Goal: Transaction & Acquisition: Purchase product/service

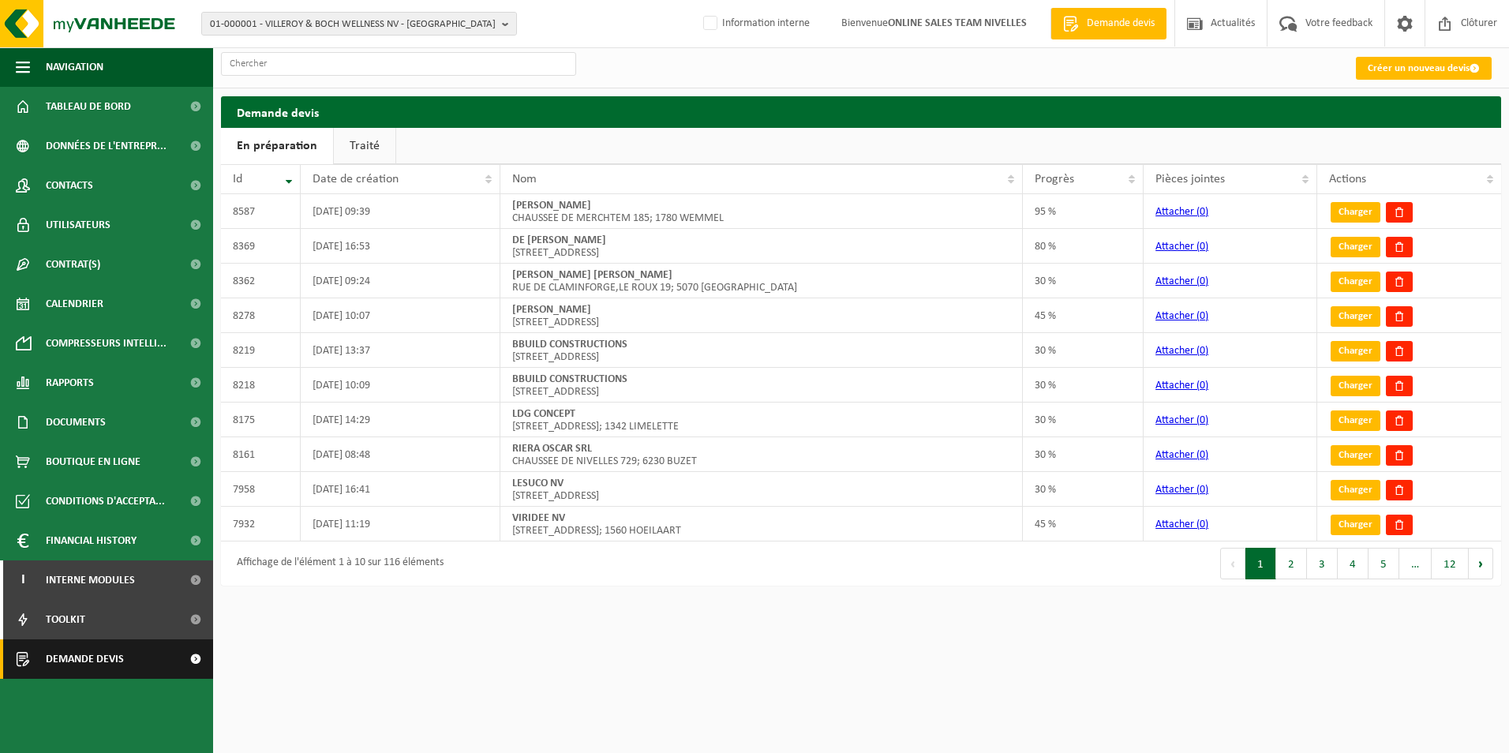
click at [65, 663] on span "Demande devis" at bounding box center [85, 658] width 78 height 39
click at [361, 144] on link "Traité" at bounding box center [365, 146] width 62 height 36
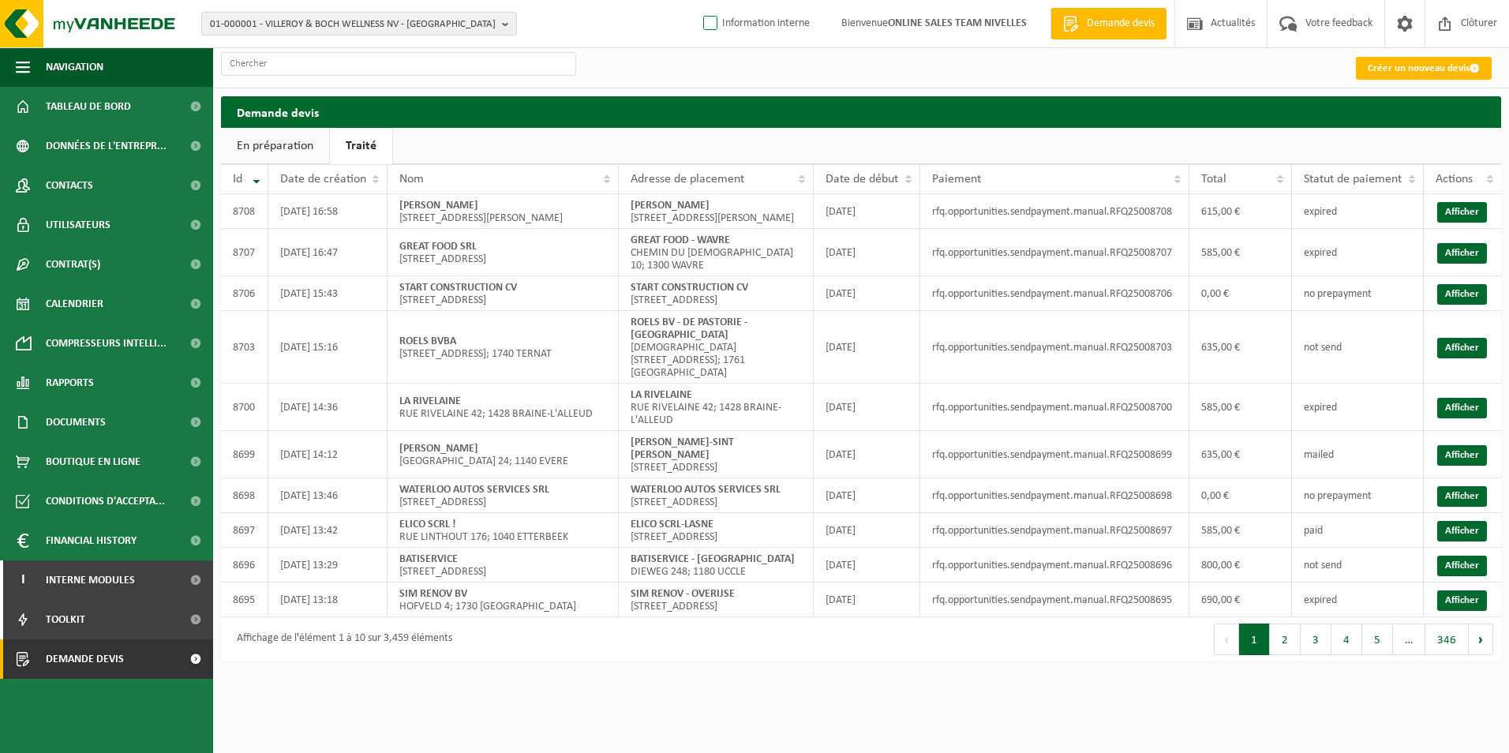
click at [724, 24] on label "Information interne" at bounding box center [755, 24] width 110 height 24
click at [698, 0] on input "Information interne" at bounding box center [697, -1] width 1 height 1
checkbox input "true"
click at [1447, 69] on link "Créer un nouveau devis" at bounding box center [1424, 68] width 136 height 23
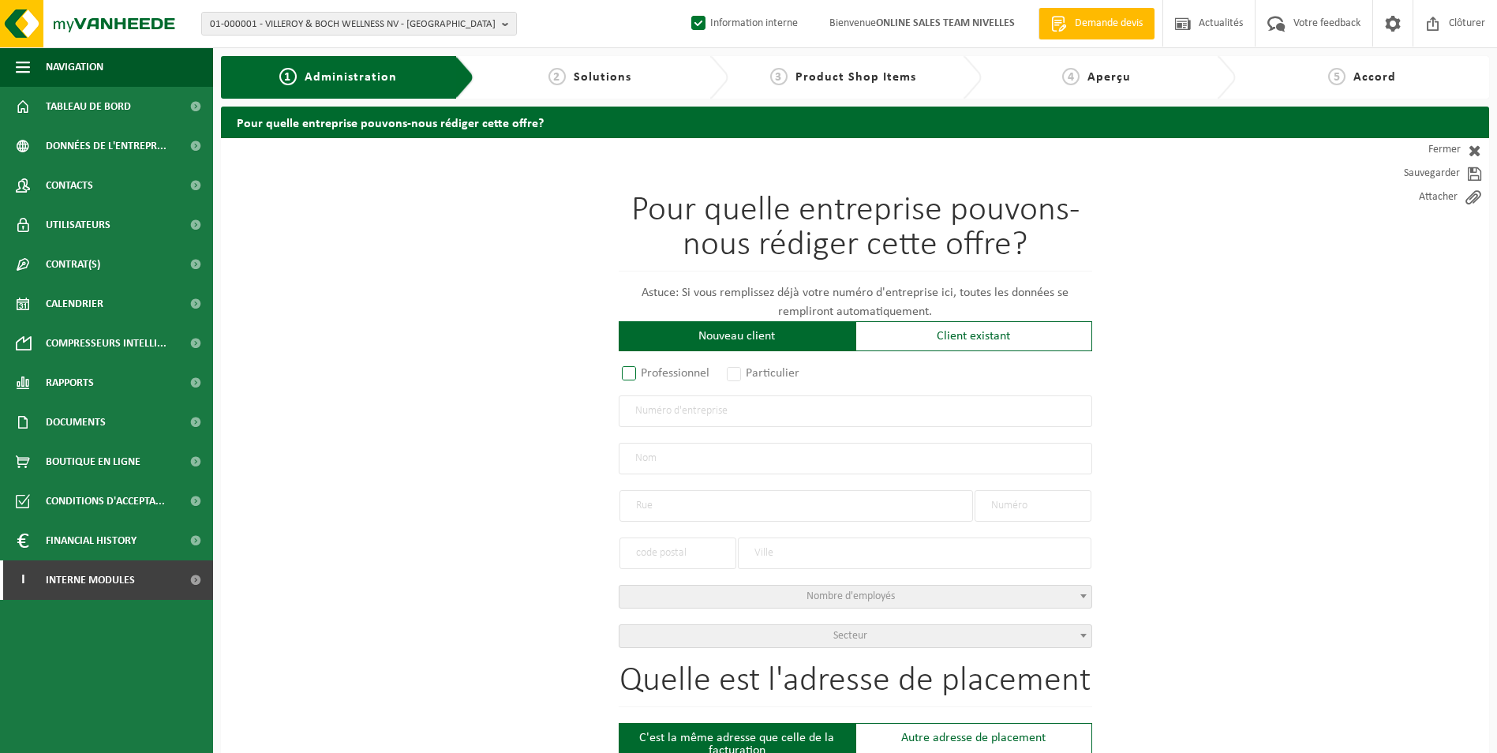
click at [647, 374] on label "Professionnel" at bounding box center [667, 373] width 96 height 22
click at [647, 374] on input "Professionnel" at bounding box center [650, 374] width 10 height 10
radio input "true"
click at [657, 413] on input "text" at bounding box center [856, 411] width 474 height 32
click at [647, 417] on input "text" at bounding box center [856, 411] width 474 height 32
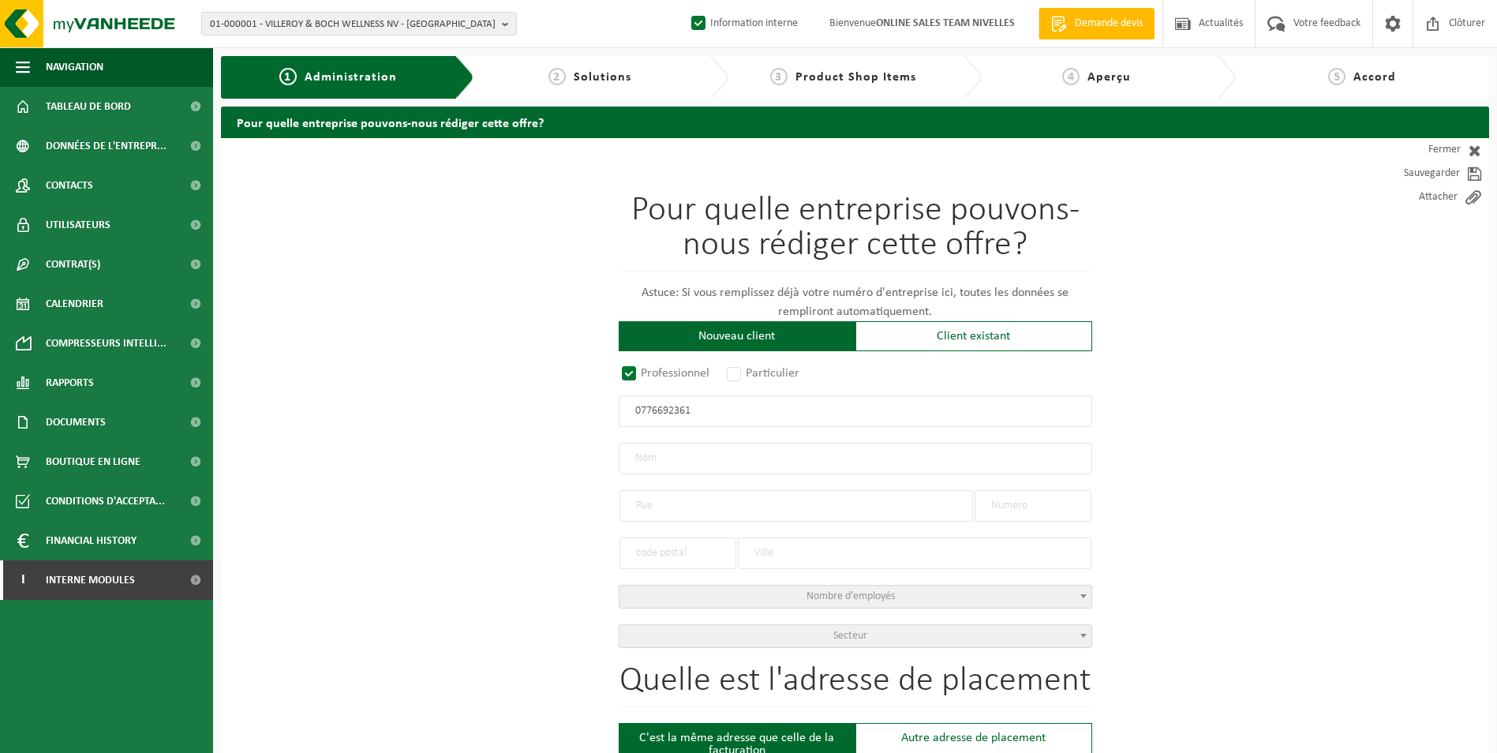
type input "0776692361"
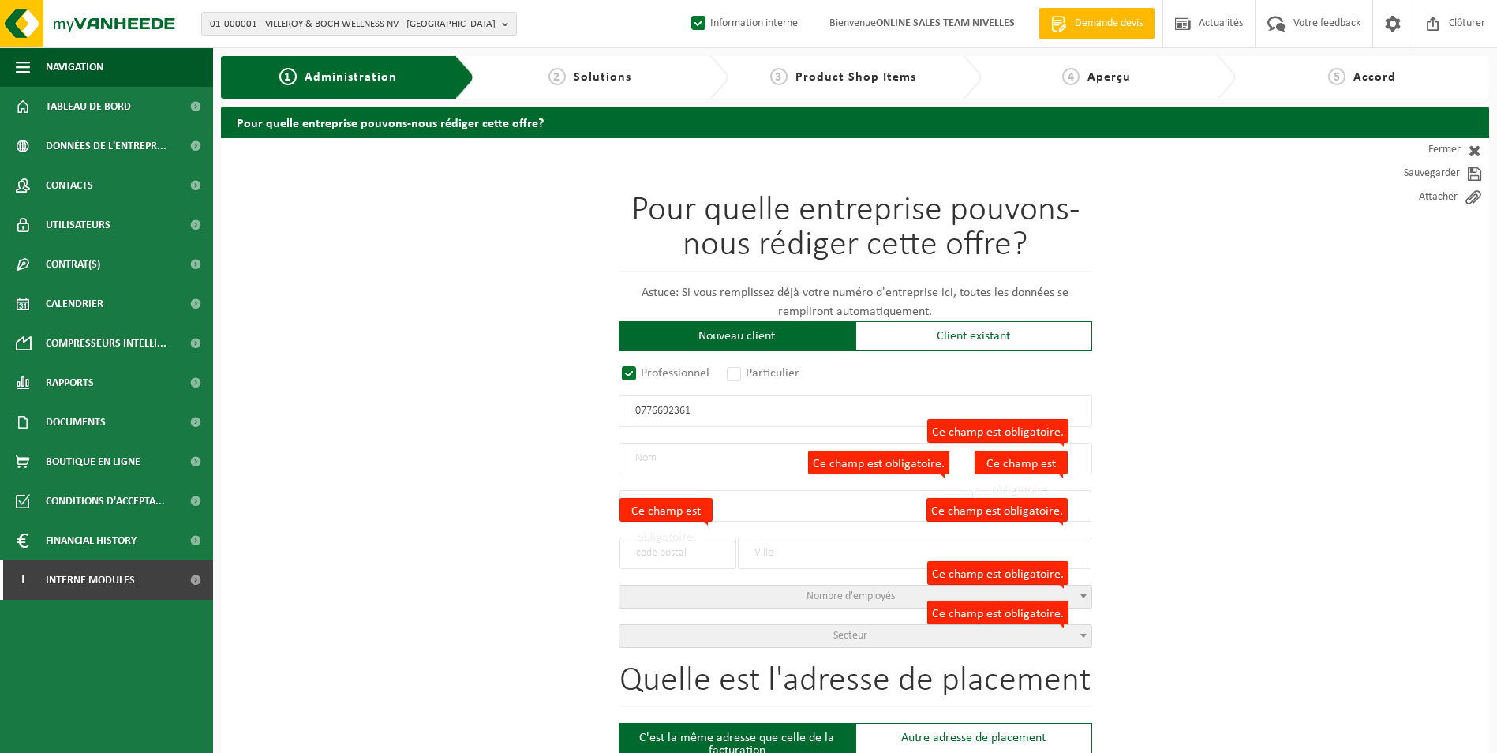
radio input "true"
type input "0776692361"
type input "FORṬU, DUMITRU"
type input "DIEPESTRAAT"
type input "51"
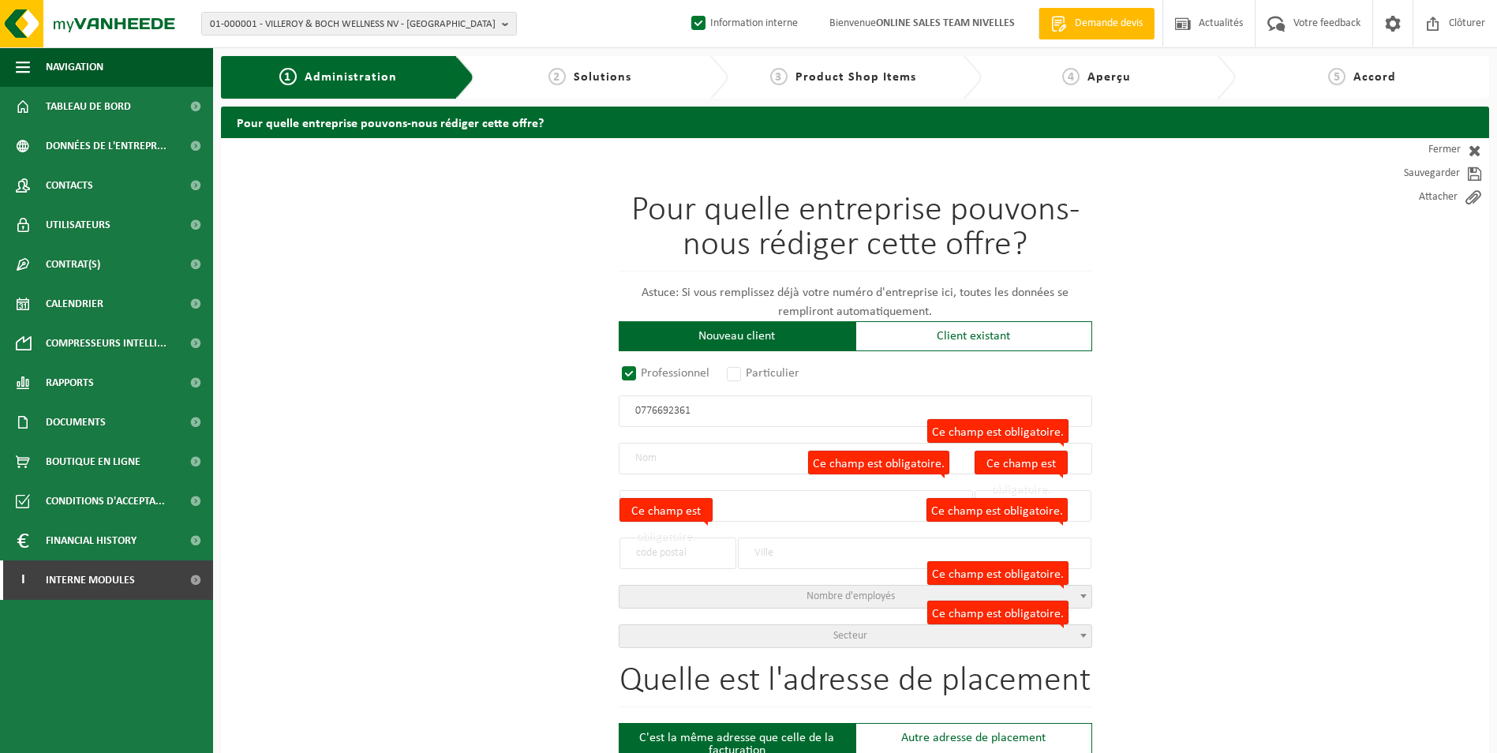
type input "1780"
type input "WEMMEL"
select select "D"
type input "FORṬU, DUMITRU"
type input "DIEPESTRAAT"
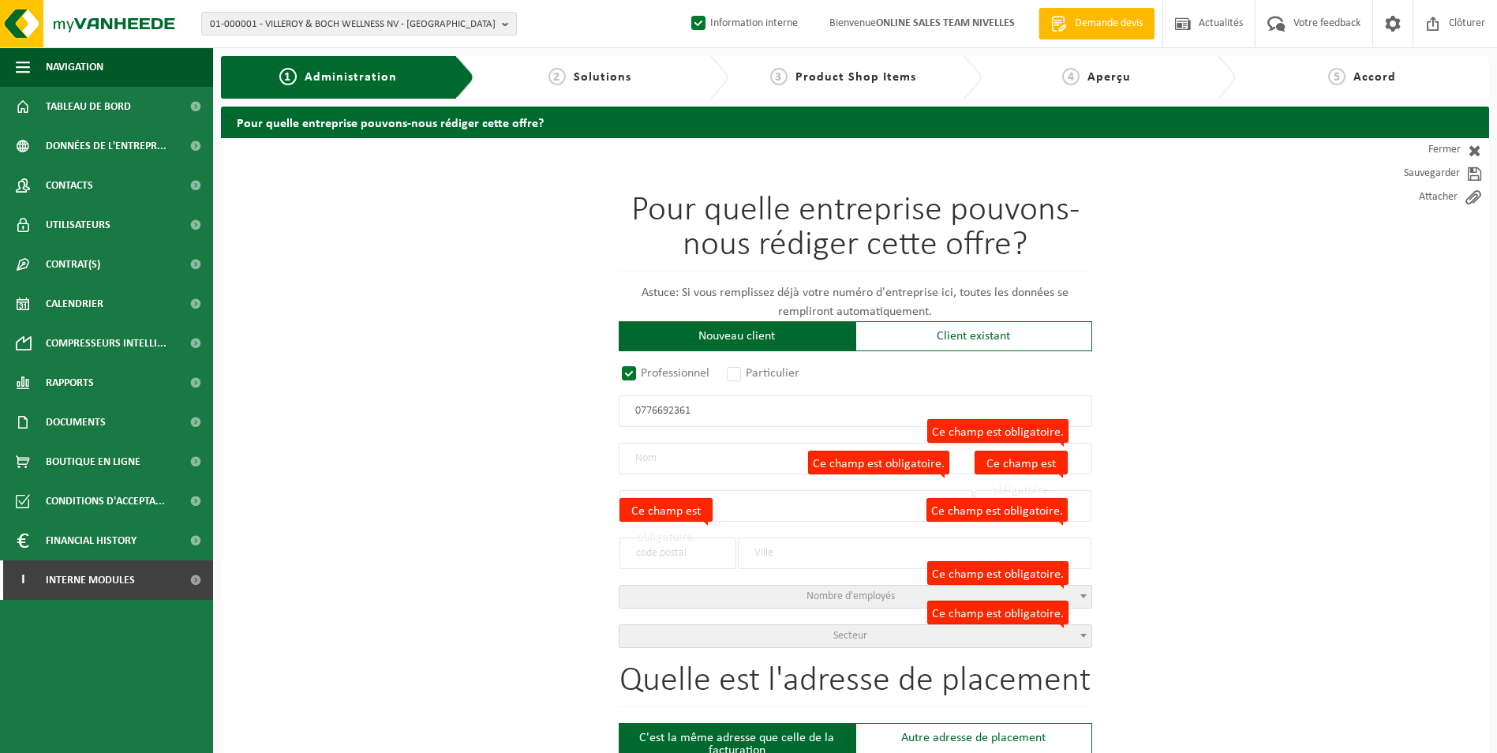
type input "51"
type input "1780"
type input "WEMMEL"
type input "2323447829"
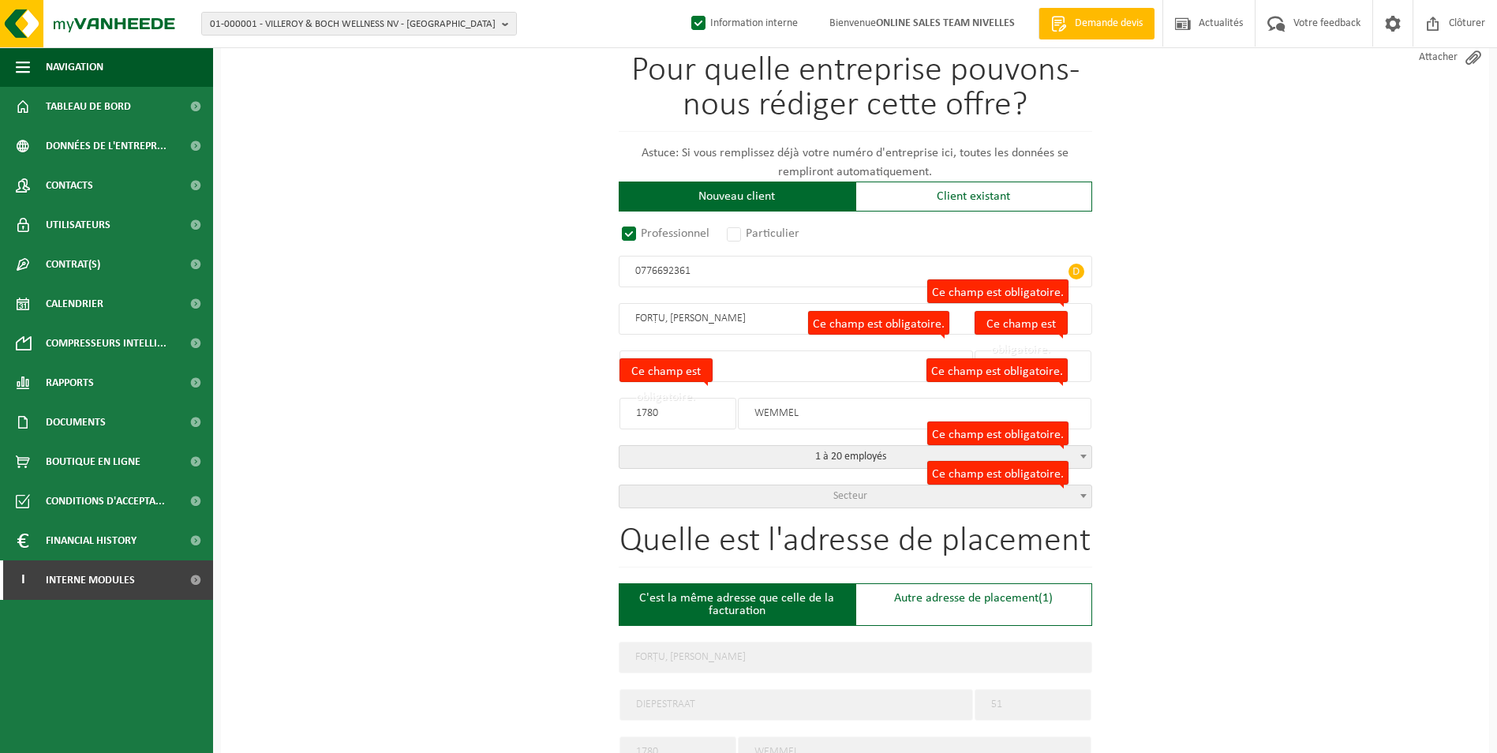
scroll to position [158, 0]
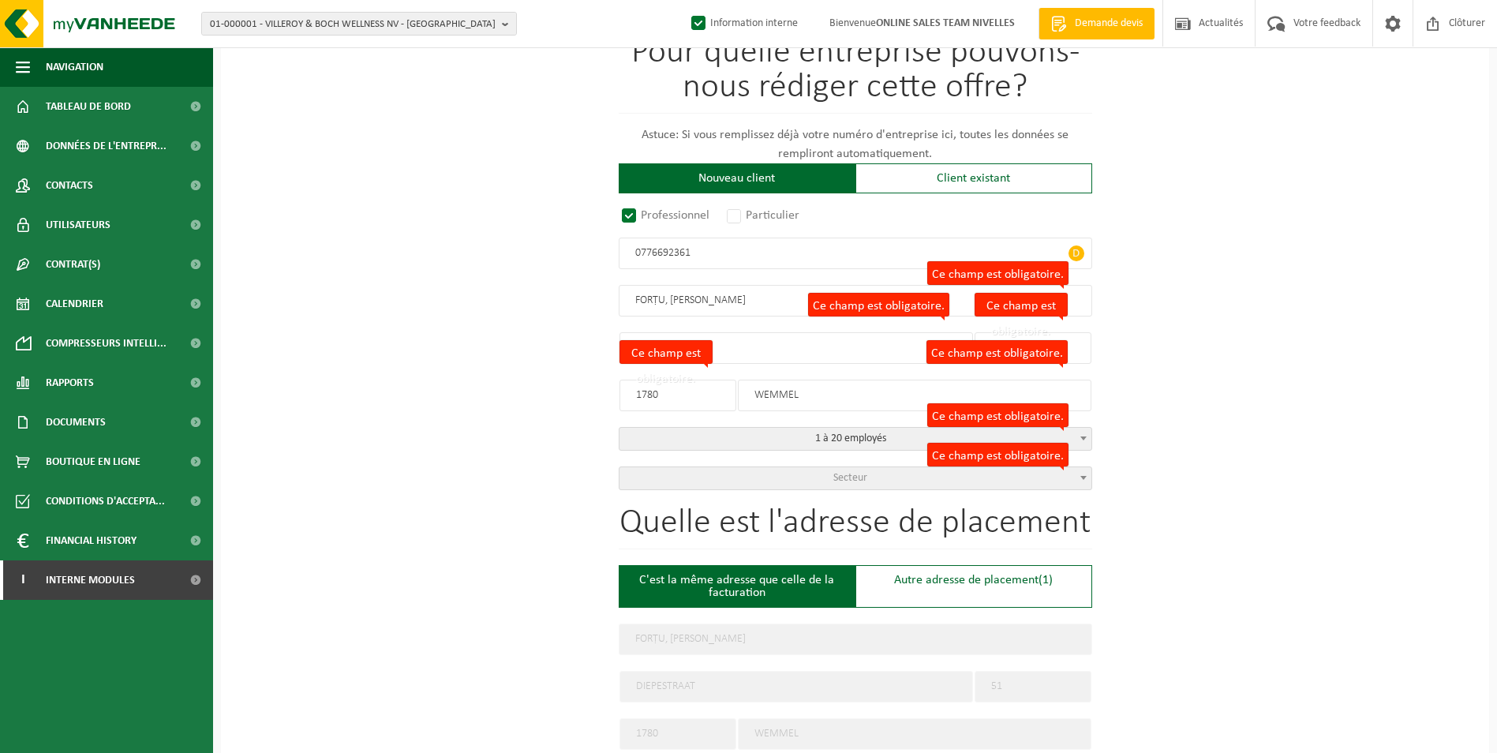
click at [886, 477] on span "Secteur" at bounding box center [856, 478] width 472 height 22
click at [1147, 558] on div "Pour quelle entreprise pouvons-nous rédiger cette offre? Astuce: Si vous rempli…" at bounding box center [855, 701] width 1268 height 1442
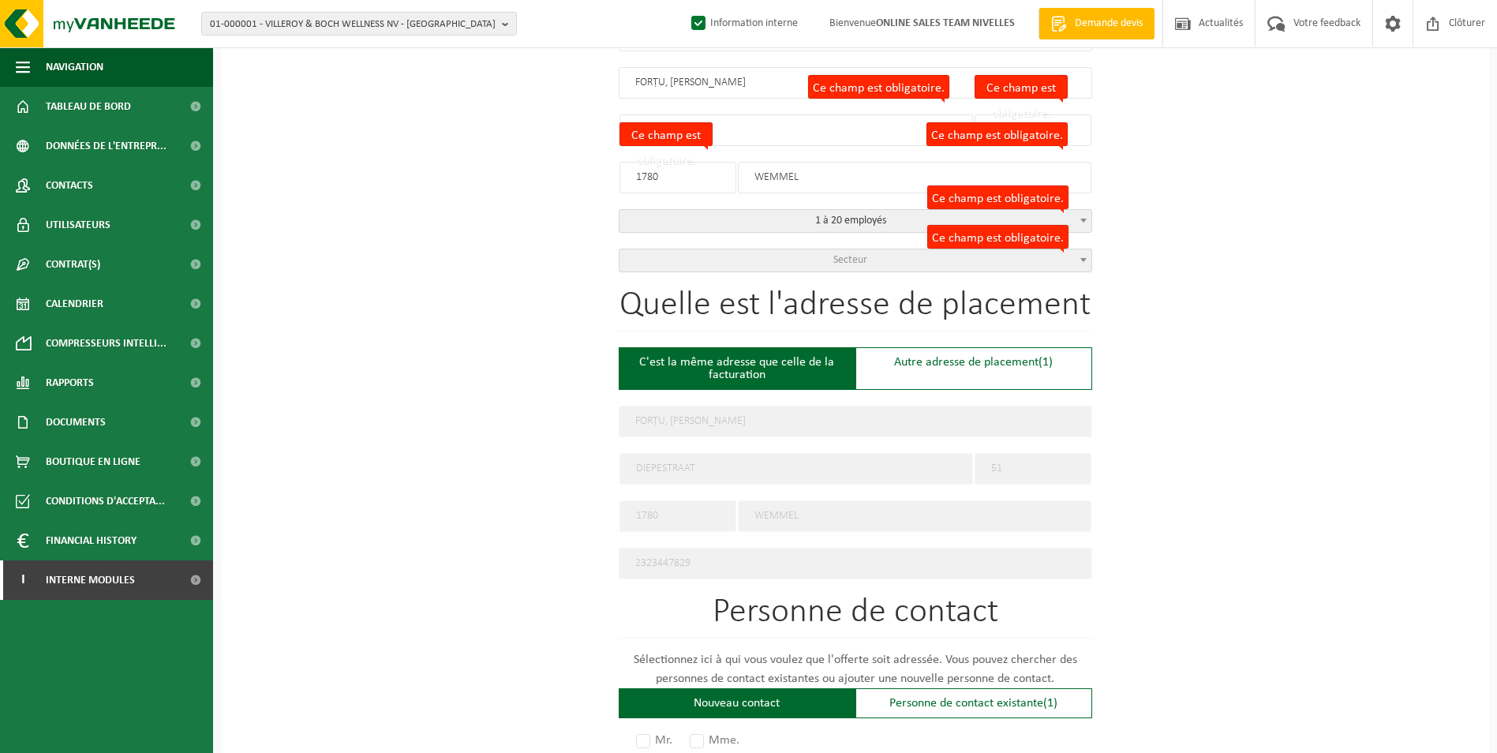
scroll to position [395, 0]
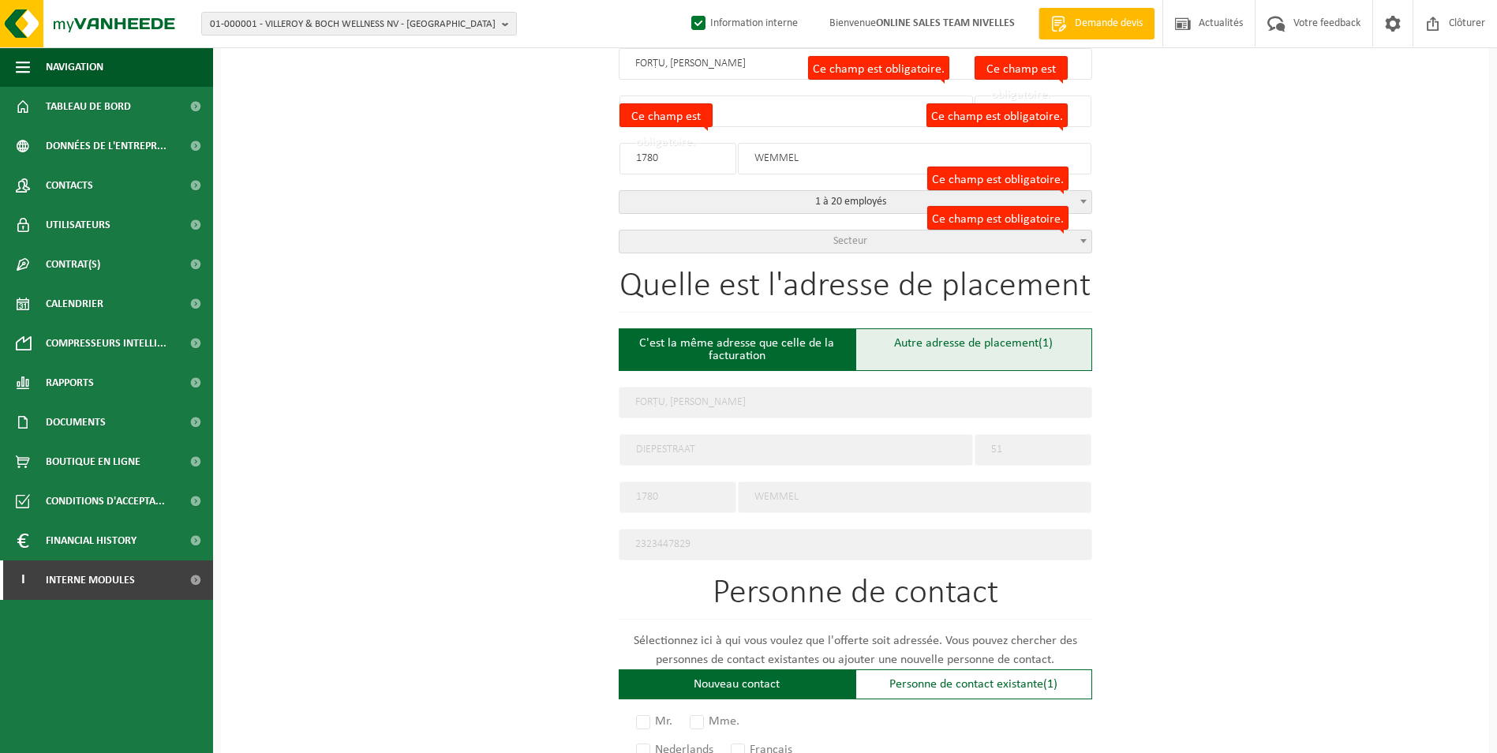
click at [916, 349] on div "Autre adresse de placement (1)" at bounding box center [974, 349] width 237 height 43
type input "Chantier -"
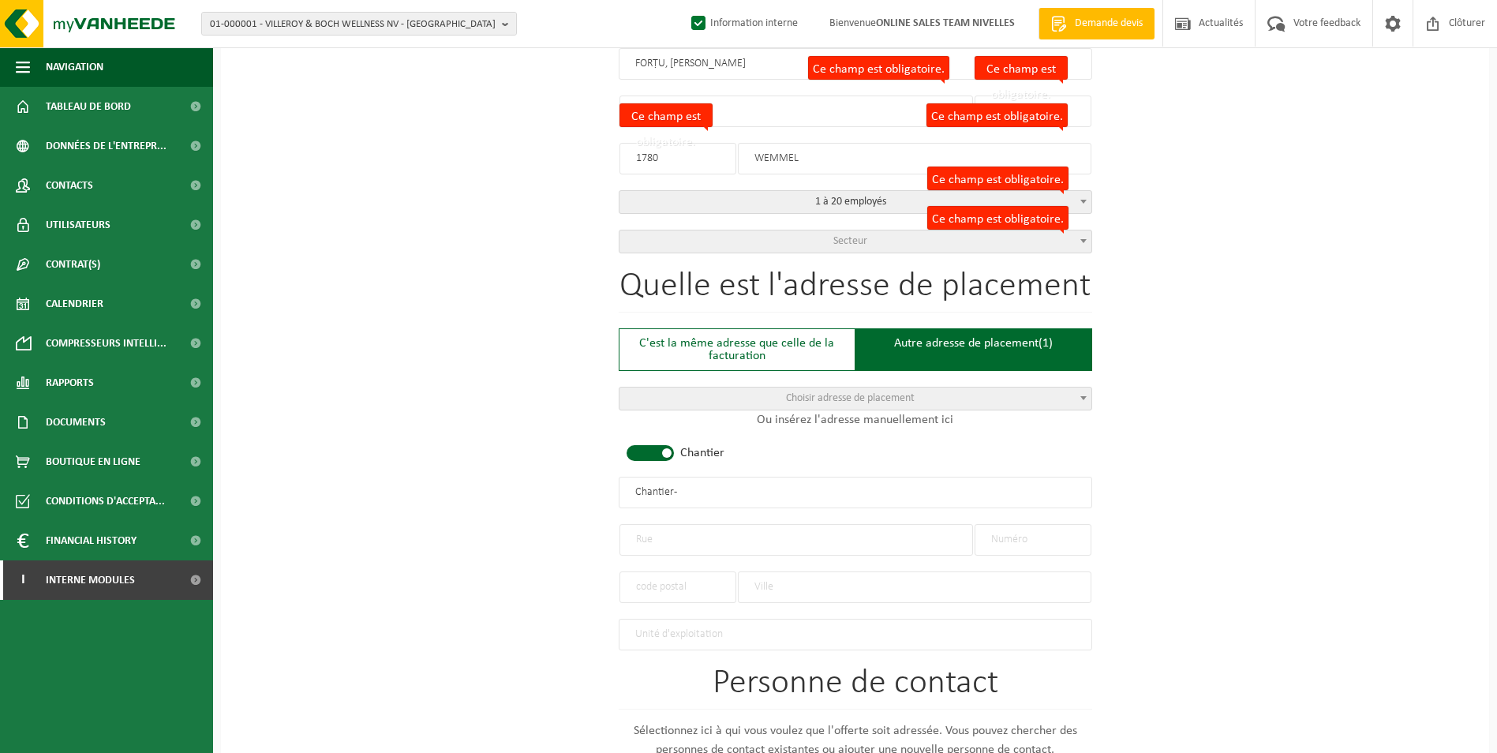
drag, startPoint x: 674, startPoint y: 449, endPoint x: 672, endPoint y: 470, distance: 21.4
click at [674, 452] on div "Quelle est l'adresse de placement C'est la même adresse que celle de la factura…" at bounding box center [856, 459] width 474 height 381
click at [665, 456] on span at bounding box center [650, 453] width 47 height 16
click at [672, 538] on input "text" at bounding box center [797, 540] width 354 height 32
type input "a"
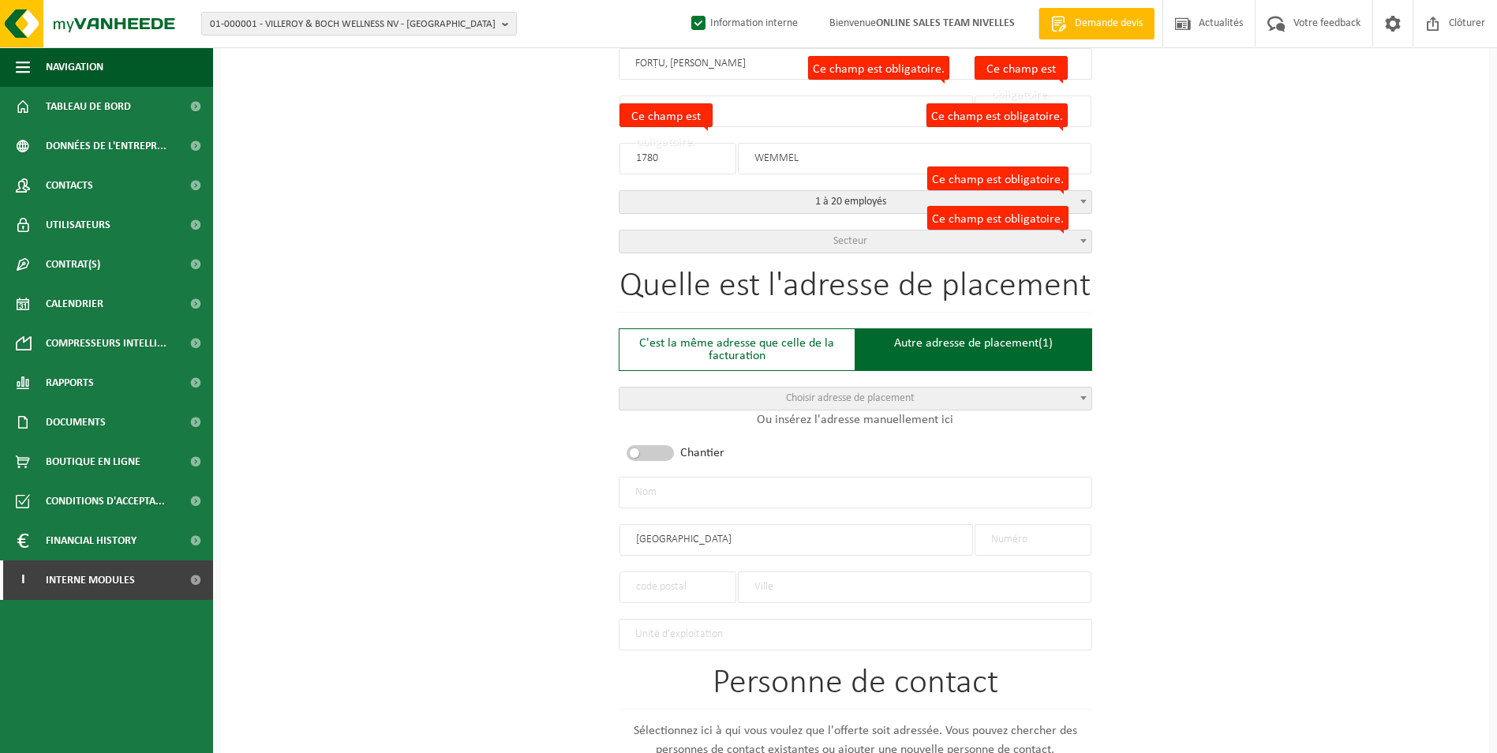
type input "AVENUE ORBANT"
click at [1055, 540] on input "text" at bounding box center [1033, 540] width 117 height 32
type input "19"
click at [724, 537] on input "AVENUE ORBANT" at bounding box center [797, 540] width 354 height 32
type input "AVENUE ORBAN"
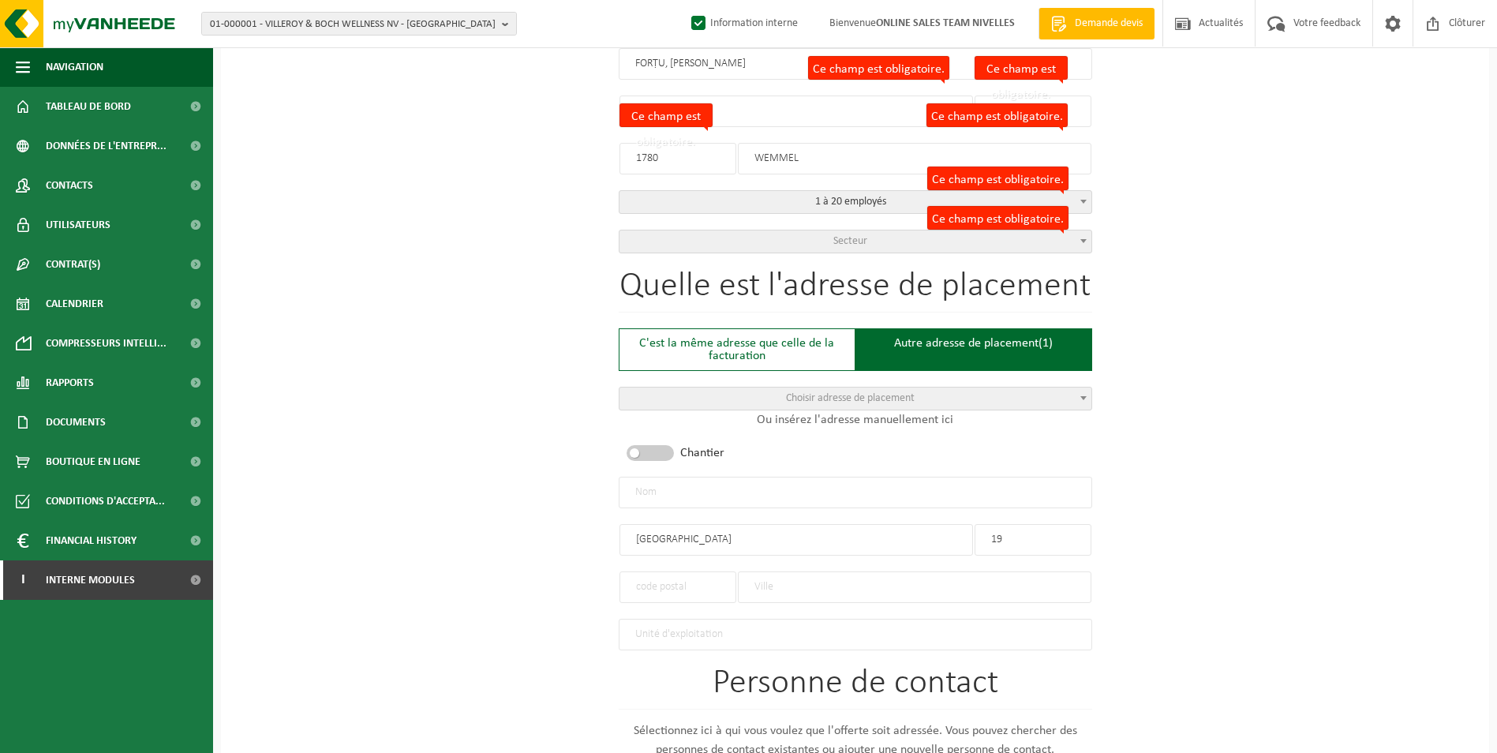
click at [794, 584] on input "text" at bounding box center [915, 587] width 354 height 32
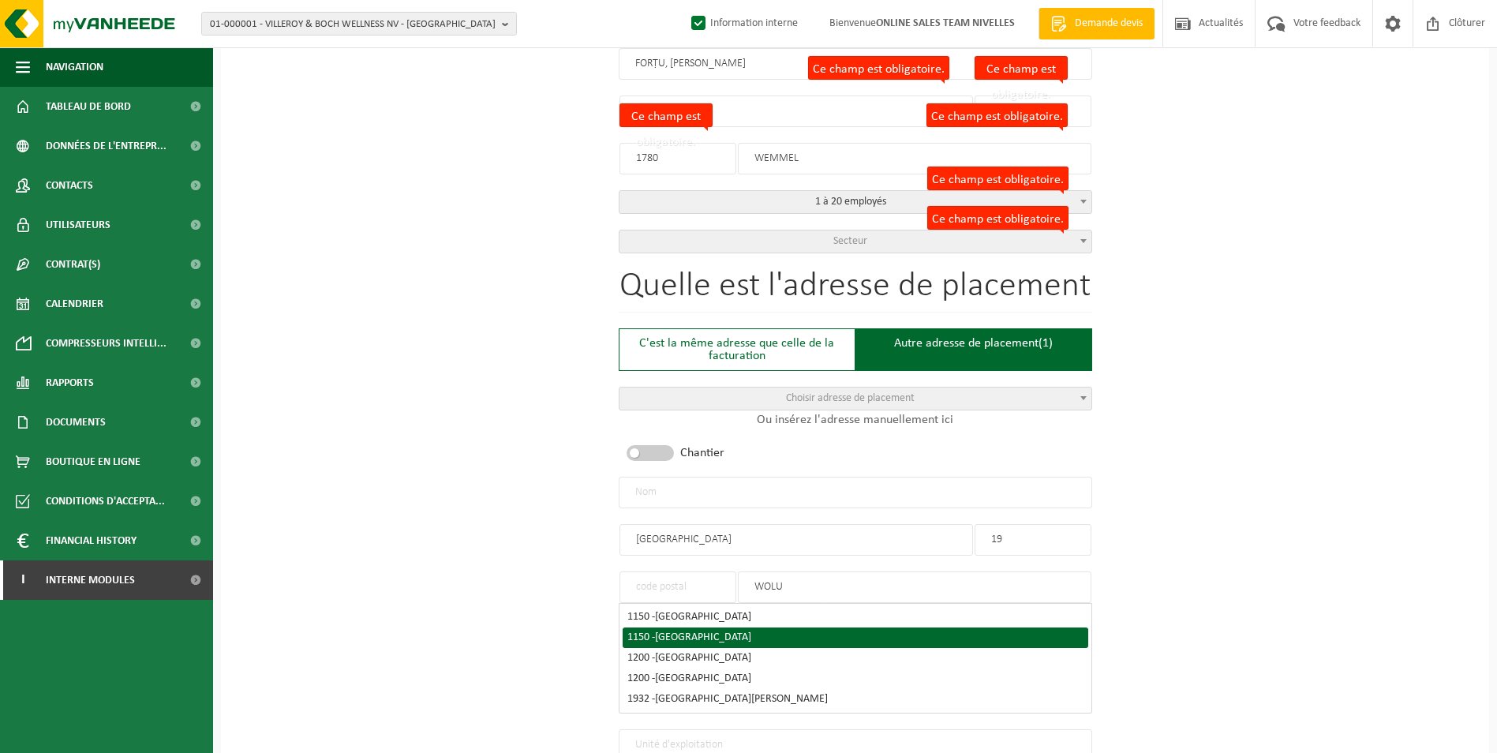
type input "WOLU"
click at [746, 631] on span "WOLUWE-SAINT-PIERRE" at bounding box center [703, 637] width 96 height 12
type input "1150"
type input "WOLUWE-SAINT-PIERRE"
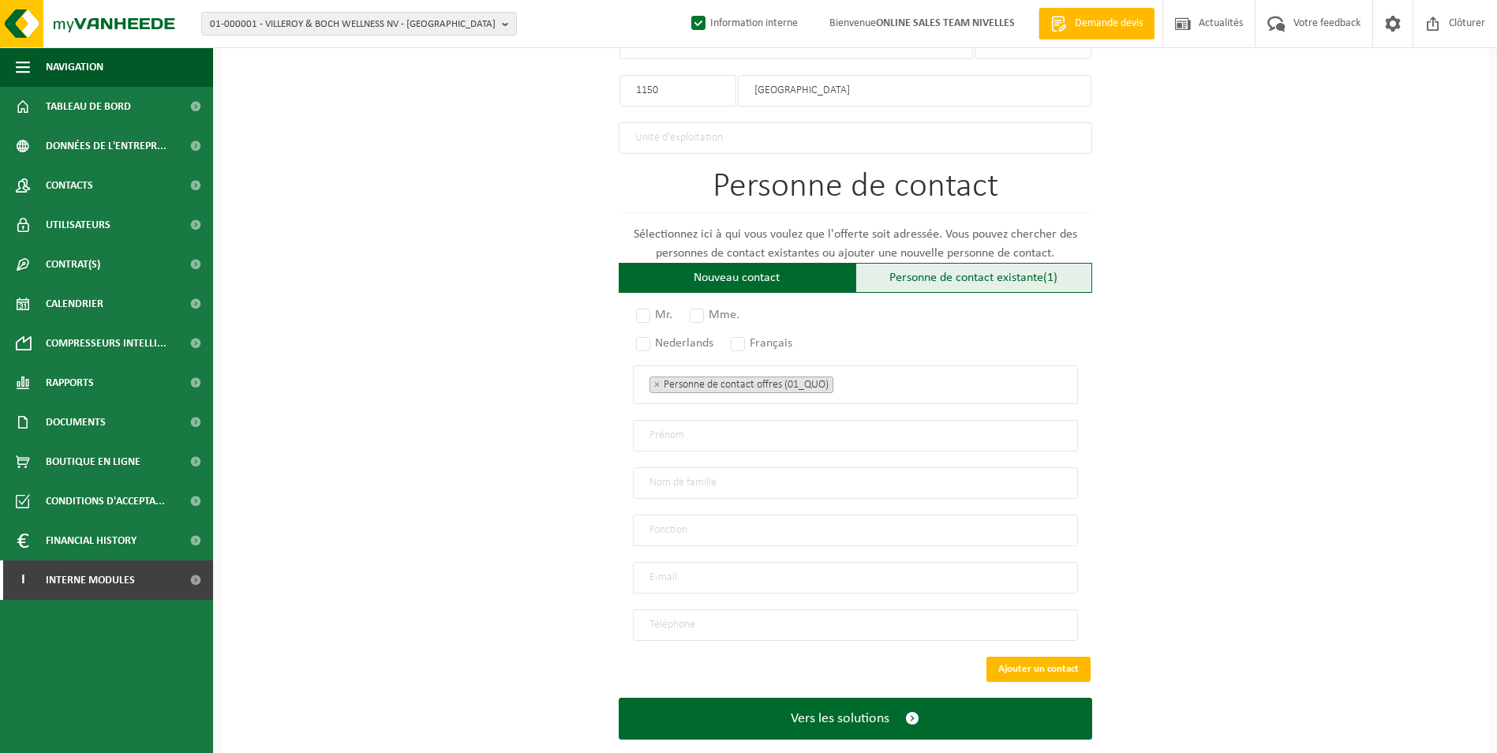
scroll to position [913, 0]
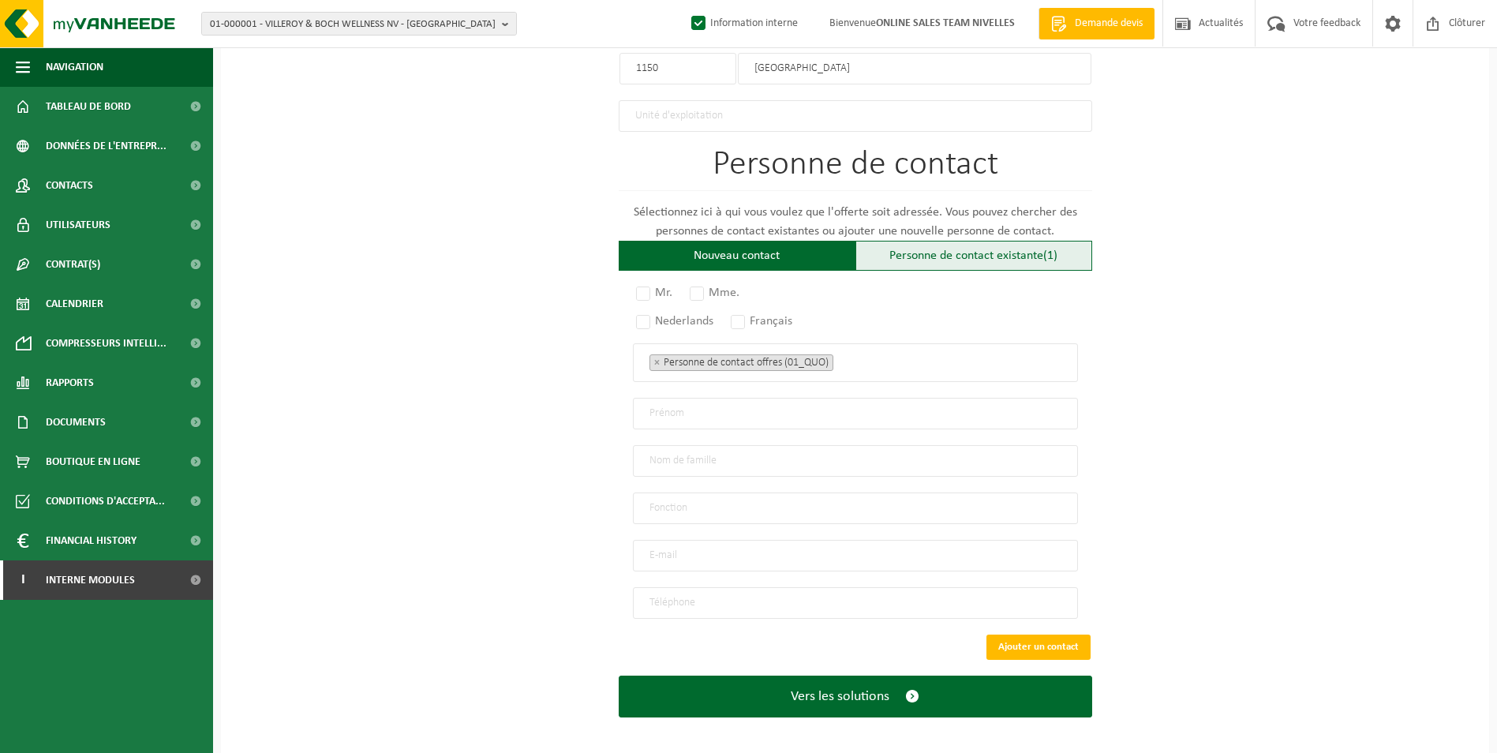
click at [943, 251] on div "Personne de contact existante (1)" at bounding box center [974, 256] width 237 height 30
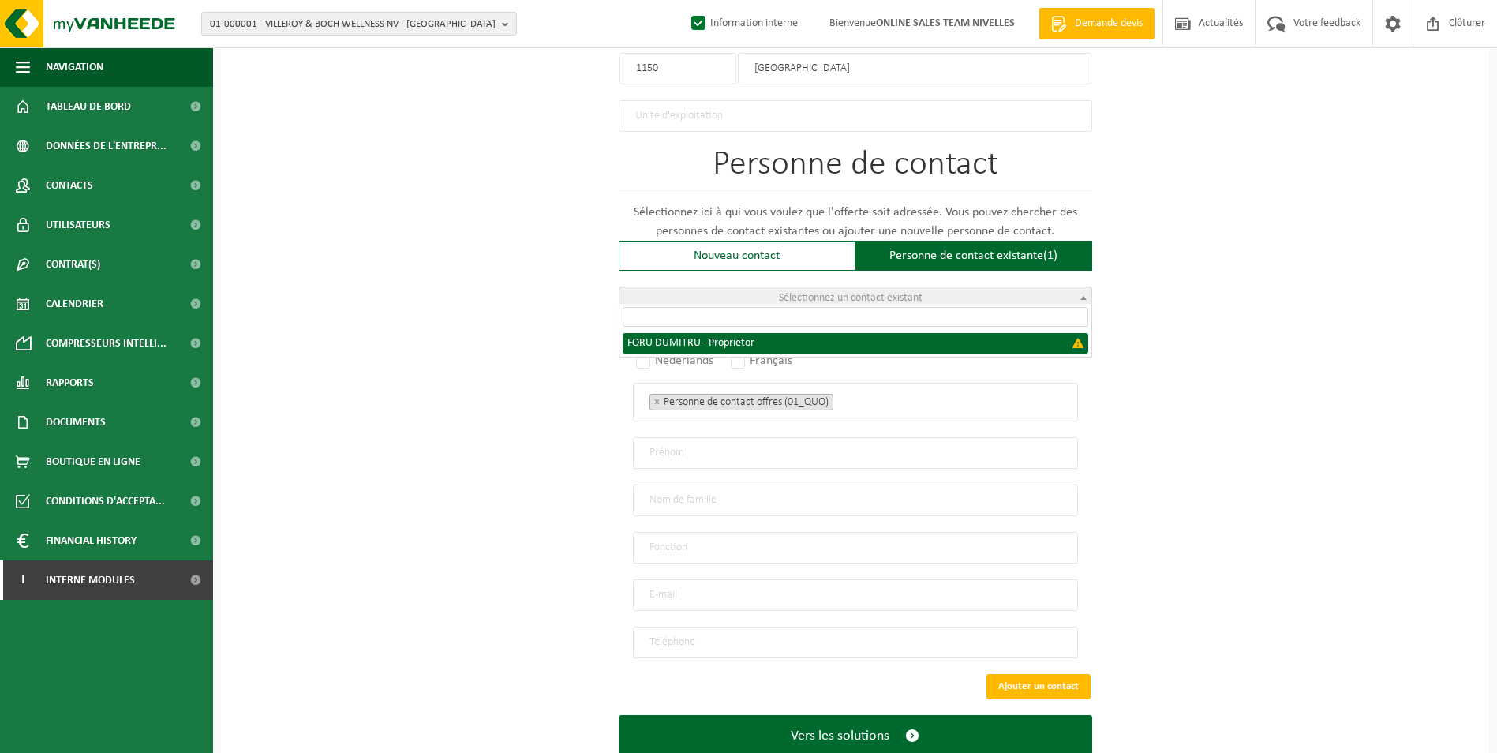
click at [863, 299] on span "Sélectionnez un contact existant" at bounding box center [856, 298] width 472 height 22
click at [807, 354] on span "FORU DUMITRU - Proprietor" at bounding box center [856, 343] width 472 height 27
select select "{"code":"","firstname":"DUMITRU","surname":"FORU","gender":"Unknown","position"…"
type input "DUMITRU"
type input "FORU"
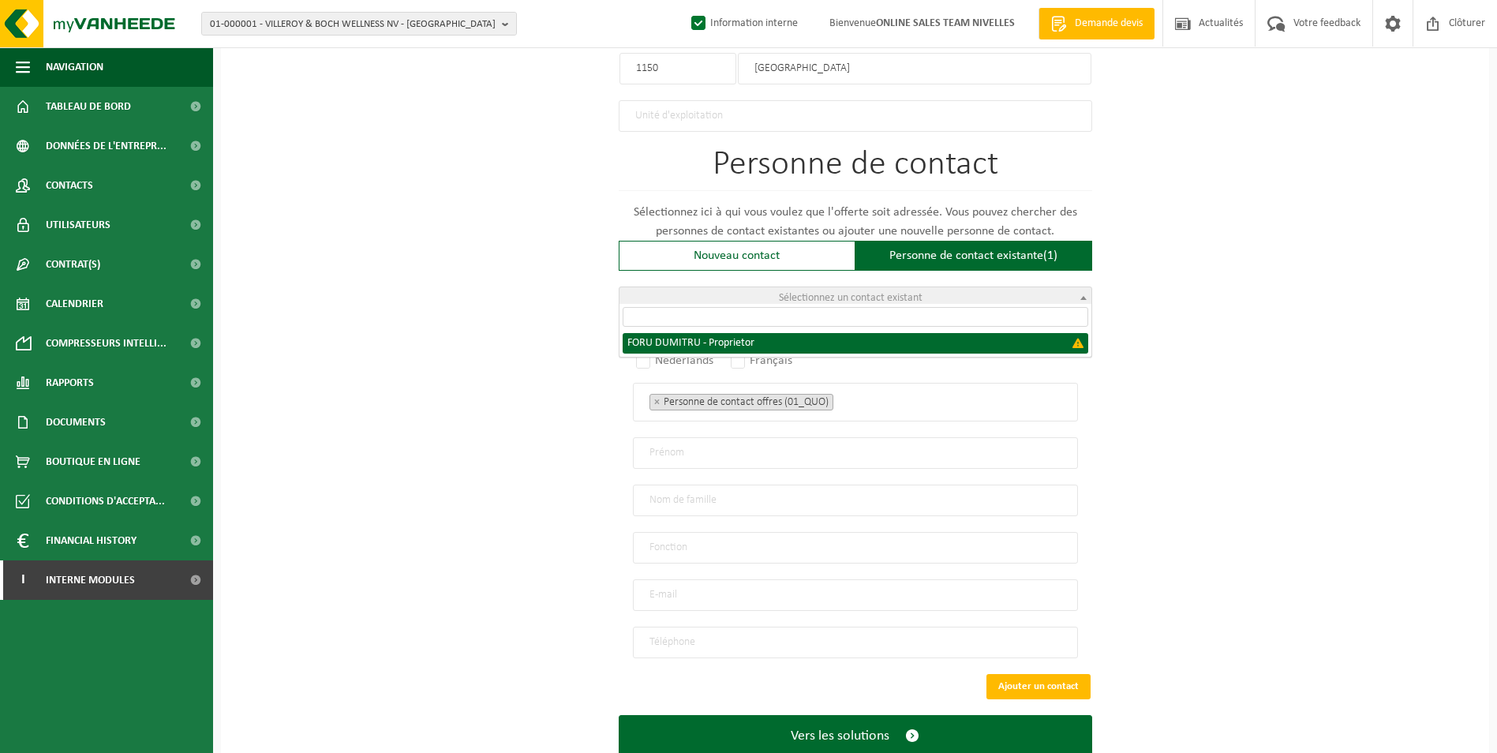
type input "Proprietor"
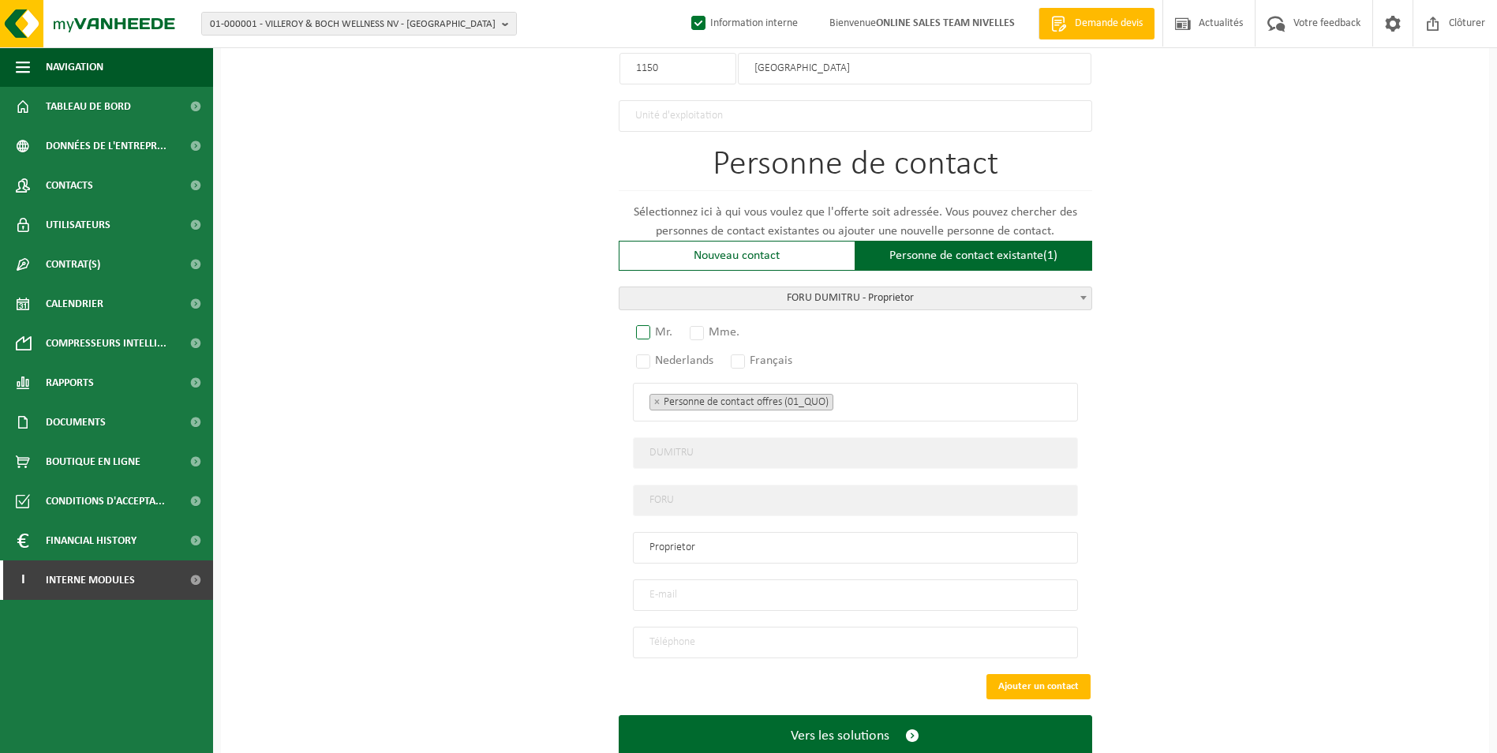
click at [650, 324] on label "Mr." at bounding box center [655, 332] width 44 height 22
radio input "true"
click at [740, 354] on label "Français" at bounding box center [762, 361] width 69 height 22
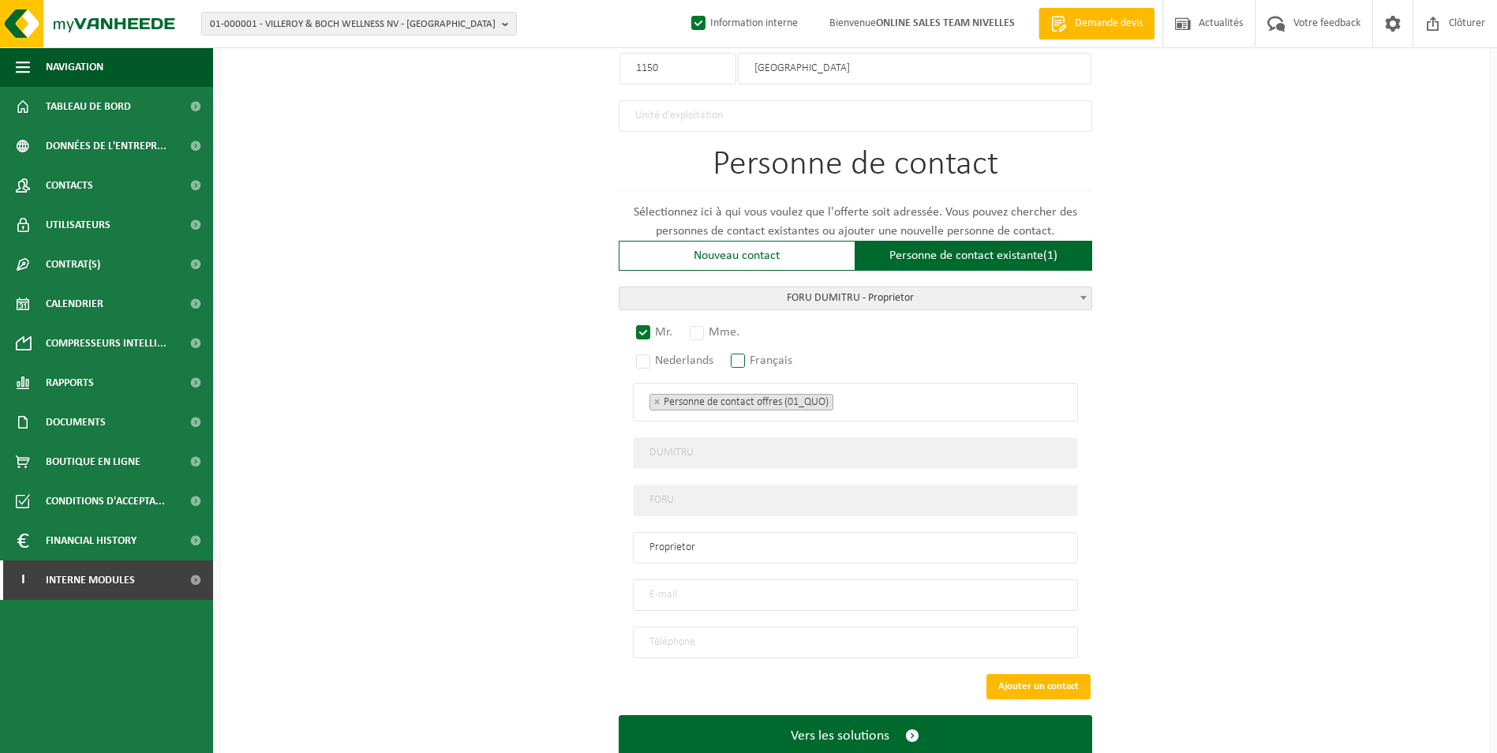
radio input "true"
click at [876, 399] on ul "× Personne de contact offres (01_QUO)" at bounding box center [856, 401] width 412 height 21
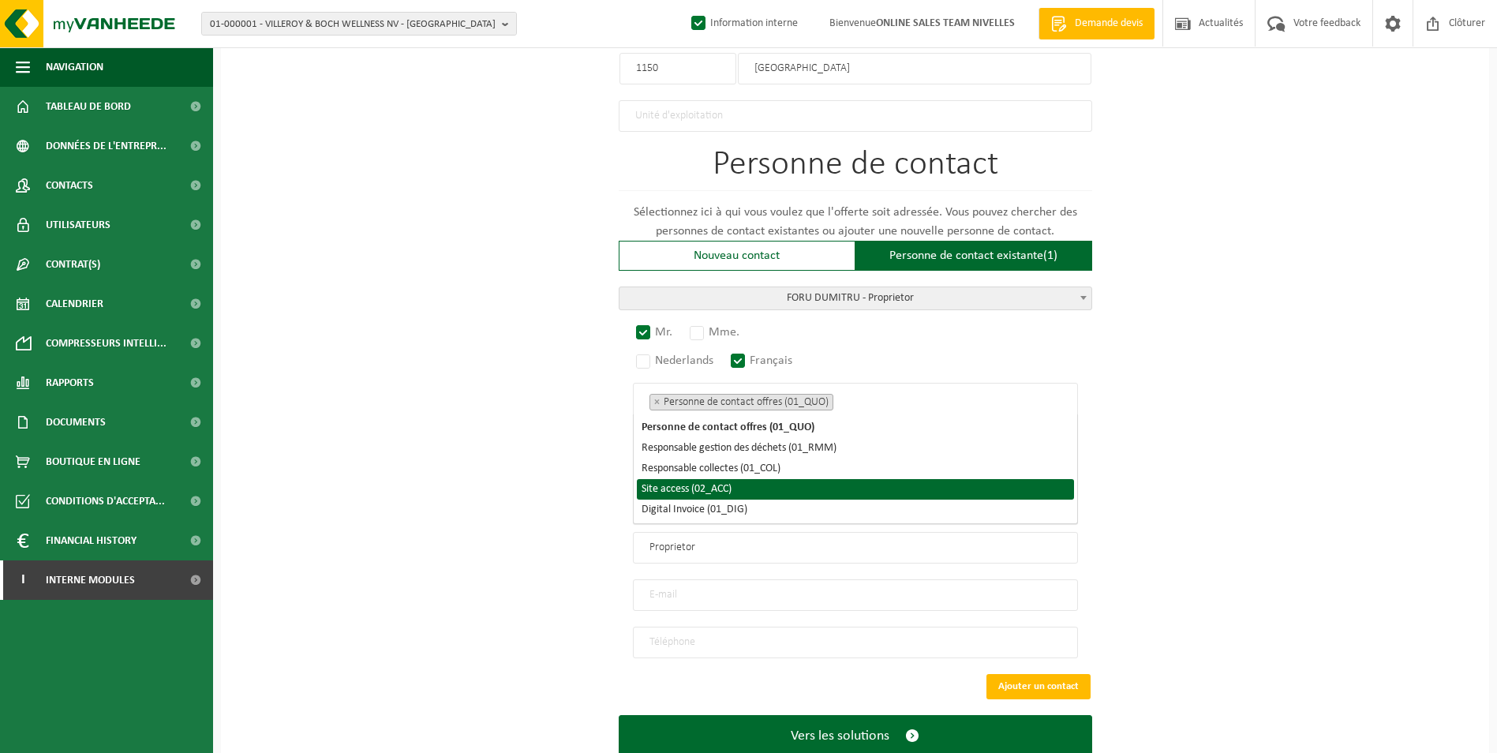
click at [796, 494] on li "Site access (02_ACC)" at bounding box center [855, 489] width 437 height 21
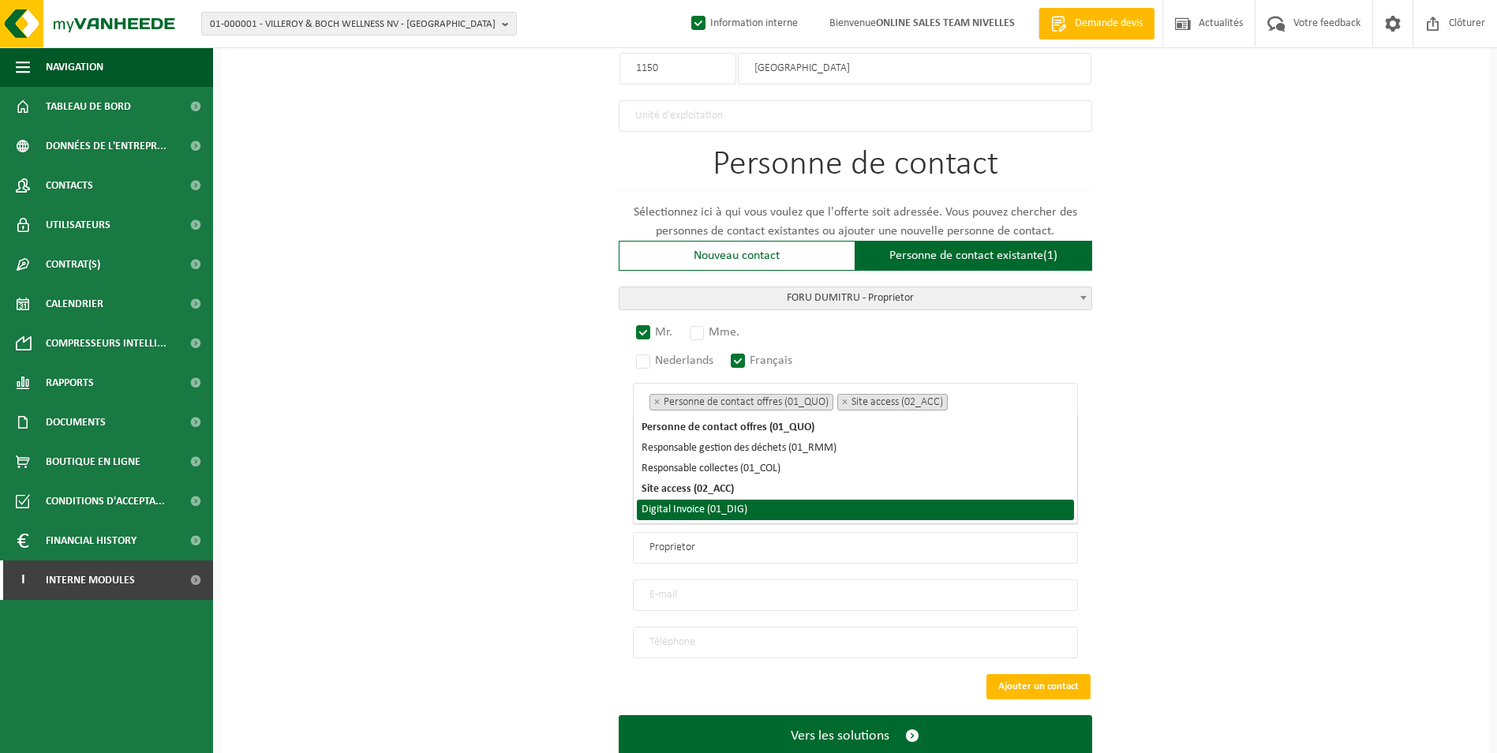
click at [772, 511] on li "Digital Invoice (01_DIG)" at bounding box center [855, 510] width 437 height 21
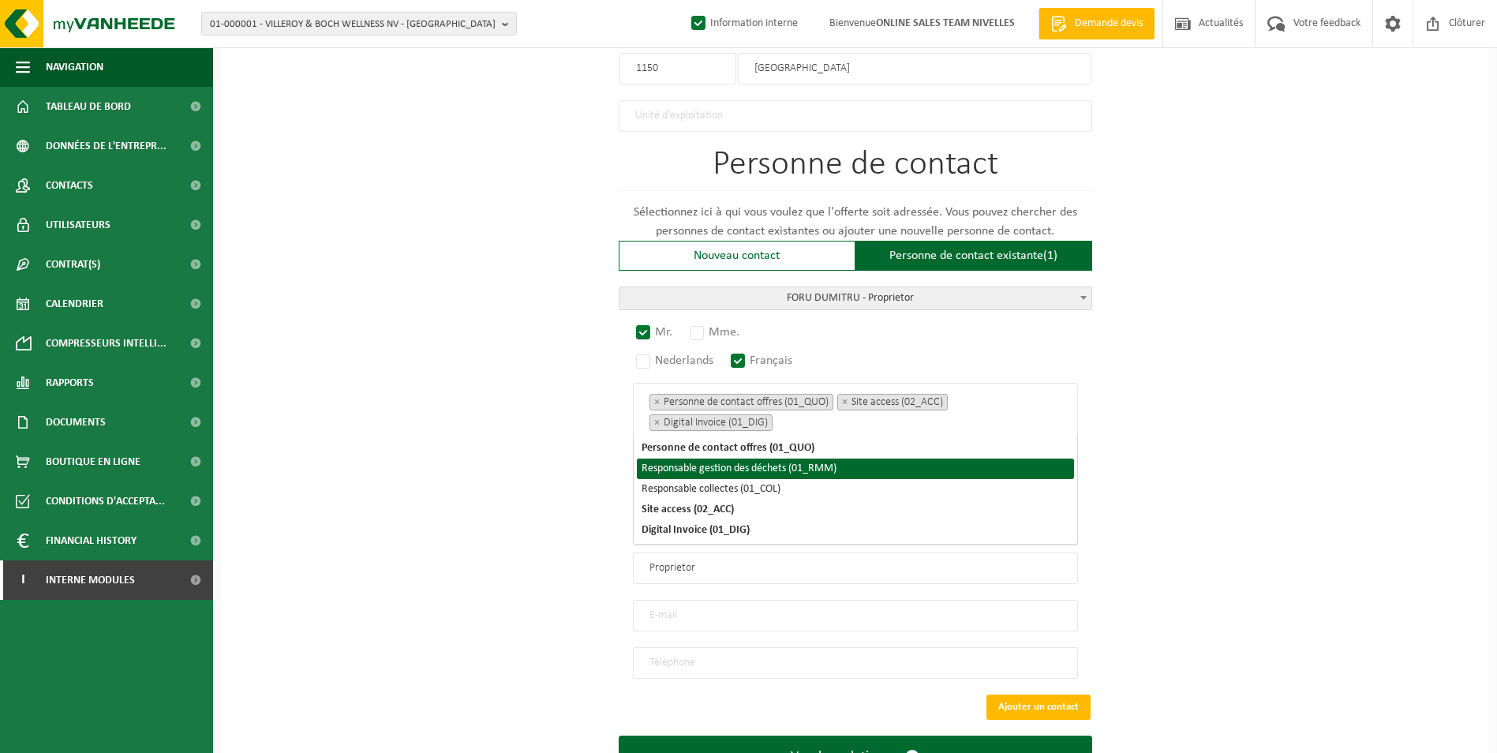
click at [591, 484] on div "Pour quelle entreprise pouvons-nous rédiger cette offre? Astuce: Si vous rempli…" at bounding box center [855, 21] width 1268 height 1592
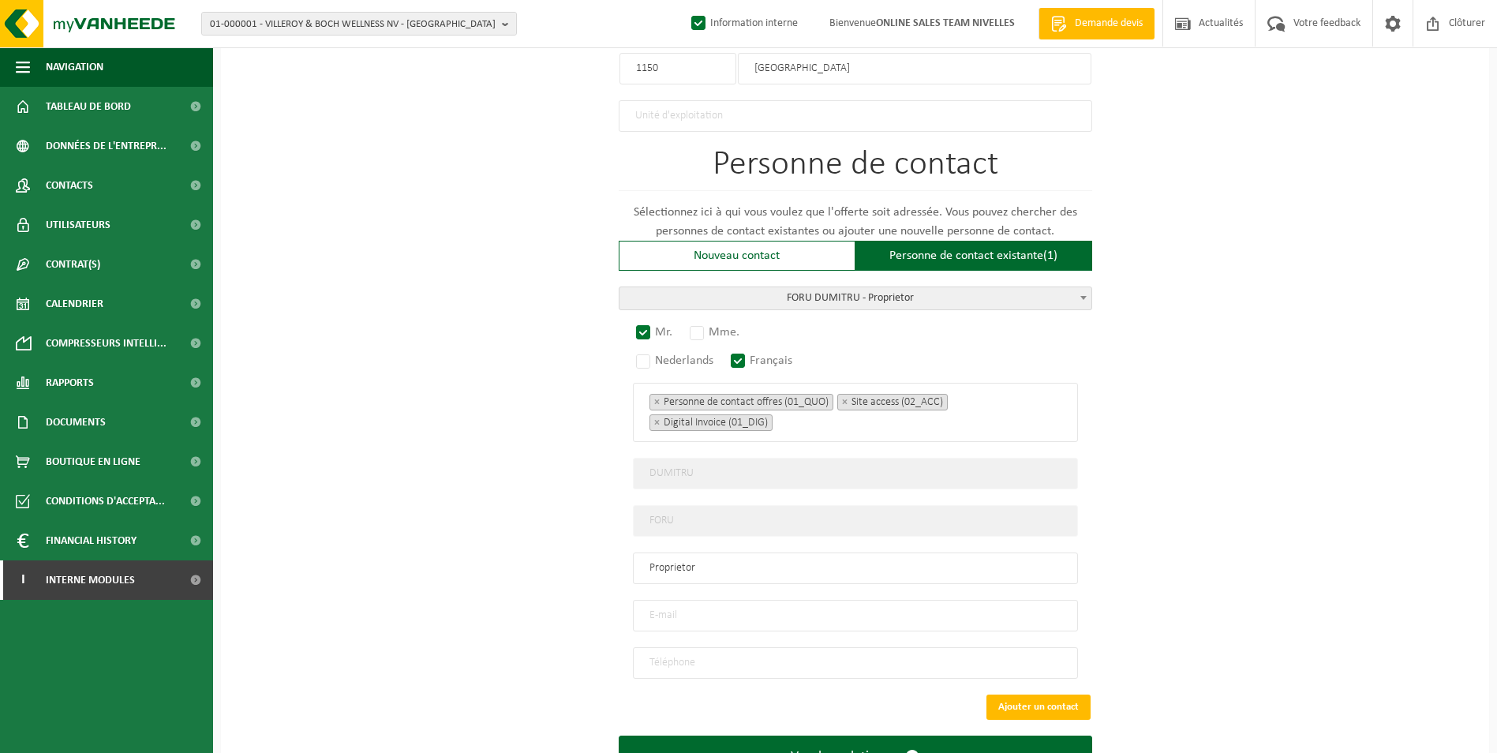
click at [731, 614] on input "email" at bounding box center [855, 616] width 445 height 32
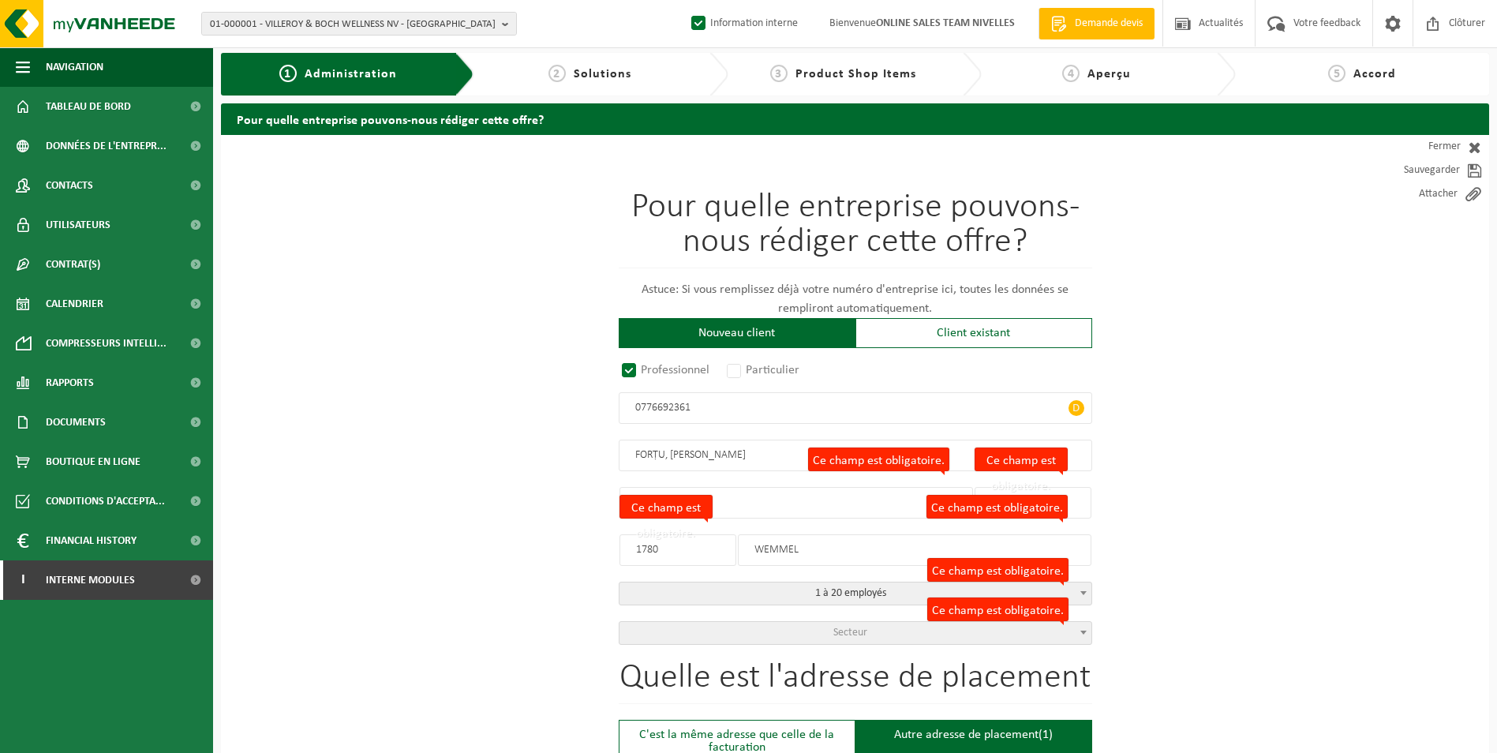
scroll to position [0, 0]
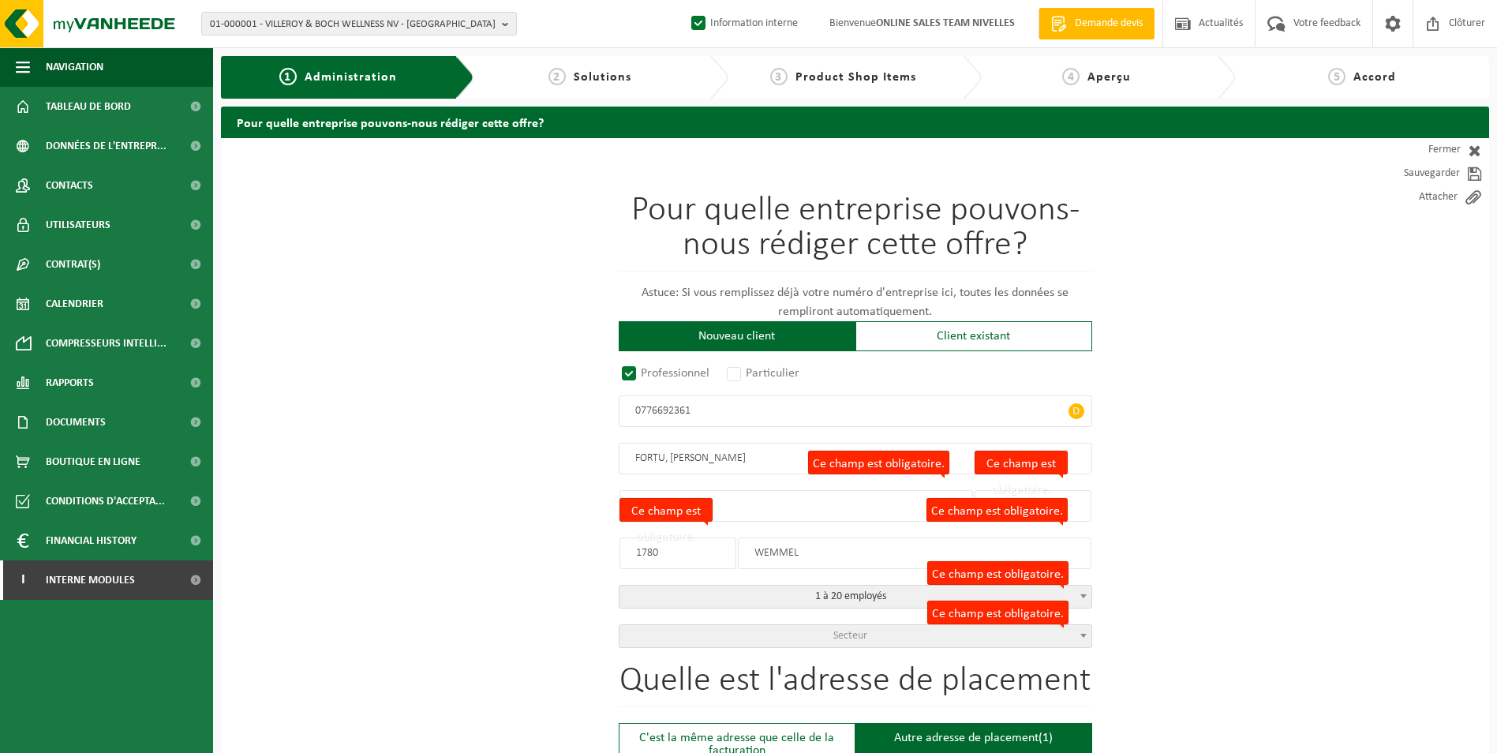
drag, startPoint x: 717, startPoint y: 458, endPoint x: 581, endPoint y: 455, distance: 136.6
type input "FORṬU, [PERSON_NAME]"
type input "DIEPESTRAAT"
type input "51"
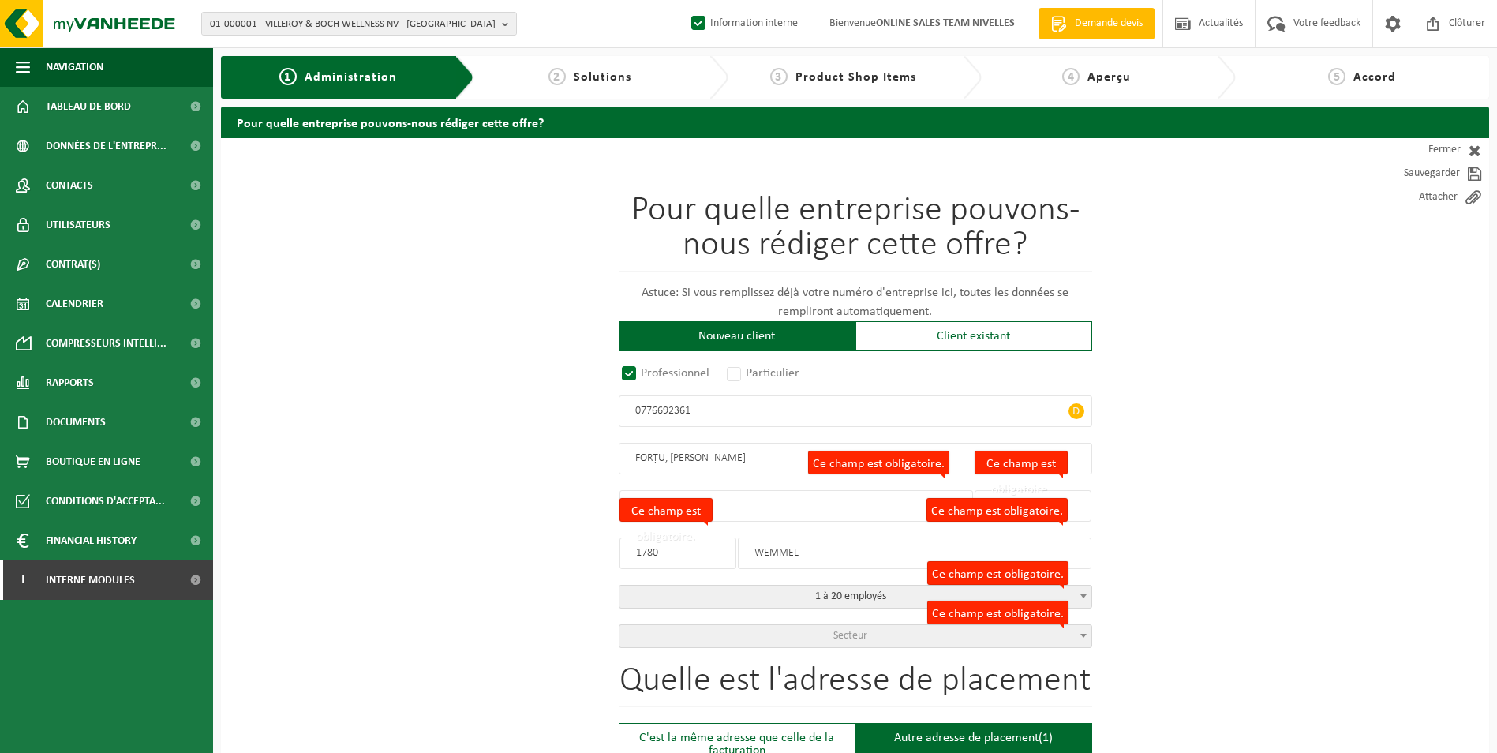
type input "1780"
type input "WEMMEL"
type input "2323447829"
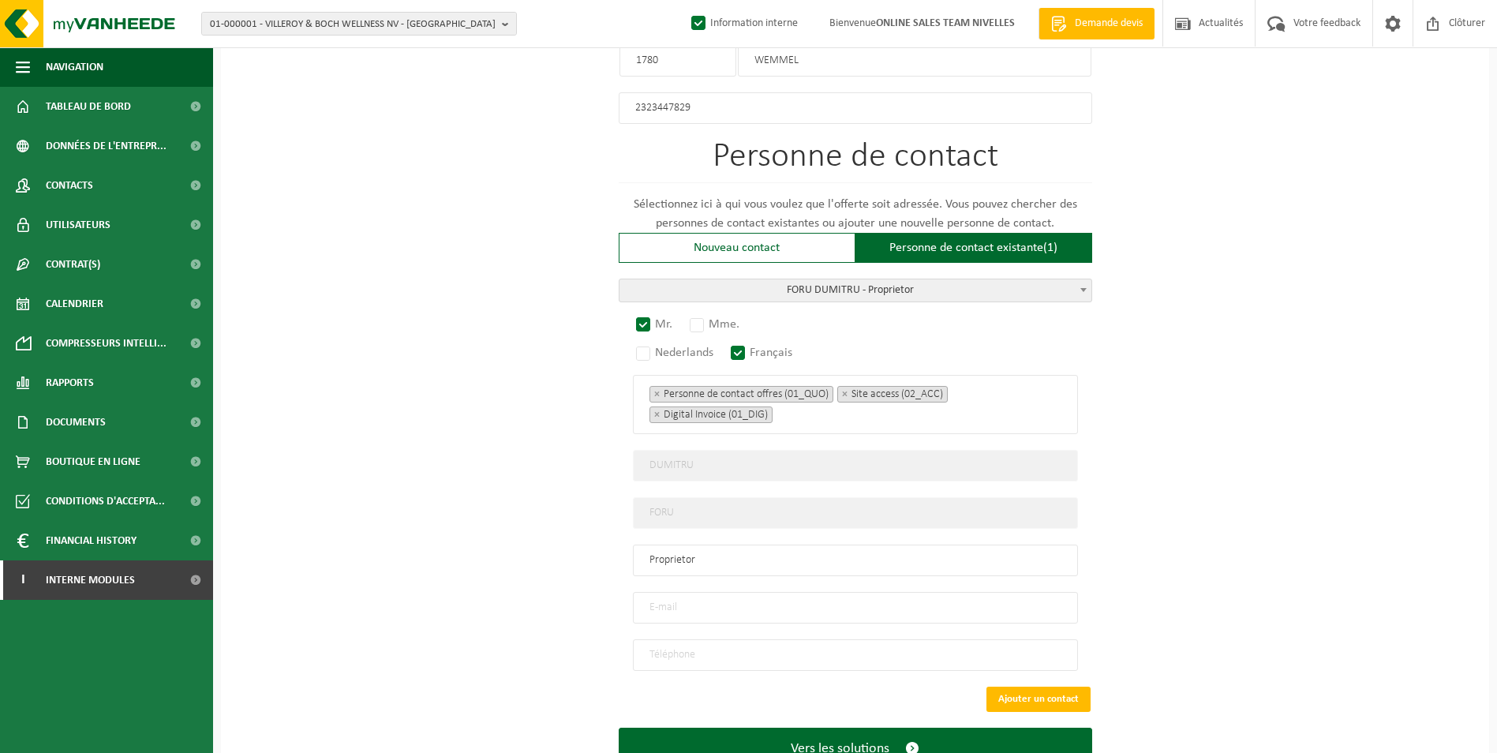
scroll to position [973, 0]
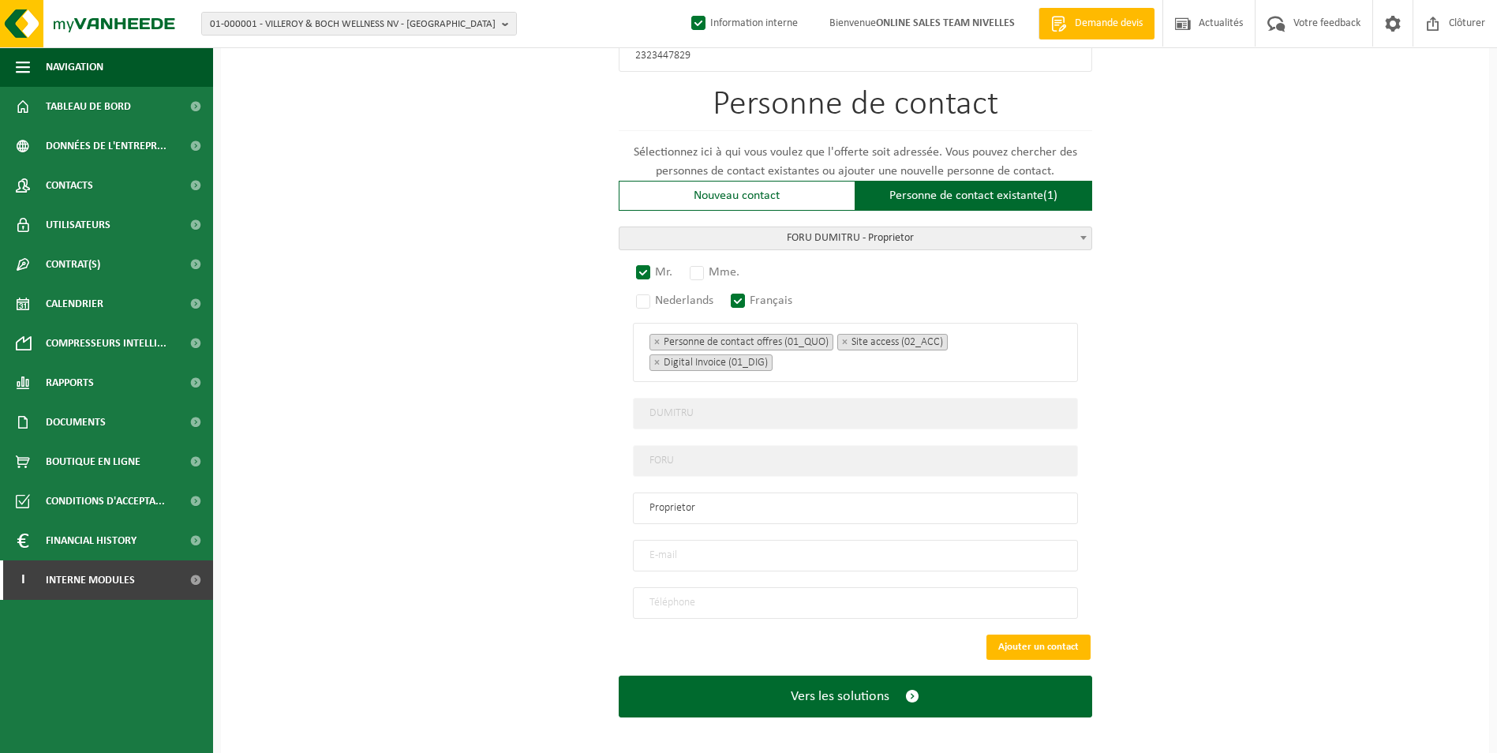
click at [743, 548] on input "email" at bounding box center [855, 556] width 445 height 32
type input "DUMITRU.FORTU.69@GMAIL.COM"
click at [846, 600] on input "tel" at bounding box center [855, 603] width 445 height 32
click at [792, 587] on input "04" at bounding box center [855, 603] width 445 height 32
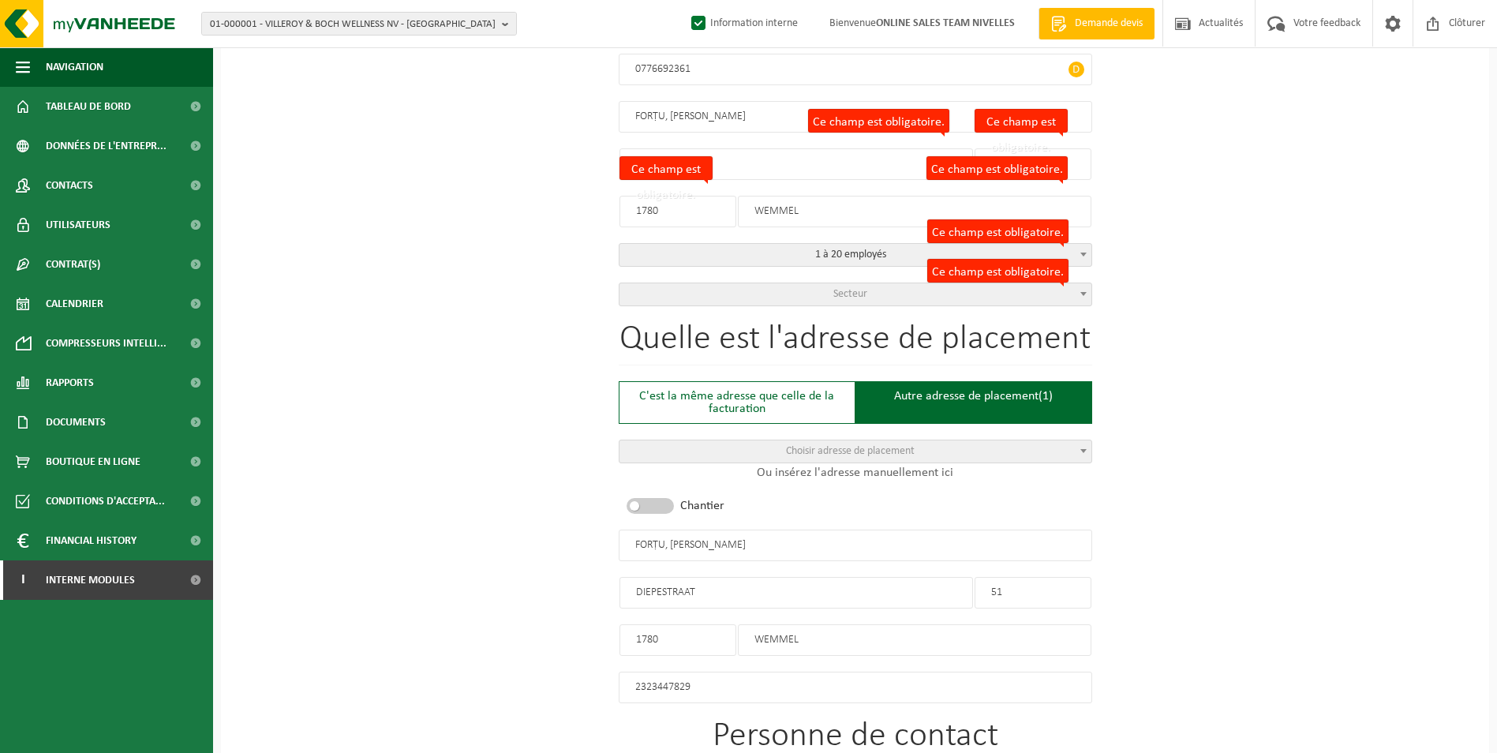
scroll to position [263, 0]
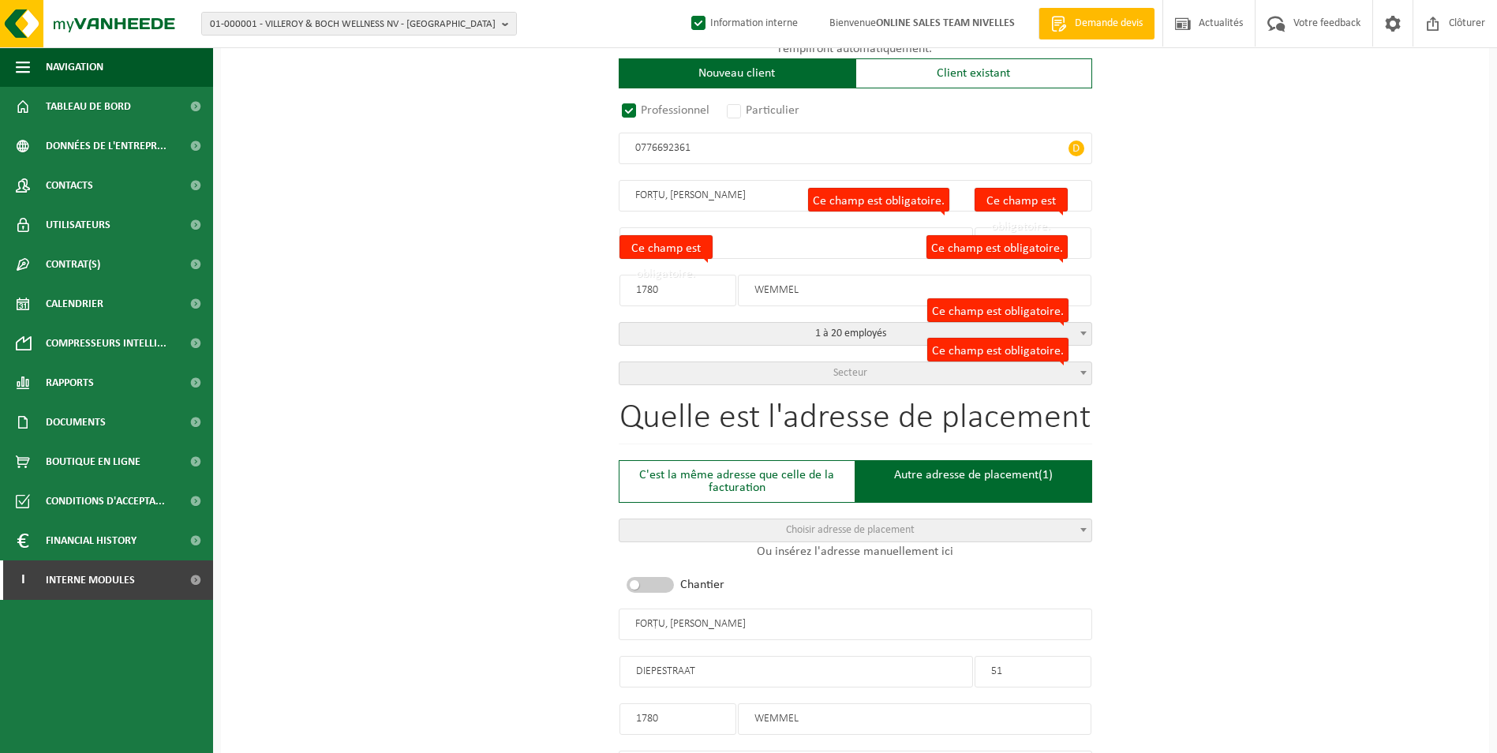
type input "+32 486 86 24 90"
click at [666, 622] on input "FORṬU, [PERSON_NAME]" at bounding box center [856, 625] width 474 height 32
click at [714, 623] on input "FORṬU DUMITRU" at bounding box center [856, 625] width 474 height 32
type input "FORṬU DUMITRU-WEMMEL"
click at [695, 376] on span "Secteur" at bounding box center [856, 373] width 472 height 22
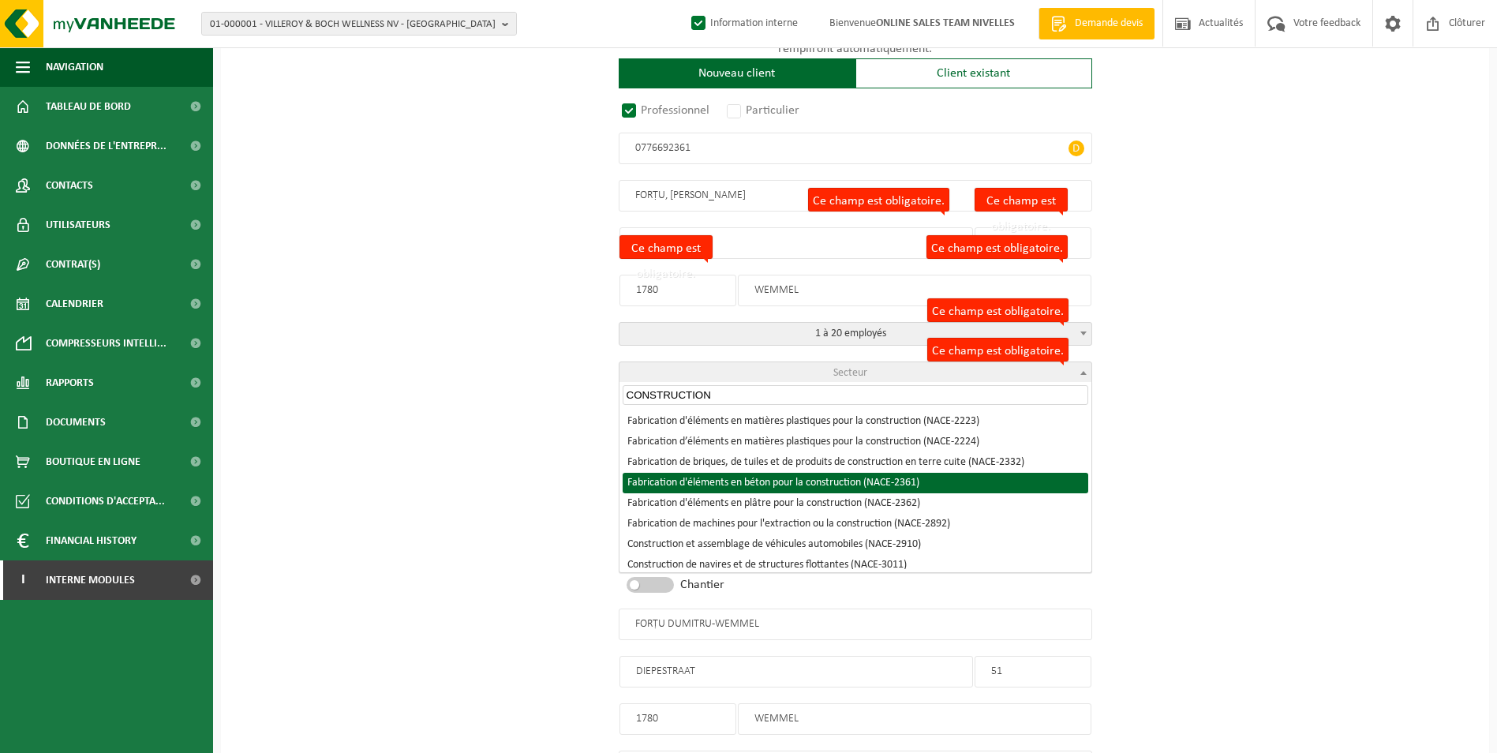
type input "CONSTRUCTION"
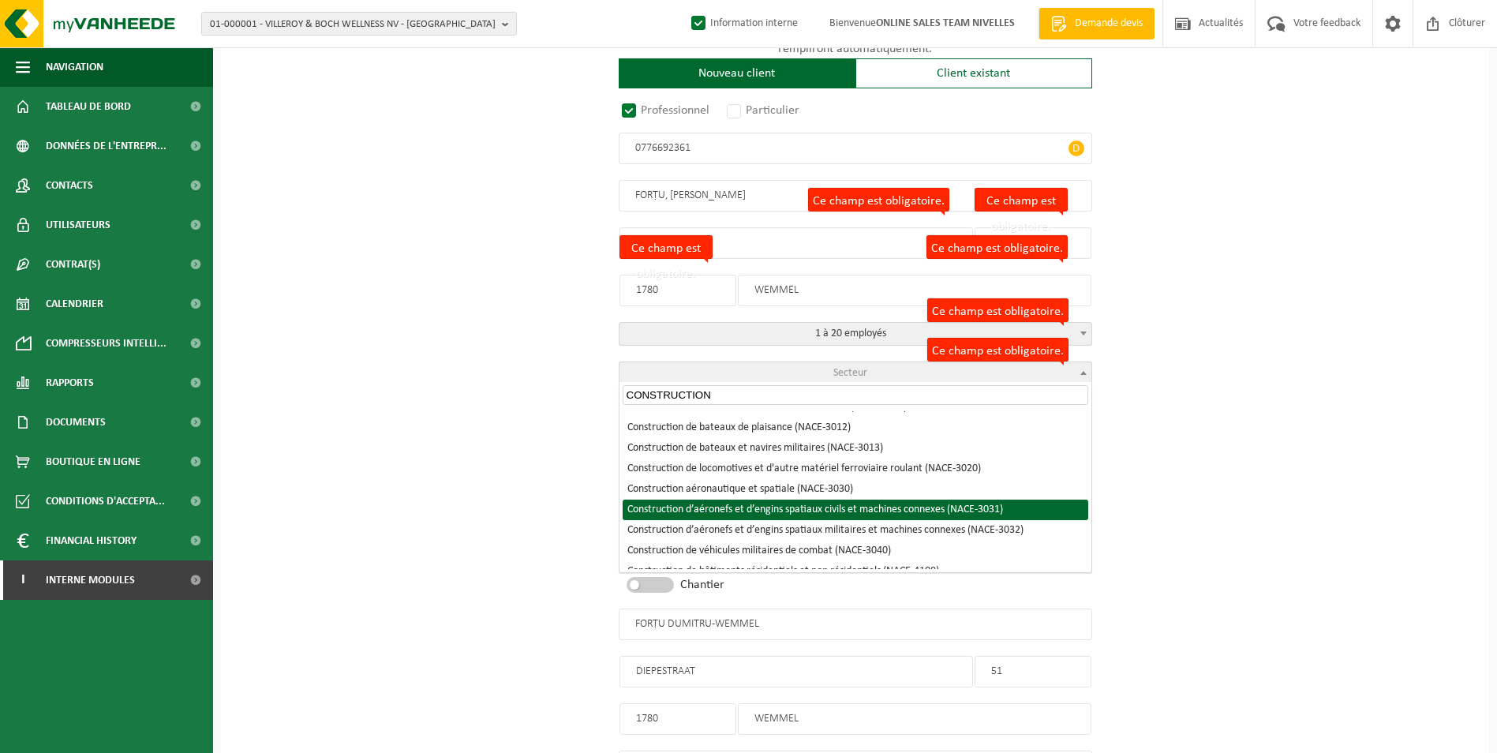
scroll to position [237, 0]
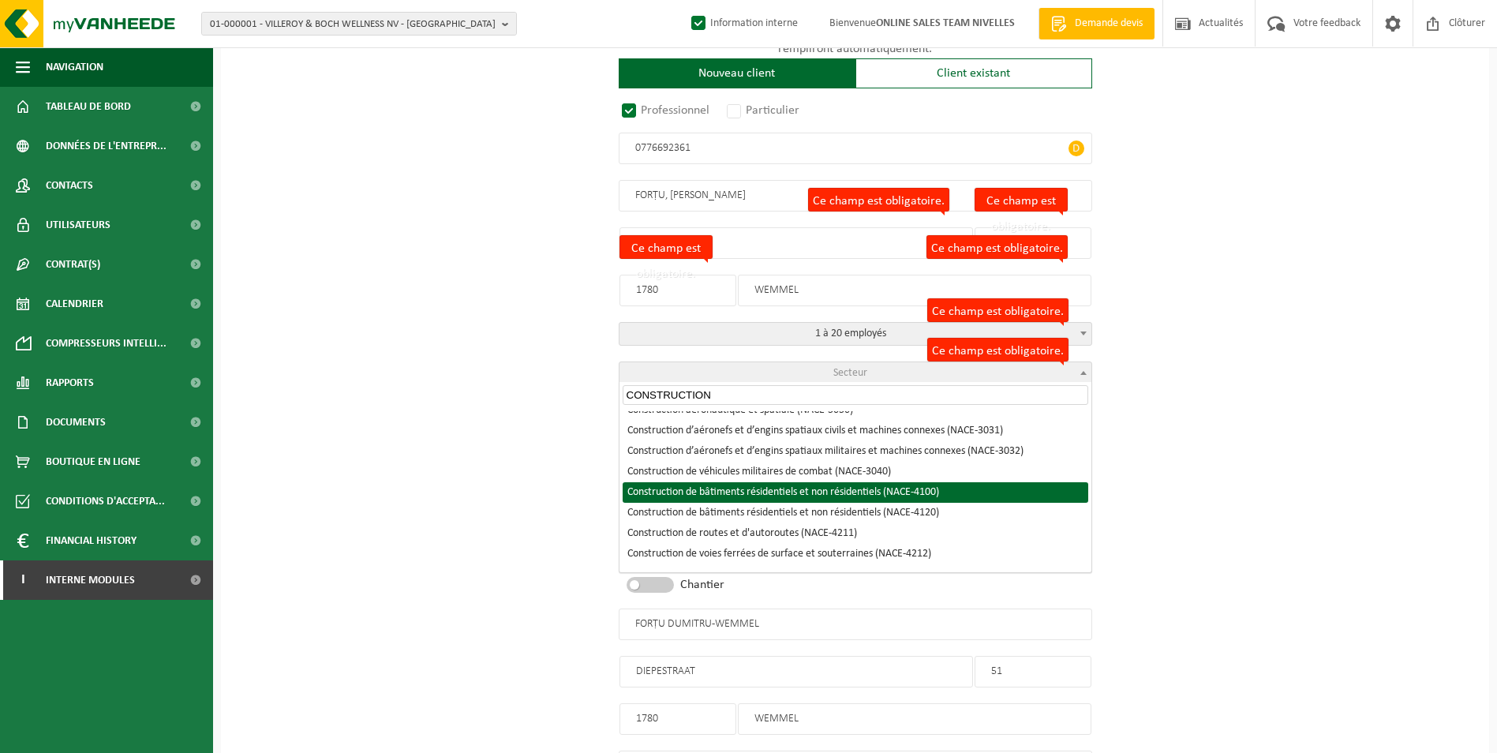
select select "NACE_4100"
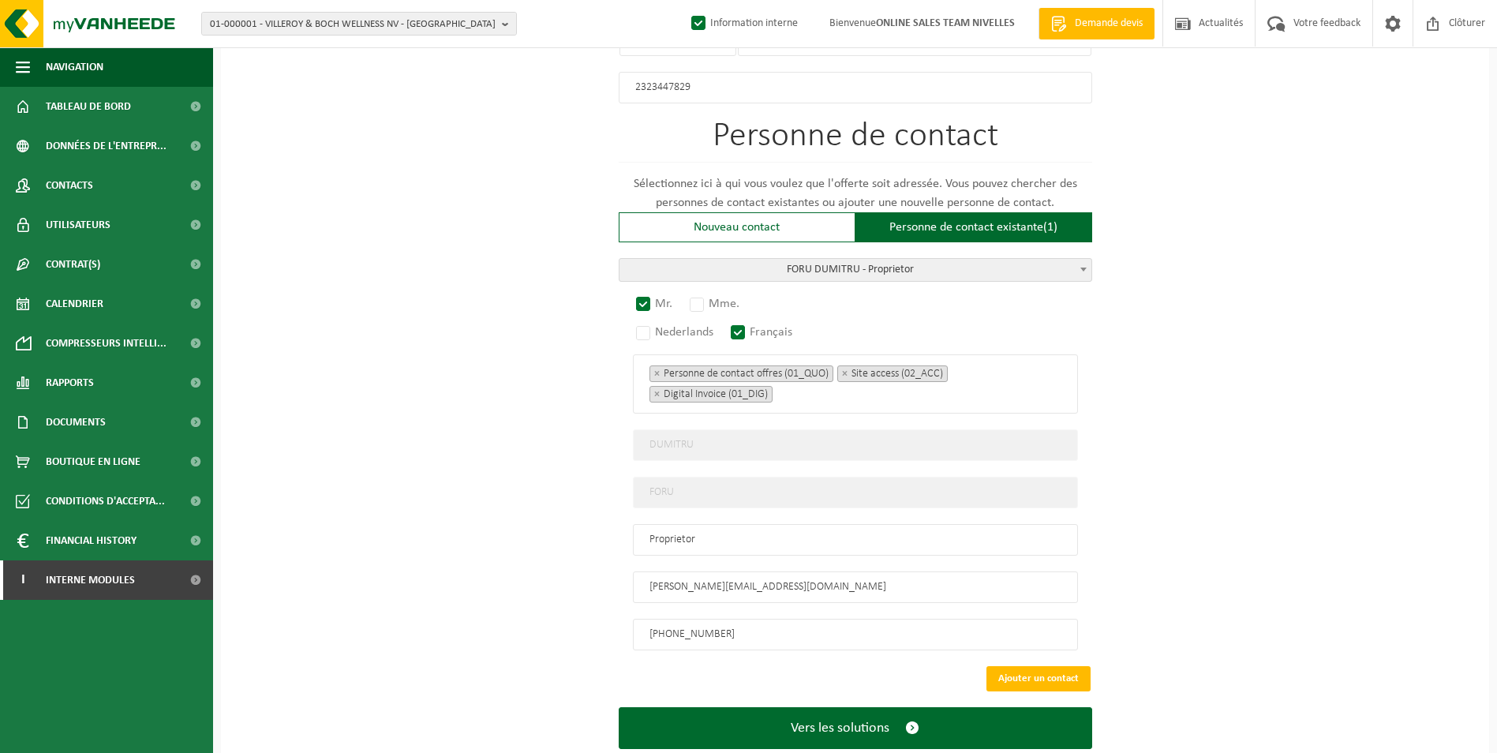
scroll to position [973, 0]
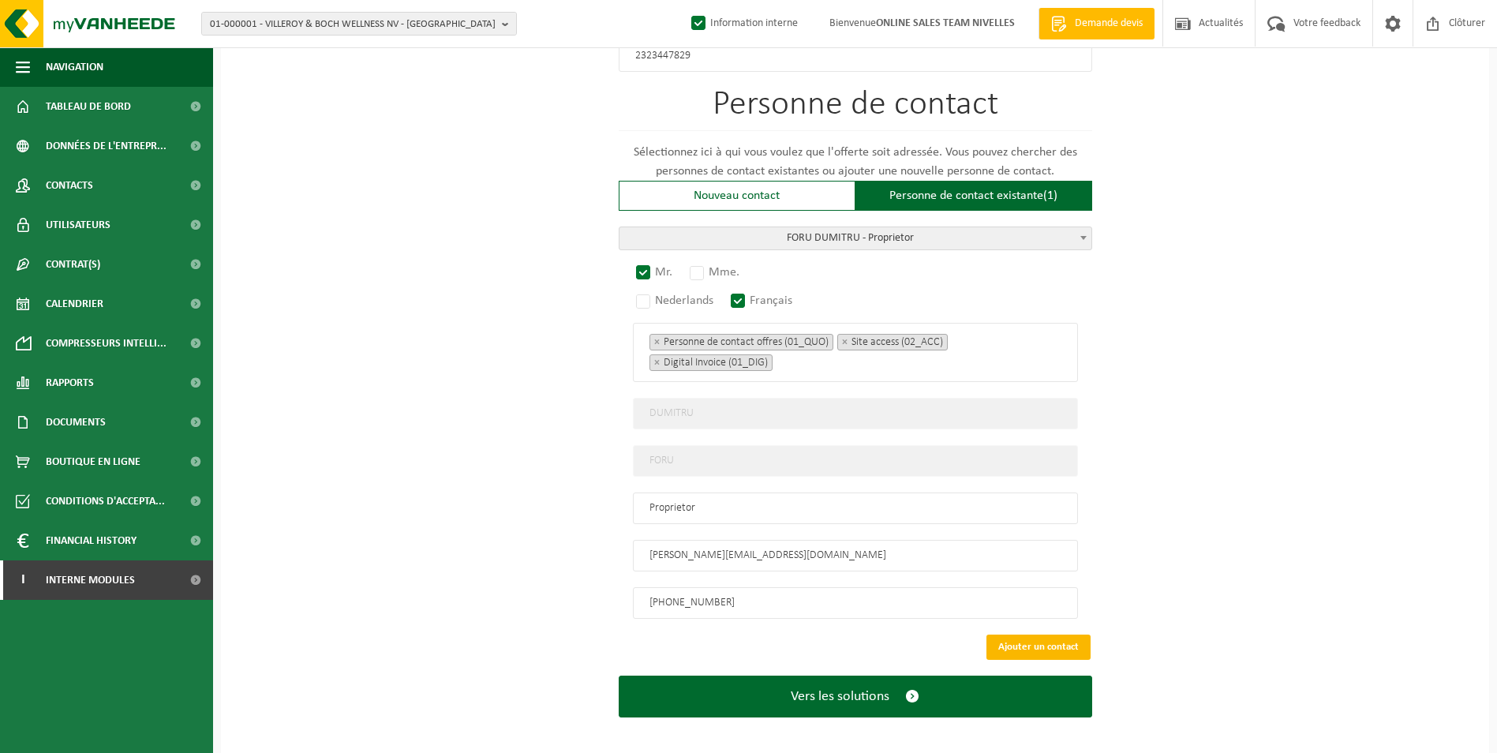
click at [1008, 642] on button "Ajouter un contact" at bounding box center [1039, 647] width 104 height 25
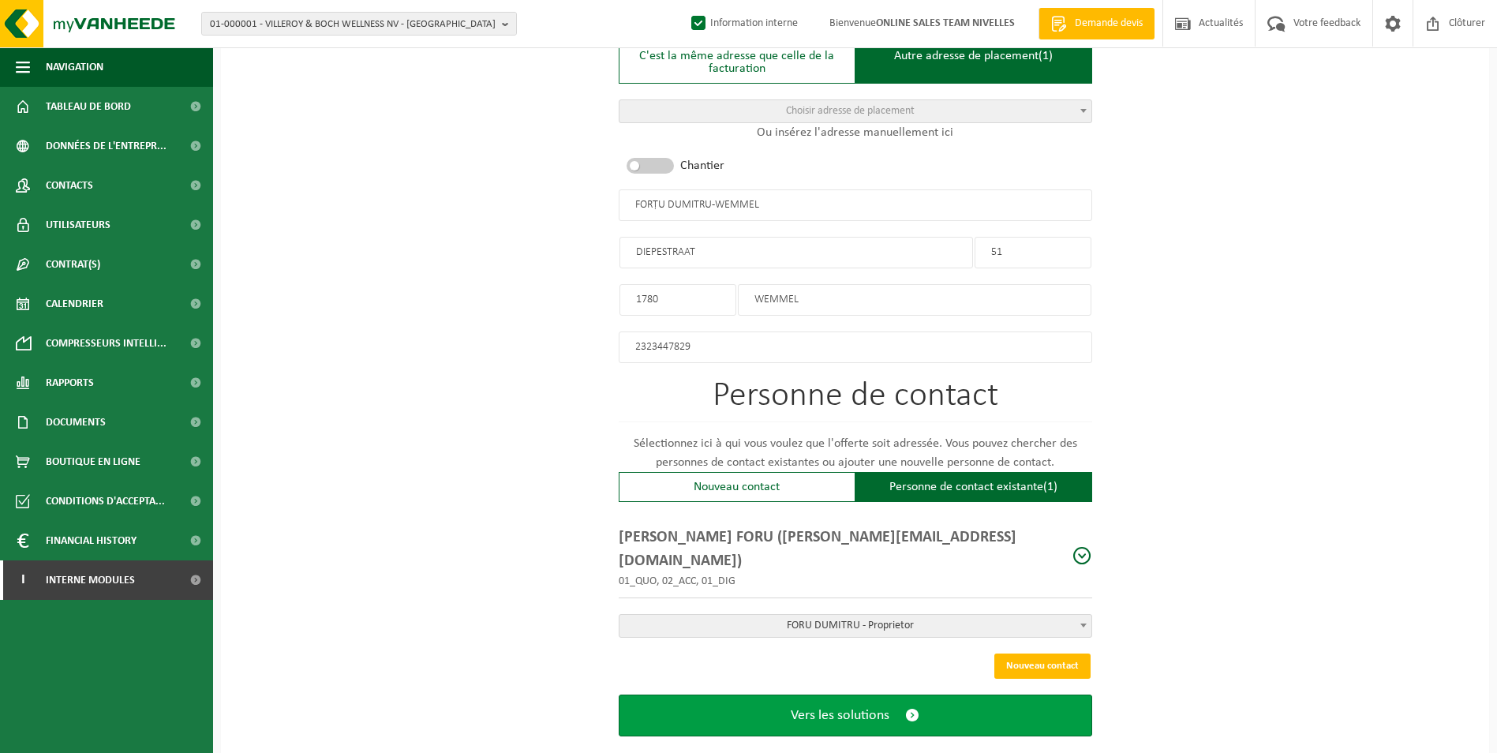
click at [846, 707] on span "Vers les solutions" at bounding box center [840, 715] width 99 height 17
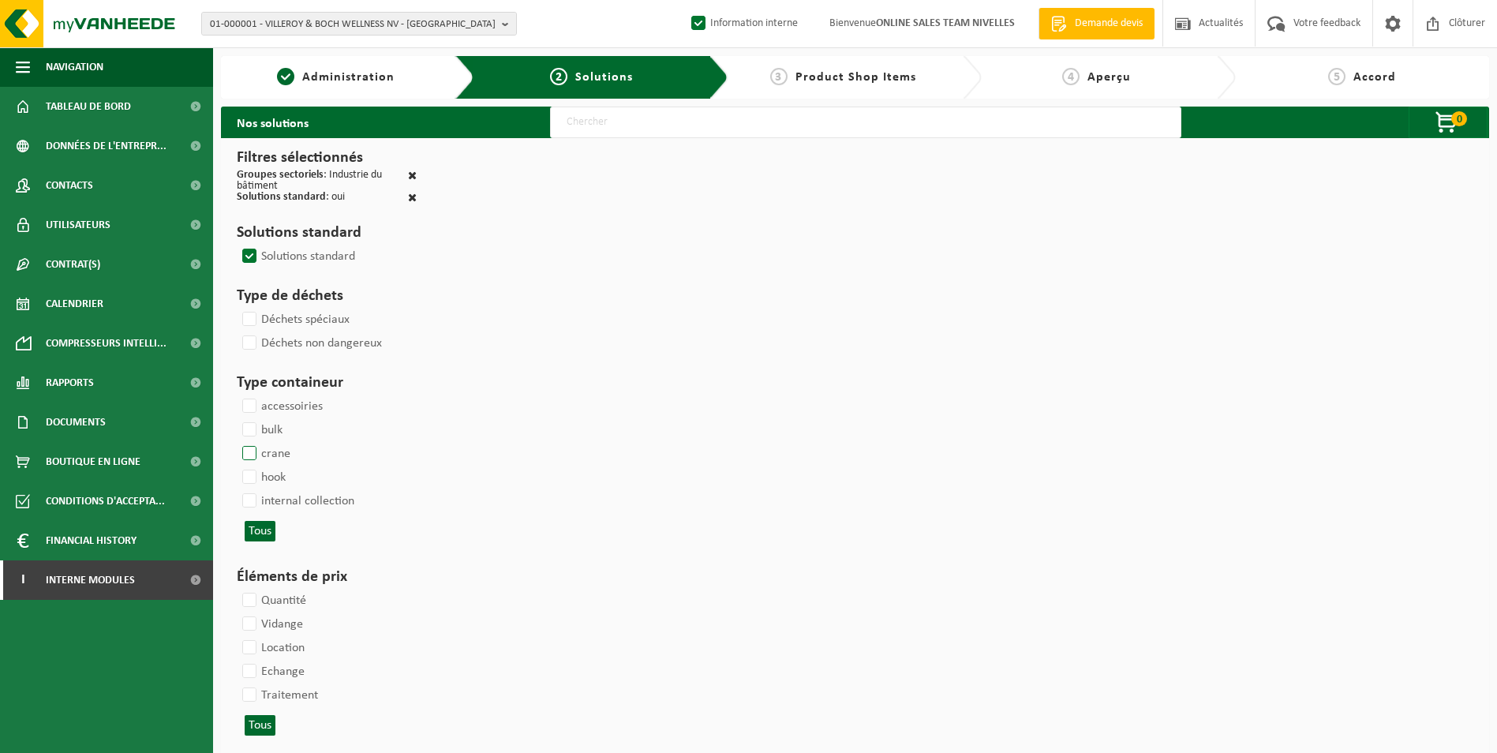
click at [248, 477] on label "hook" at bounding box center [262, 478] width 47 height 24
click at [237, 466] on input "hook" at bounding box center [236, 465] width 1 height 1
checkbox input "true"
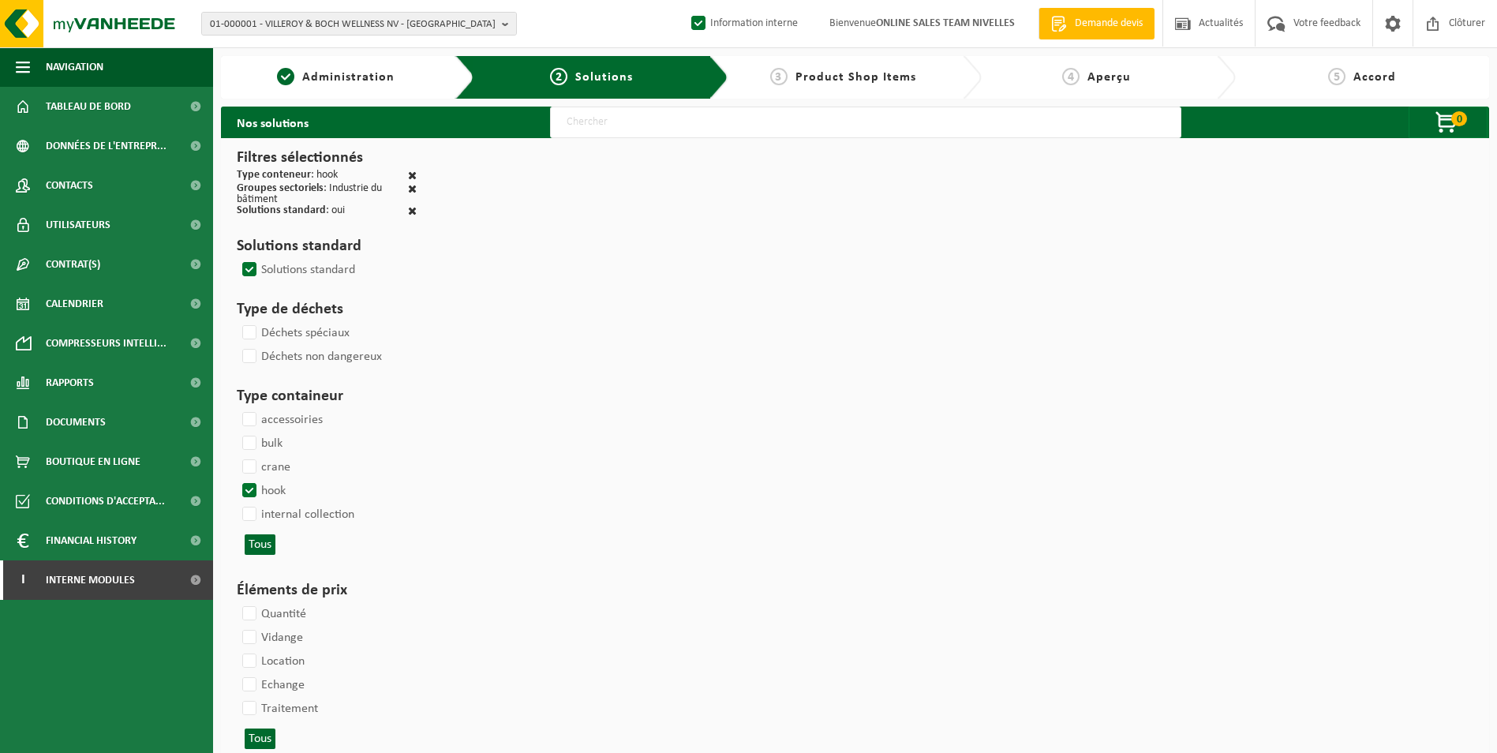
select select
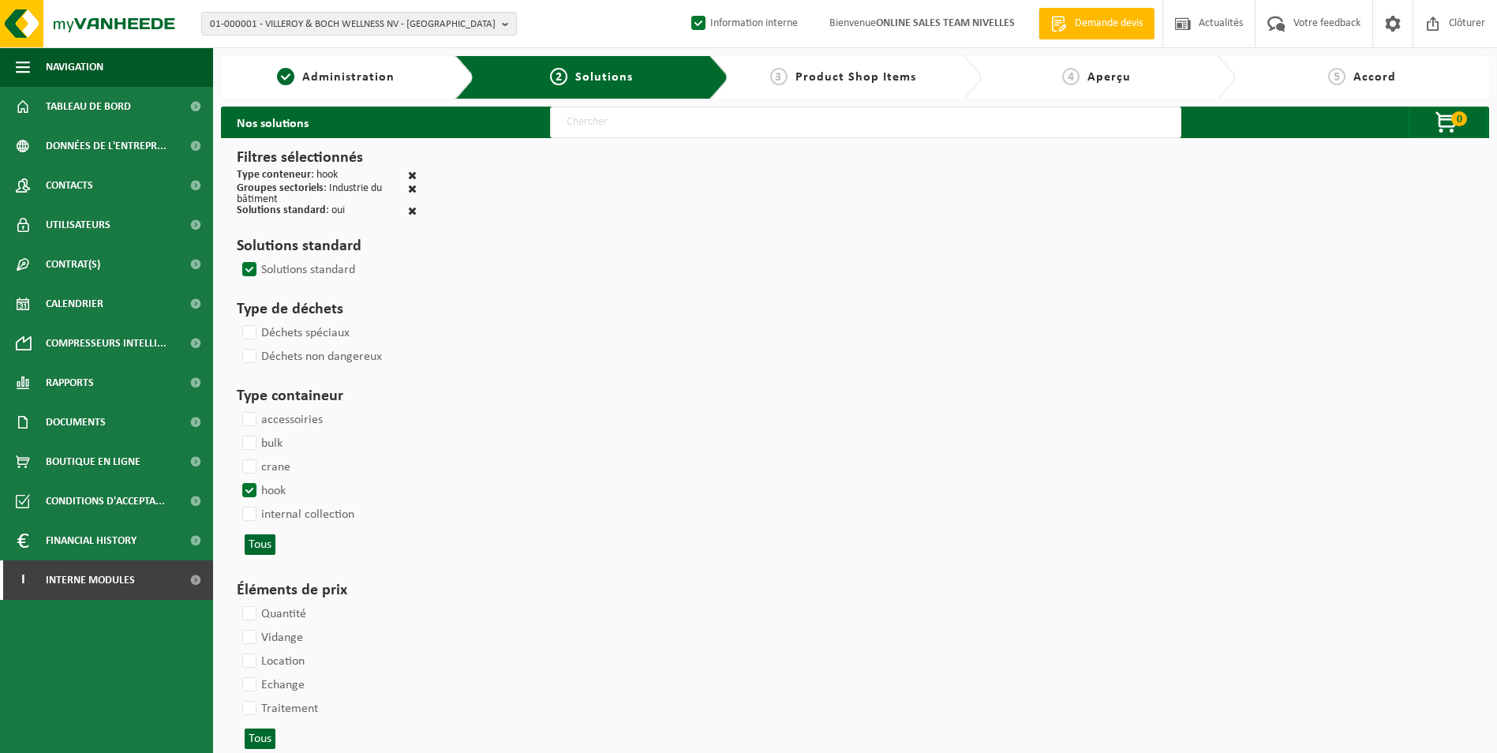
select select
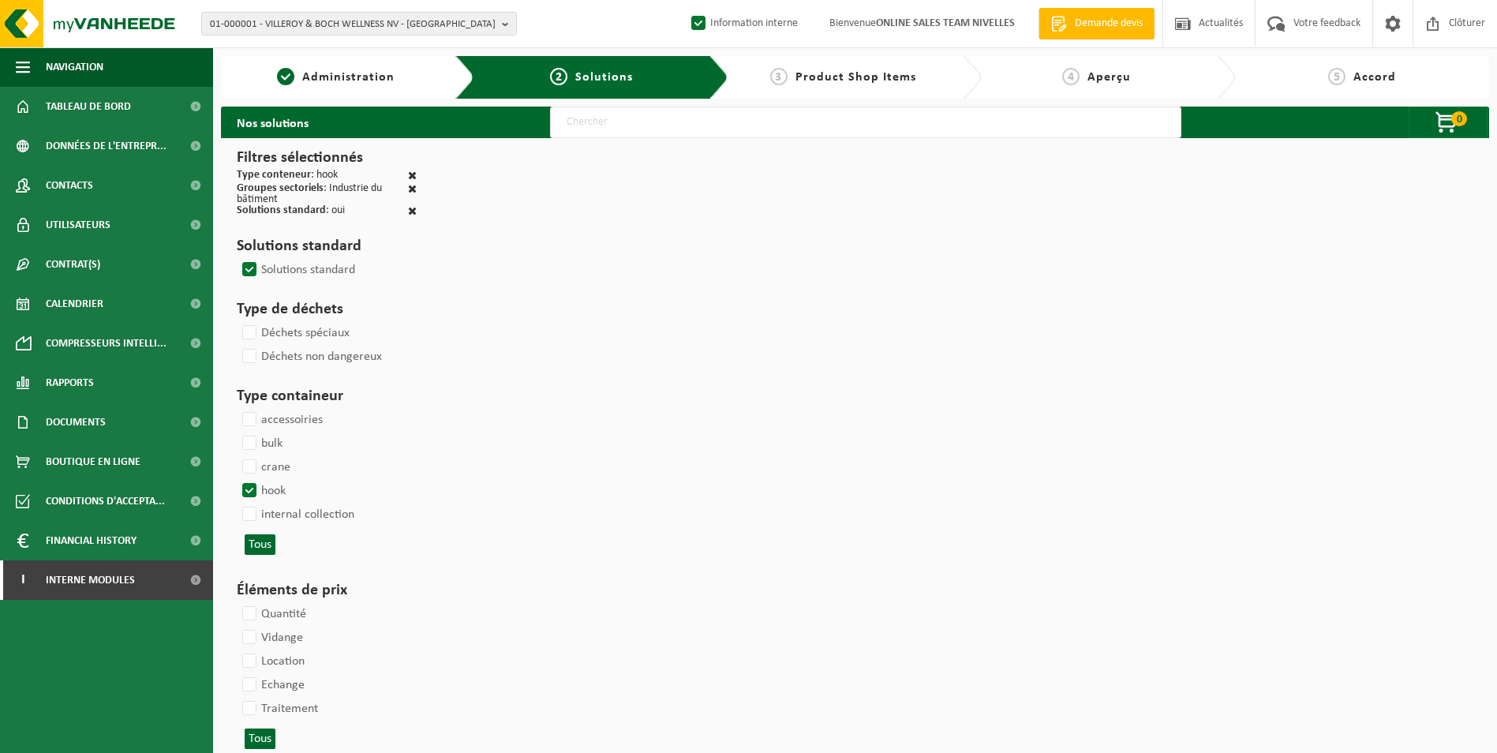
select select
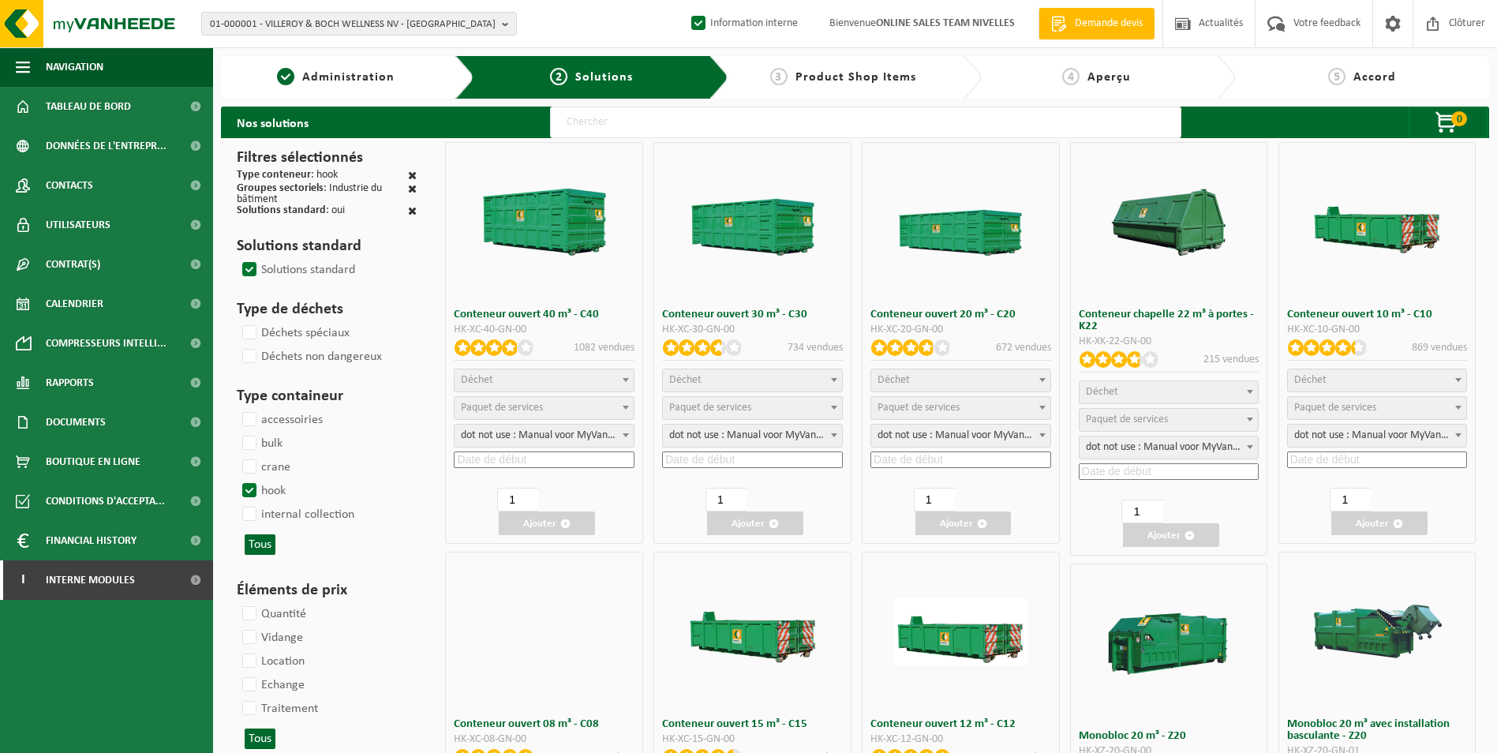
select select
select select "197"
select select
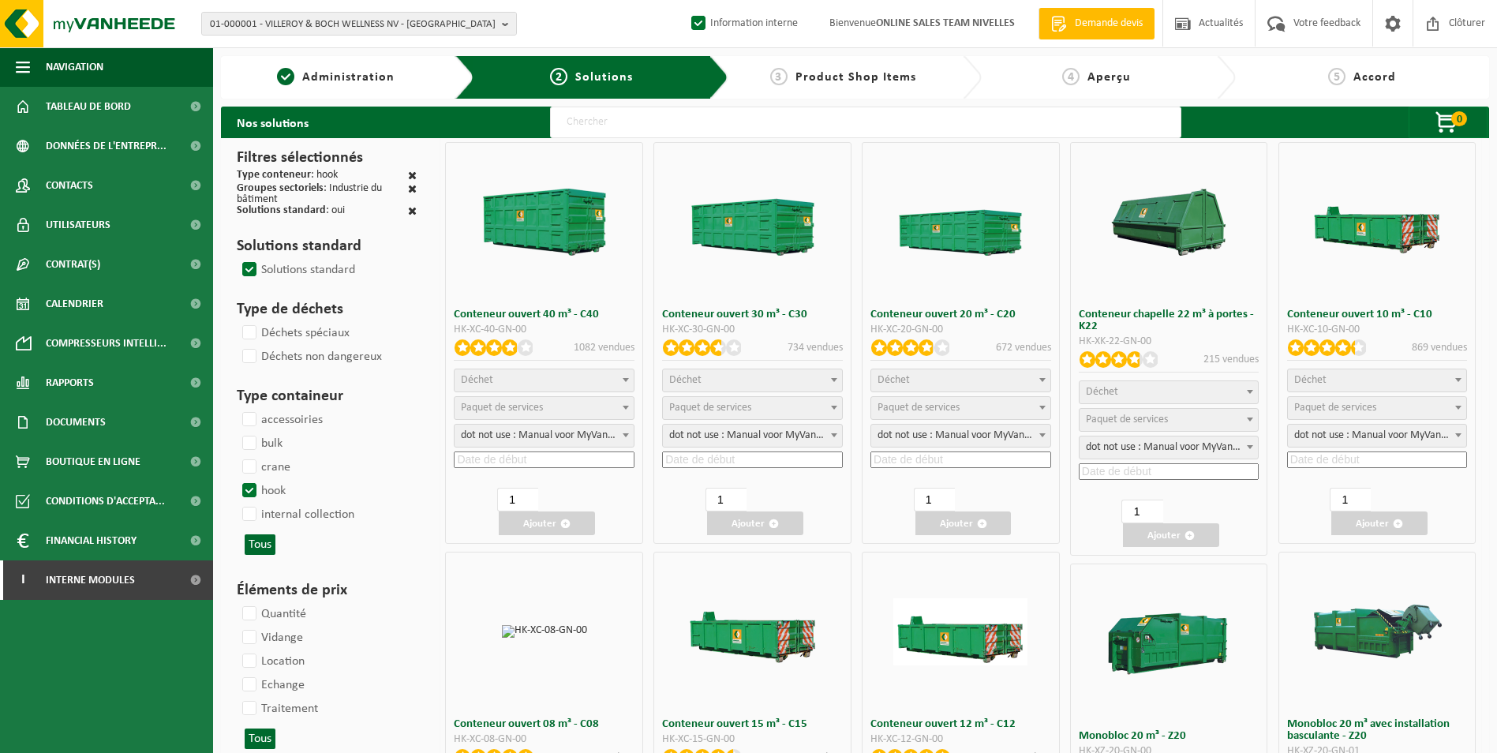
select select
select select "197"
select select "8"
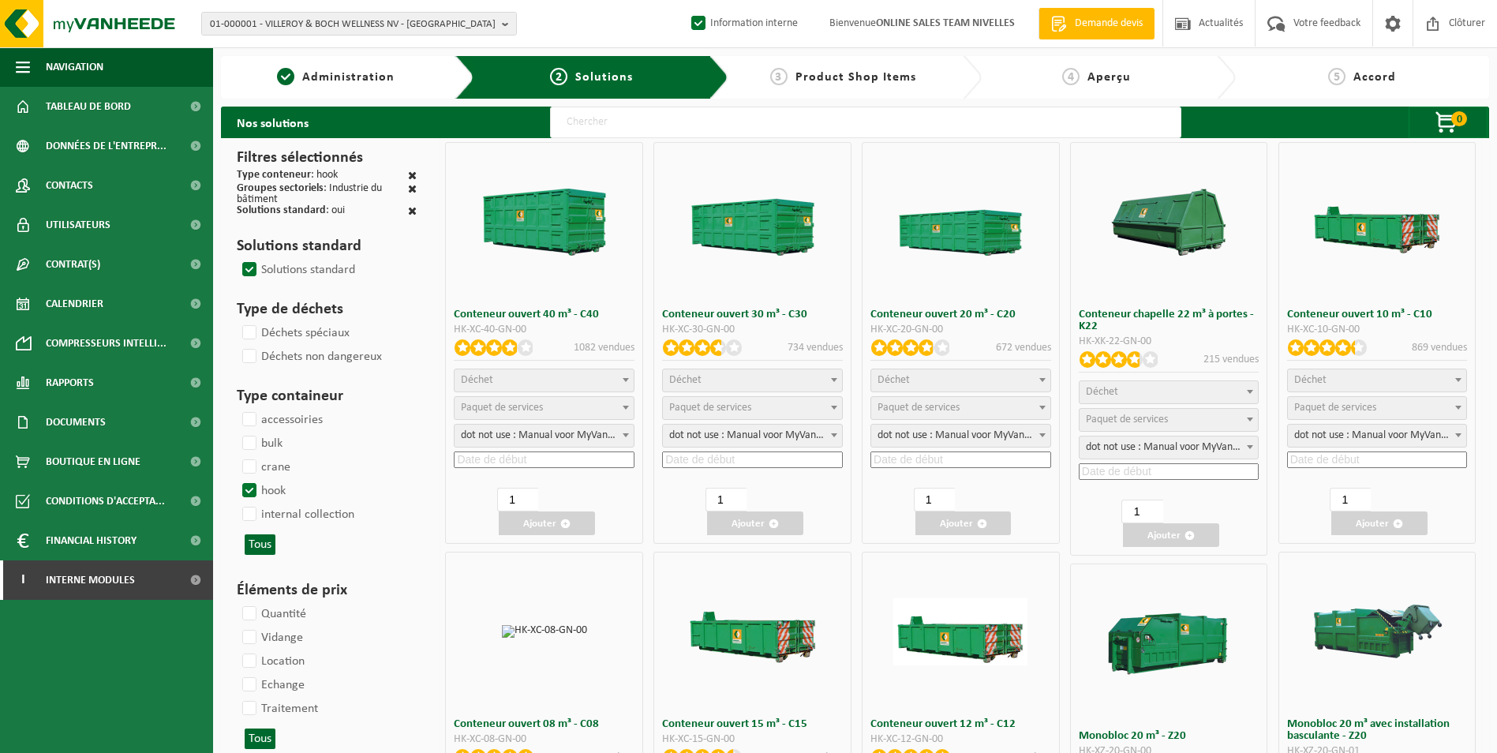
select select
select select "7"
select select
select select "25"
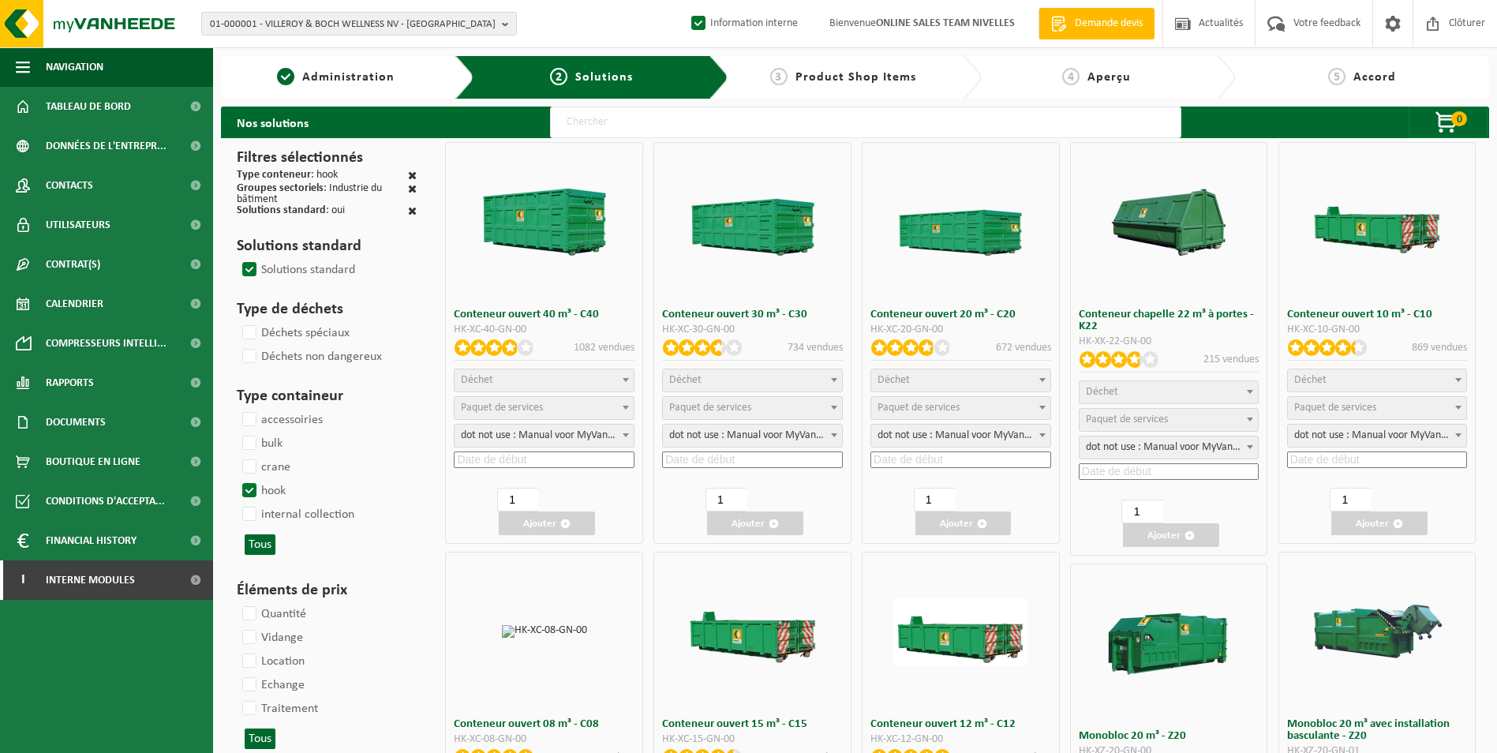
select select "25"
select select "7"
select select
select select "25"
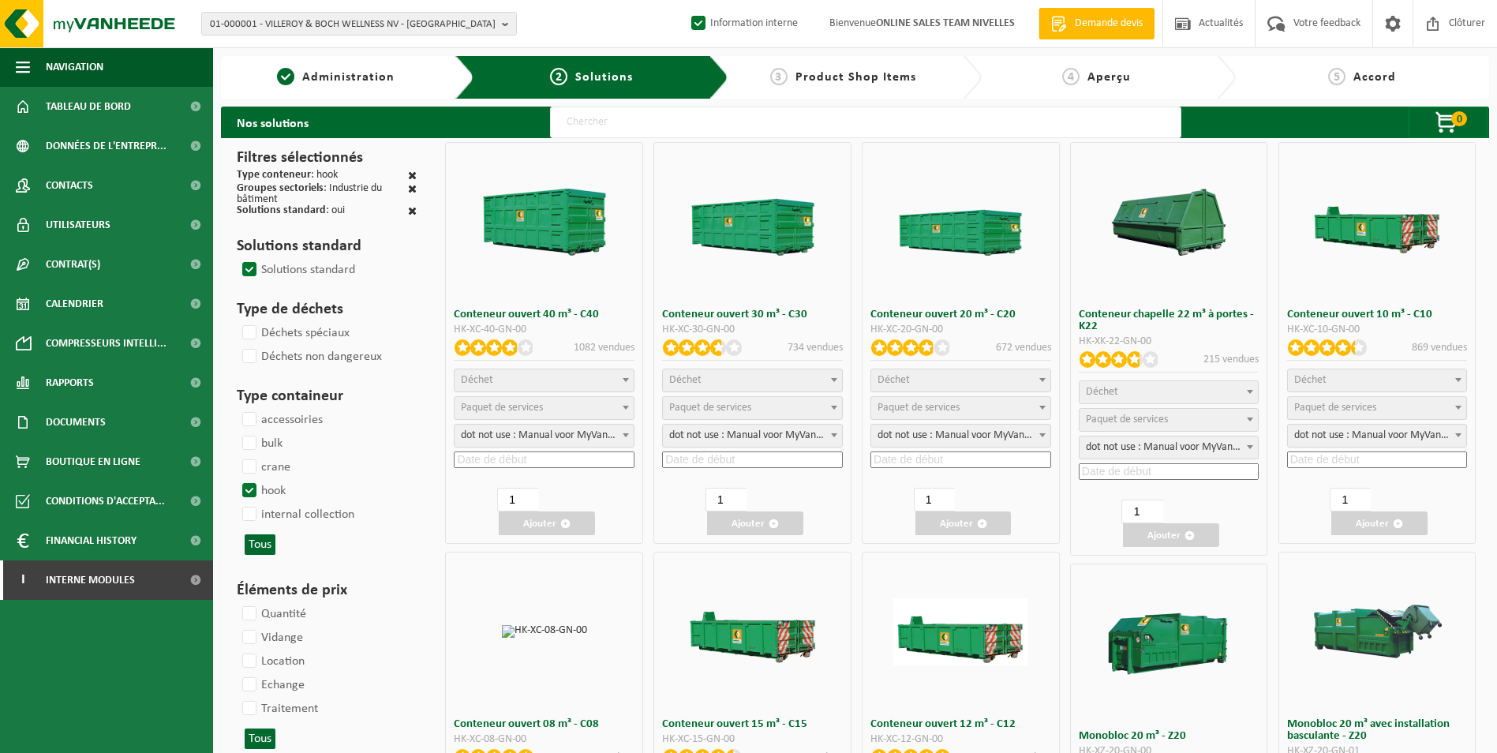
select select "25"
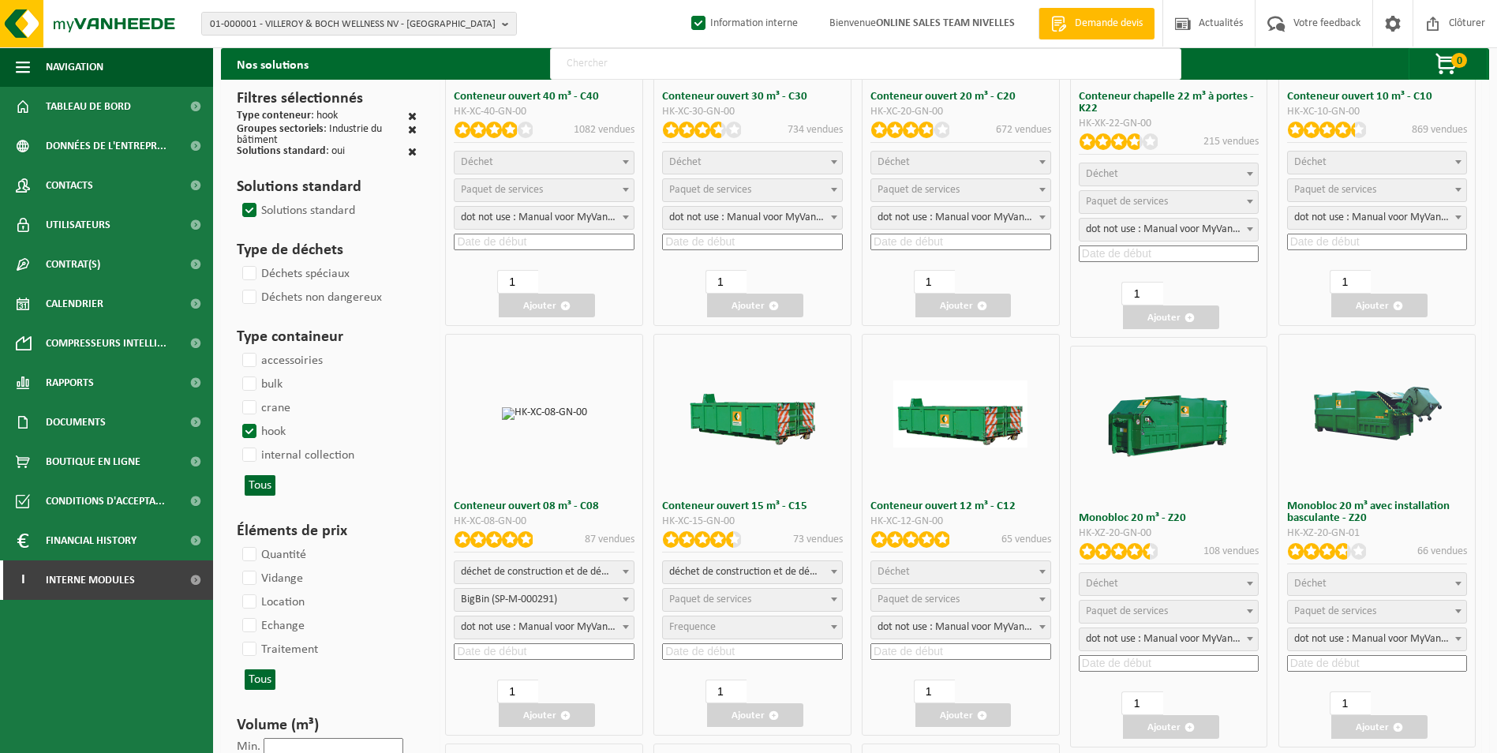
scroll to position [237, 0]
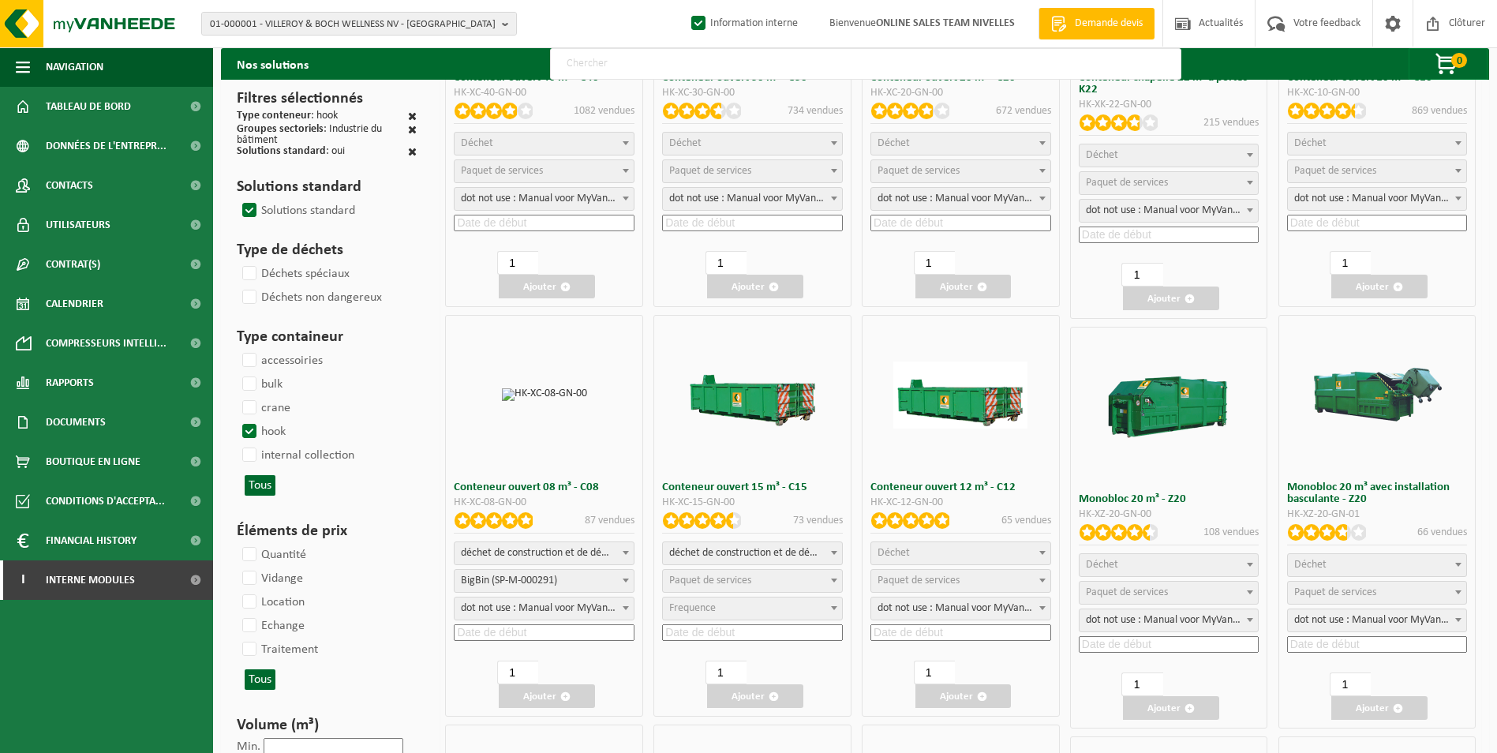
click at [536, 553] on span "déchet de construction et de démolition mélangé (inerte et non inerte)" at bounding box center [544, 553] width 179 height 22
select select
select select "197"
select select "25"
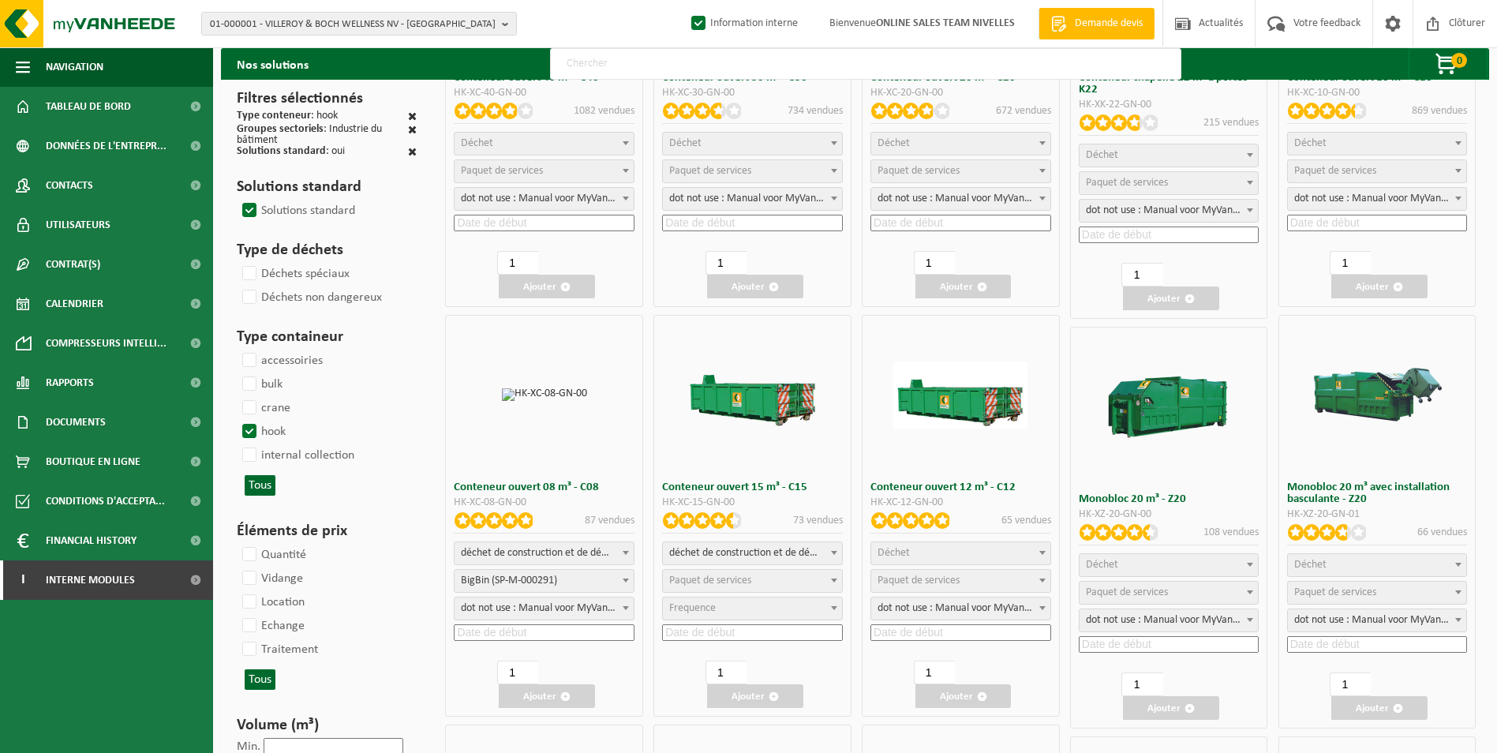
click at [529, 580] on span "BigBin (SP-M-000291)" at bounding box center [544, 581] width 179 height 22
select select "25"
click at [509, 630] on input at bounding box center [544, 632] width 181 height 17
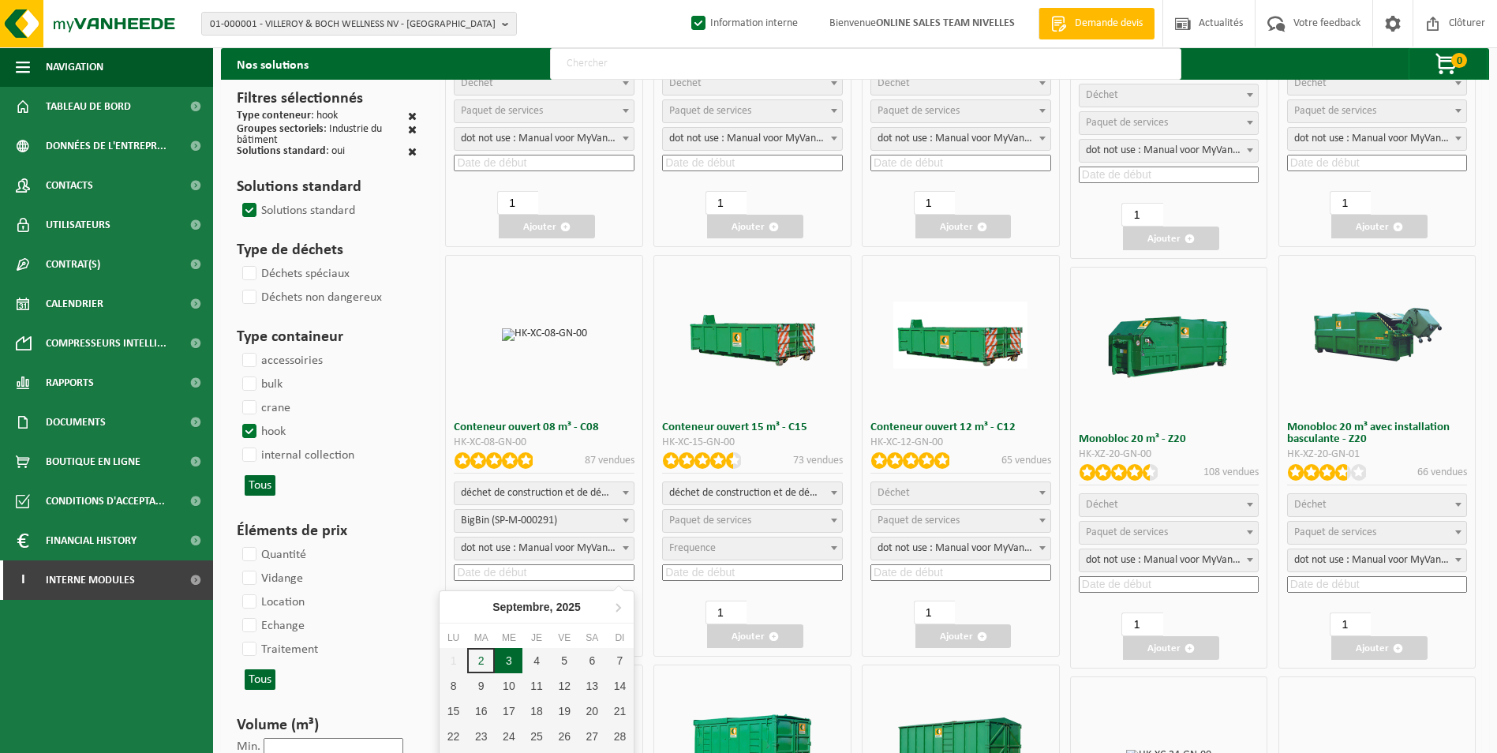
scroll to position [395, 0]
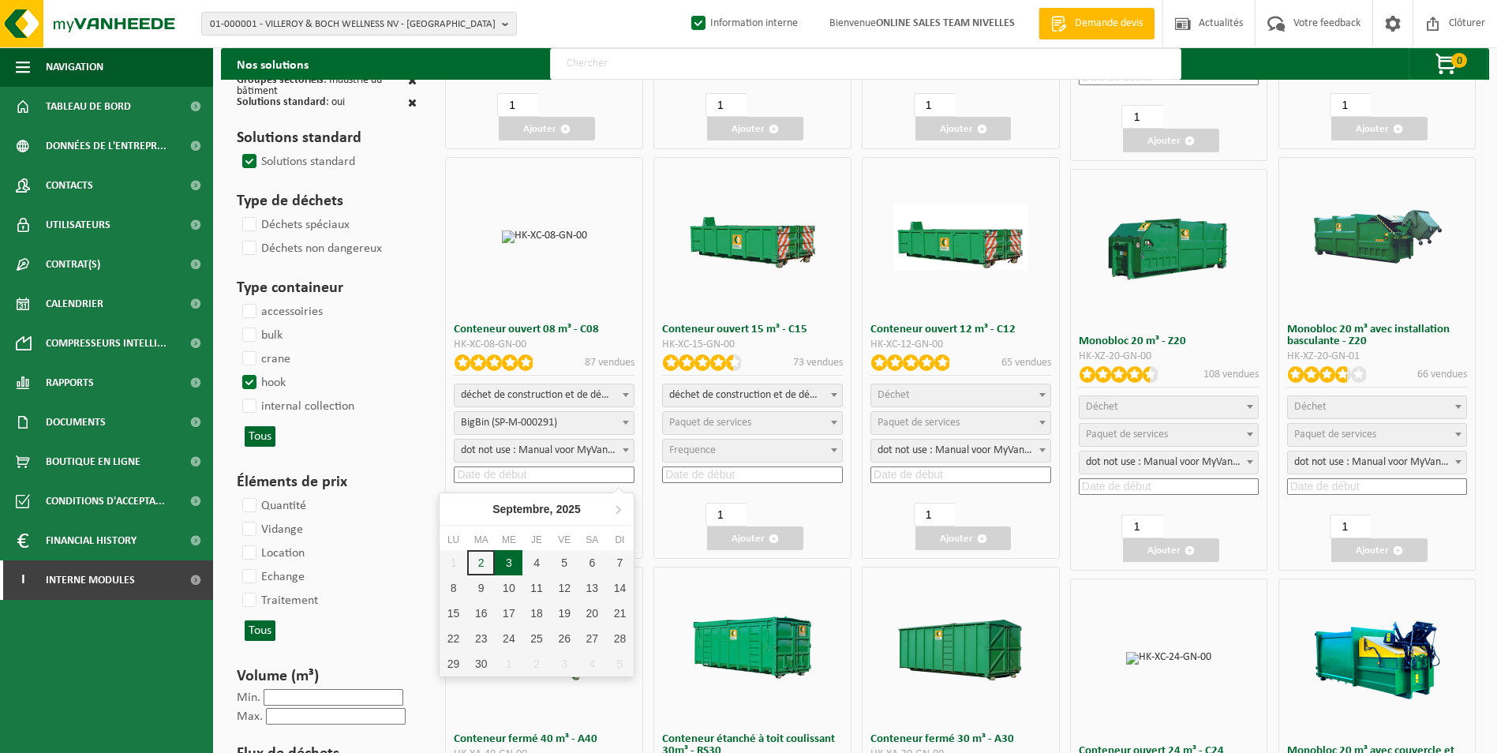
click at [511, 564] on div "3" at bounding box center [509, 562] width 28 height 25
type input "2025-09-03"
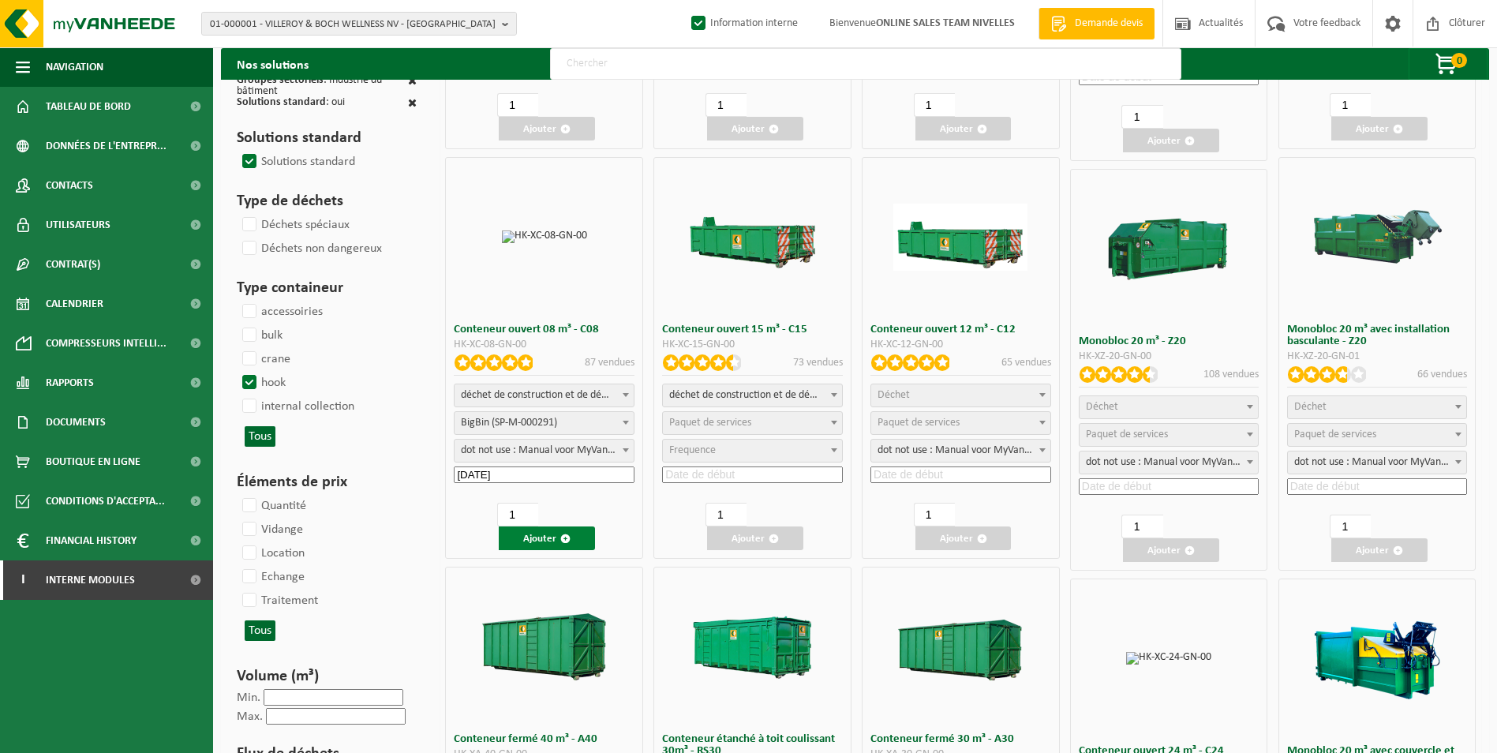
click at [555, 543] on button "Ajouter" at bounding box center [547, 538] width 96 height 24
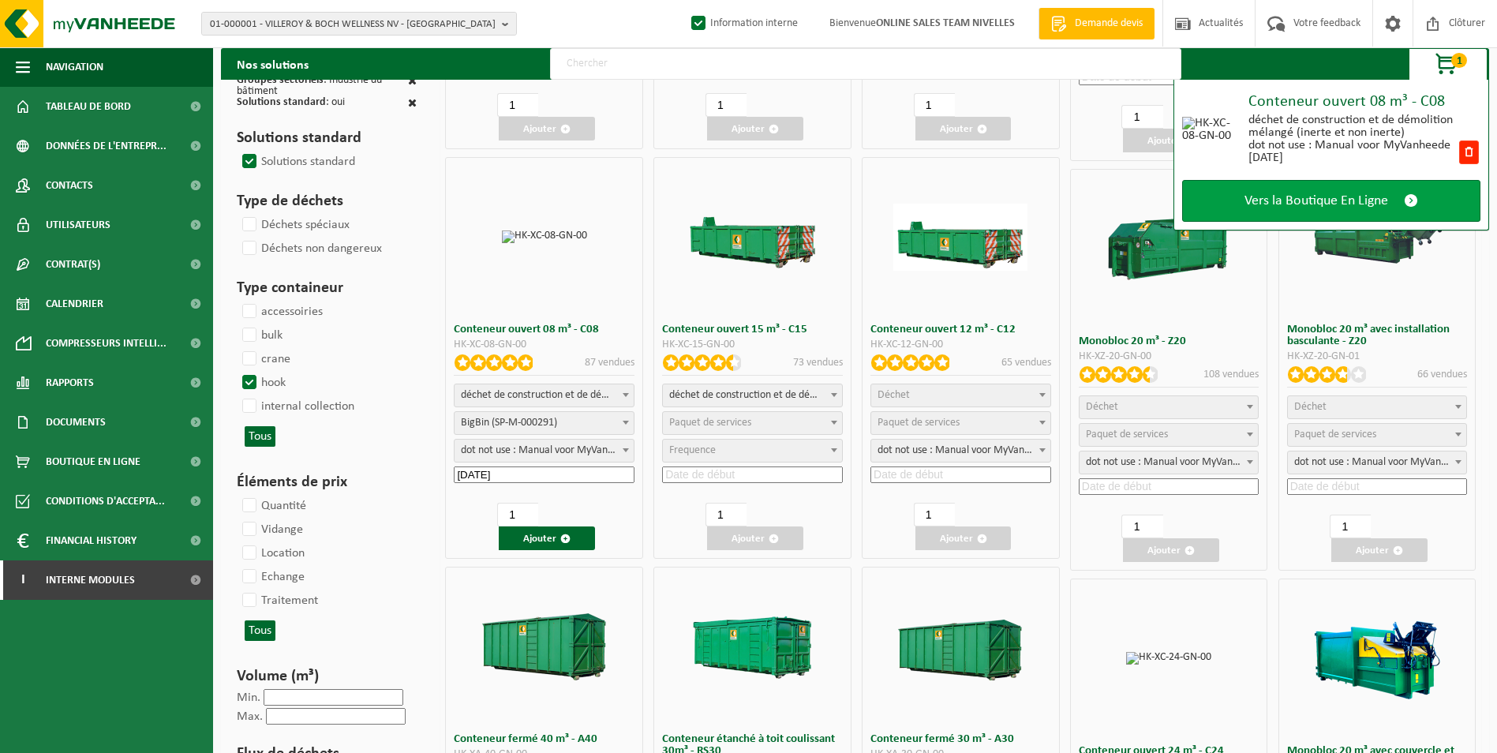
click at [1373, 208] on span "Vers la Boutique En Ligne" at bounding box center [1317, 201] width 144 height 17
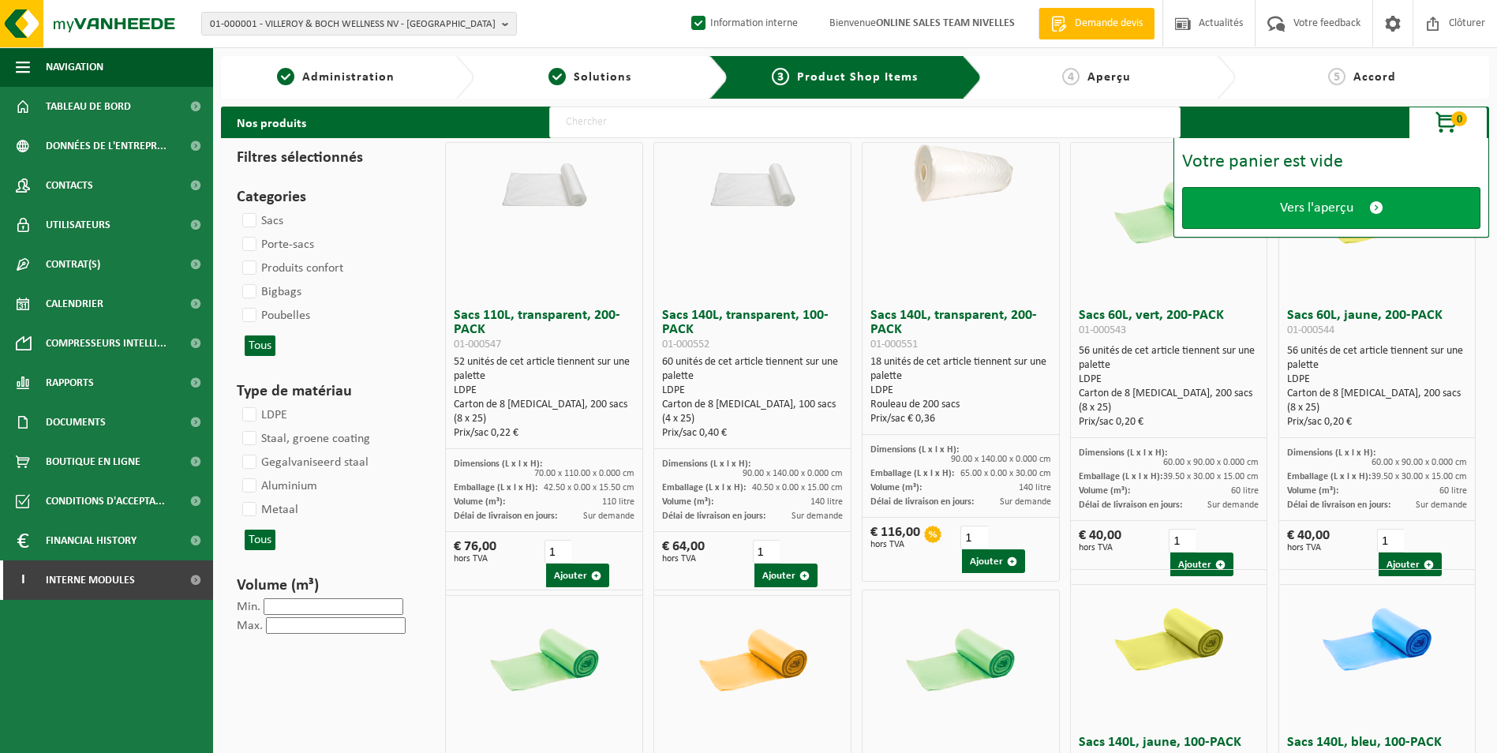
click at [1359, 204] on link "Vers l'aperçu" at bounding box center [1331, 208] width 298 height 42
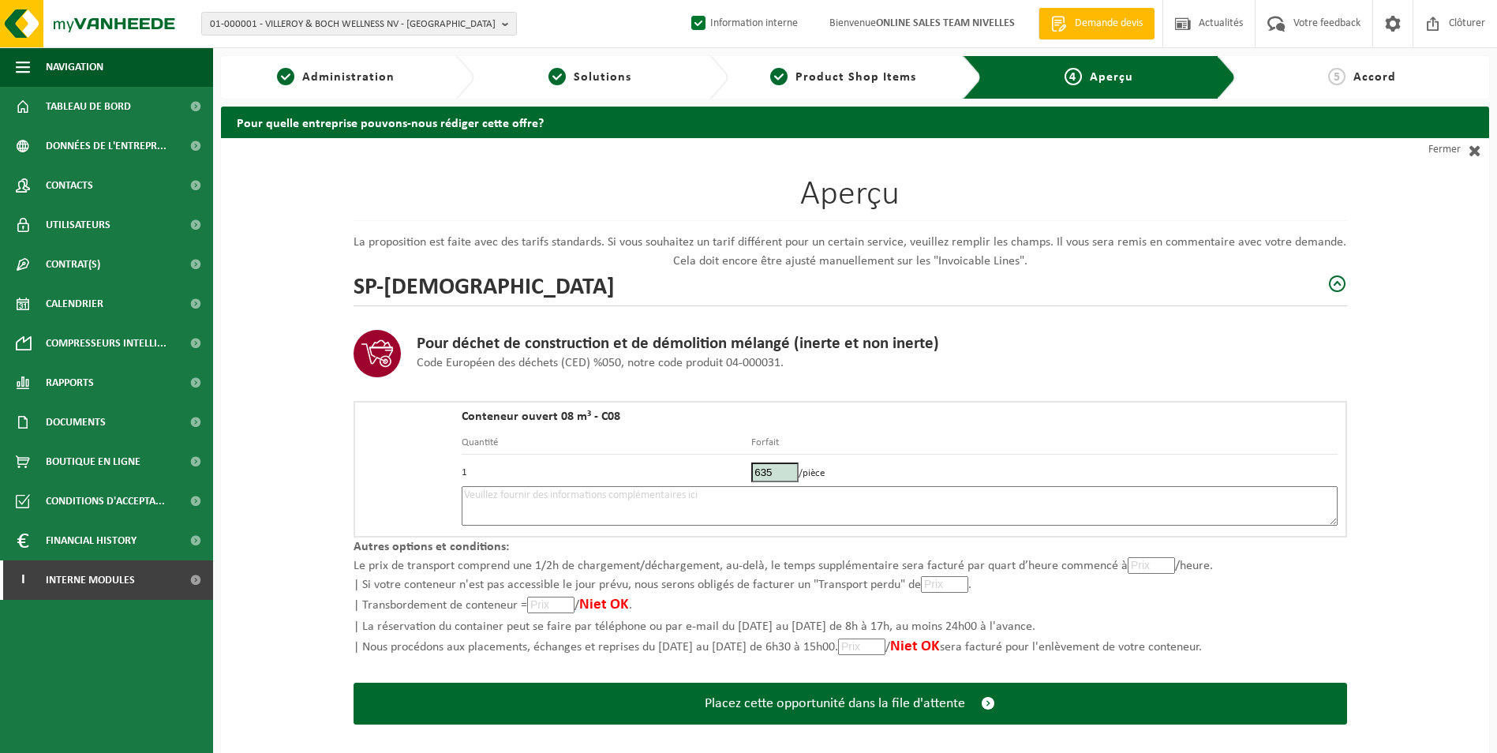
drag, startPoint x: 766, startPoint y: 469, endPoint x: 781, endPoint y: 468, distance: 15.0
click at [766, 469] on input "635" at bounding box center [774, 473] width 47 height 20
type input "585"
click at [698, 491] on textarea at bounding box center [900, 505] width 876 height 39
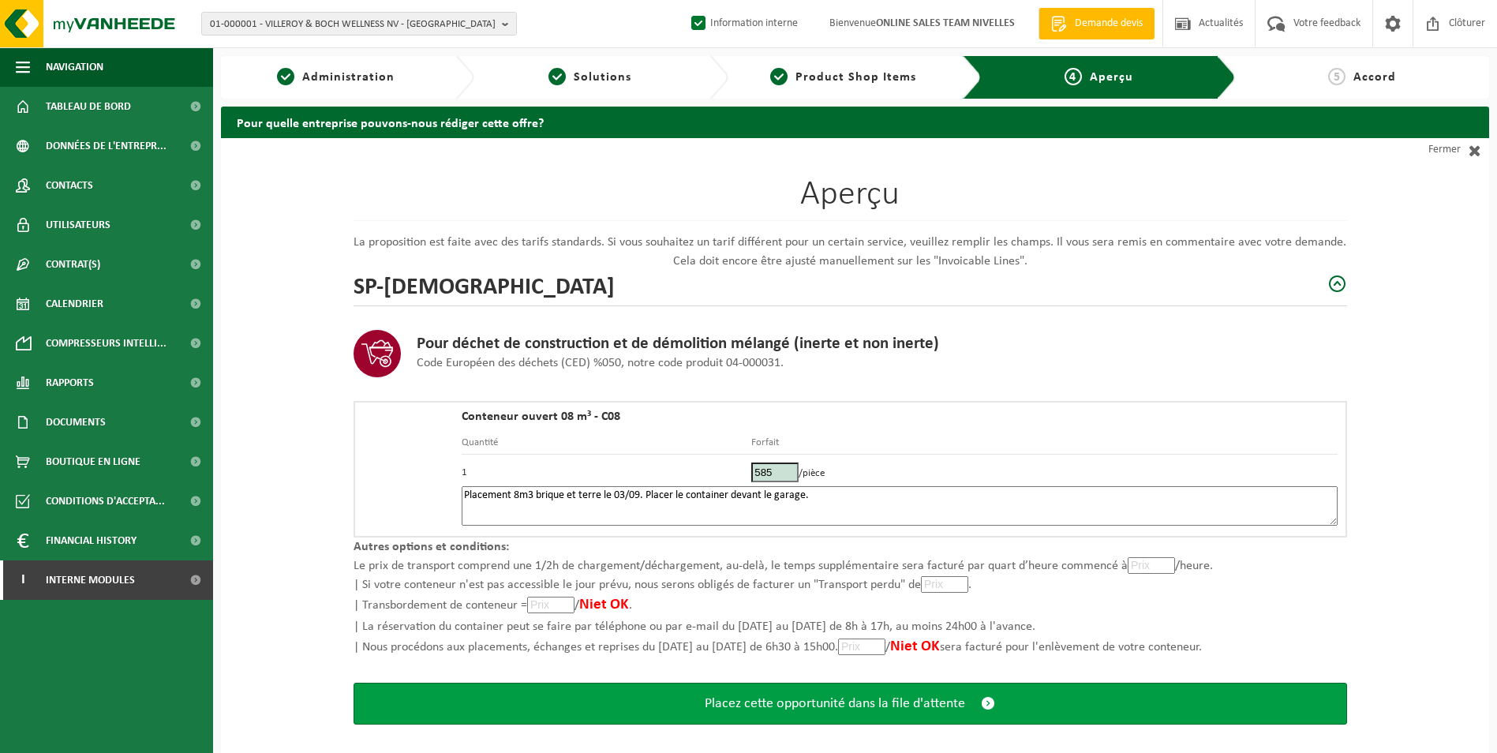
type textarea "Placement 8m3 brique et terre le 03/09. Placer le container devant le garage."
click at [799, 706] on span "Placez cette opportunité dans la file d'attente" at bounding box center [835, 703] width 260 height 17
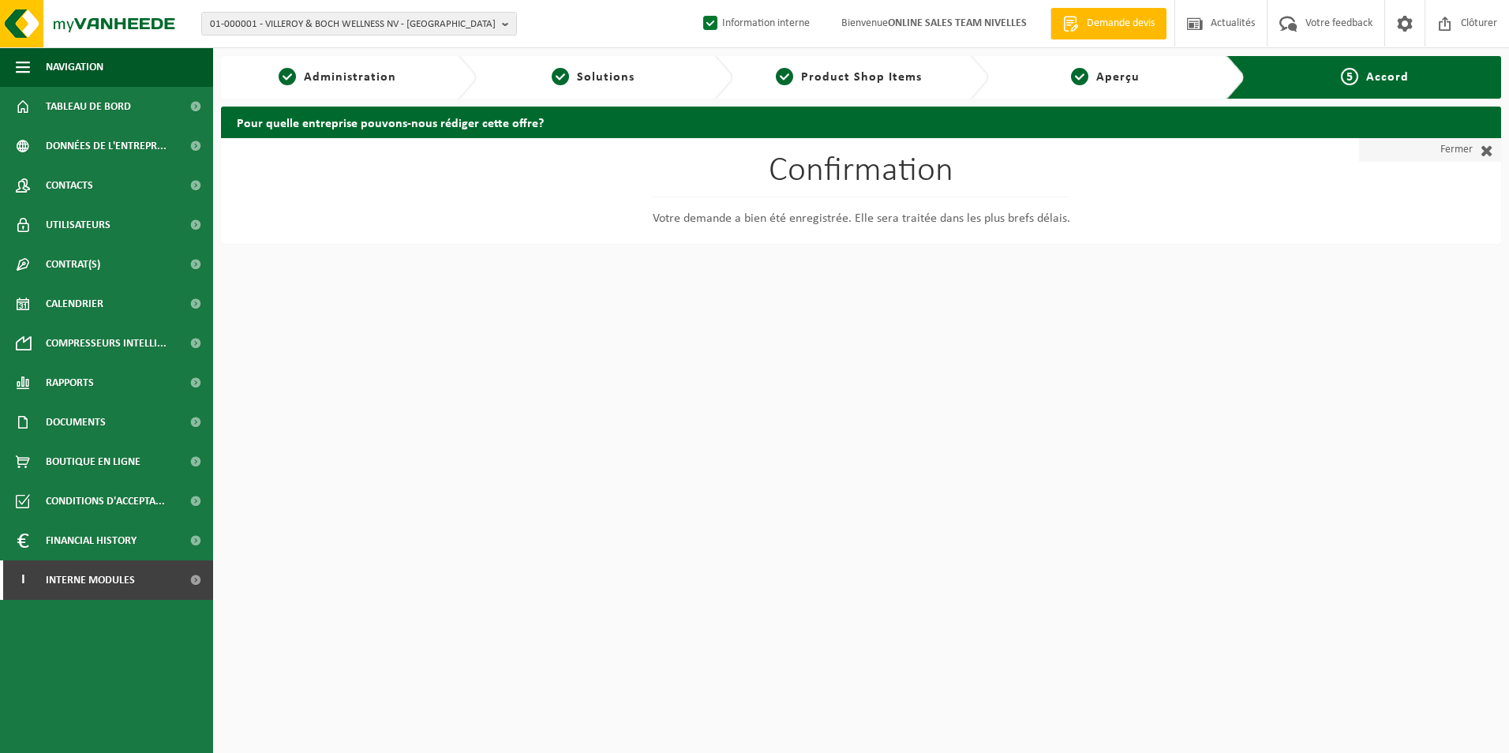
click at [1458, 154] on link "Fermer" at bounding box center [1430, 150] width 142 height 24
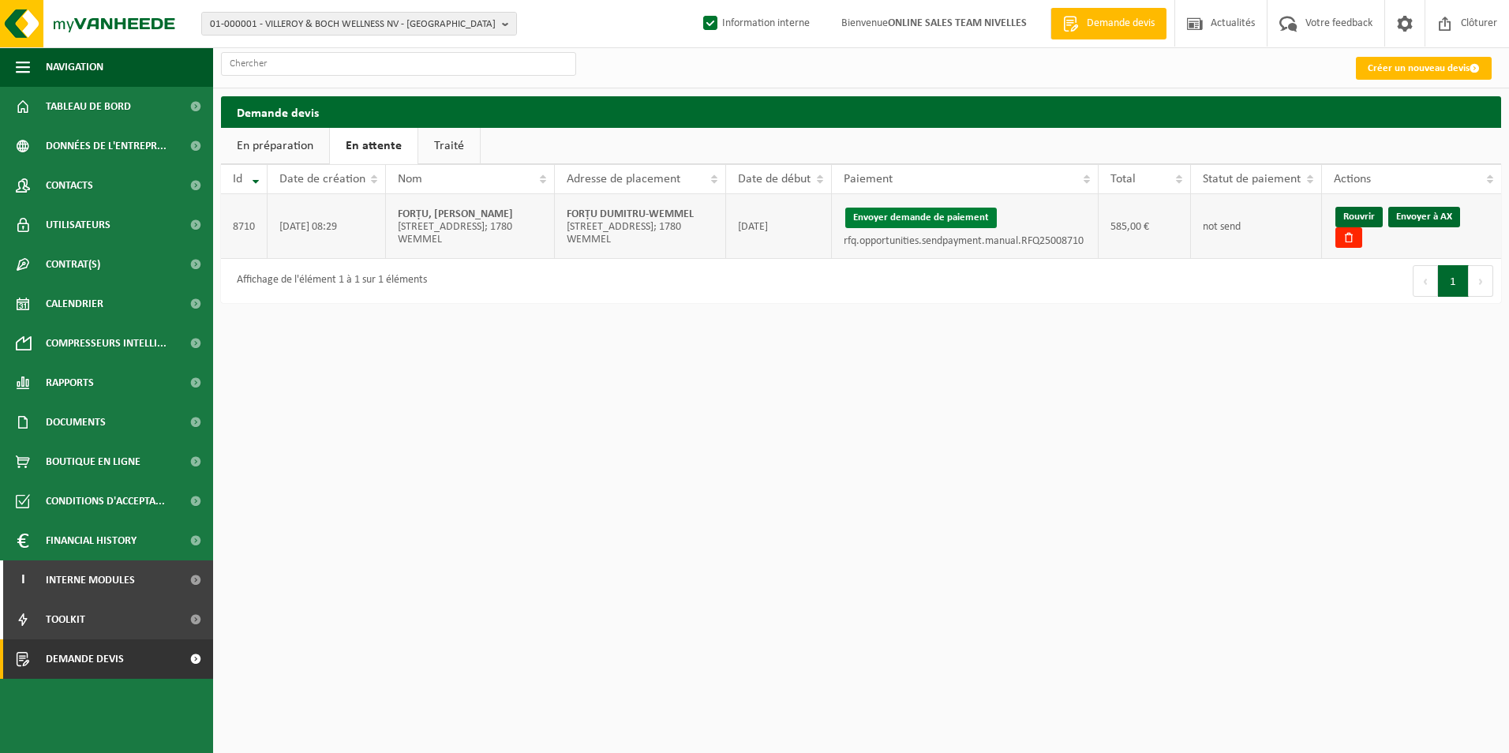
click at [915, 216] on button "Envoyer demande de paiement" at bounding box center [921, 218] width 152 height 21
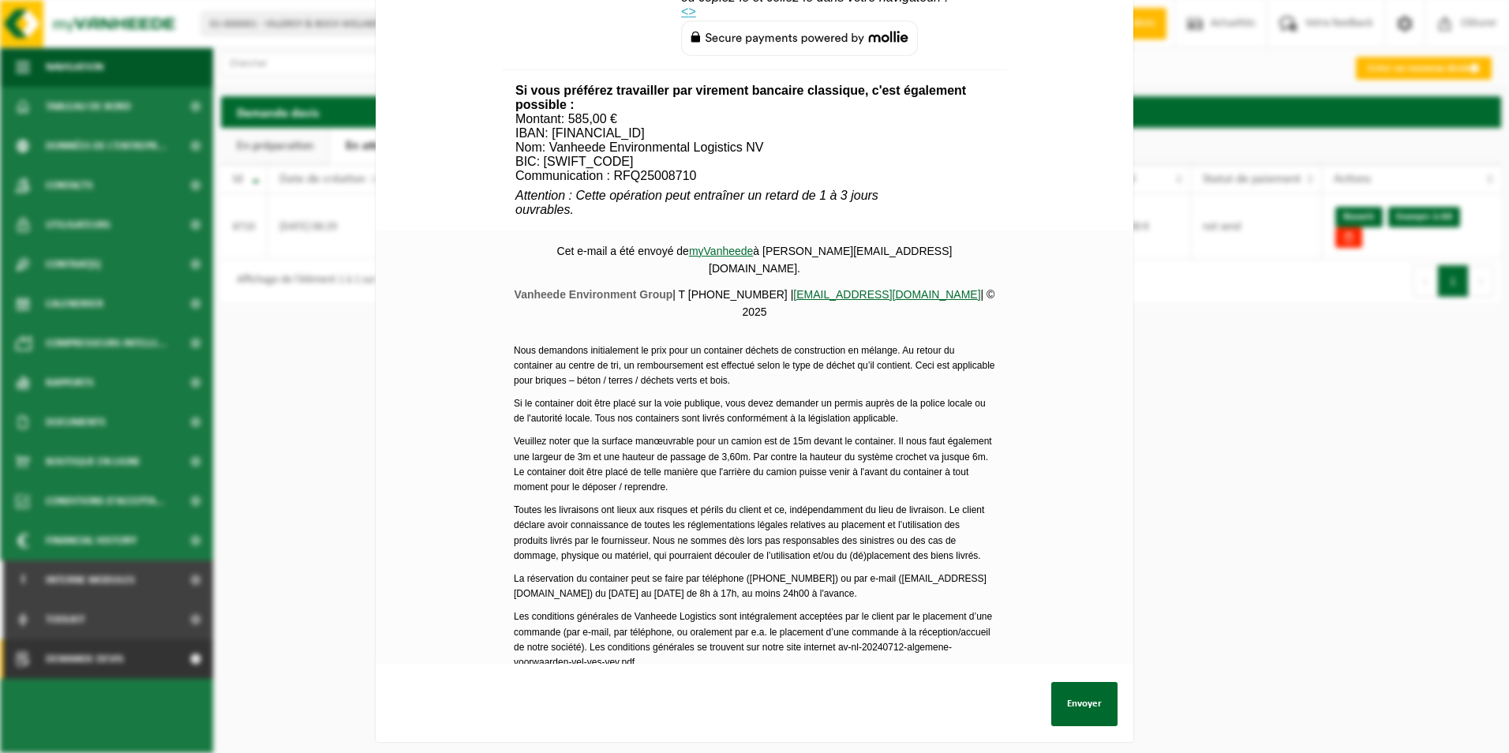
scroll to position [538, 0]
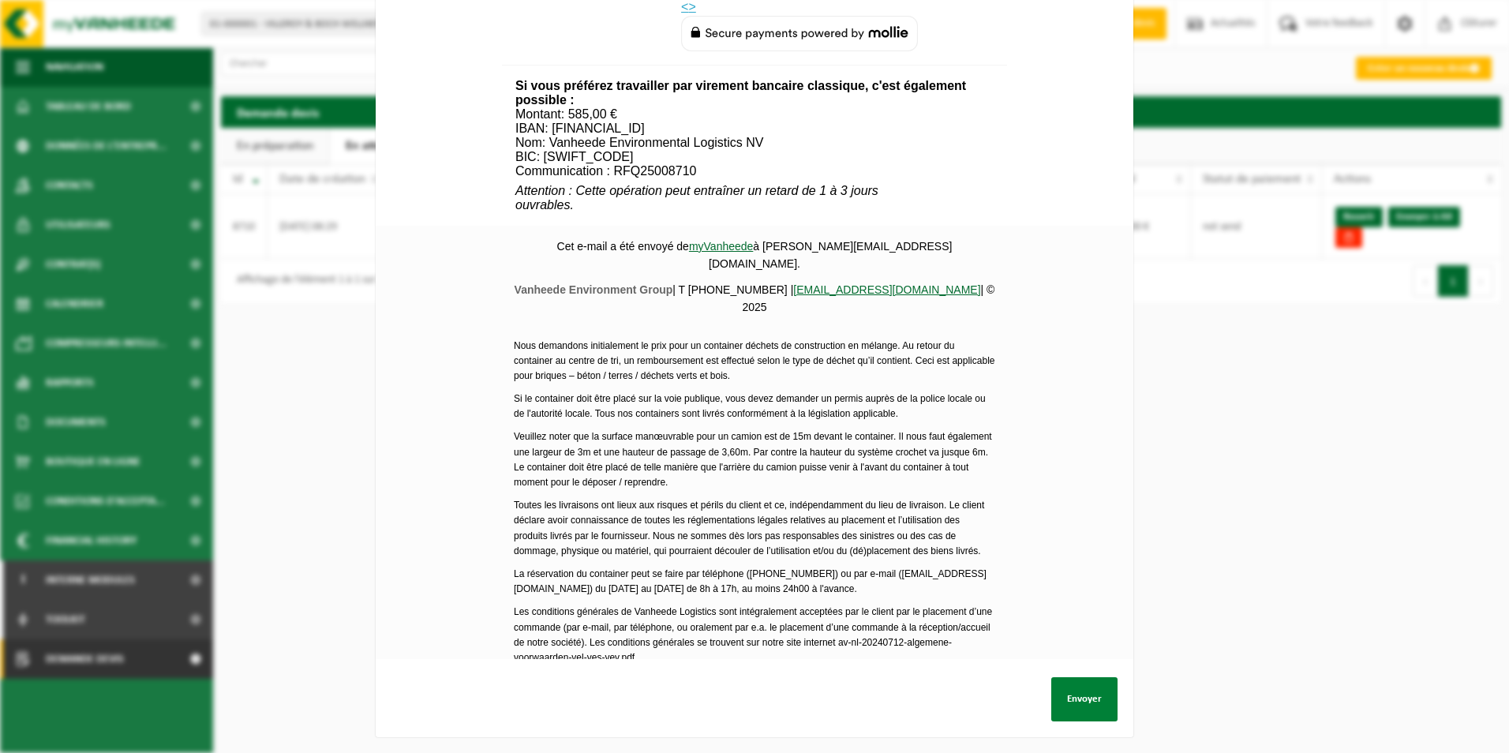
click at [1091, 687] on button "Envoyer" at bounding box center [1084, 699] width 66 height 44
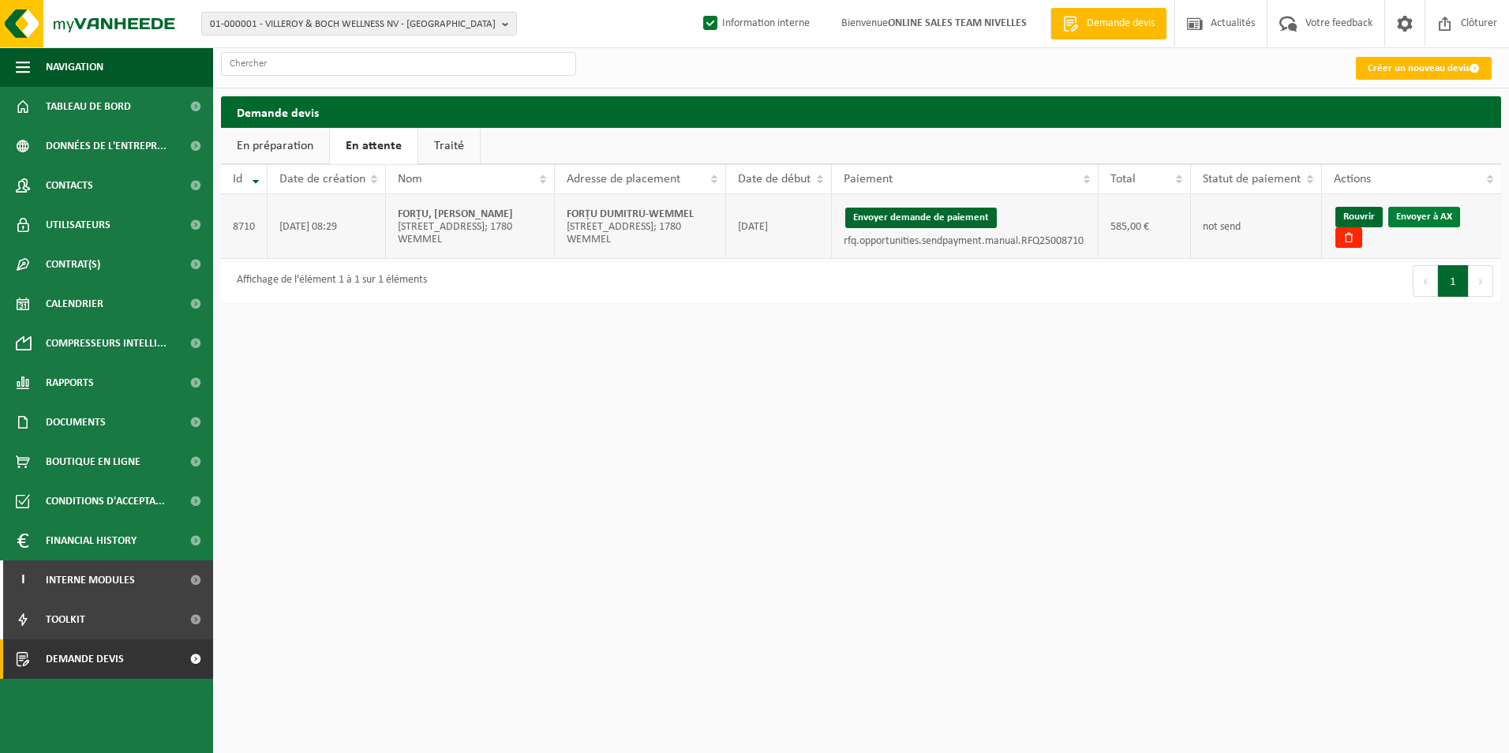
click at [1433, 213] on link "Envoyer à AX" at bounding box center [1424, 217] width 72 height 21
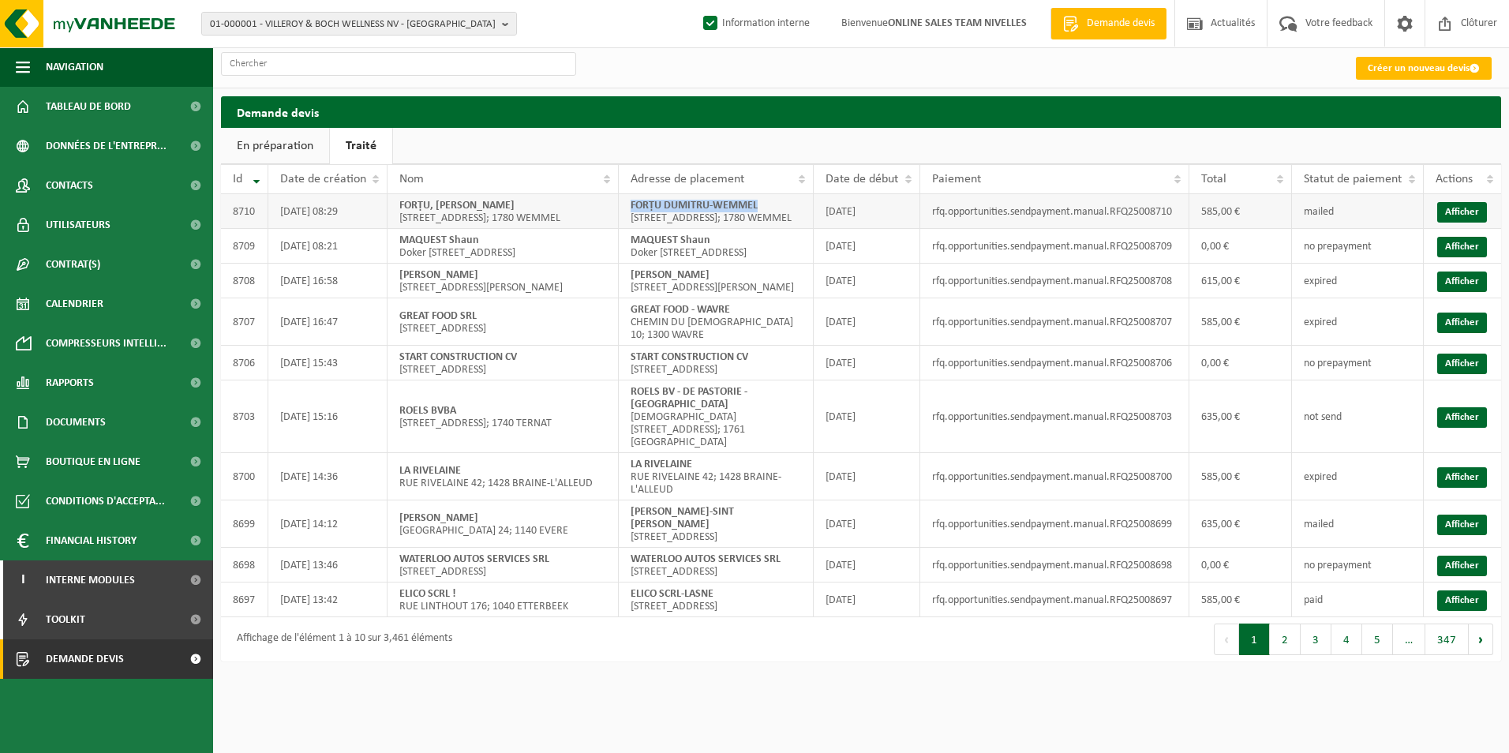
drag, startPoint x: 628, startPoint y: 205, endPoint x: 773, endPoint y: 212, distance: 144.6
click at [773, 212] on td "FORṬU [PERSON_NAME]-WEMMEL [STREET_ADDRESS]; 1780 WEMMEL" at bounding box center [716, 211] width 195 height 35
copy strong "FORṬU DUMITRU-WEMMEL"
click at [1455, 62] on link "Créer un nouveau devis" at bounding box center [1424, 68] width 136 height 23
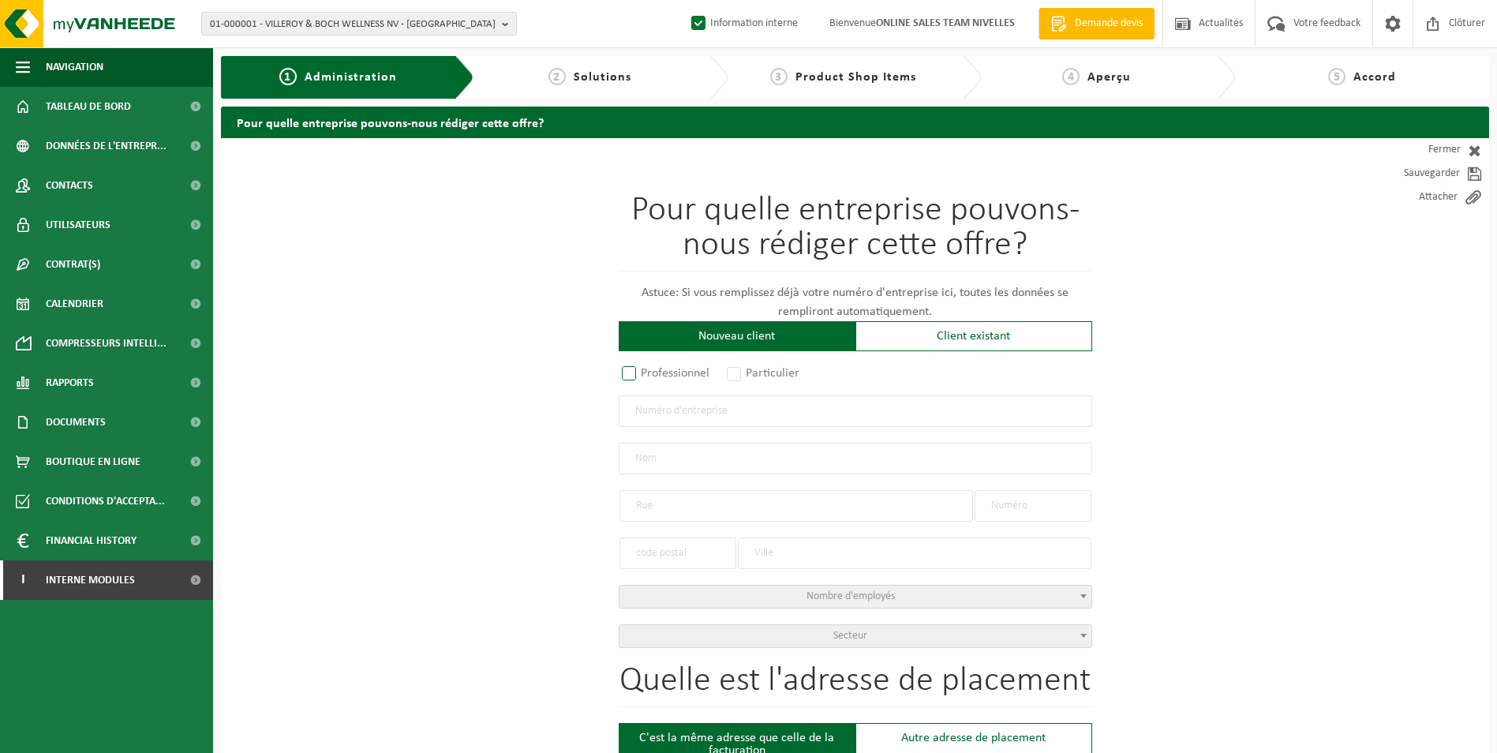
click at [667, 371] on label "Professionnel" at bounding box center [667, 373] width 96 height 22
click at [655, 371] on input "Professionnel" at bounding box center [650, 374] width 10 height 10
radio input "true"
click at [730, 414] on input "text" at bounding box center [856, 411] width 474 height 32
paste input "BE 0798.533.197"
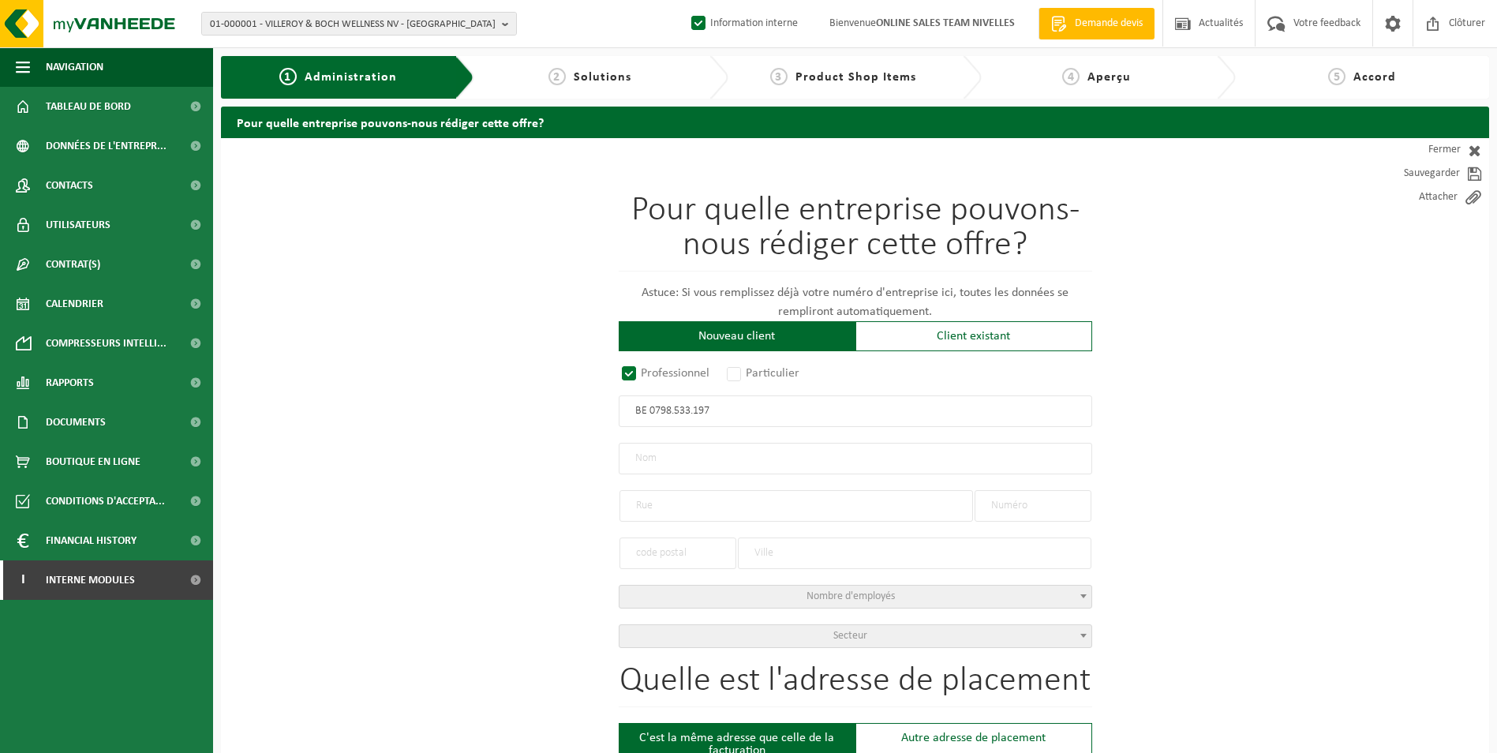
type input "BE 0798.533.197"
radio input "true"
type input "MATIÈRE EN MAIN SRL"
type input "0798533197"
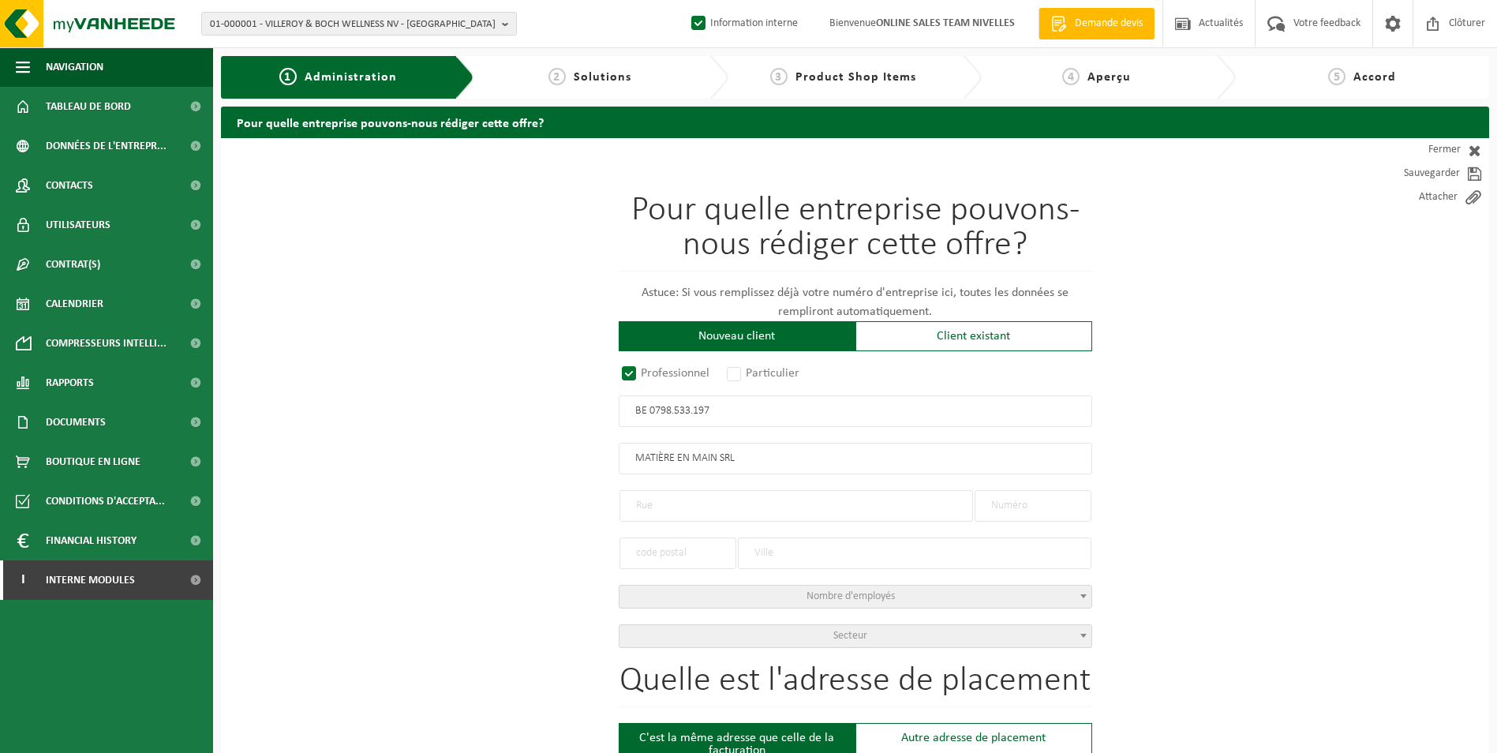
type input "RUE GENTILSART"
type input "2 / B"
type input "1325"
type input "CHAUMONT-GISTOUX"
select select "D"
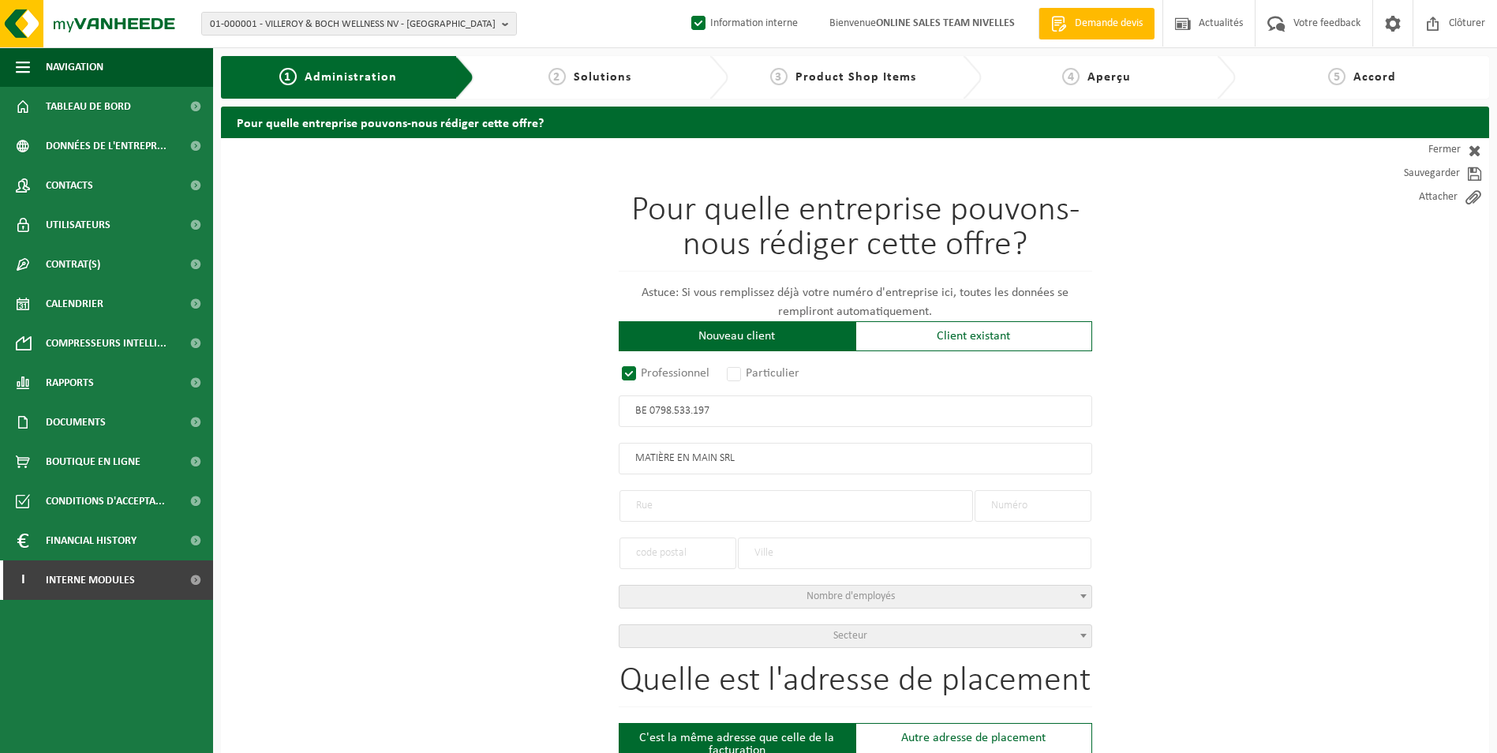
type input "MATIÈRE EN MAIN SRL"
type input "RUE GENTILSART"
type input "2 / B"
type input "1325"
type input "CHAUMONT-GISTOUX"
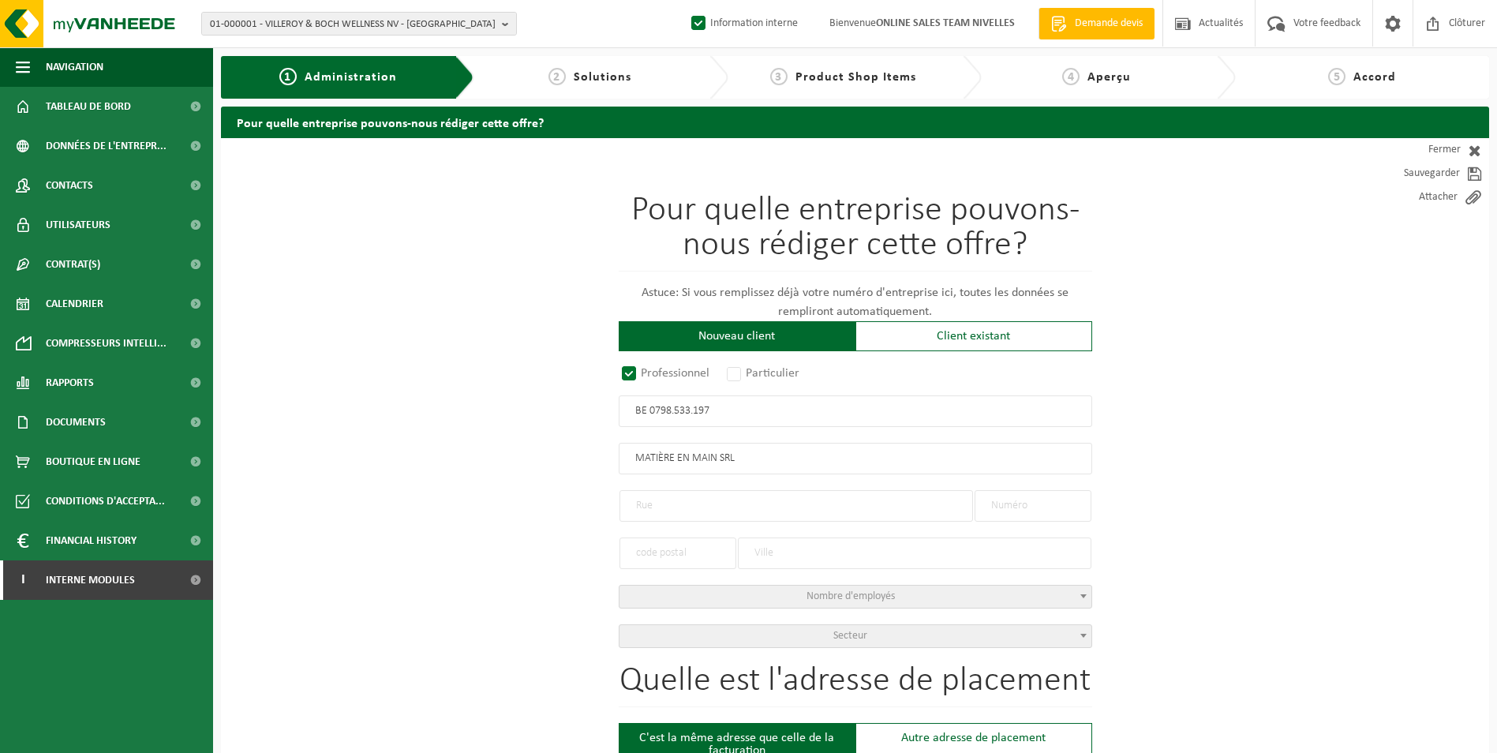
type input "2342507537"
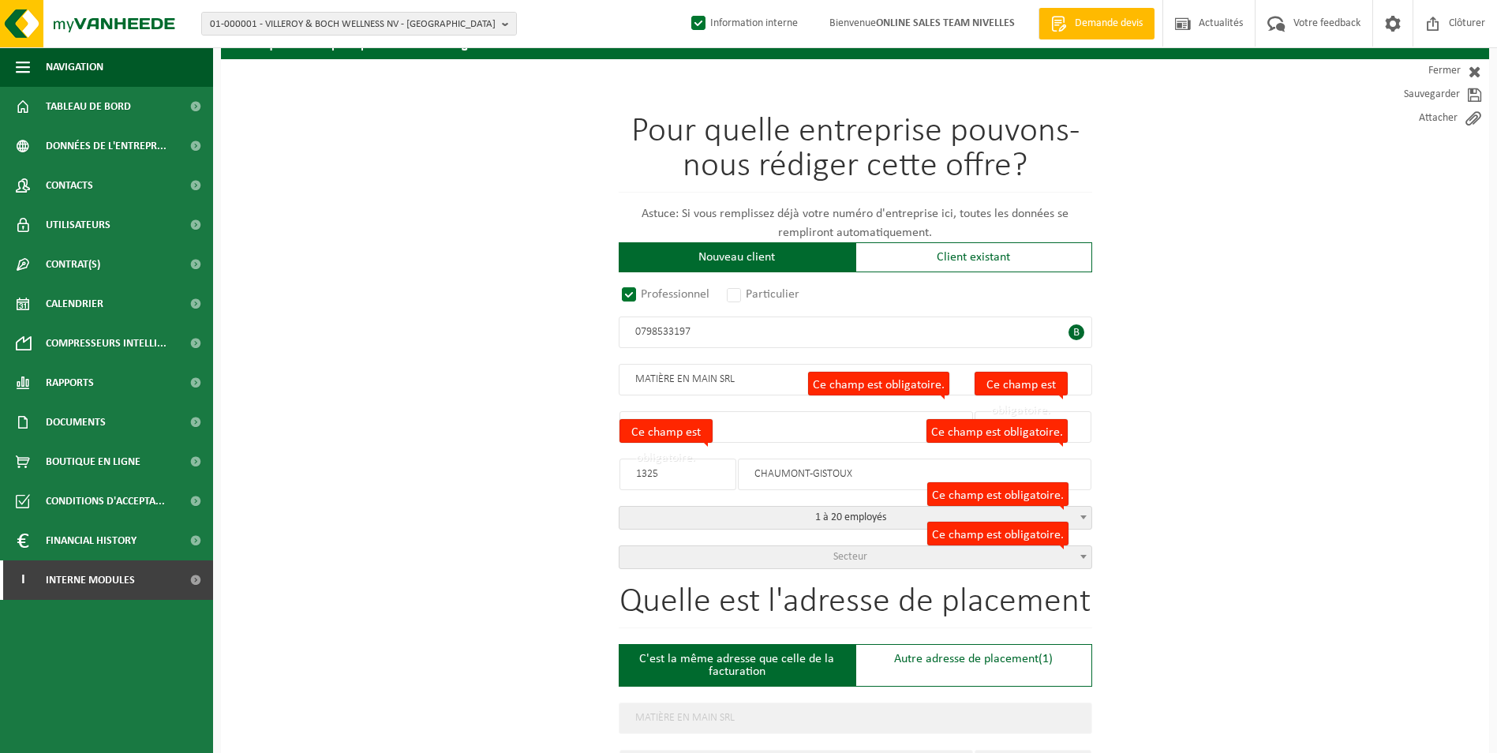
scroll to position [158, 0]
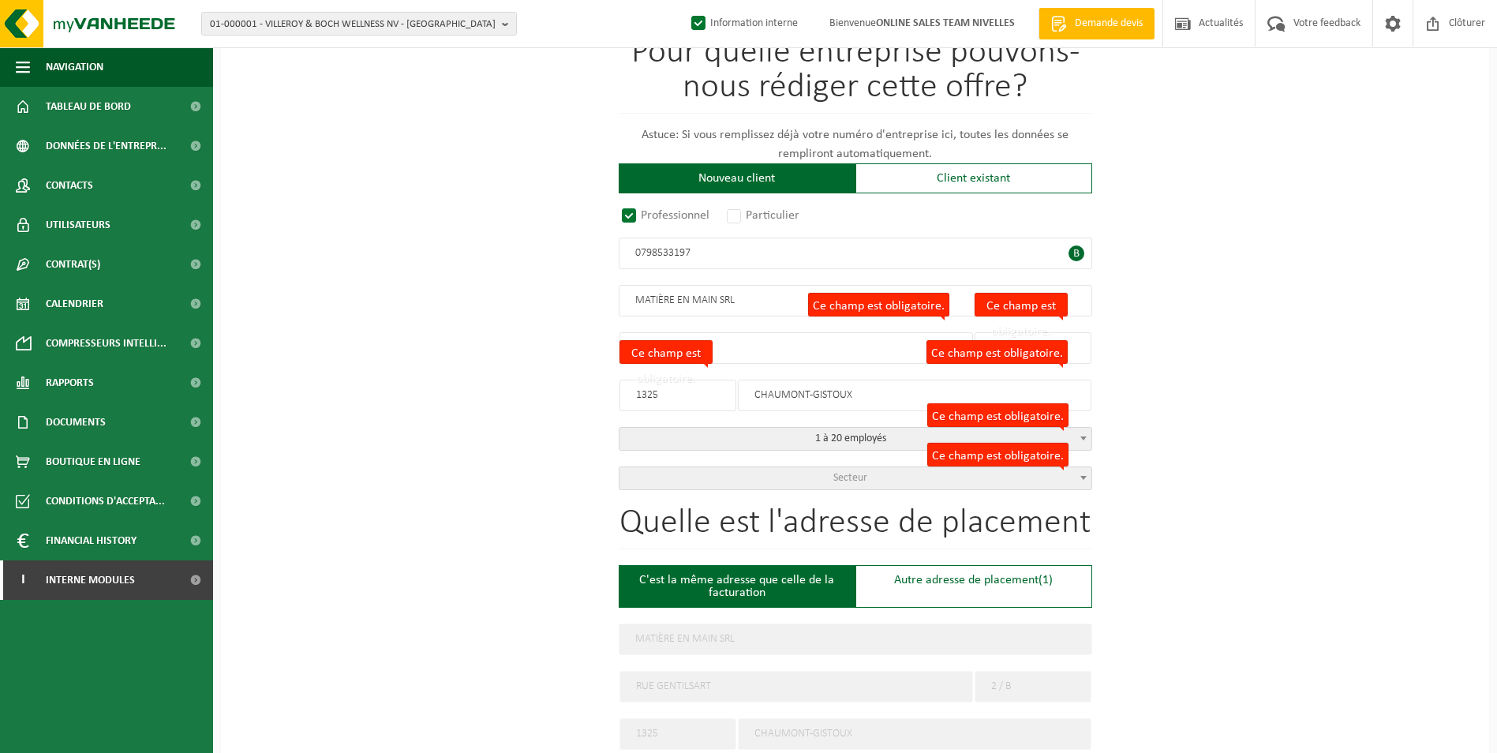
click at [899, 475] on span "Secteur" at bounding box center [856, 478] width 472 height 22
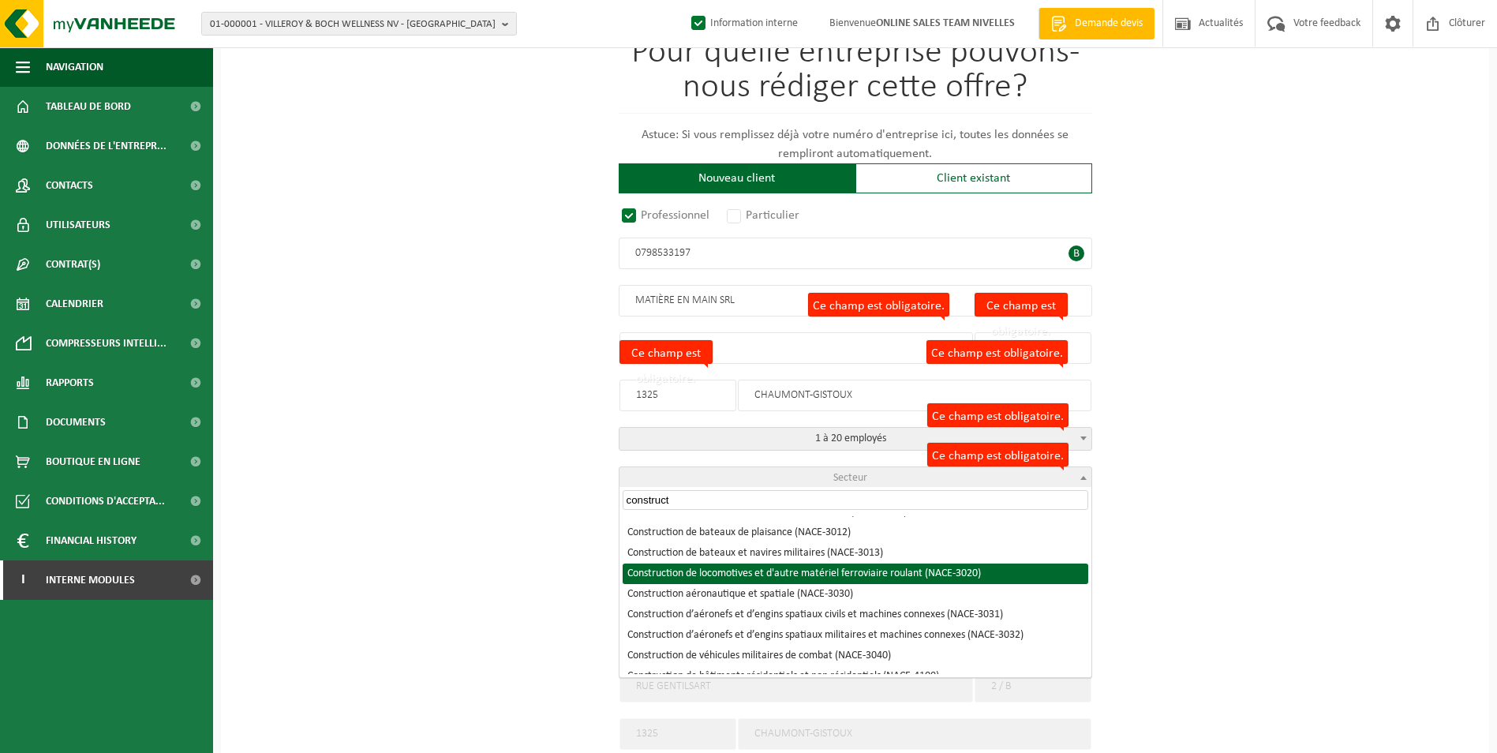
scroll to position [237, 0]
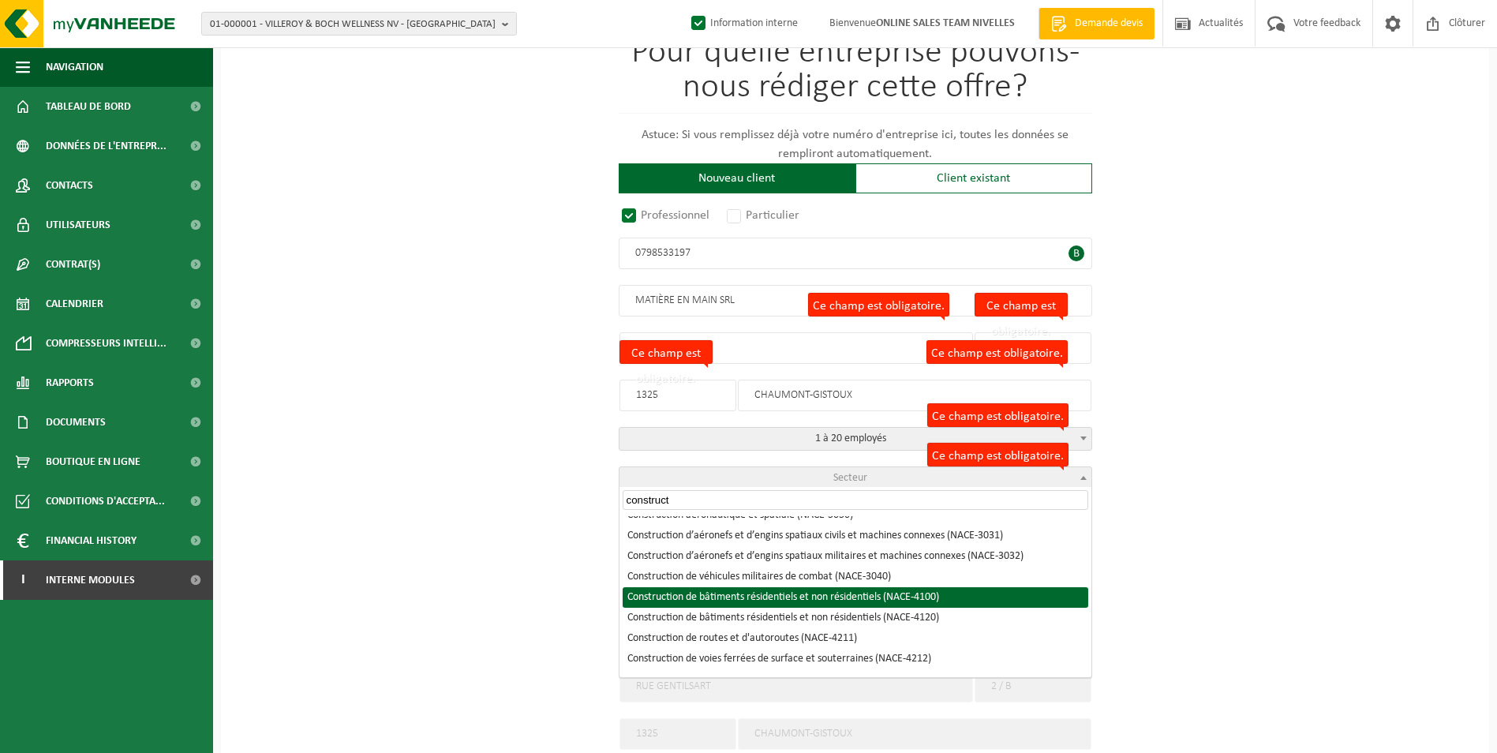
type input "construct"
select select "NACE_4100"
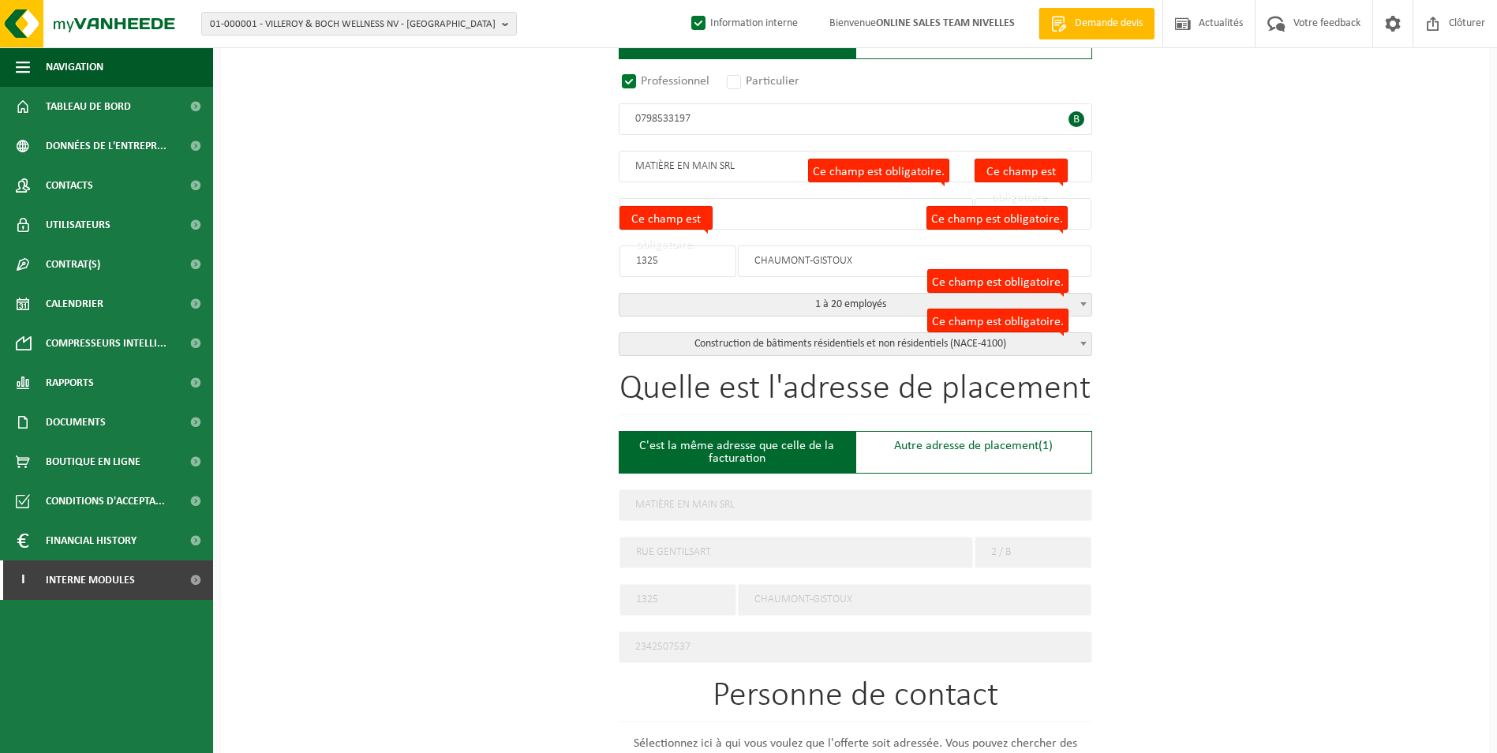
scroll to position [316, 0]
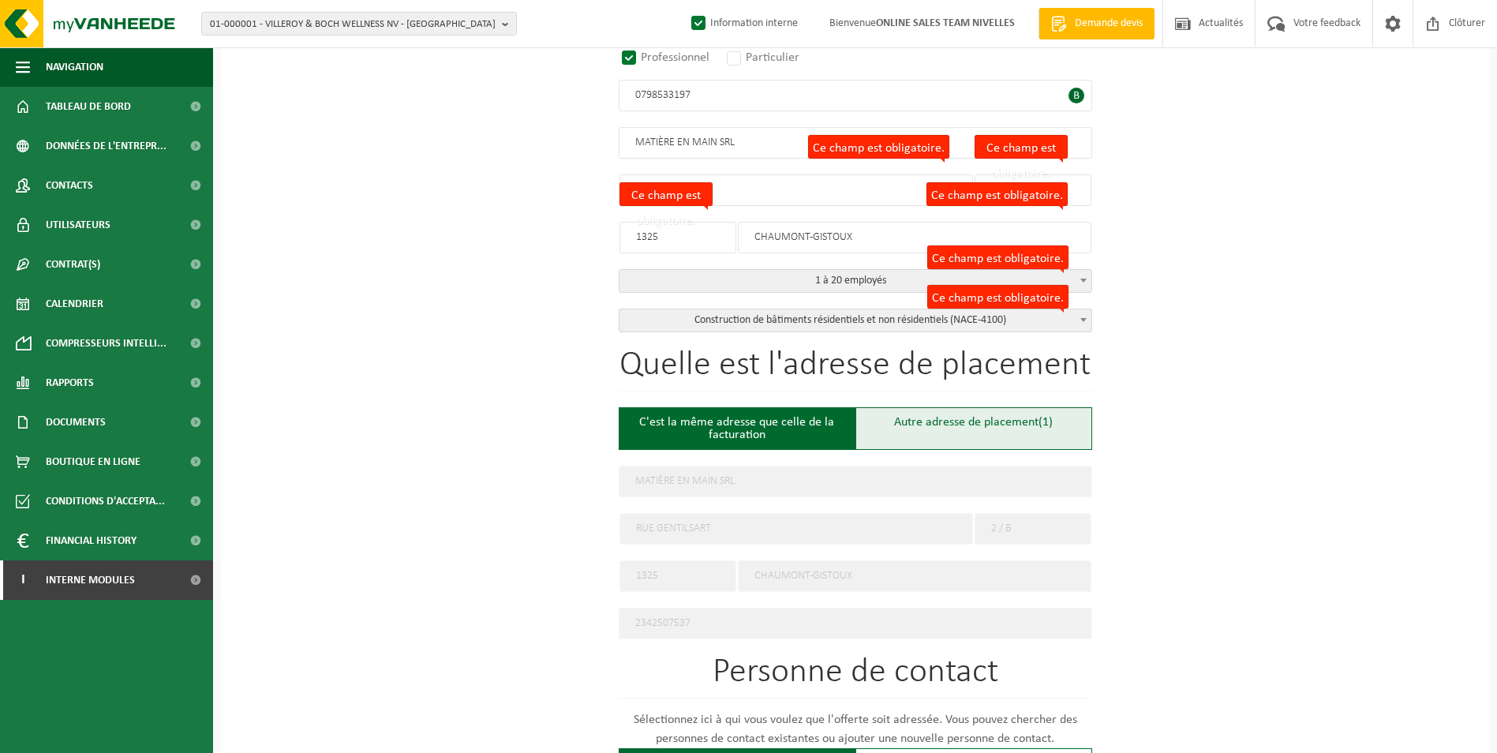
click at [964, 429] on div "Autre adresse de placement (1)" at bounding box center [974, 428] width 237 height 43
type input "Chantier -"
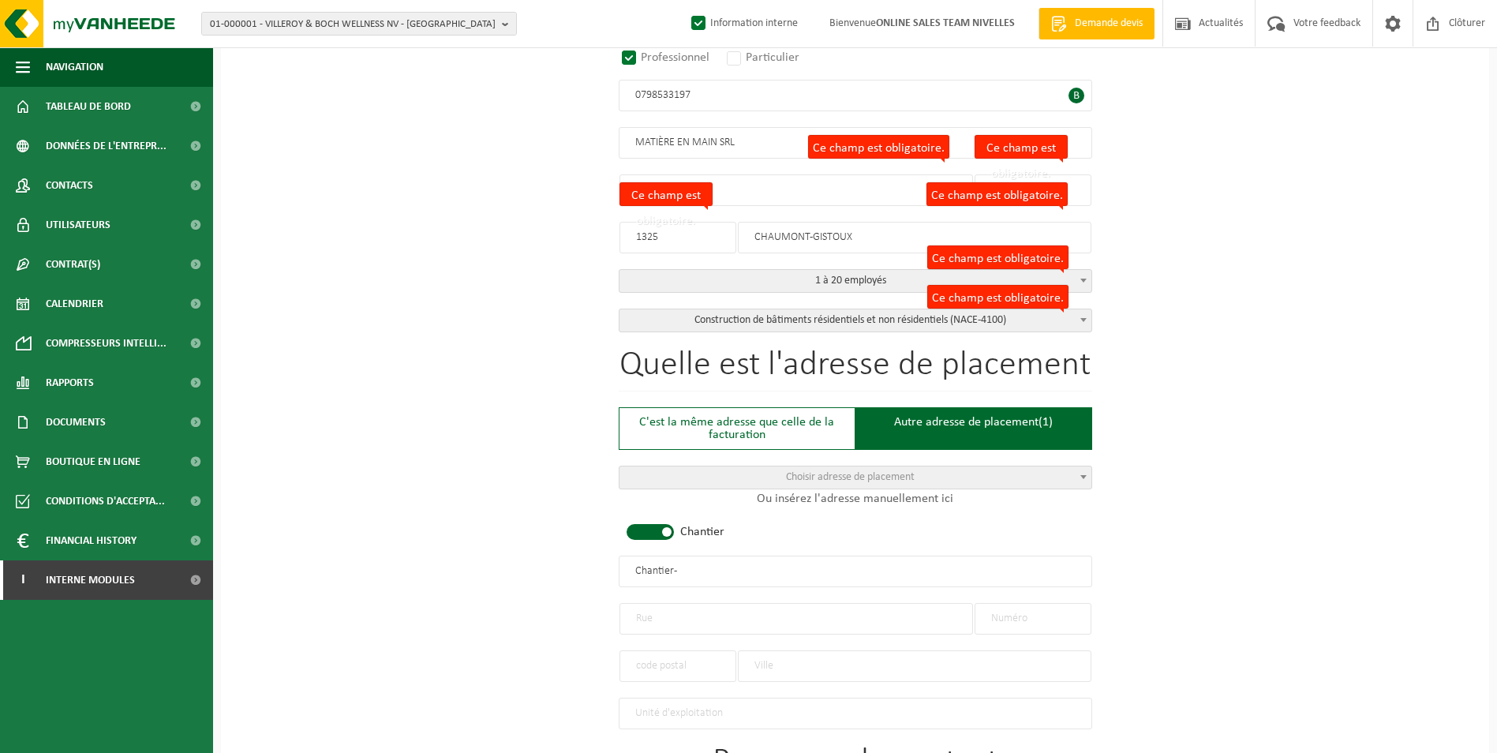
click at [676, 533] on div "Quelle est l'adresse de placement C'est la même adresse que celle de la factura…" at bounding box center [856, 538] width 474 height 381
click at [665, 534] on span at bounding box center [650, 532] width 47 height 16
click at [710, 572] on input "text" at bounding box center [856, 572] width 474 height 32
type input "m"
type input "MATIERE EN MAIN SRL-CHAUMONT GISTOUX"
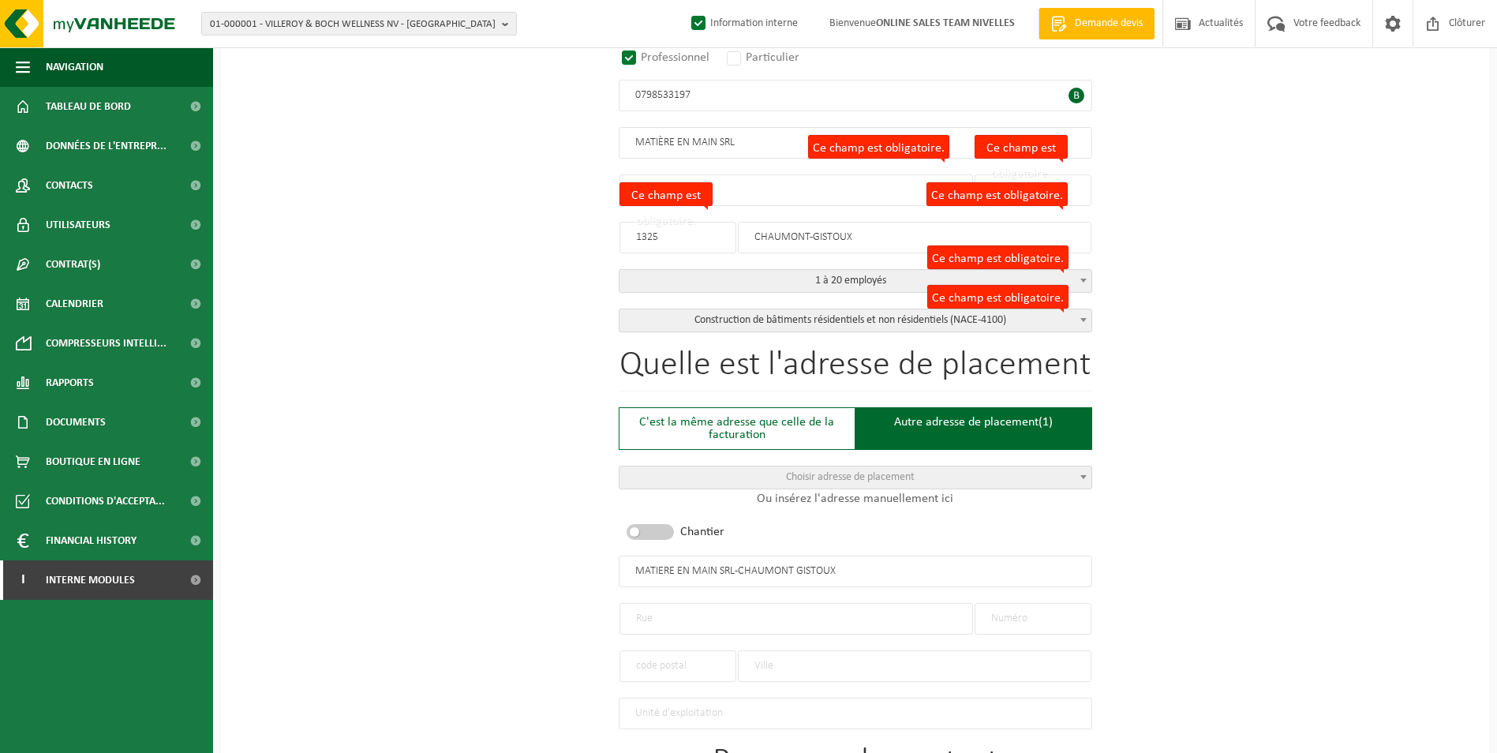
click at [801, 616] on input "text" at bounding box center [797, 619] width 354 height 32
type input "RUE GENTILSART"
click at [1024, 616] on input "text" at bounding box center [1033, 619] width 117 height 32
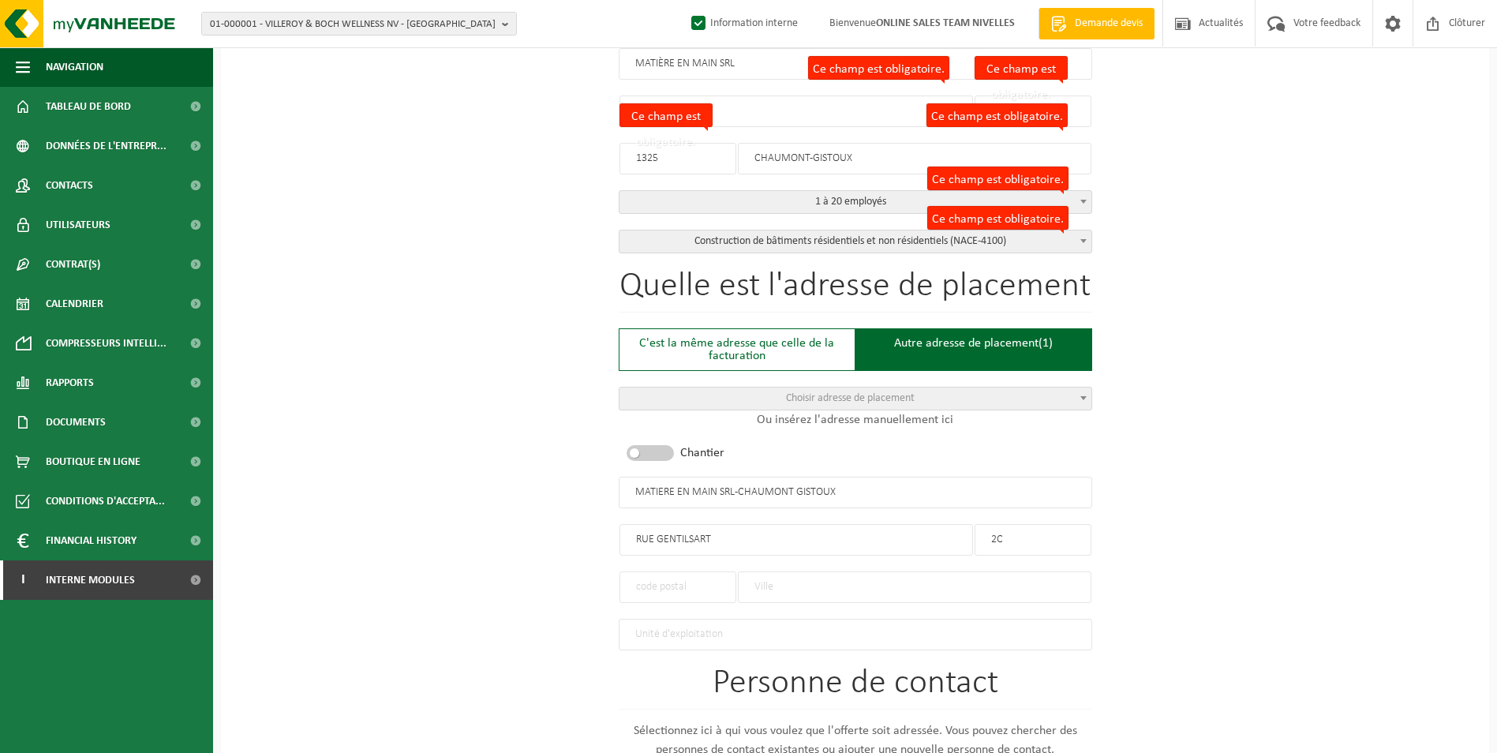
type input "2C"
click at [708, 590] on input "text" at bounding box center [678, 587] width 117 height 32
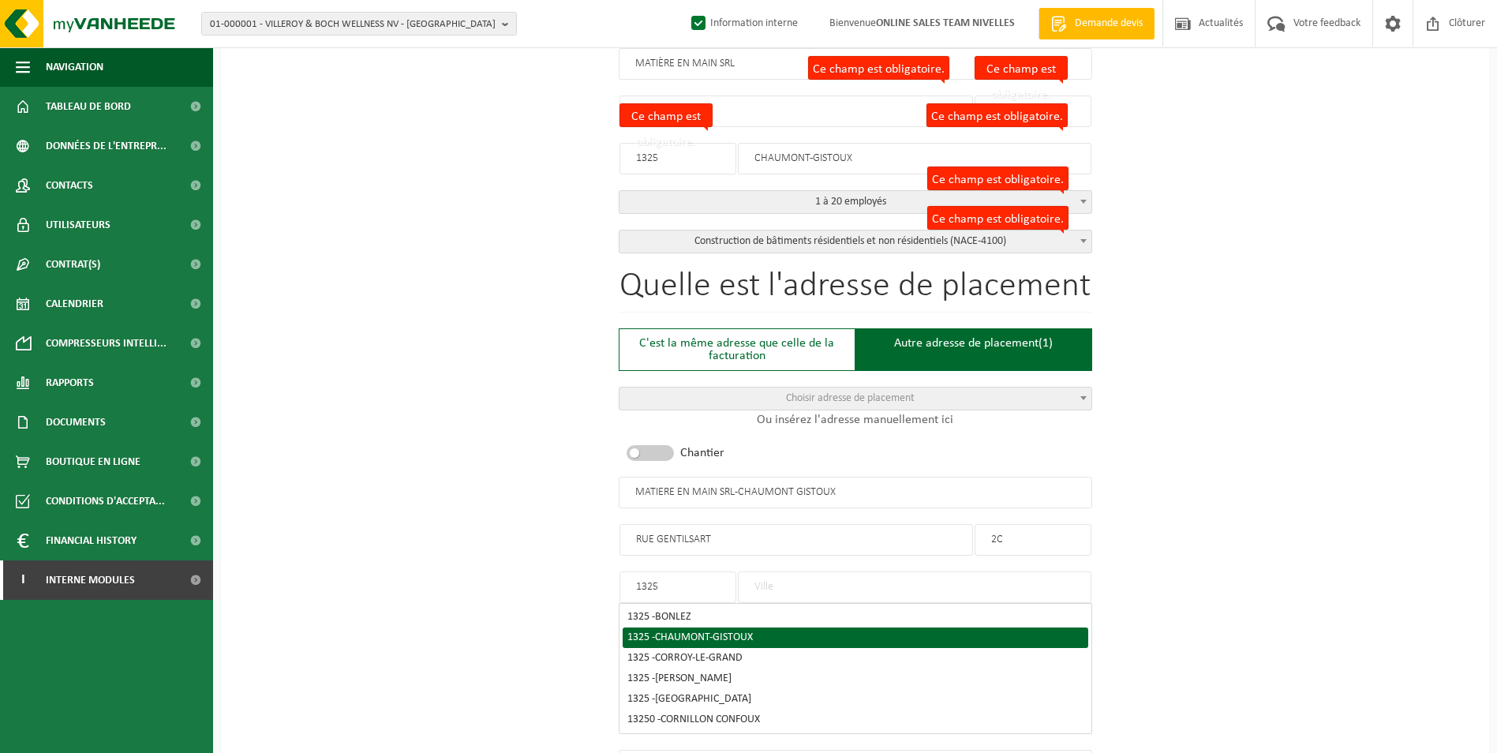
type input "1325"
click at [858, 627] on li "1325 - CHAUMONT-GISTOUX" at bounding box center [856, 637] width 466 height 21
click at [778, 634] on div "1325 - CHAUMONT-GISTOUX" at bounding box center [855, 637] width 456 height 11
type input "CHAUMONT-GISTOUX"
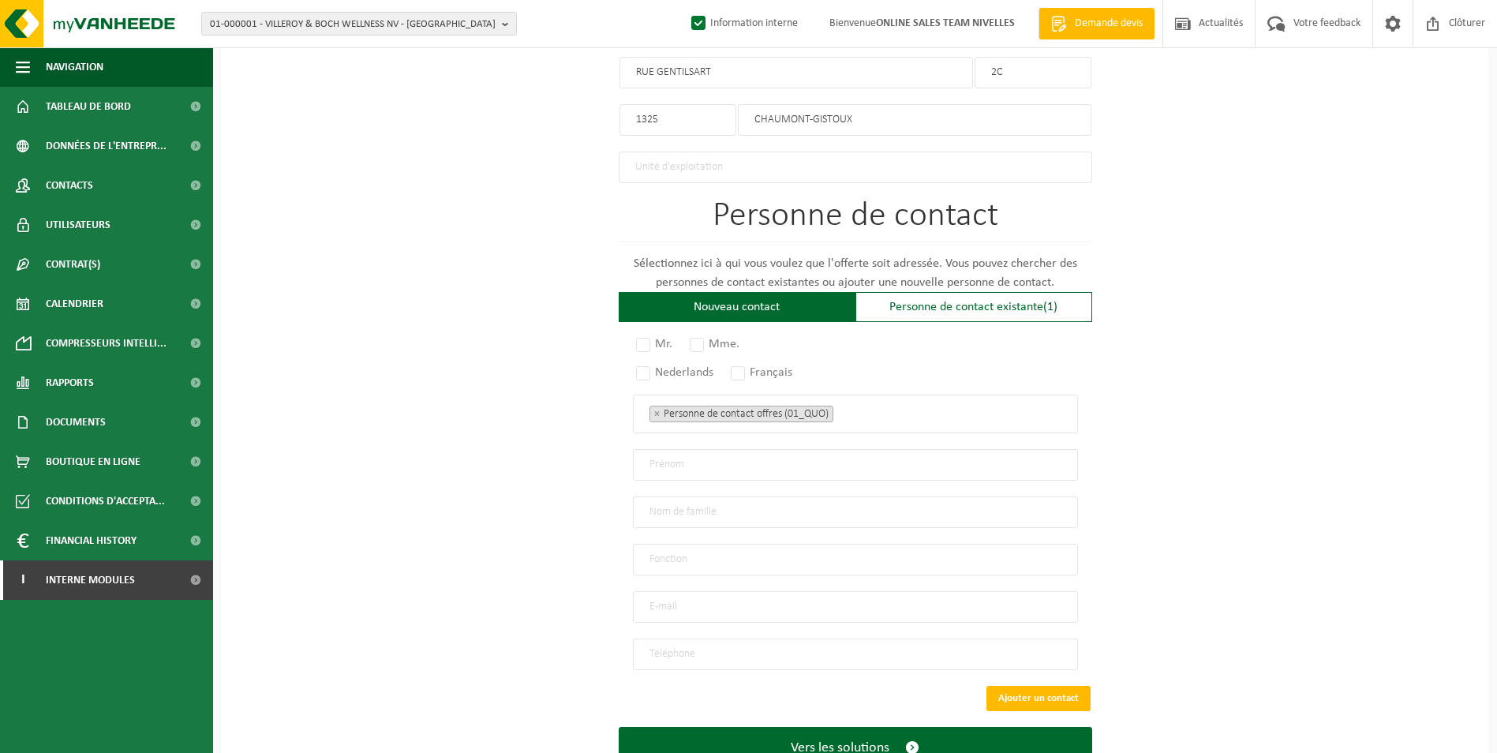
scroll to position [868, 0]
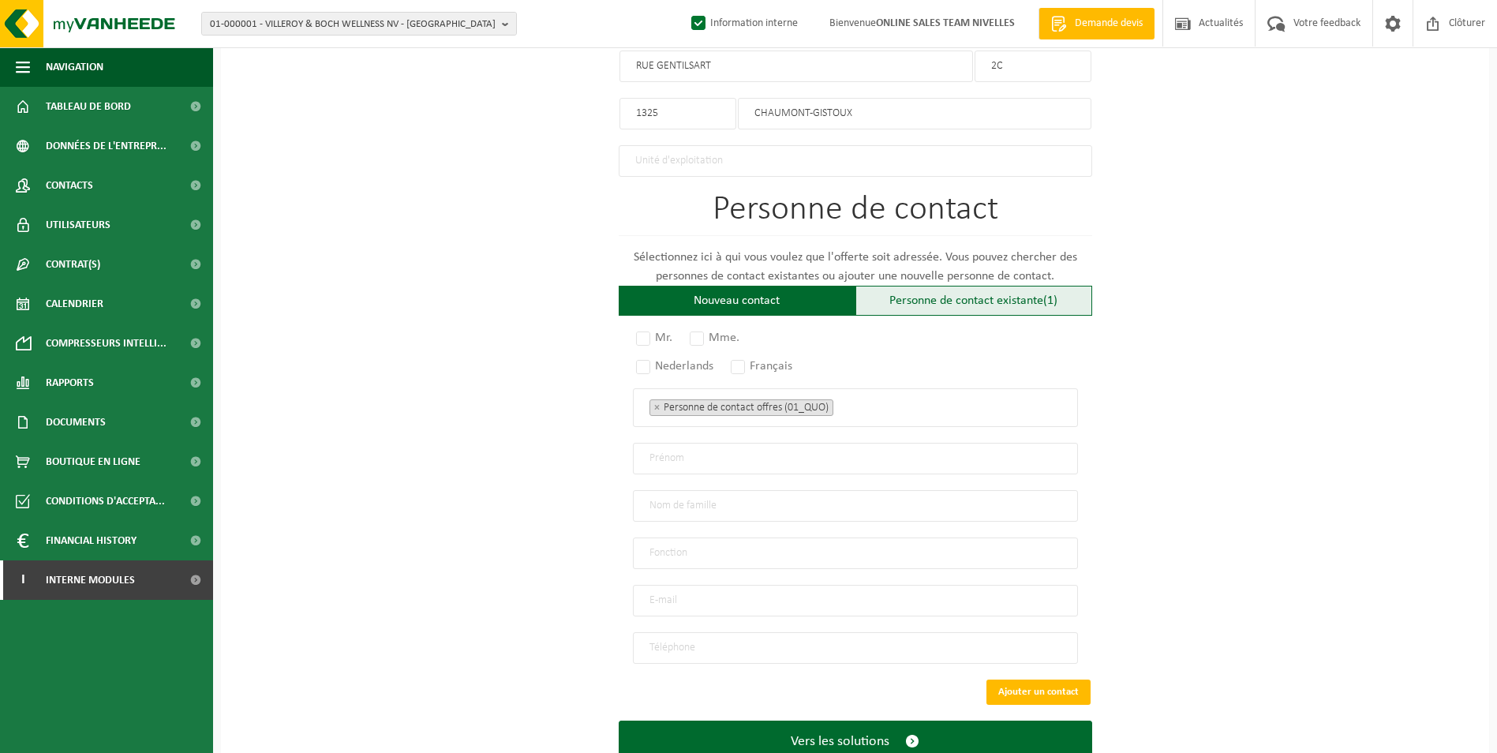
click at [994, 298] on div "Personne de contact existante (1)" at bounding box center [974, 301] width 237 height 30
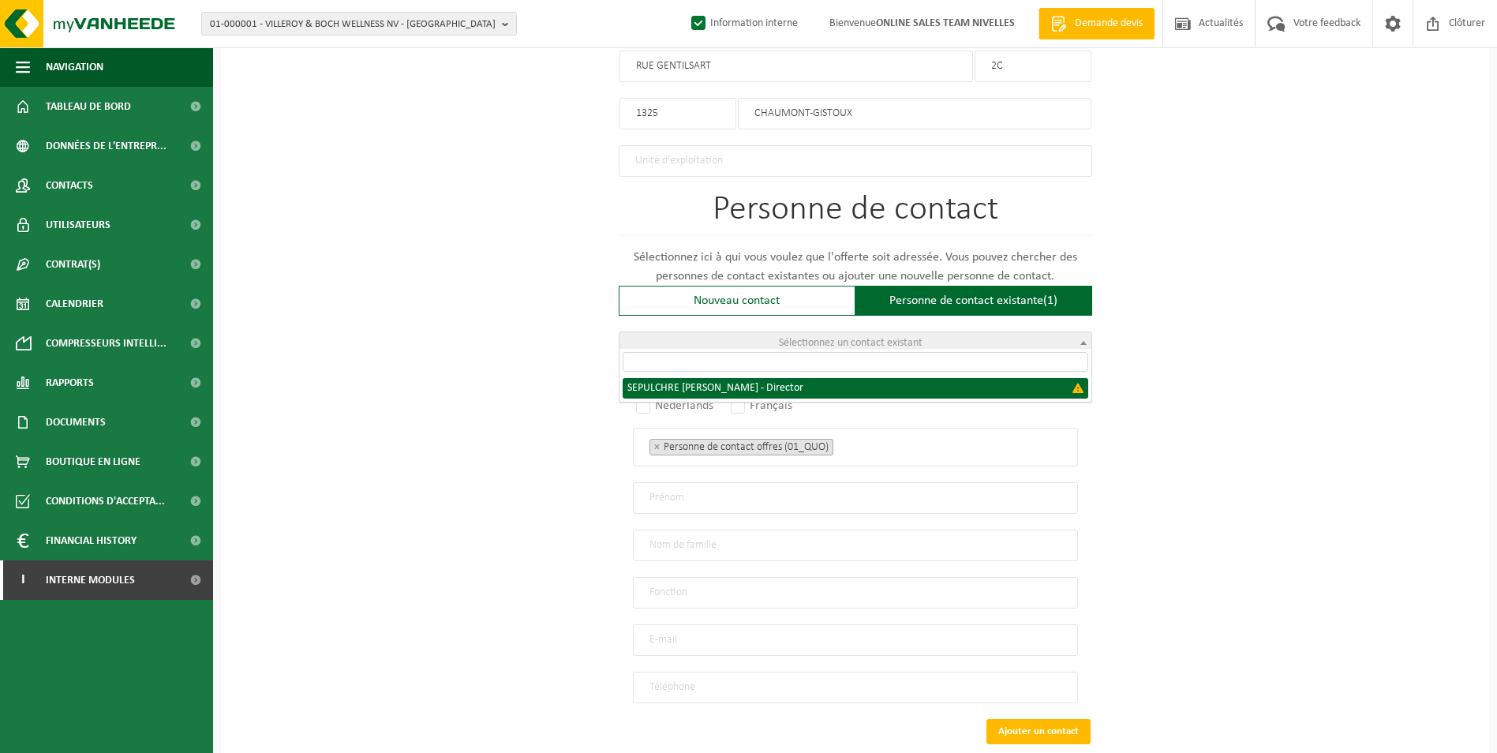
click at [859, 339] on span "Sélectionnez un contact existant" at bounding box center [851, 343] width 144 height 12
select select "{"code":"","firstname":"JEAN-PHILIPPE FREDER","surname":"SEPULCHRE","gender":"U…"
type input "JEAN-PHILIPPE FREDER"
type input "SEPULCHRE"
type input "Director"
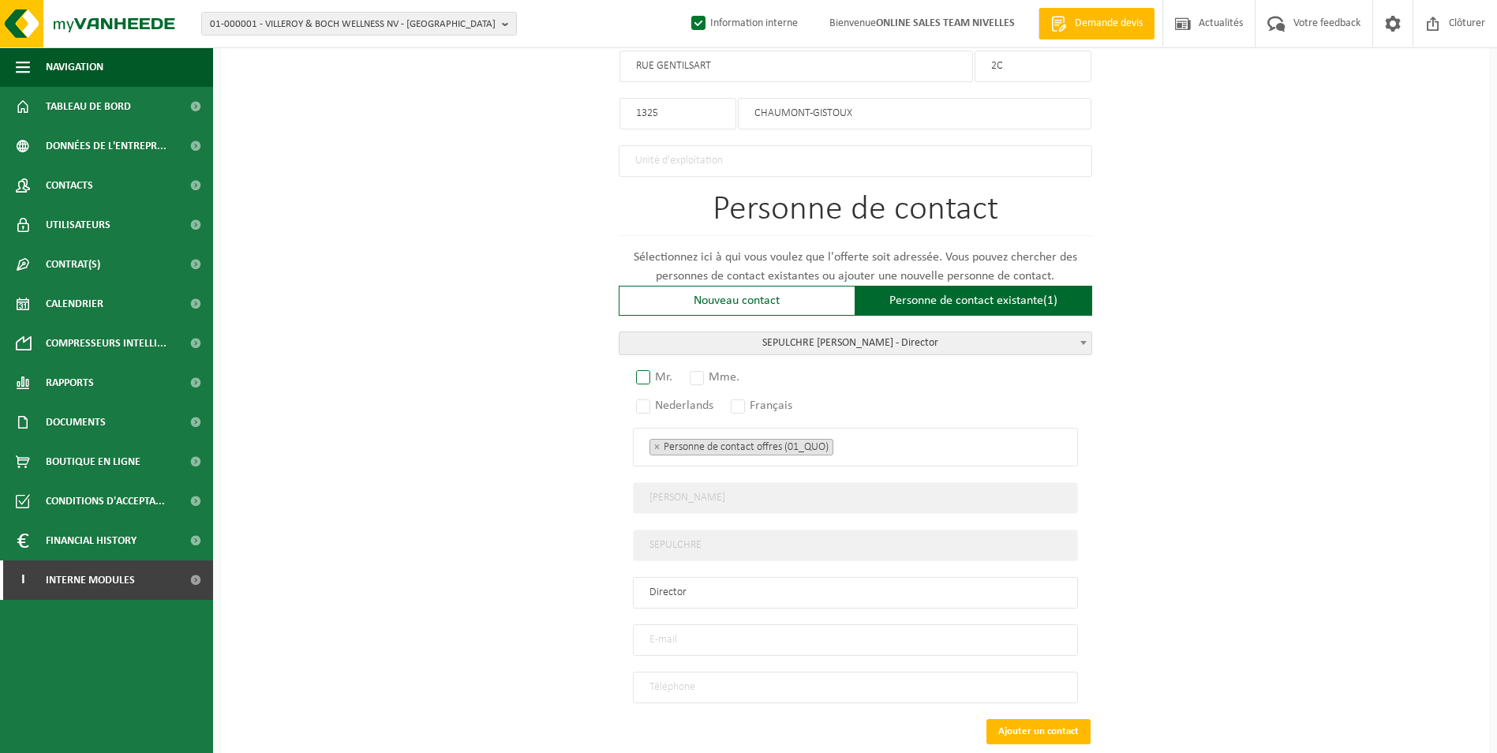
click at [642, 373] on label "Mr." at bounding box center [655, 377] width 44 height 22
radio input "true"
click at [735, 395] on label "Français" at bounding box center [762, 406] width 69 height 22
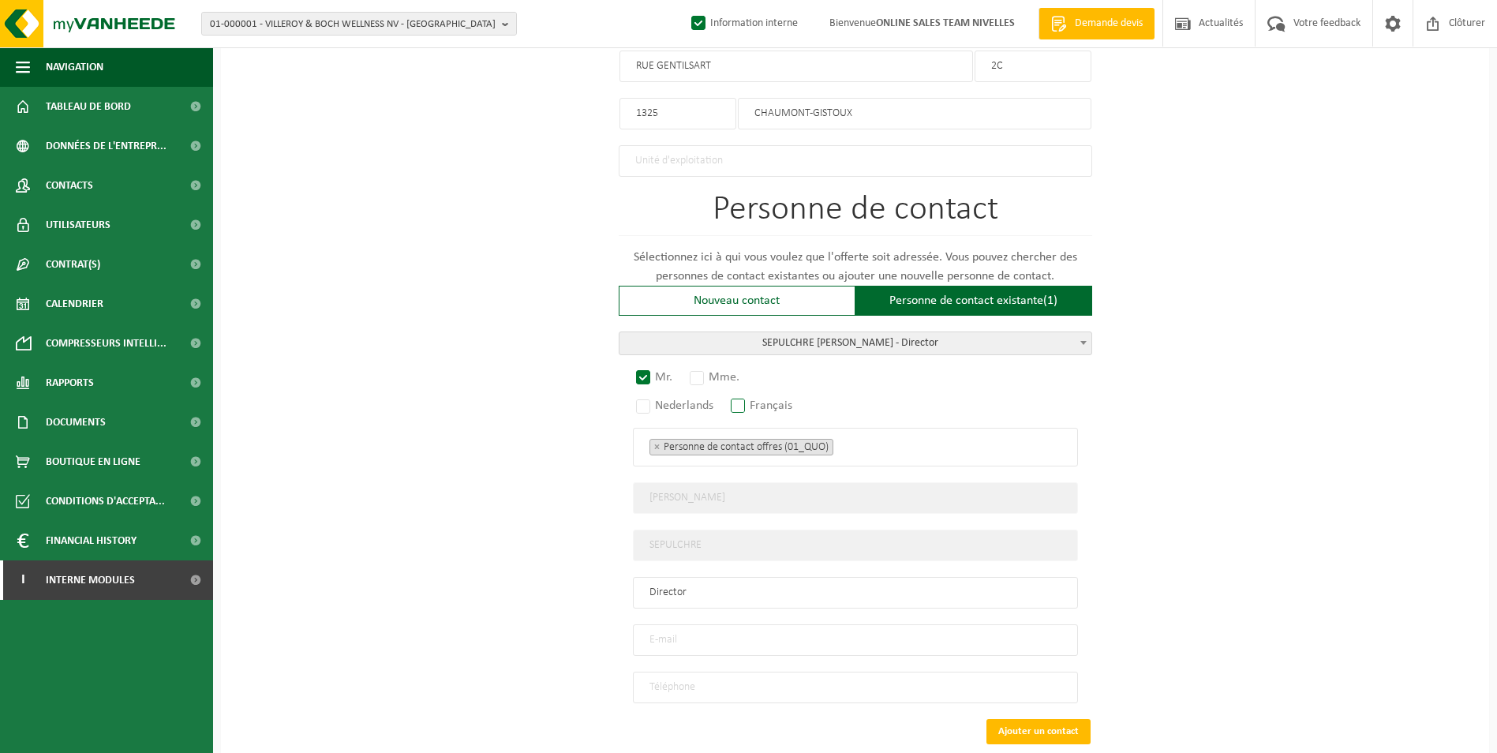
radio input "true"
click at [858, 438] on ul "× Personne de contact offres (01_QUO)" at bounding box center [856, 446] width 412 height 21
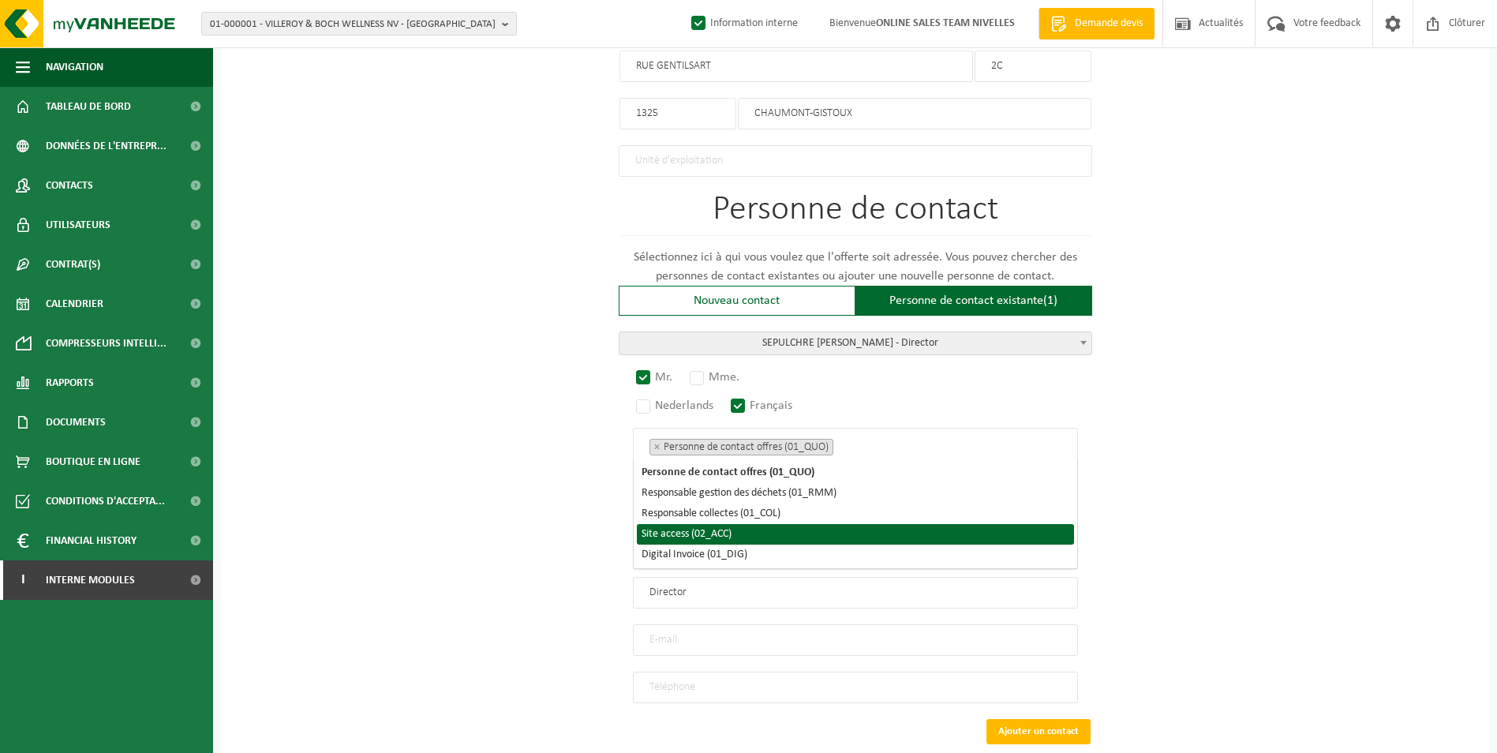
click at [833, 534] on li "Site access (02_ACC)" at bounding box center [855, 534] width 437 height 21
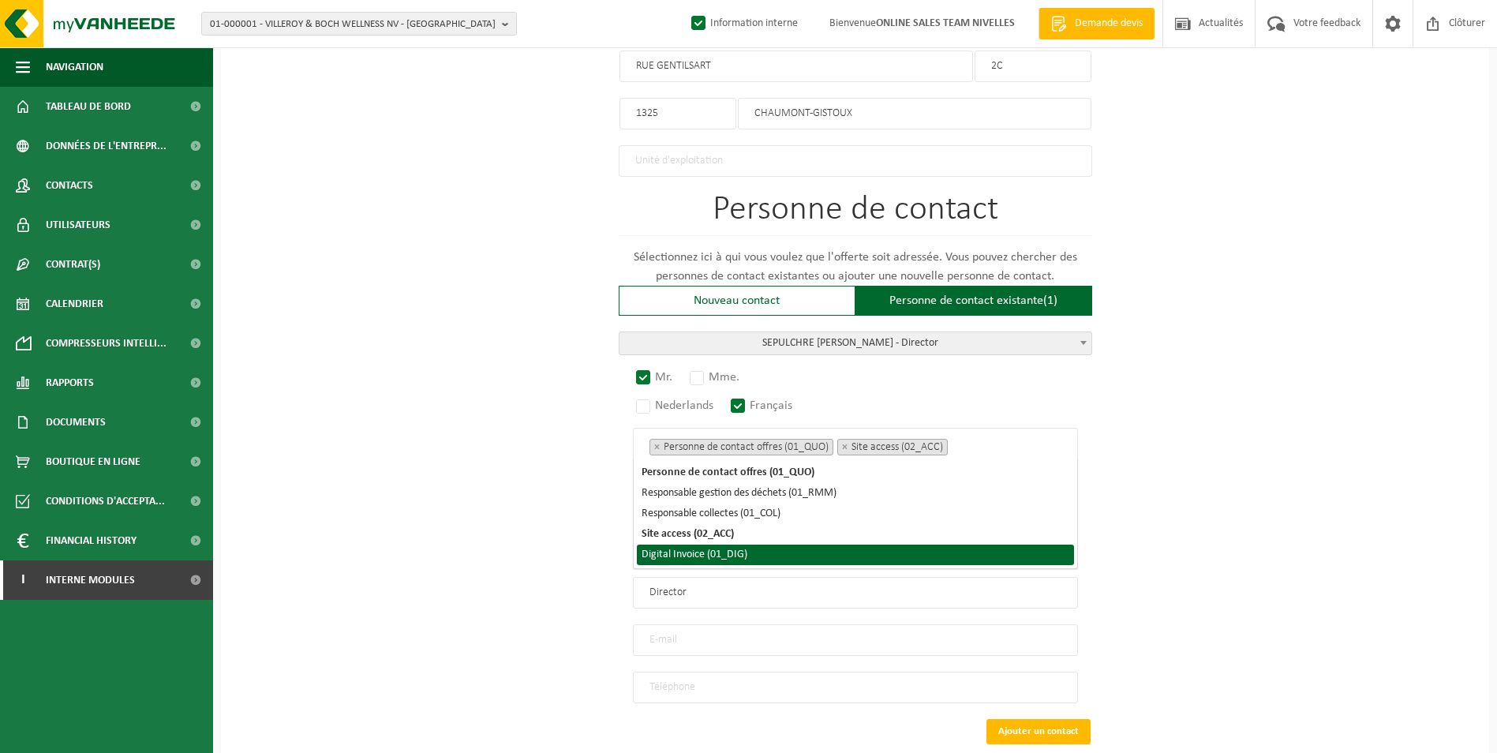
click at [828, 556] on li "Digital Invoice (01_DIG)" at bounding box center [855, 555] width 437 height 21
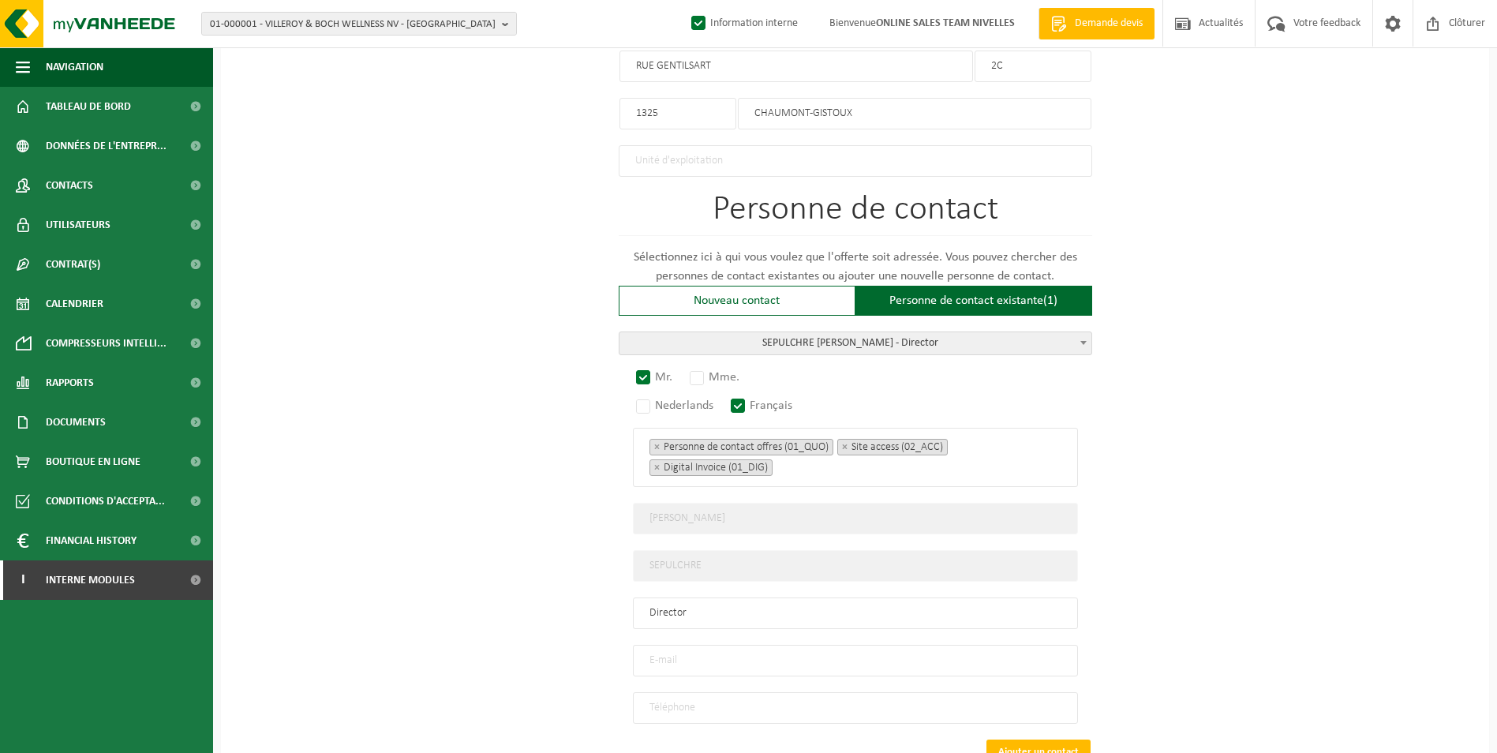
click at [1223, 548] on div "Pour quelle entreprise pouvons-nous rédiger cette offre? Astuce: Si vous rempli…" at bounding box center [855, 66] width 1268 height 1592
click at [709, 655] on input "email" at bounding box center [855, 661] width 445 height 32
paste input "jp.sepulchre@gmail.com"
type input "jp.sepulchre@gmail.com"
click at [744, 702] on input "tel" at bounding box center [855, 708] width 445 height 32
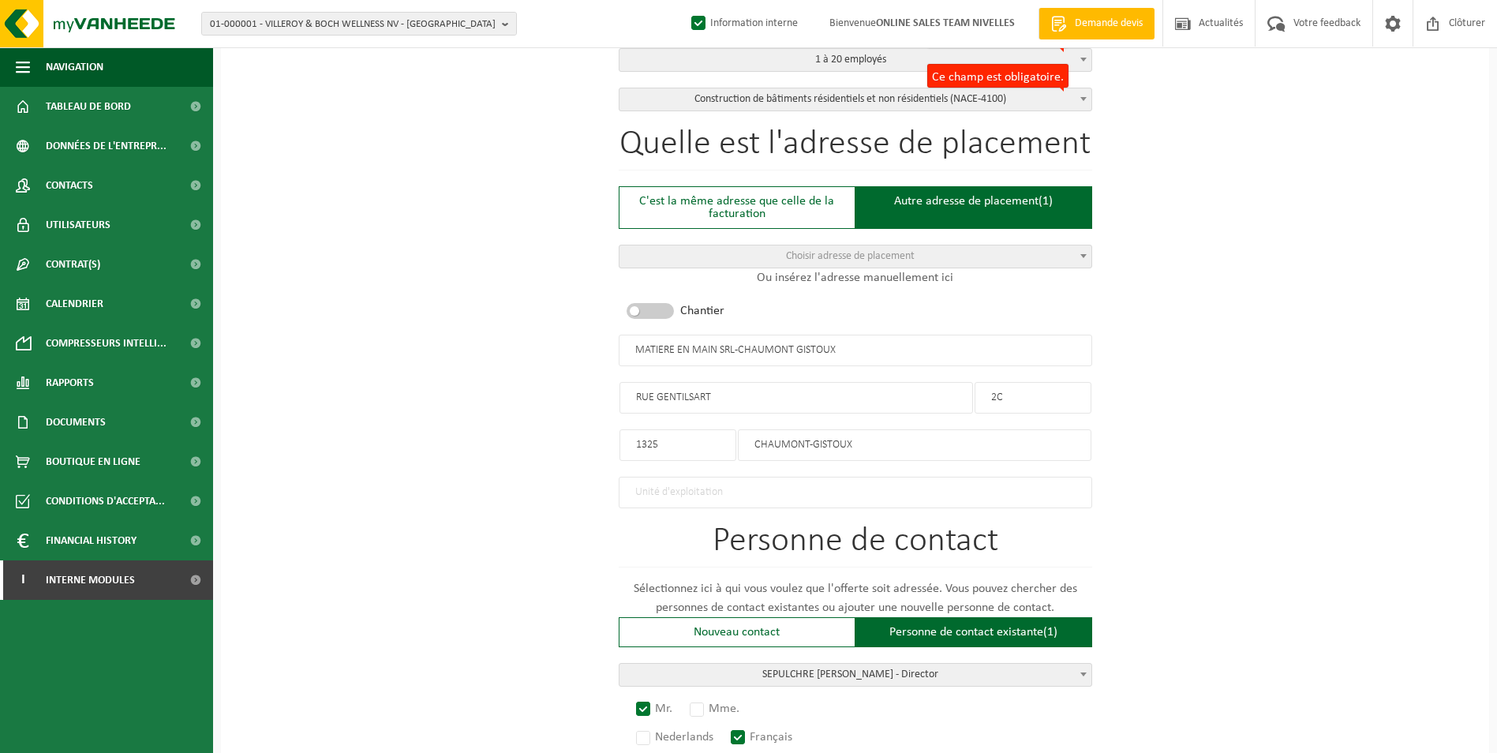
scroll to position [973, 0]
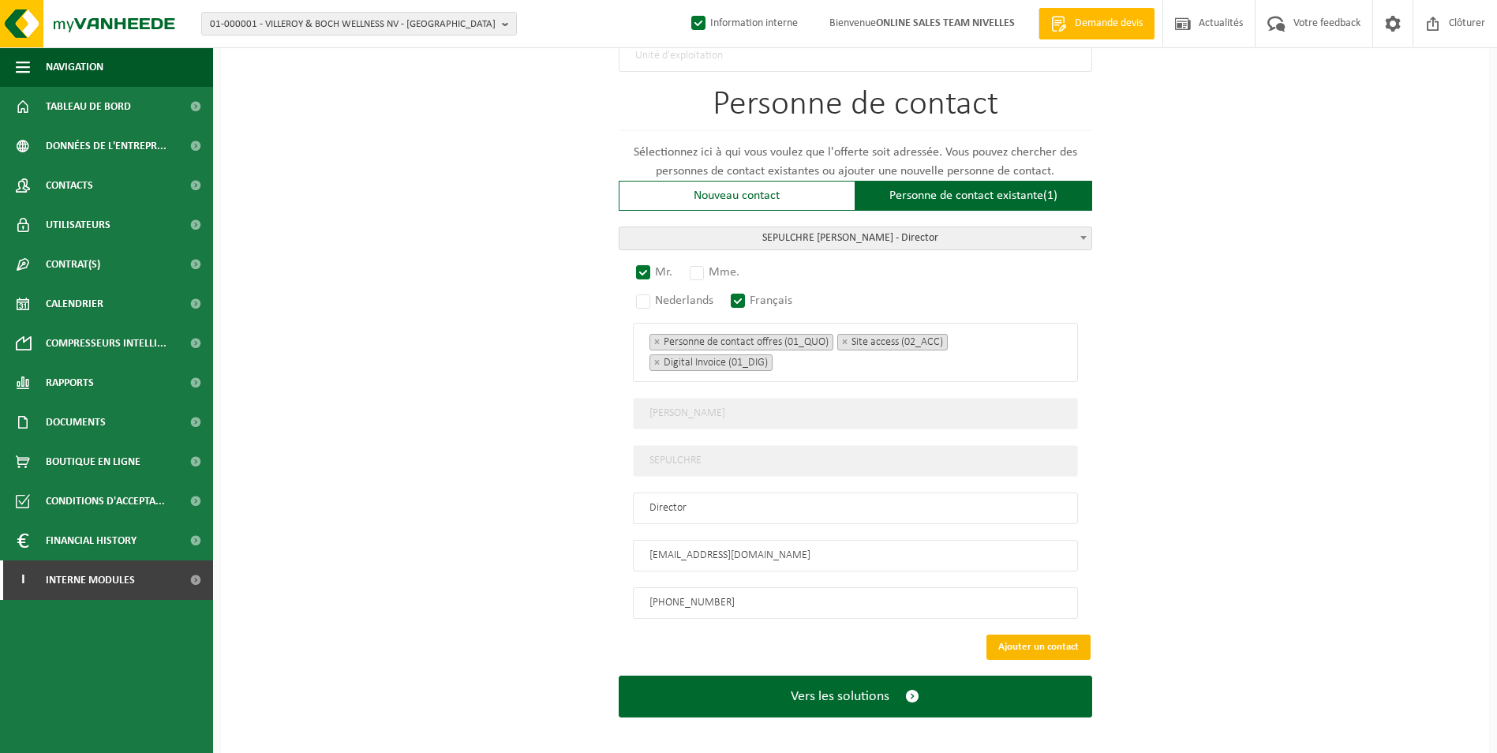
type input "+32 470 07 89 81"
click at [1058, 639] on button "Ajouter un contact" at bounding box center [1039, 647] width 104 height 25
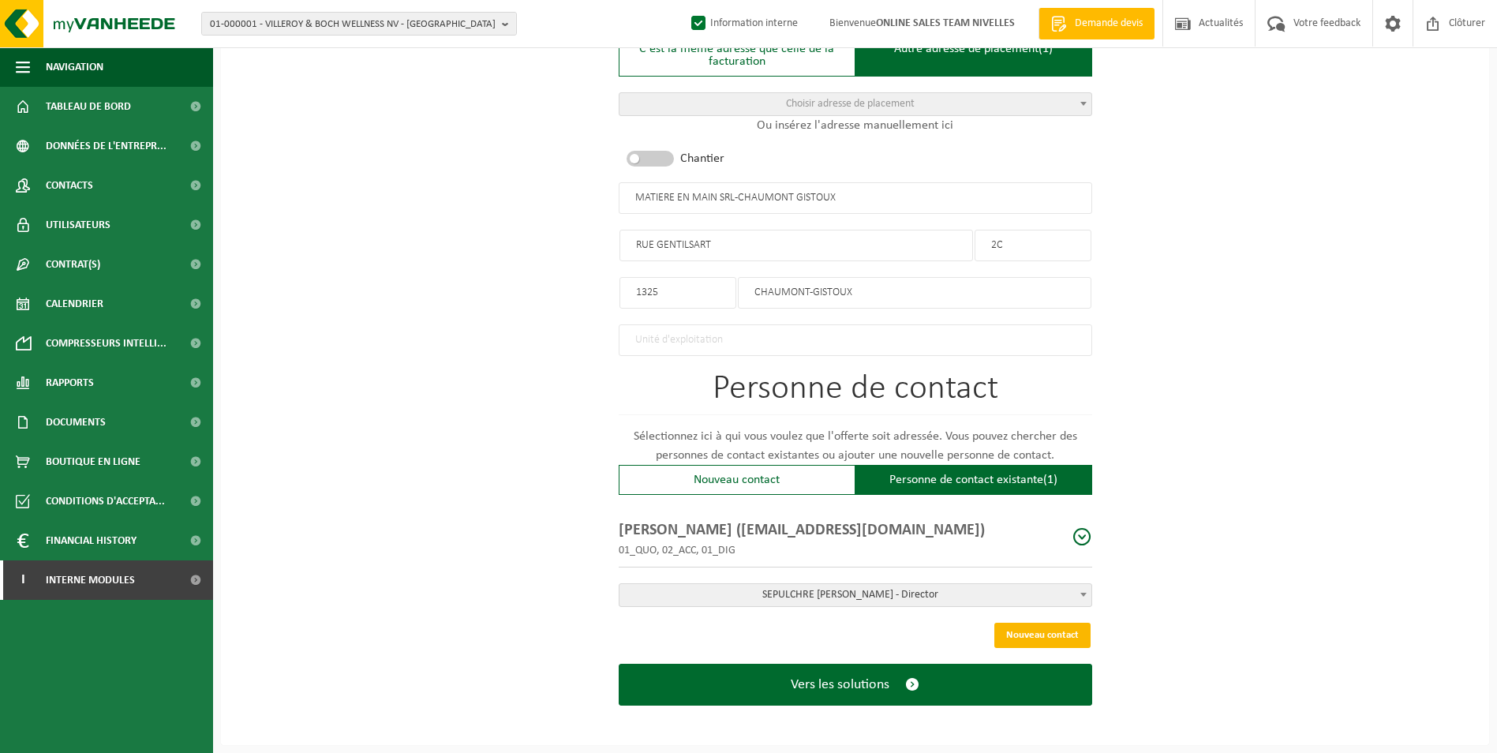
scroll to position [682, 0]
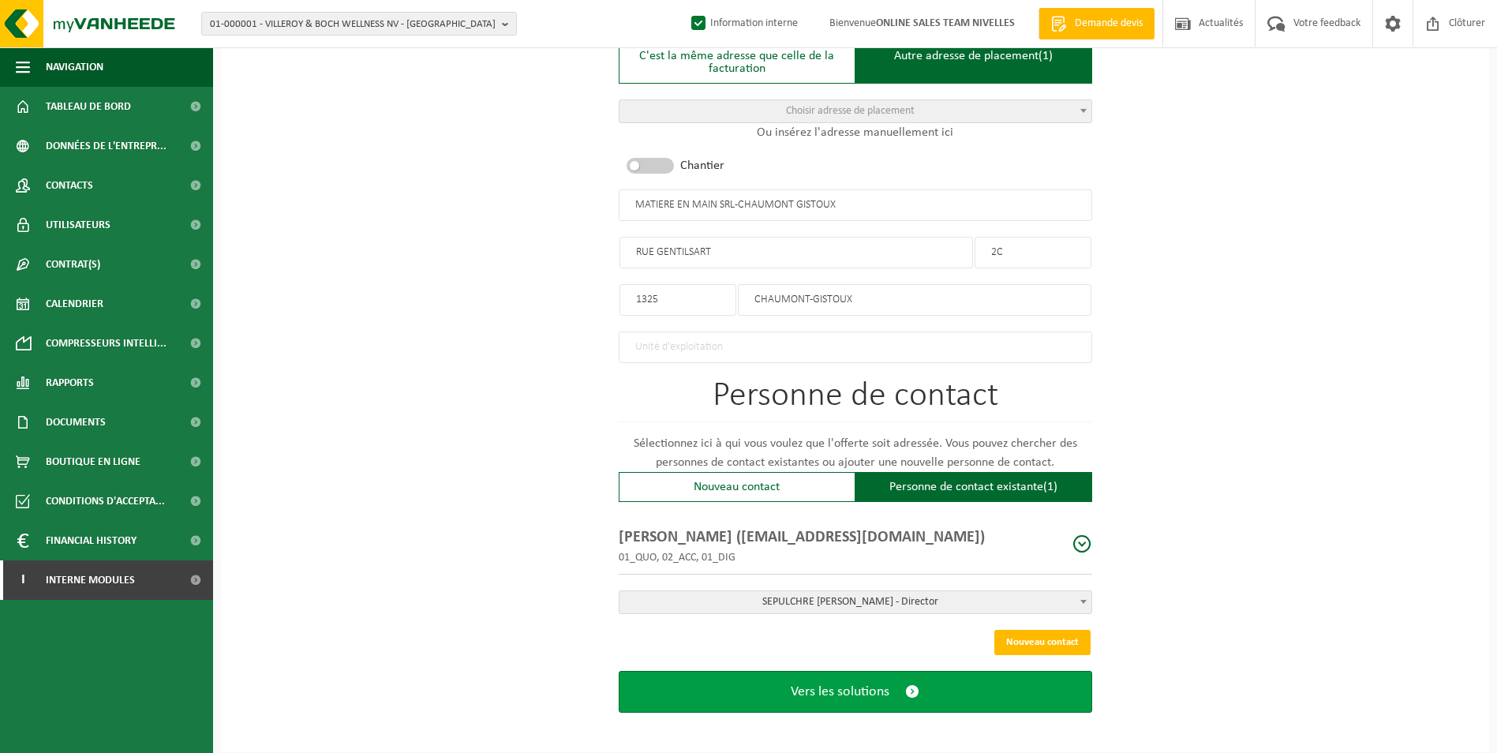
click at [815, 684] on span "Vers les solutions" at bounding box center [840, 692] width 99 height 17
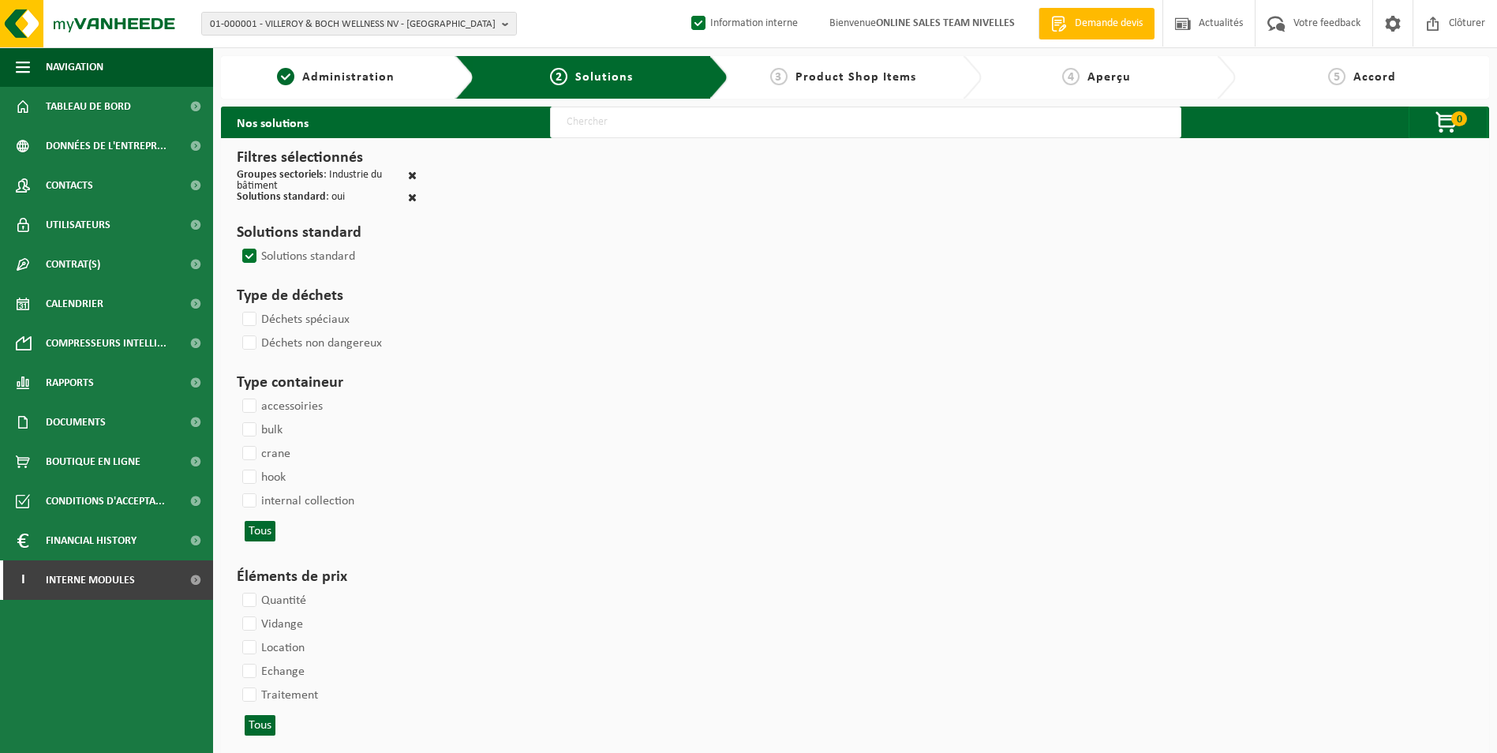
select select
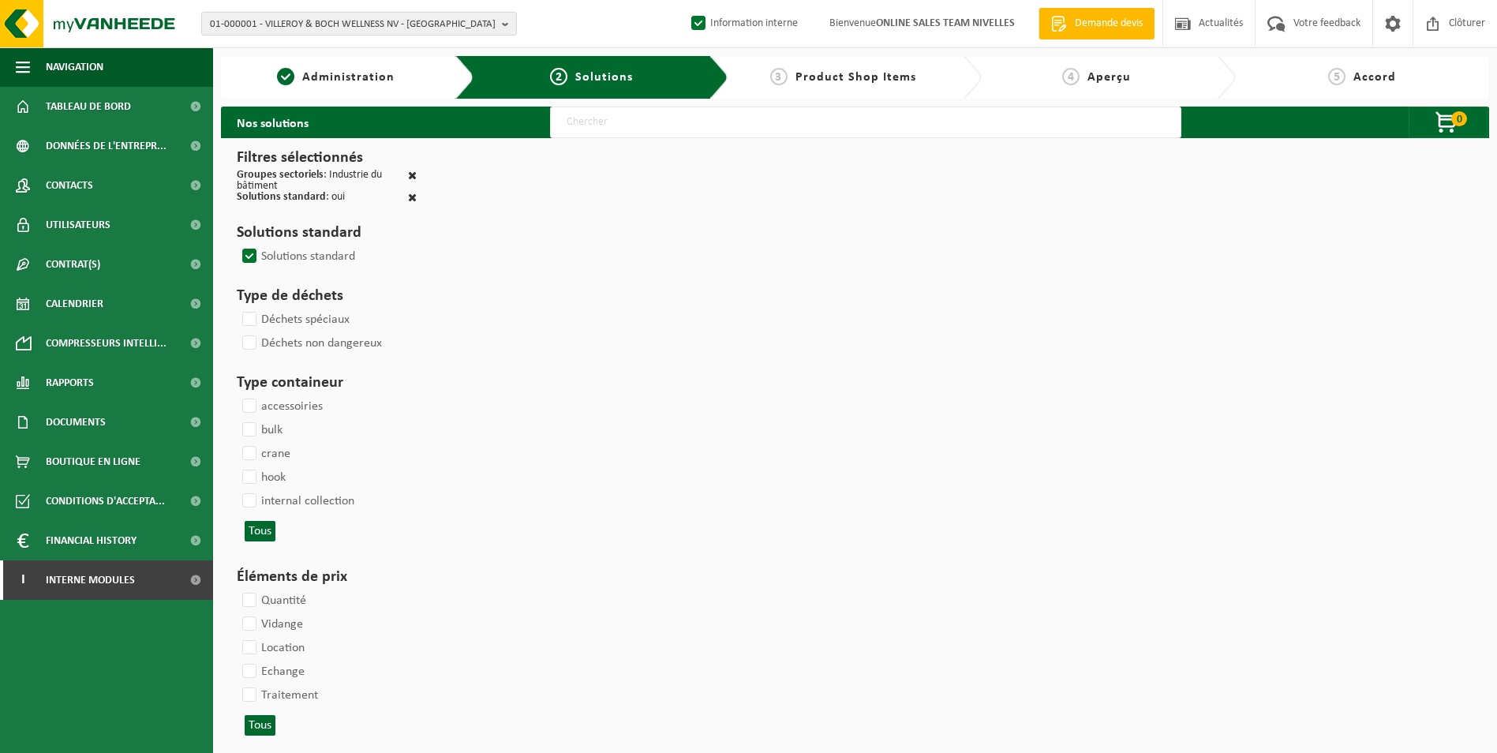
select select
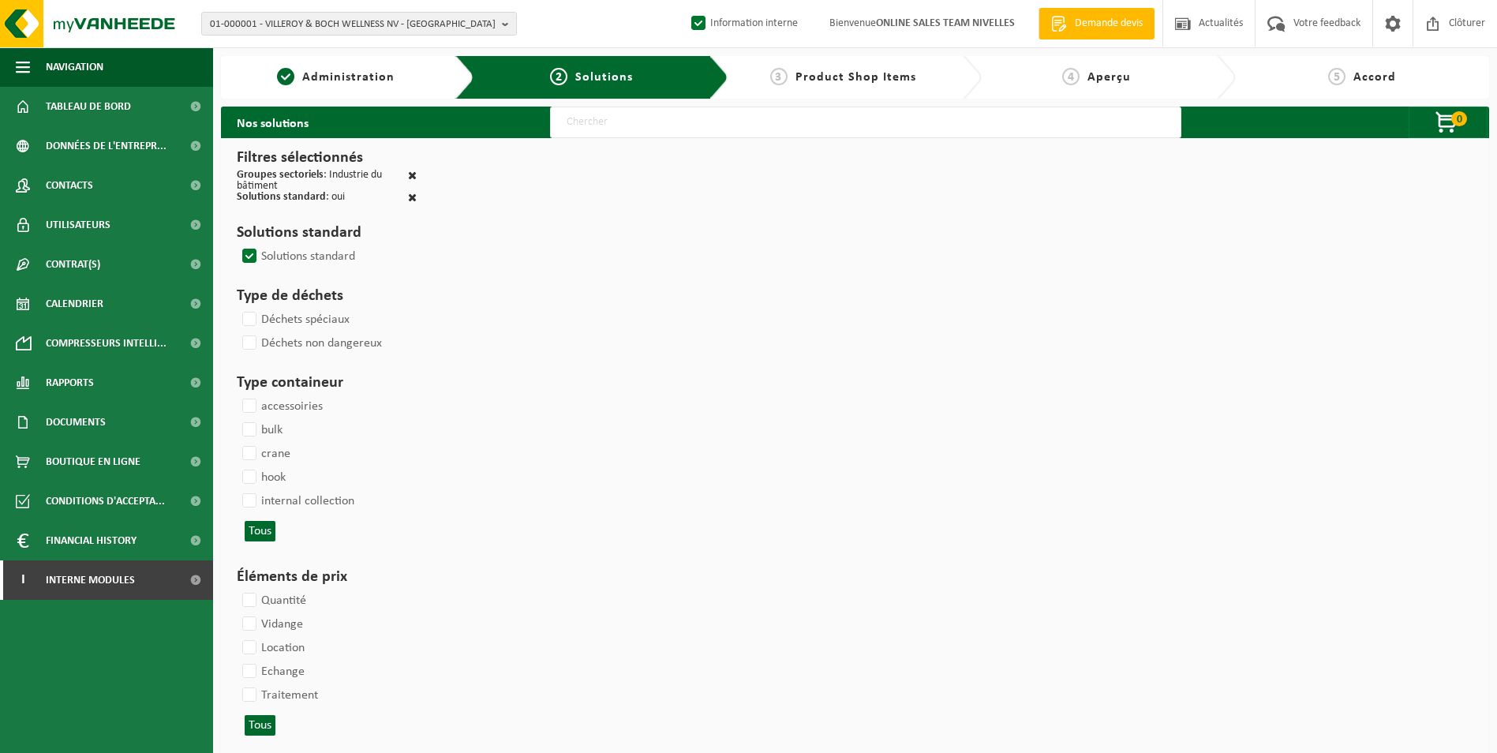
select select
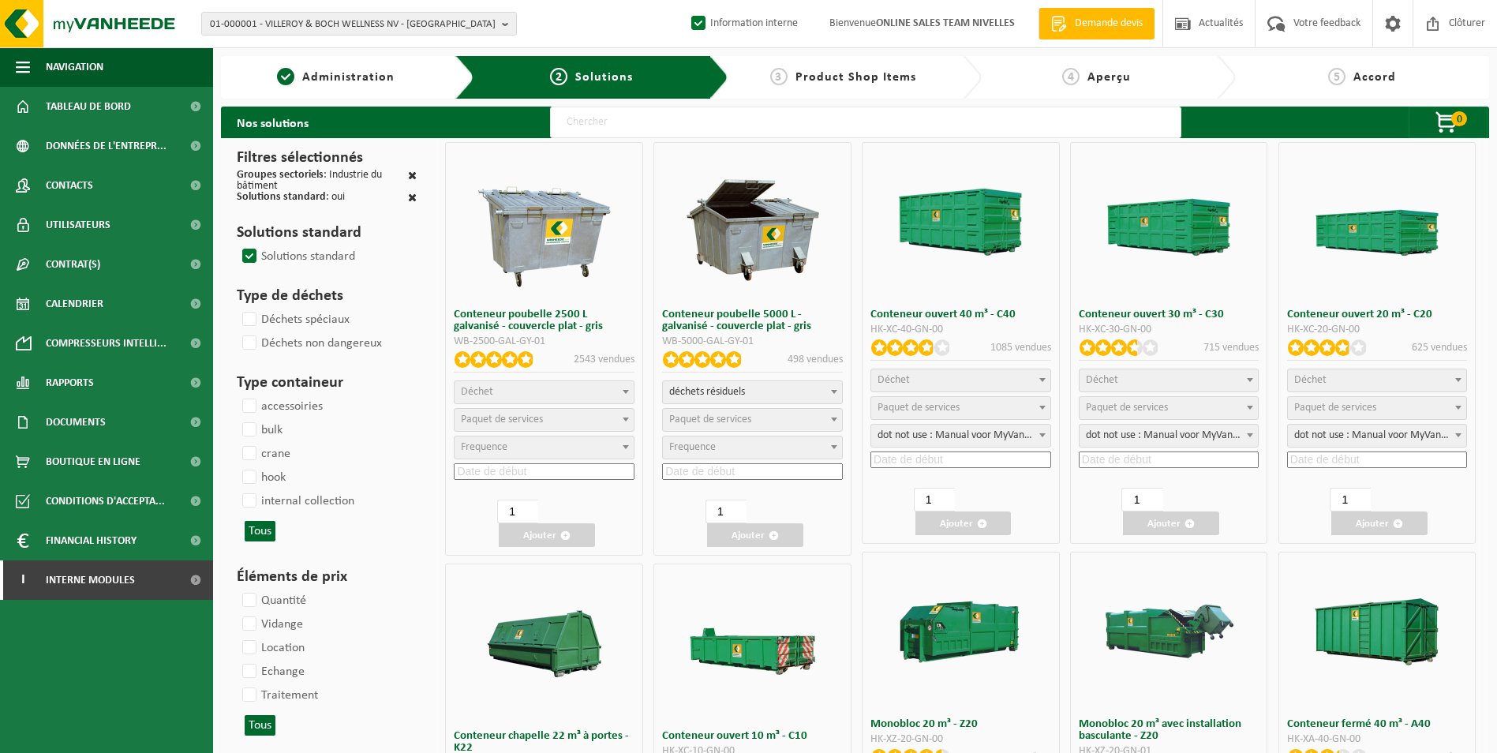
select select
select select "2"
select select
select select "8"
select select "25"
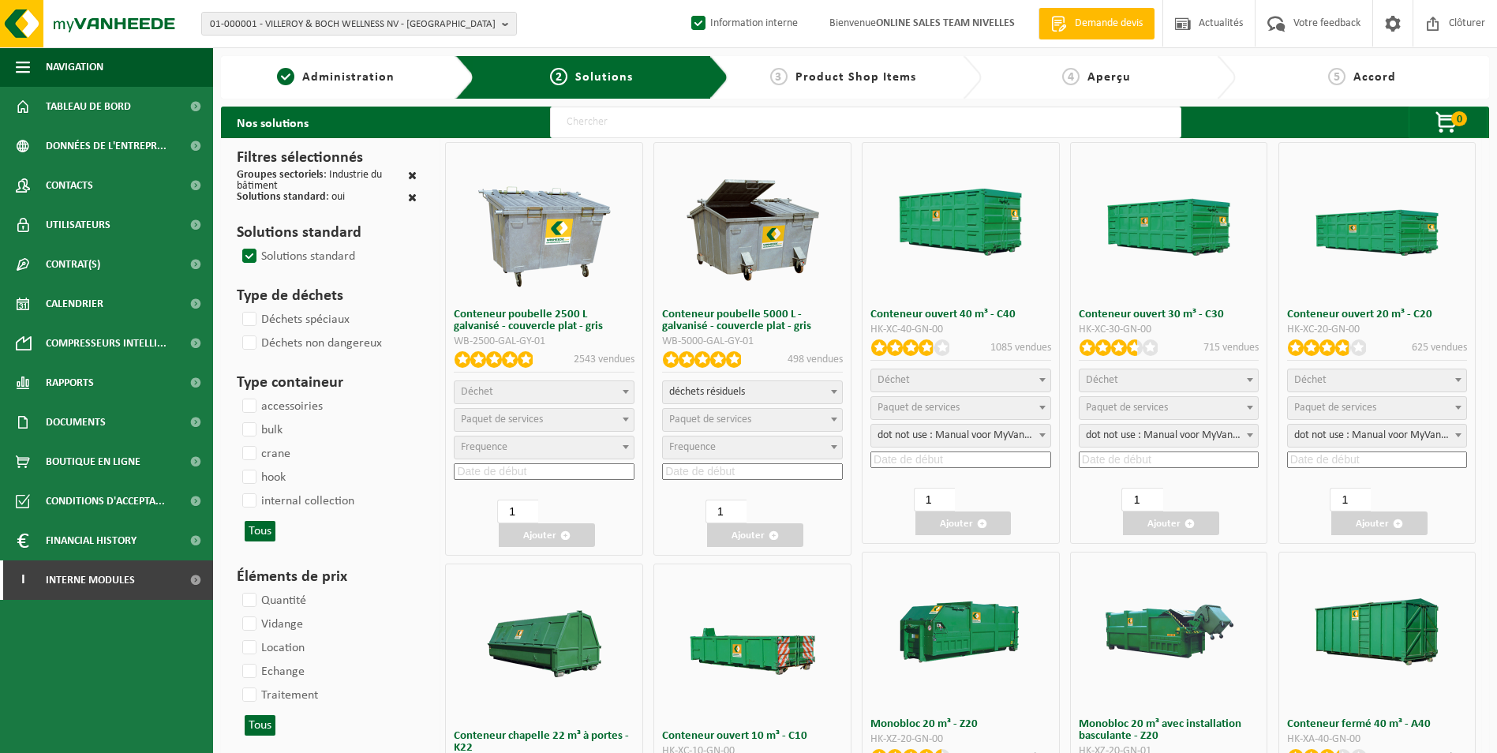
select select "7"
select select "25"
click at [250, 474] on label "hook" at bounding box center [262, 478] width 47 height 24
click at [237, 466] on input "hook" at bounding box center [236, 465] width 1 height 1
checkbox input "true"
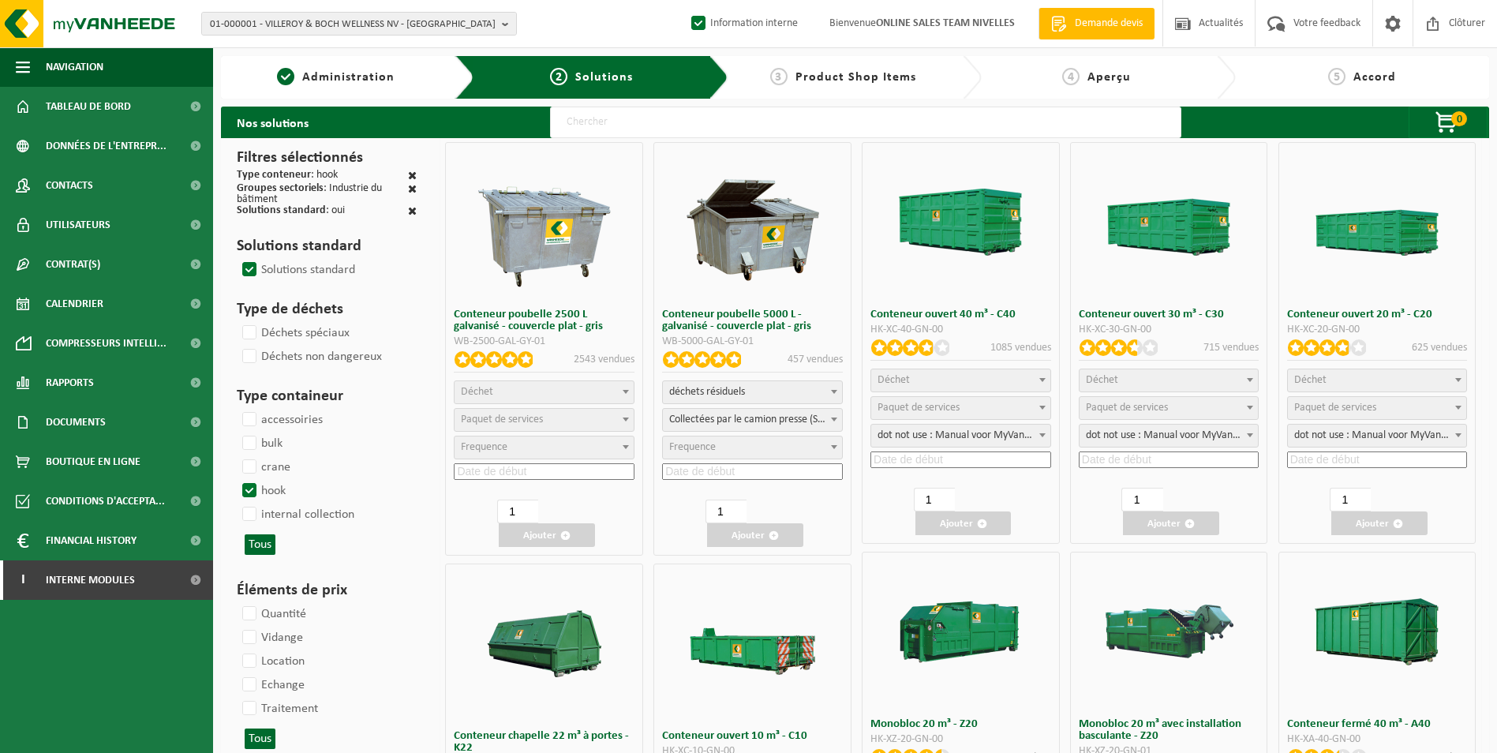
select select
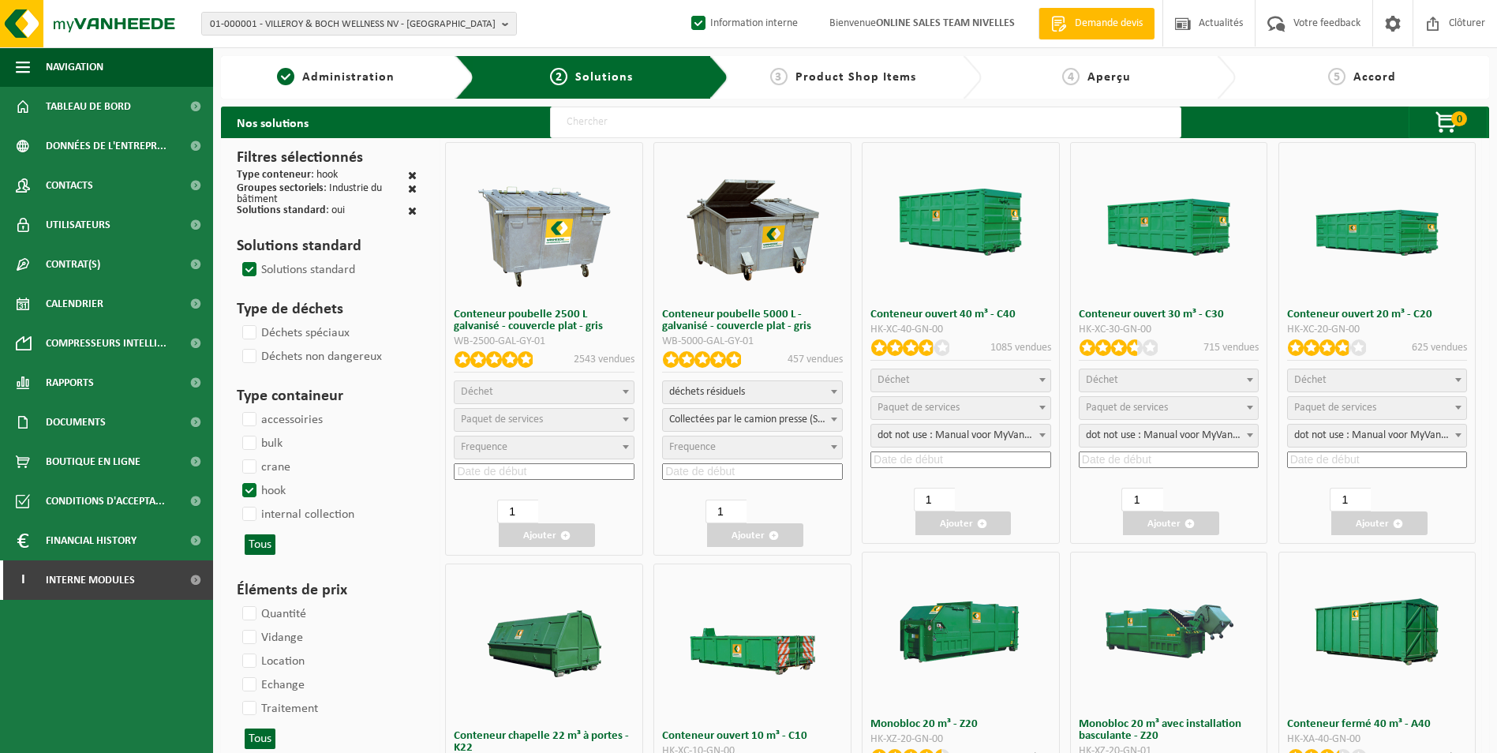
select select
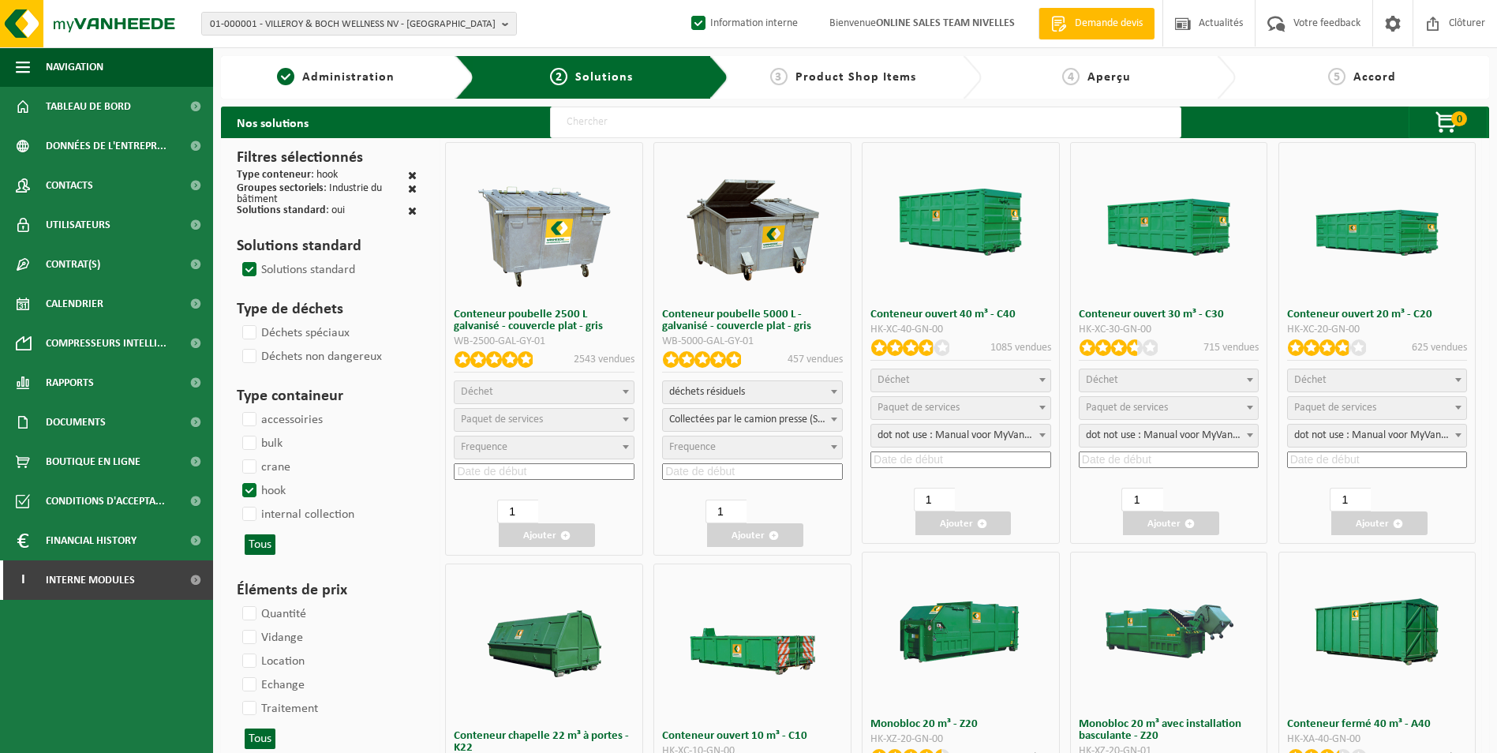
select select
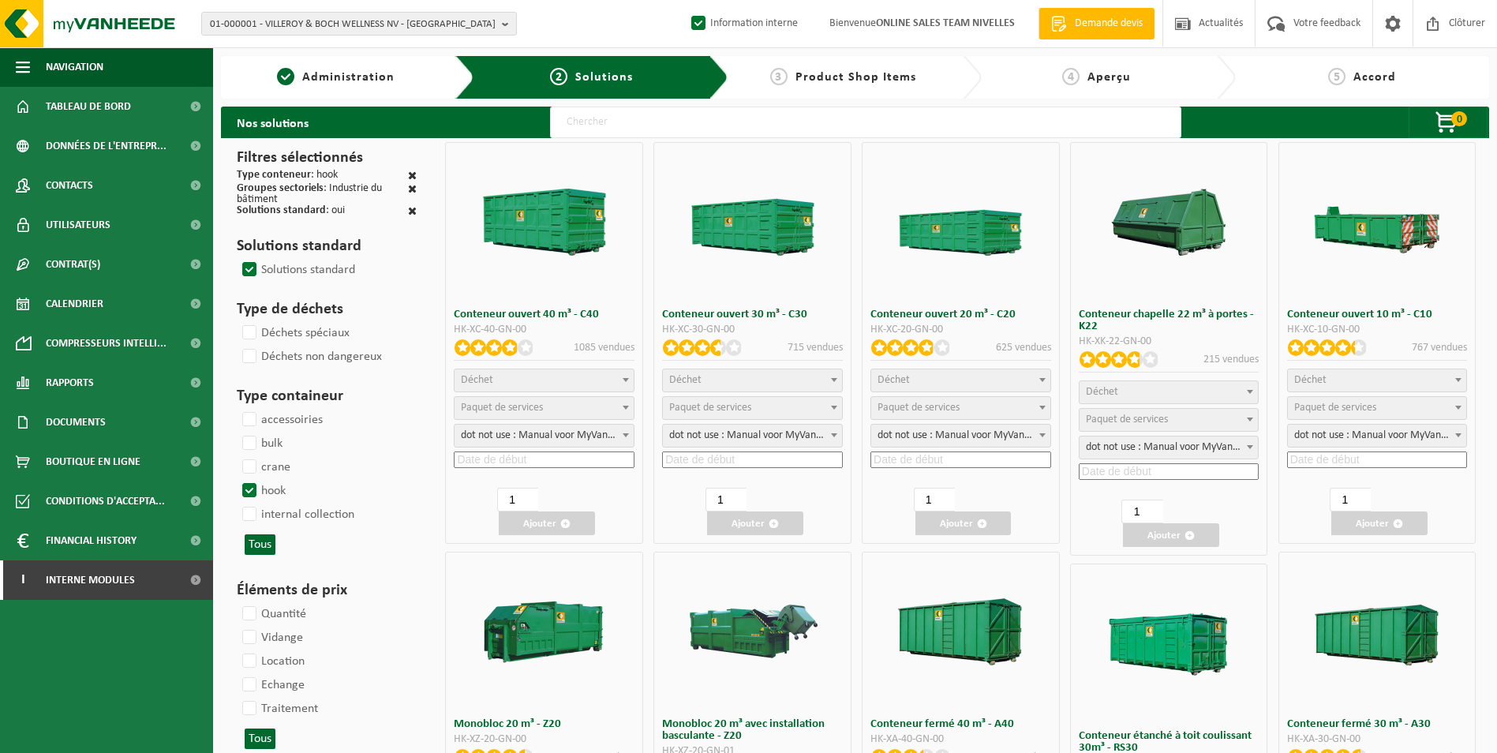
select select
select select "8"
select select "7"
select select
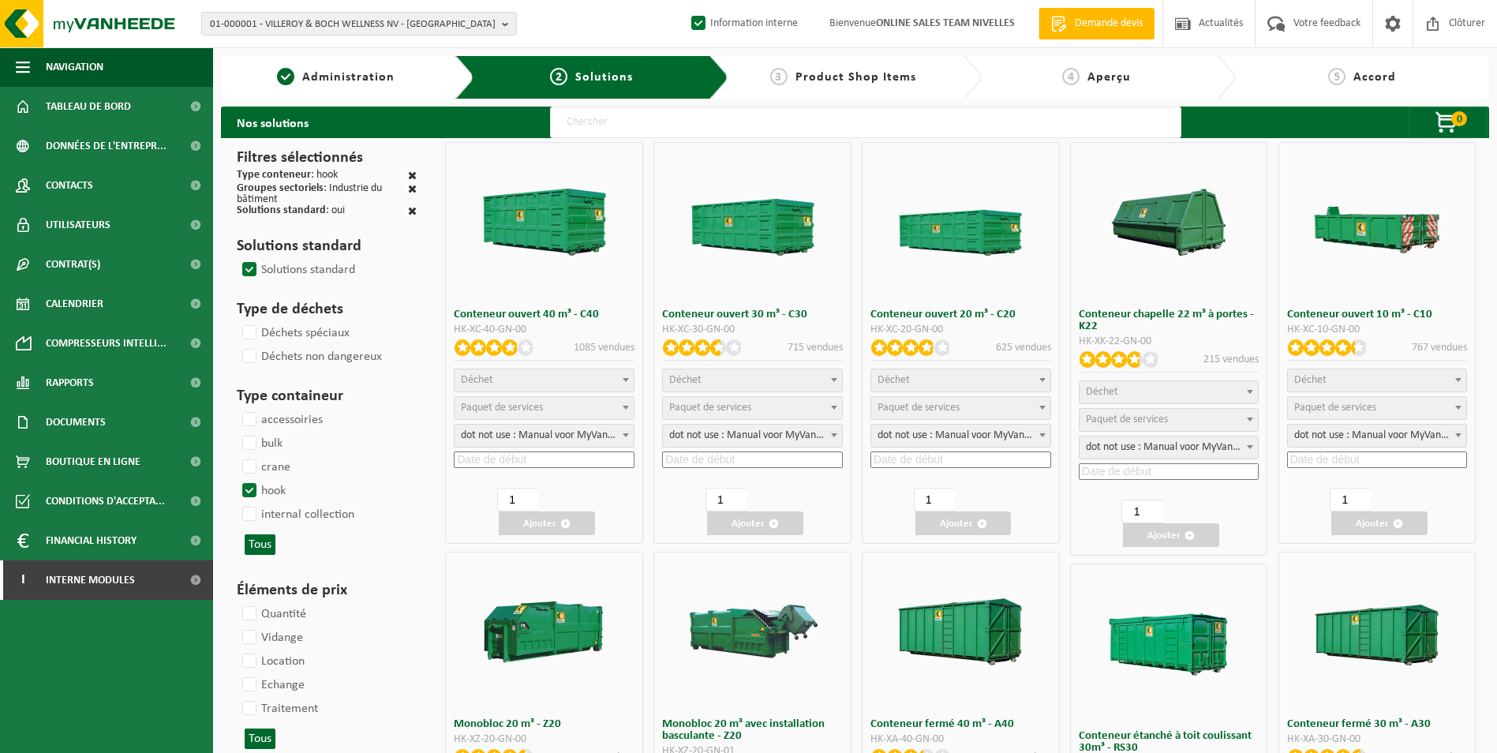
select select
select select "25"
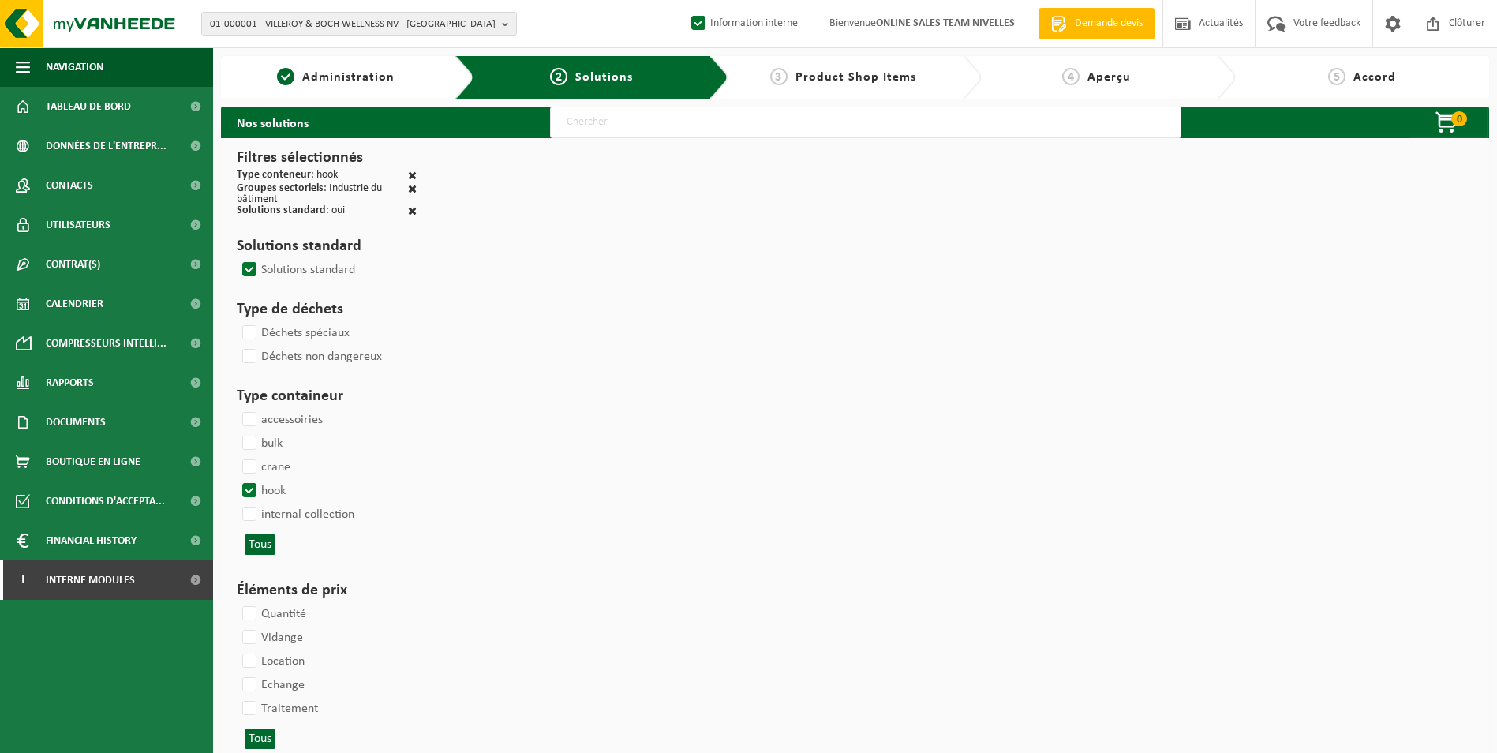
select select
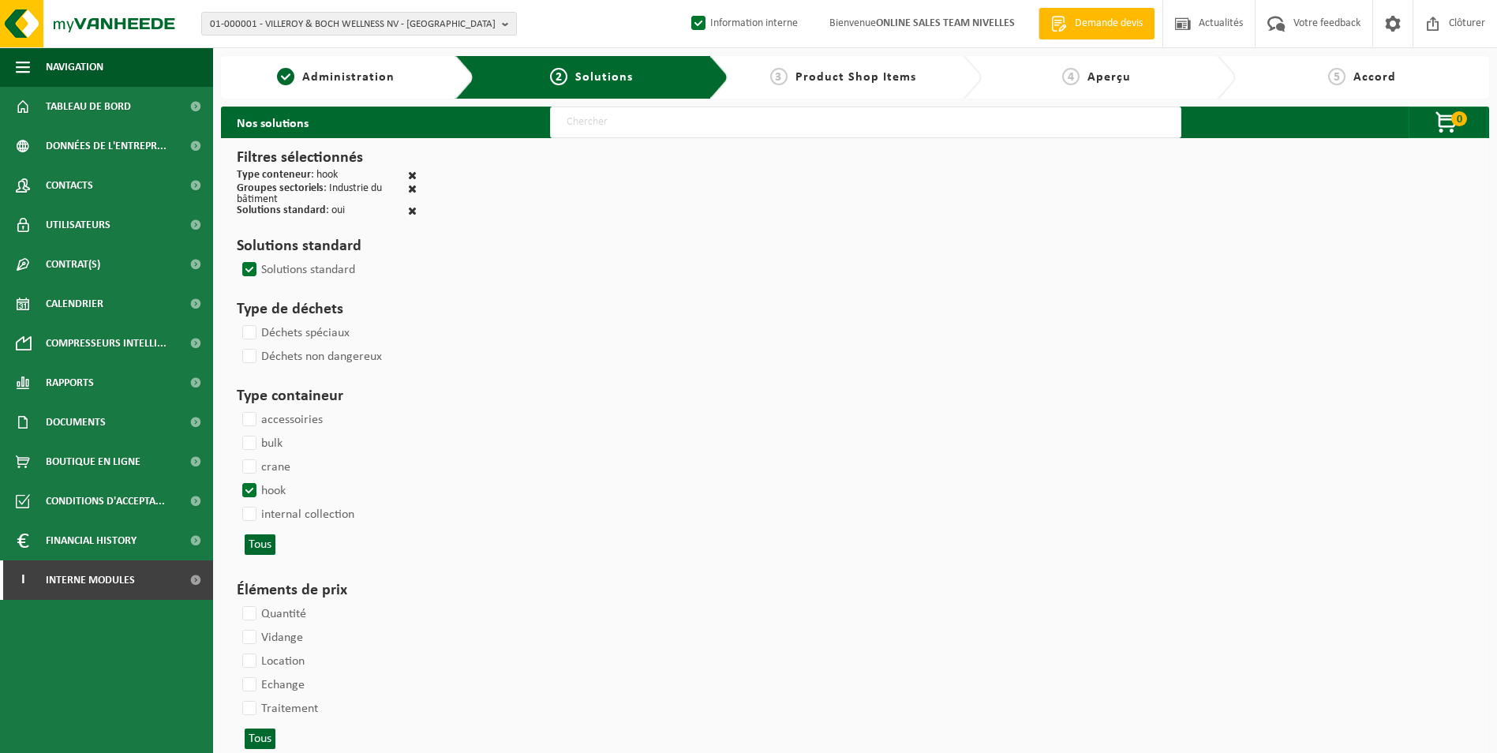
select select
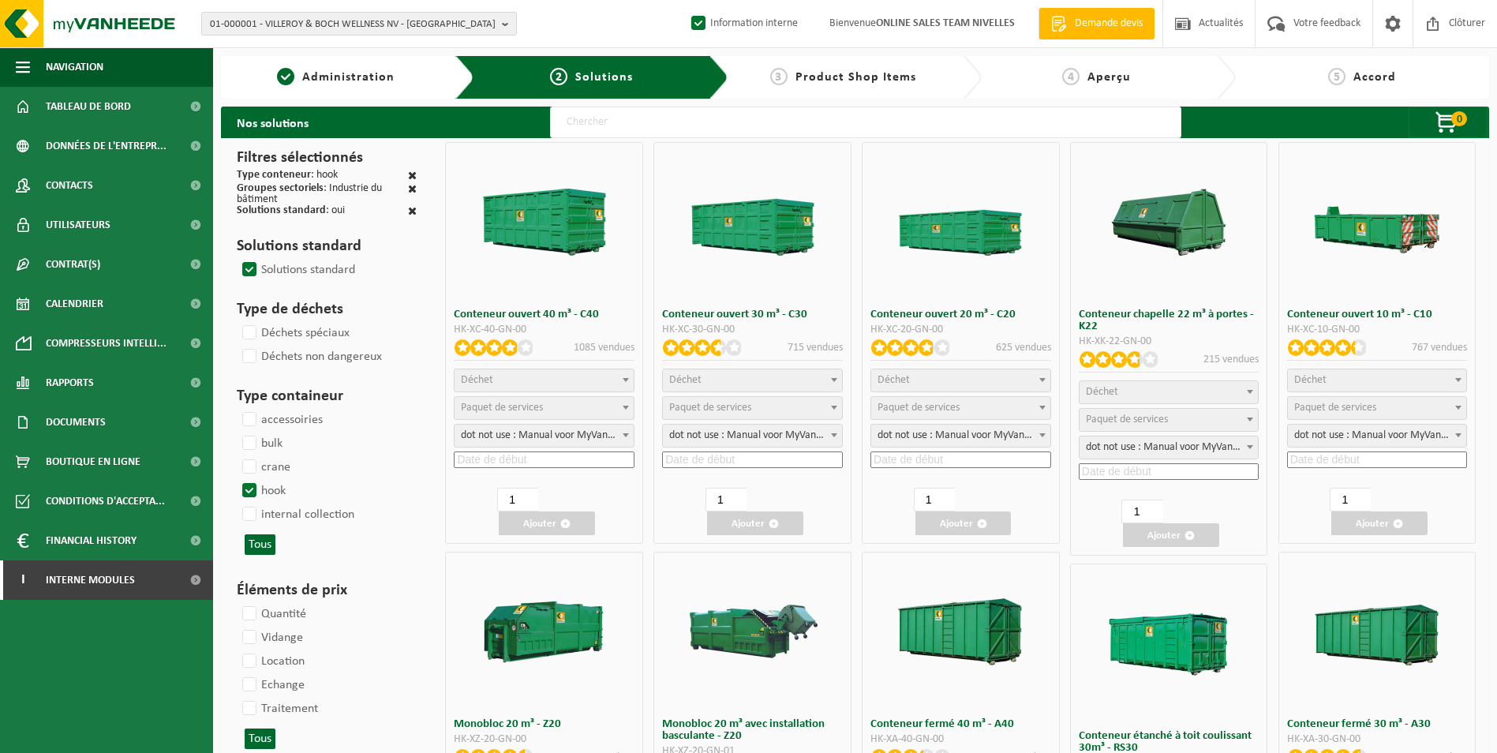
select select "8"
select select
select select "7"
select select "25"
select select
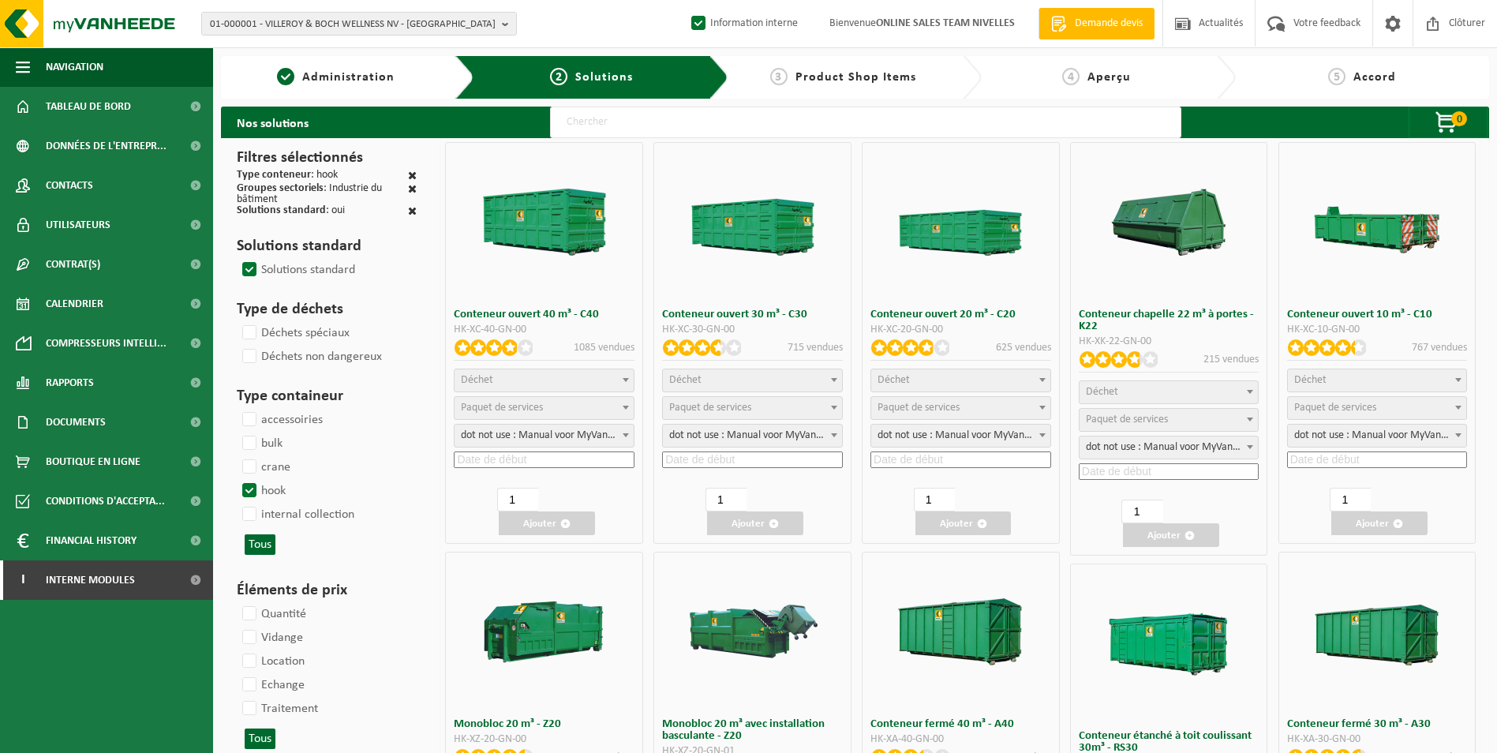
select select
select select "25"
click at [248, 487] on label "hook" at bounding box center [262, 491] width 47 height 24
click at [237, 479] on input "hook" at bounding box center [236, 478] width 1 height 1
checkbox input "false"
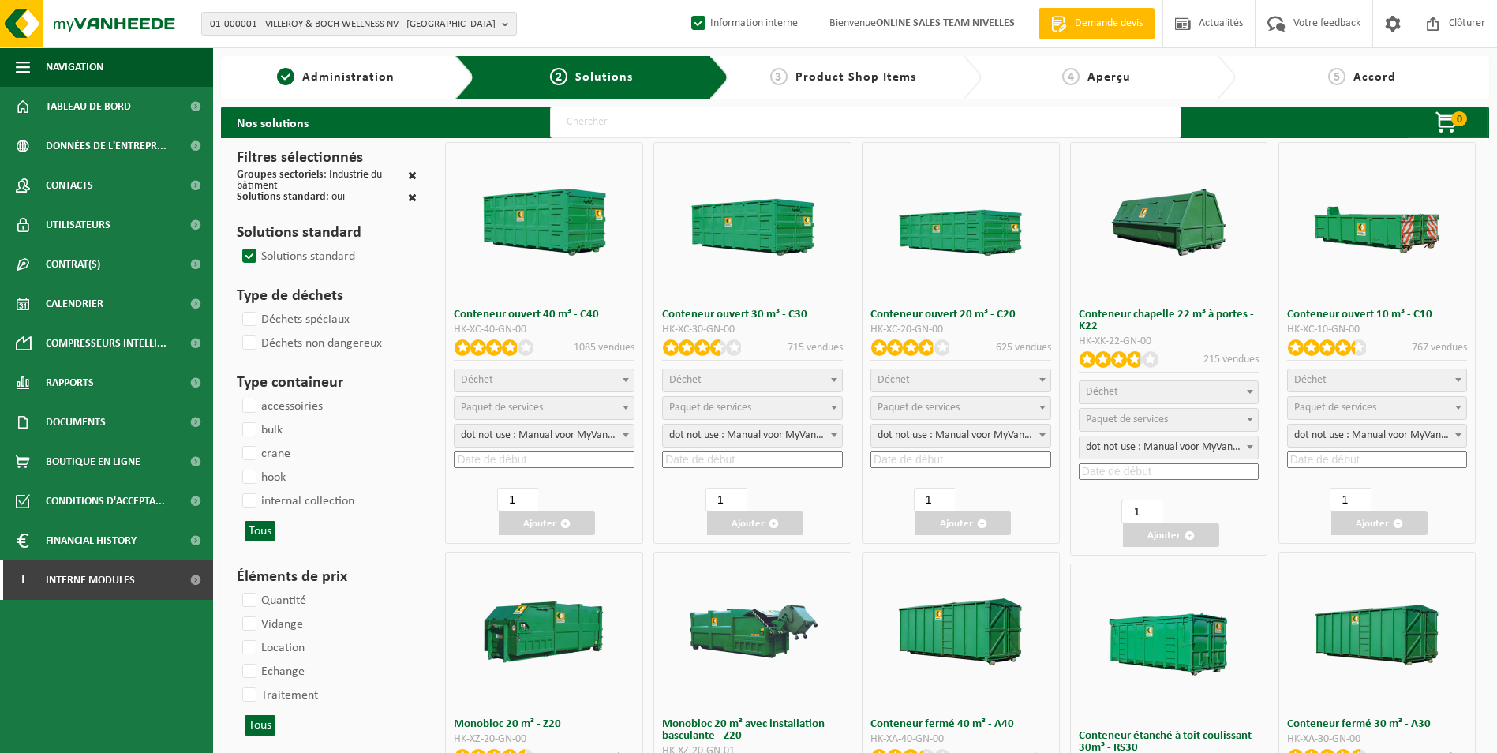
select select
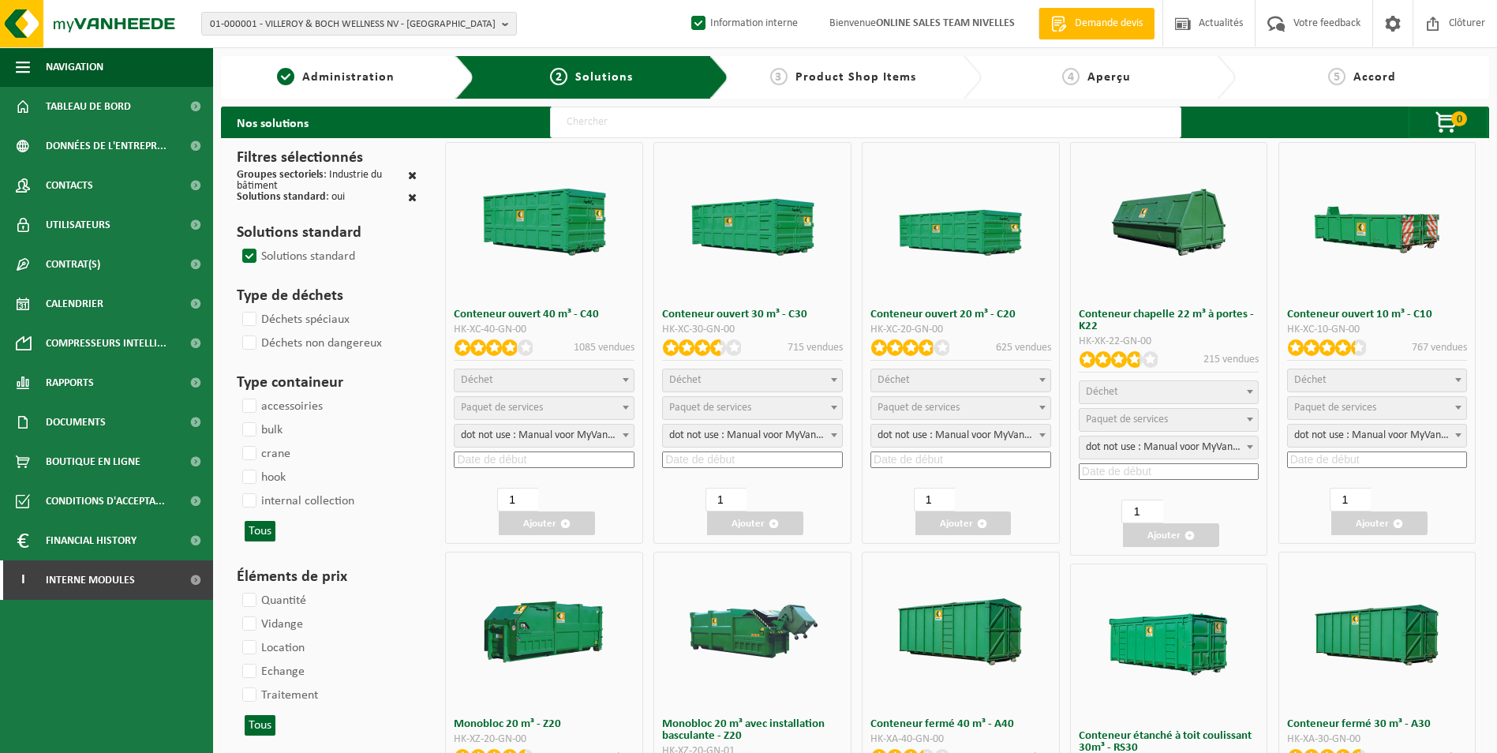
select select
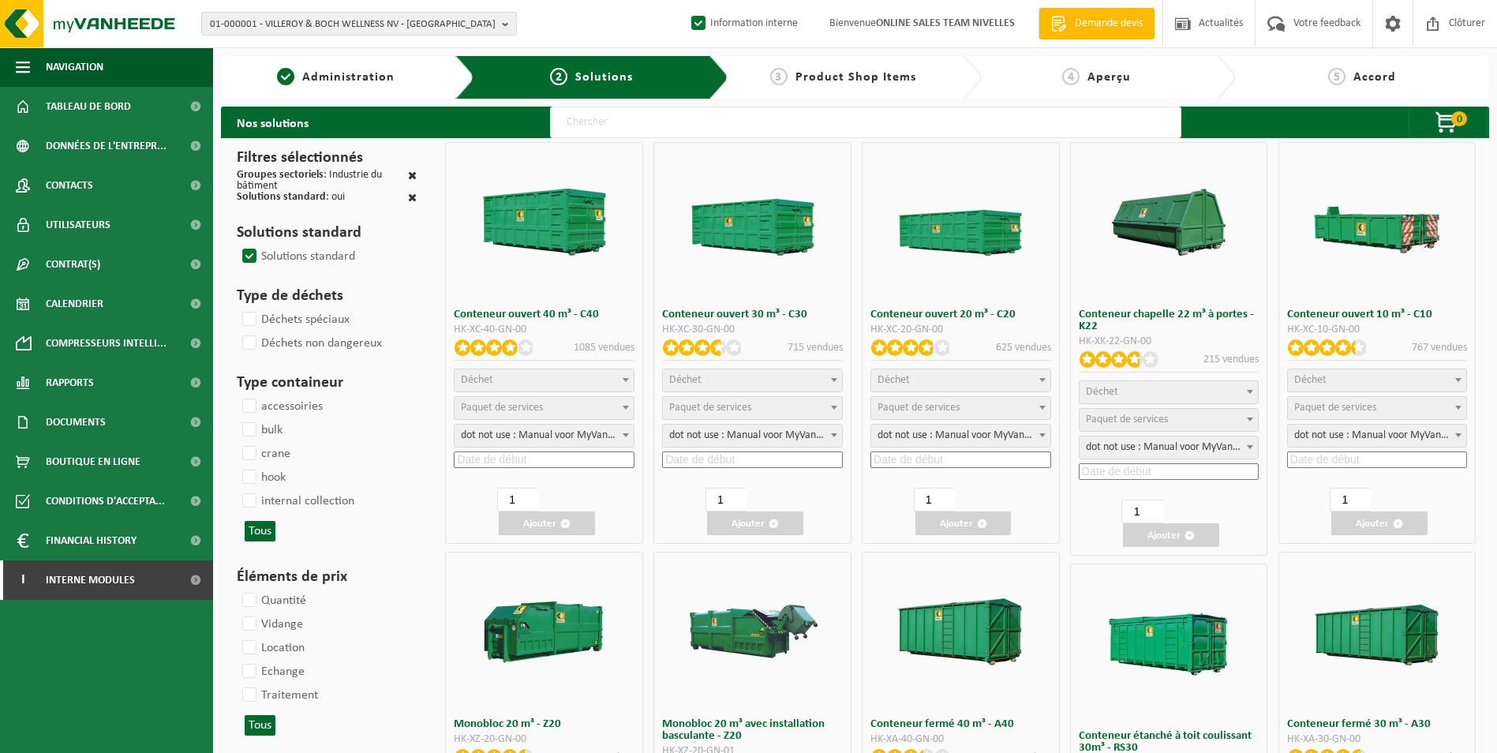
select select
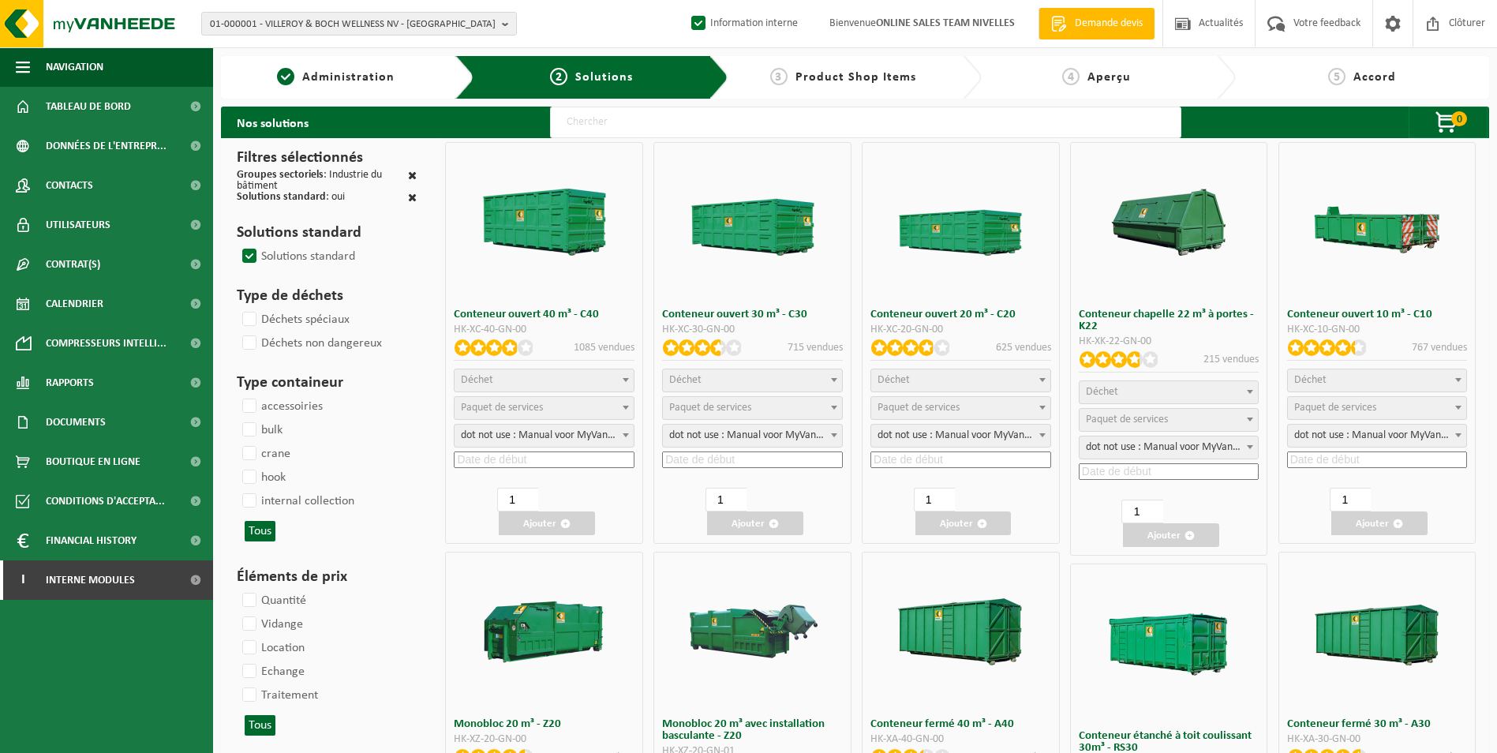
select select
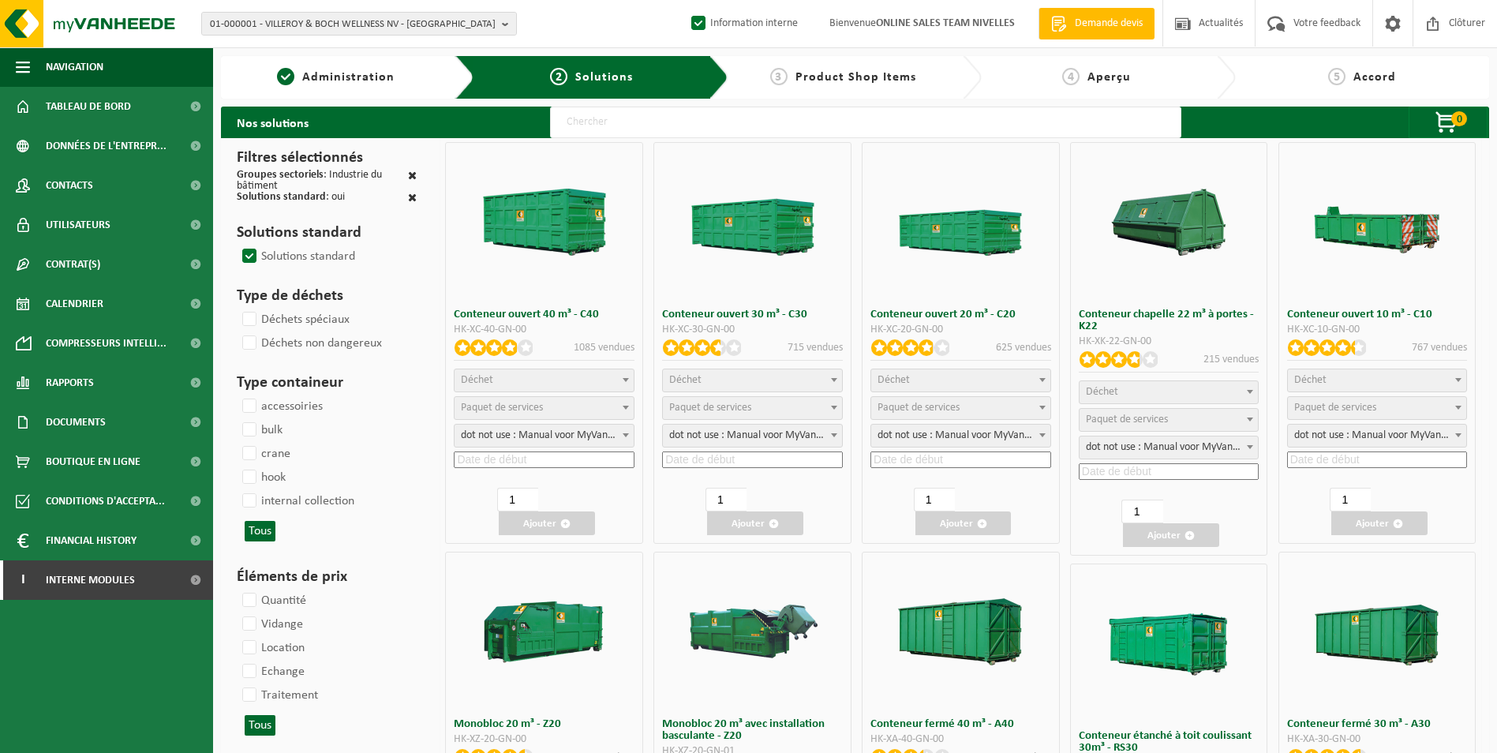
select select
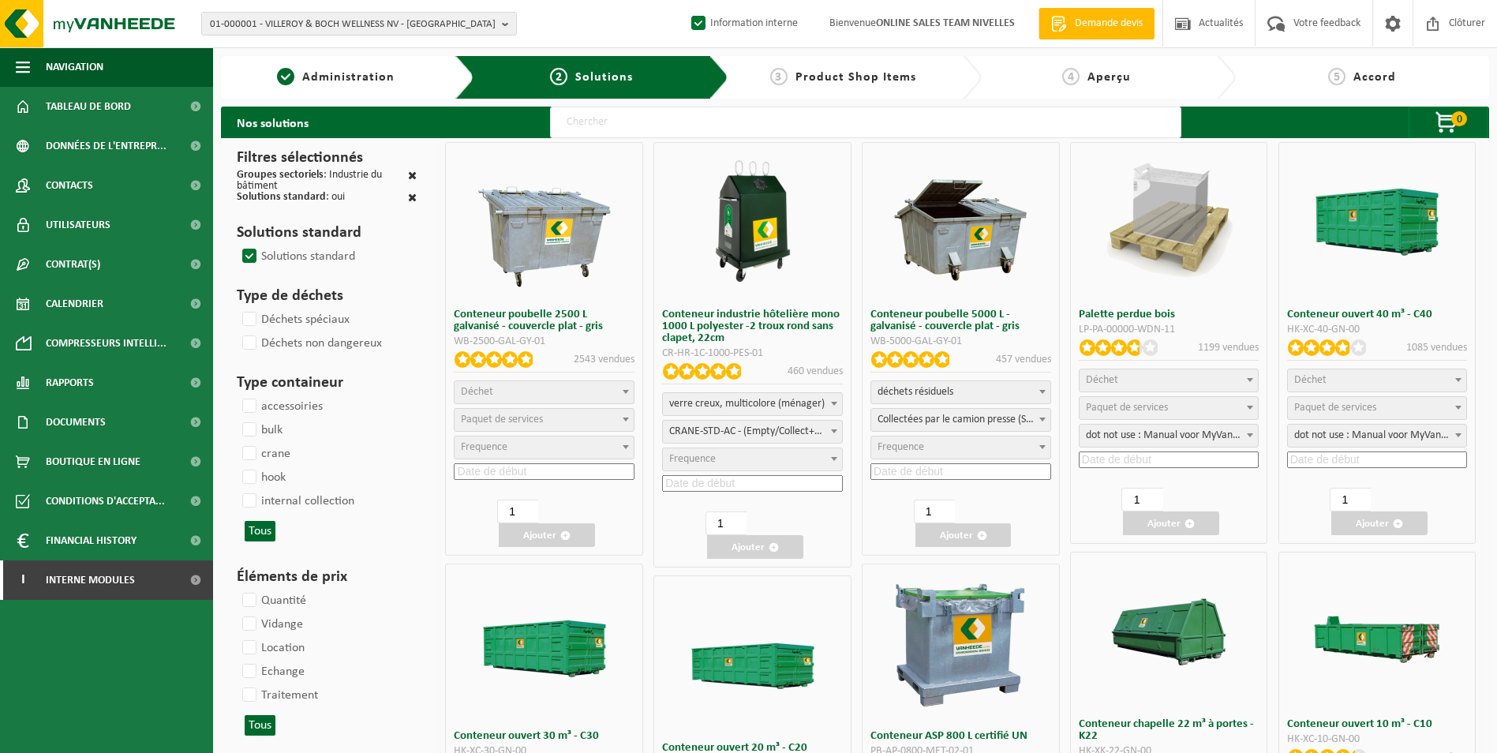
select select
select select "18"
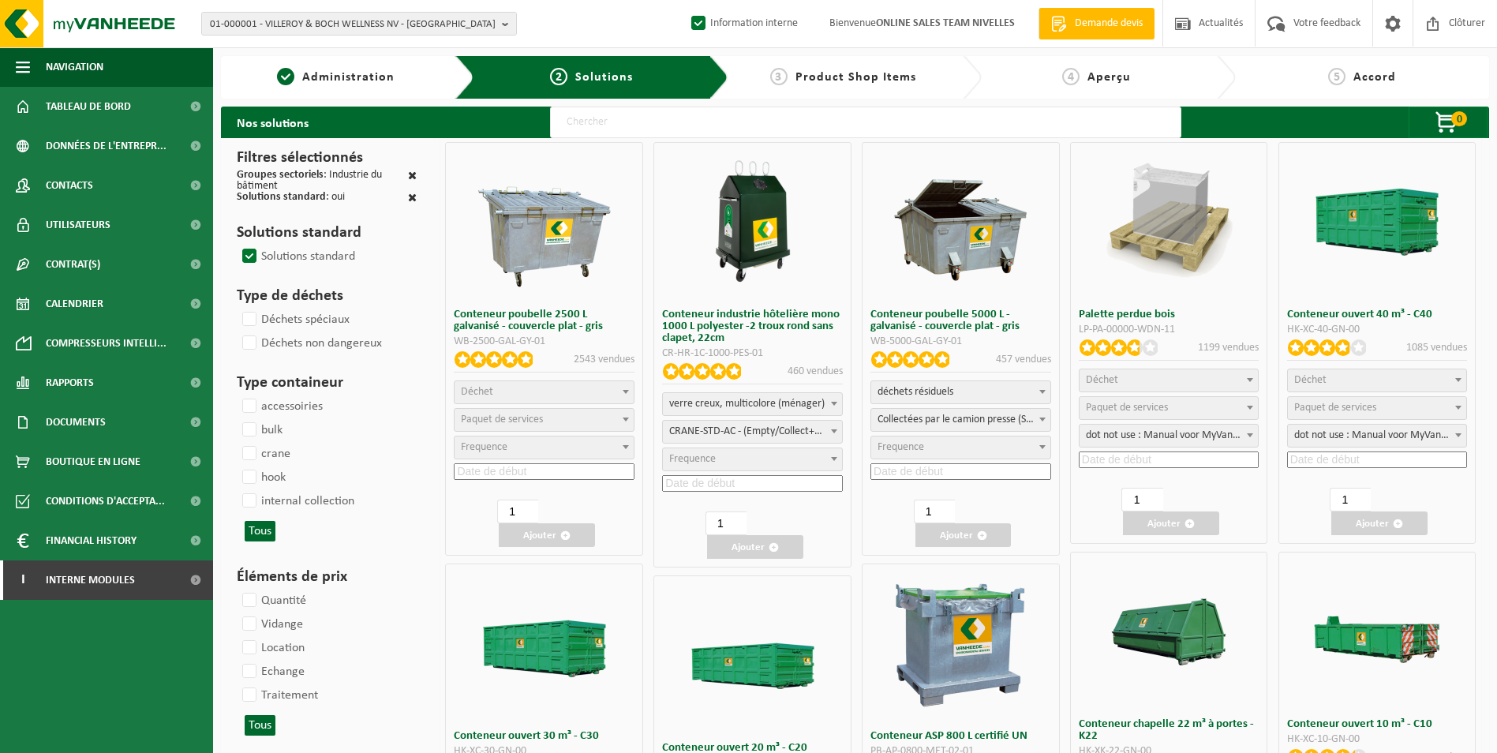
select select
select select "24"
select select
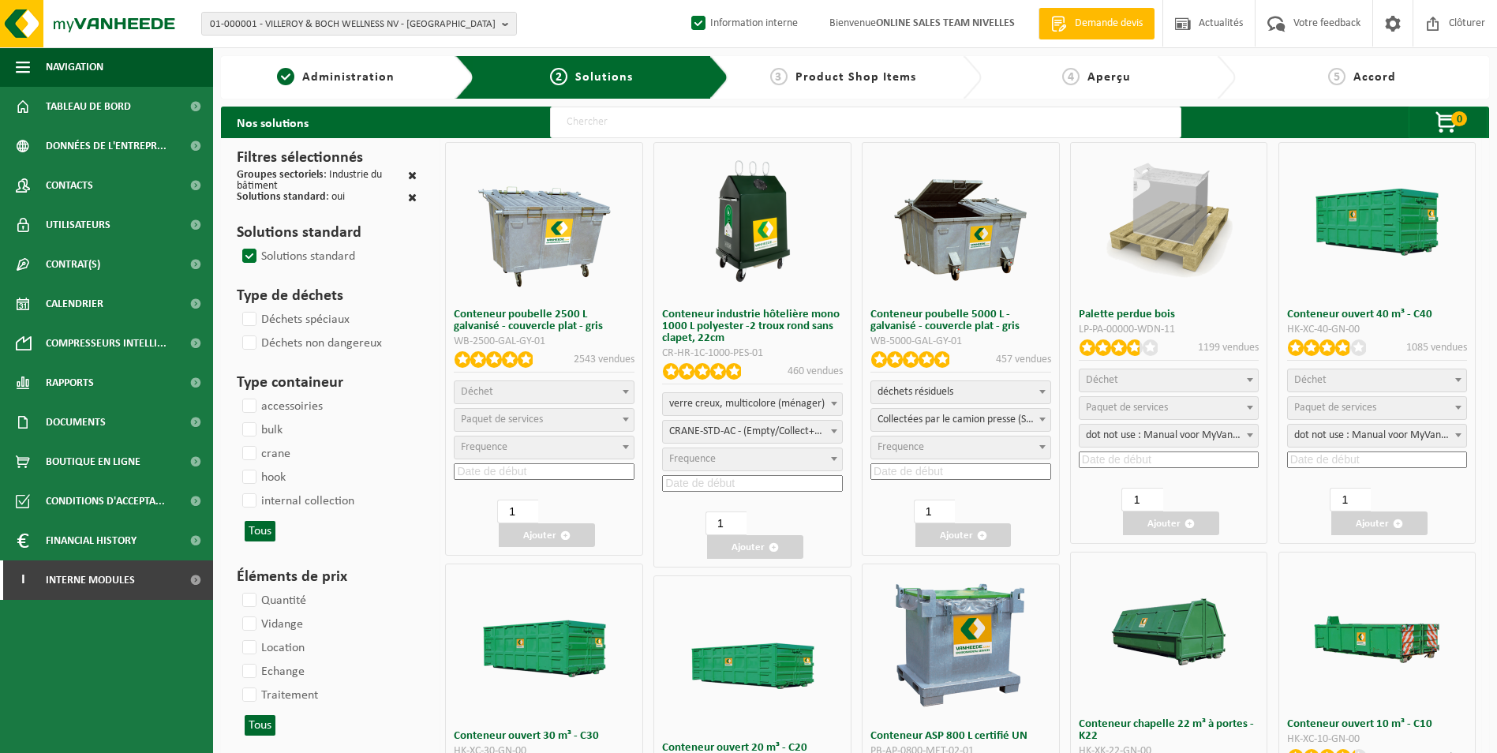
select select
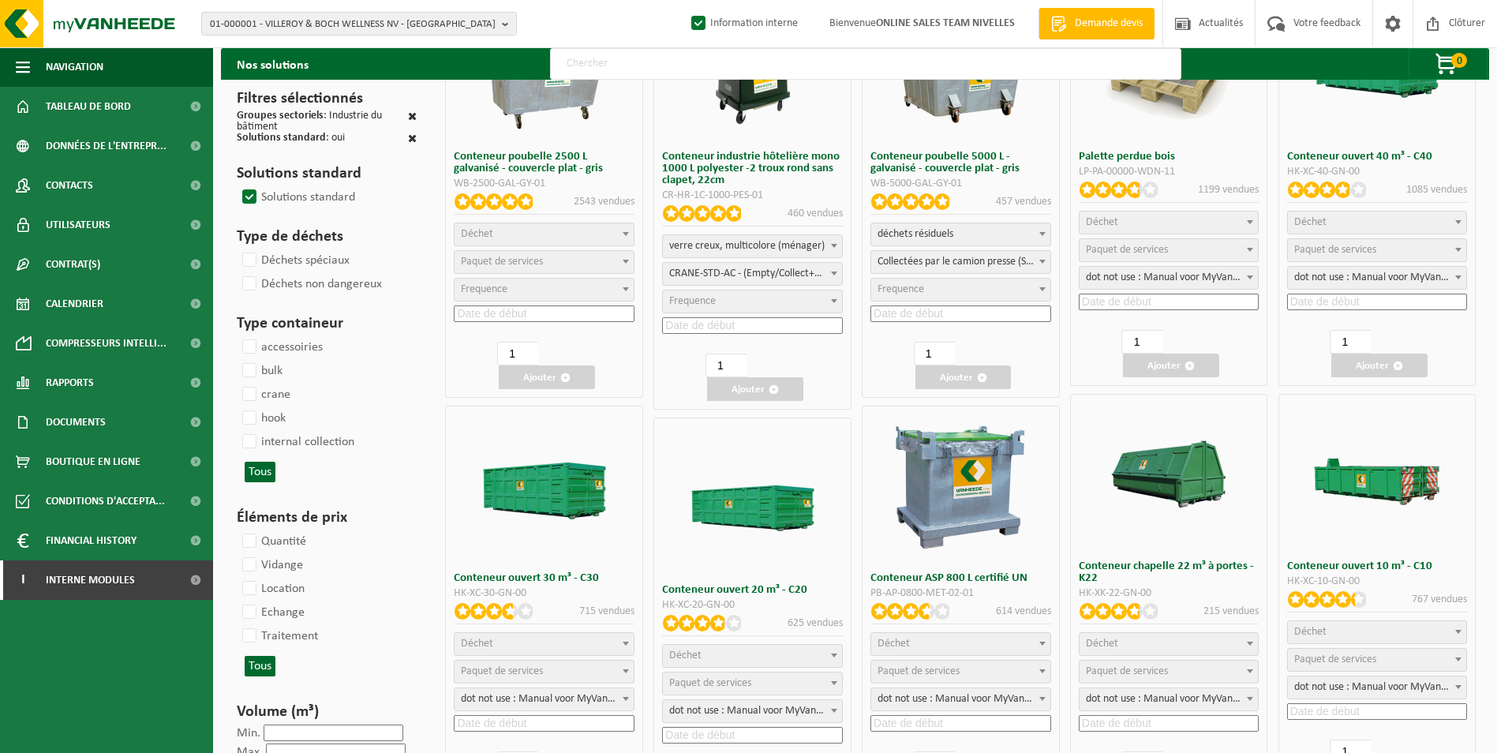
select select "25"
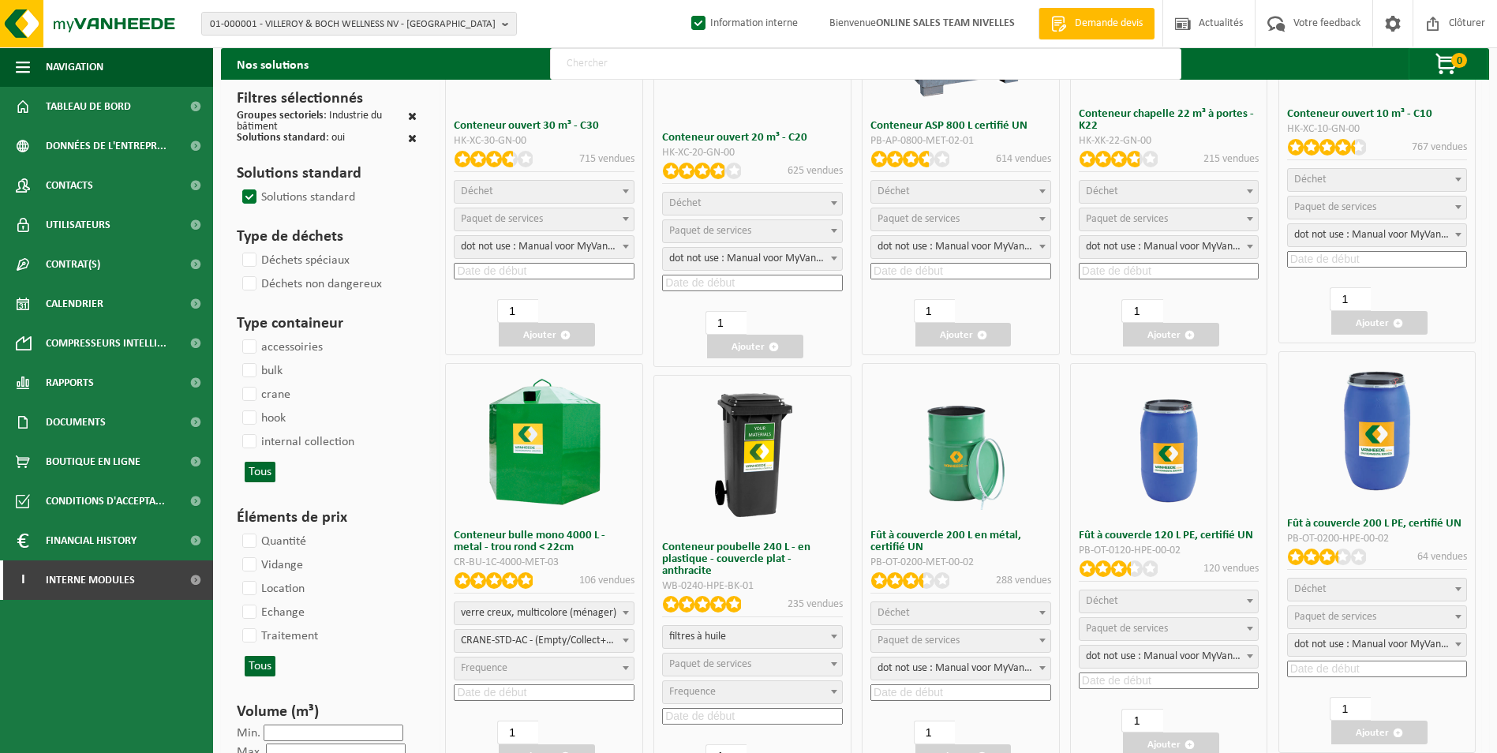
scroll to position [596, 0]
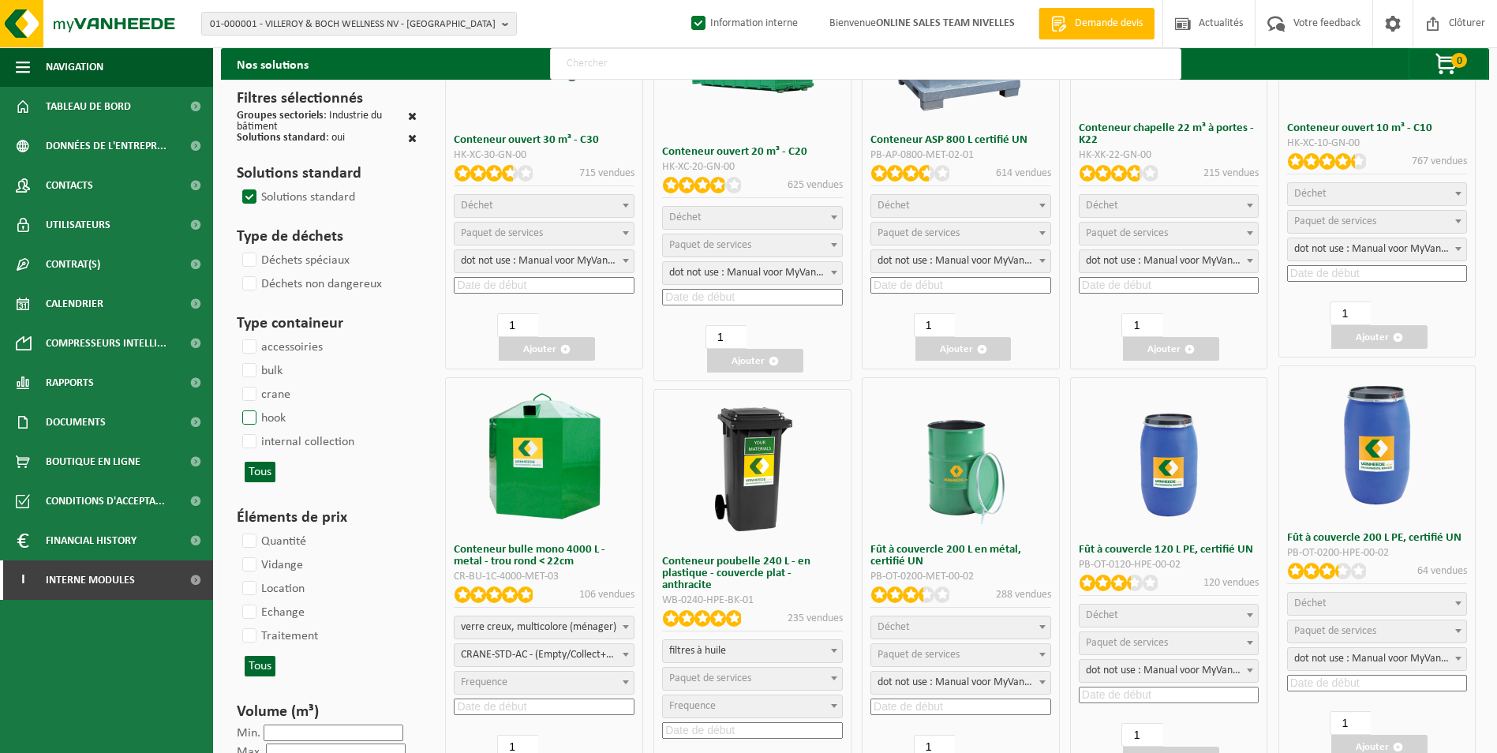
click at [249, 410] on label "hook" at bounding box center [262, 418] width 47 height 24
click at [237, 406] on input "hook" at bounding box center [236, 406] width 1 height 1
checkbox input "true"
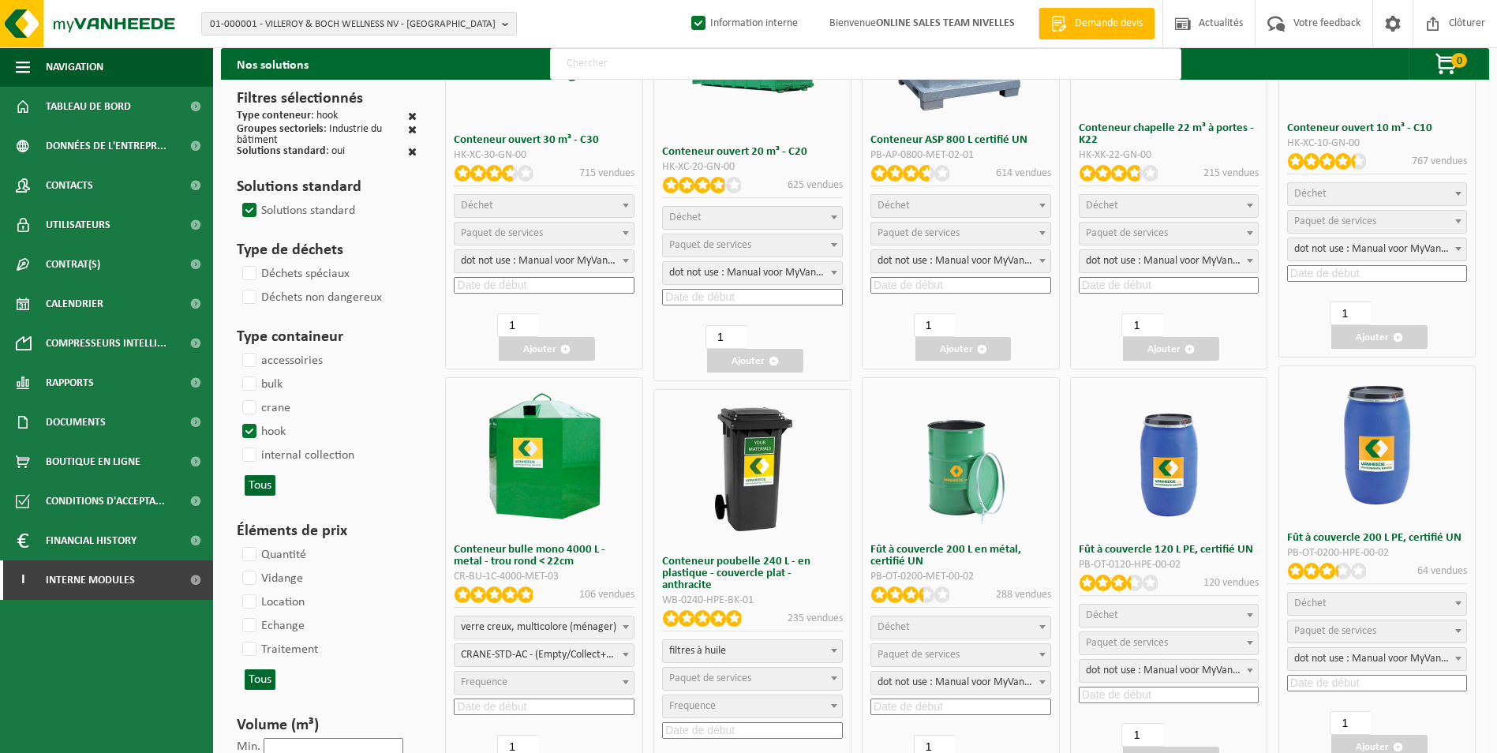
select select
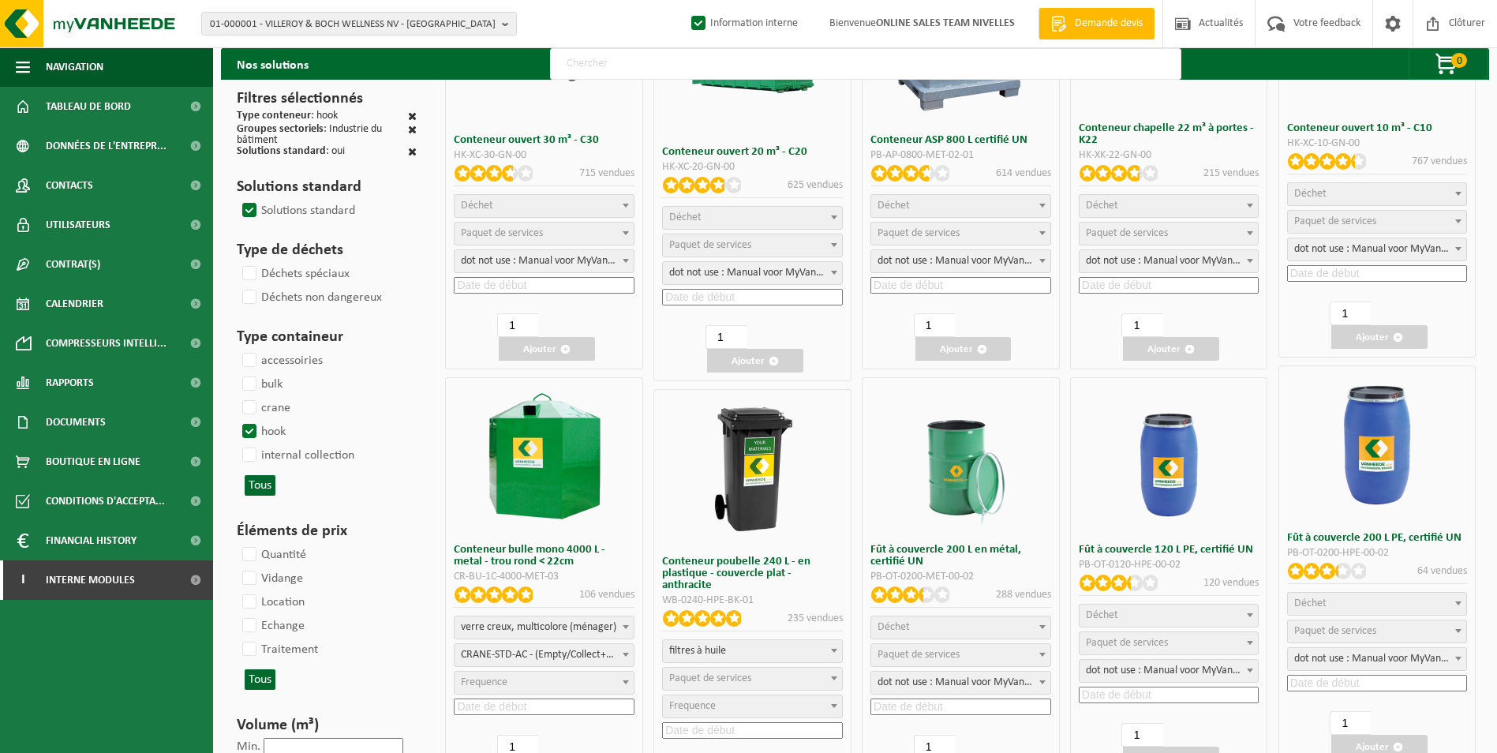
select select
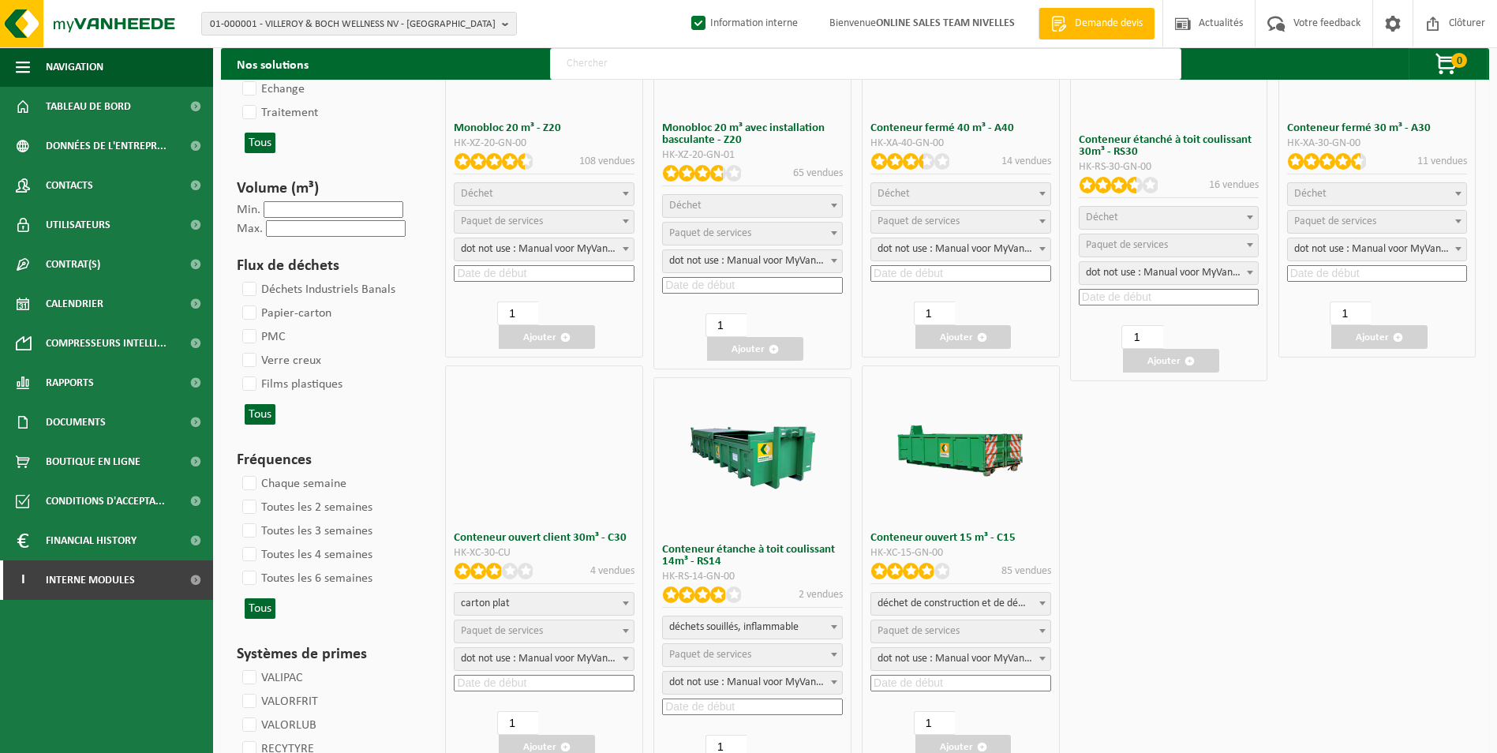
select select
select select "8"
select select
select select "7"
select select
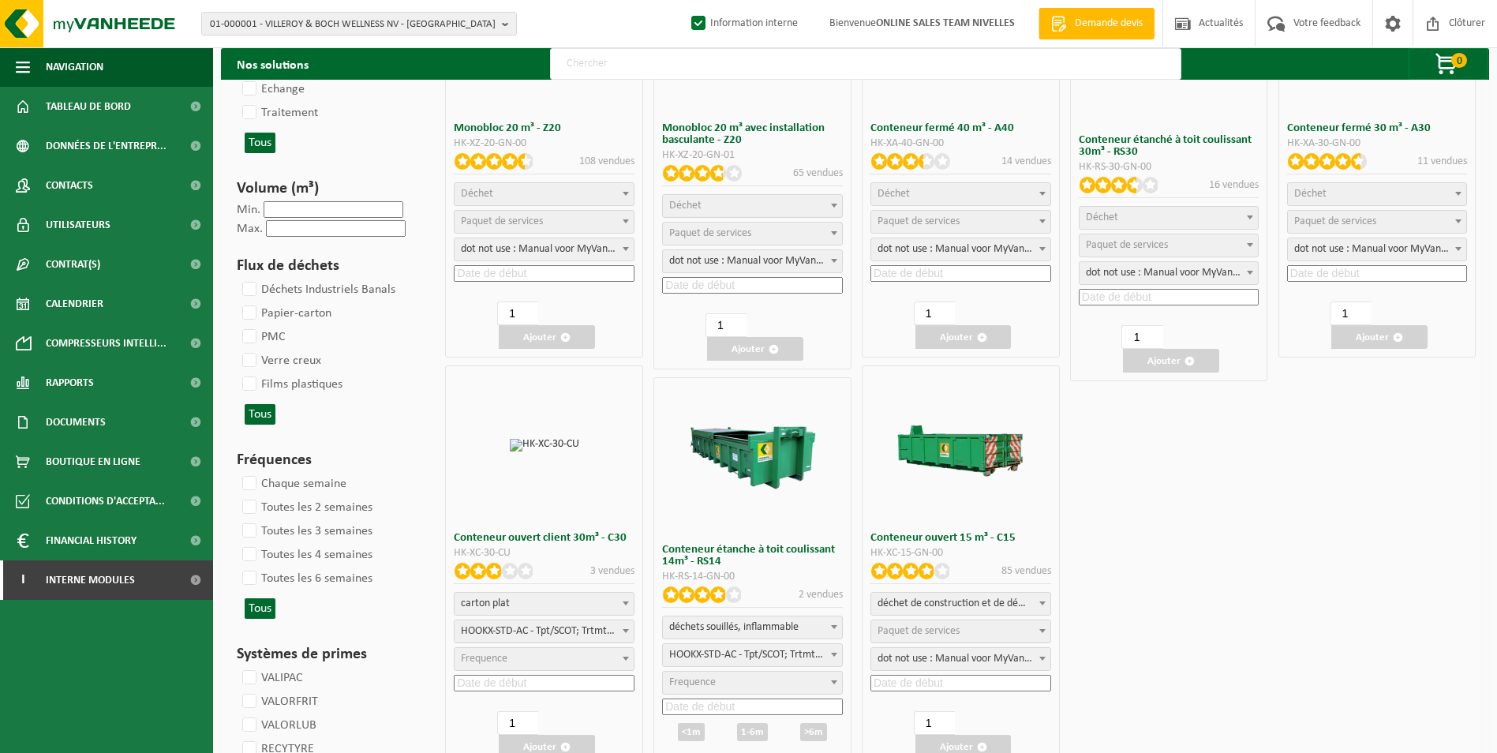
select select "25"
select select
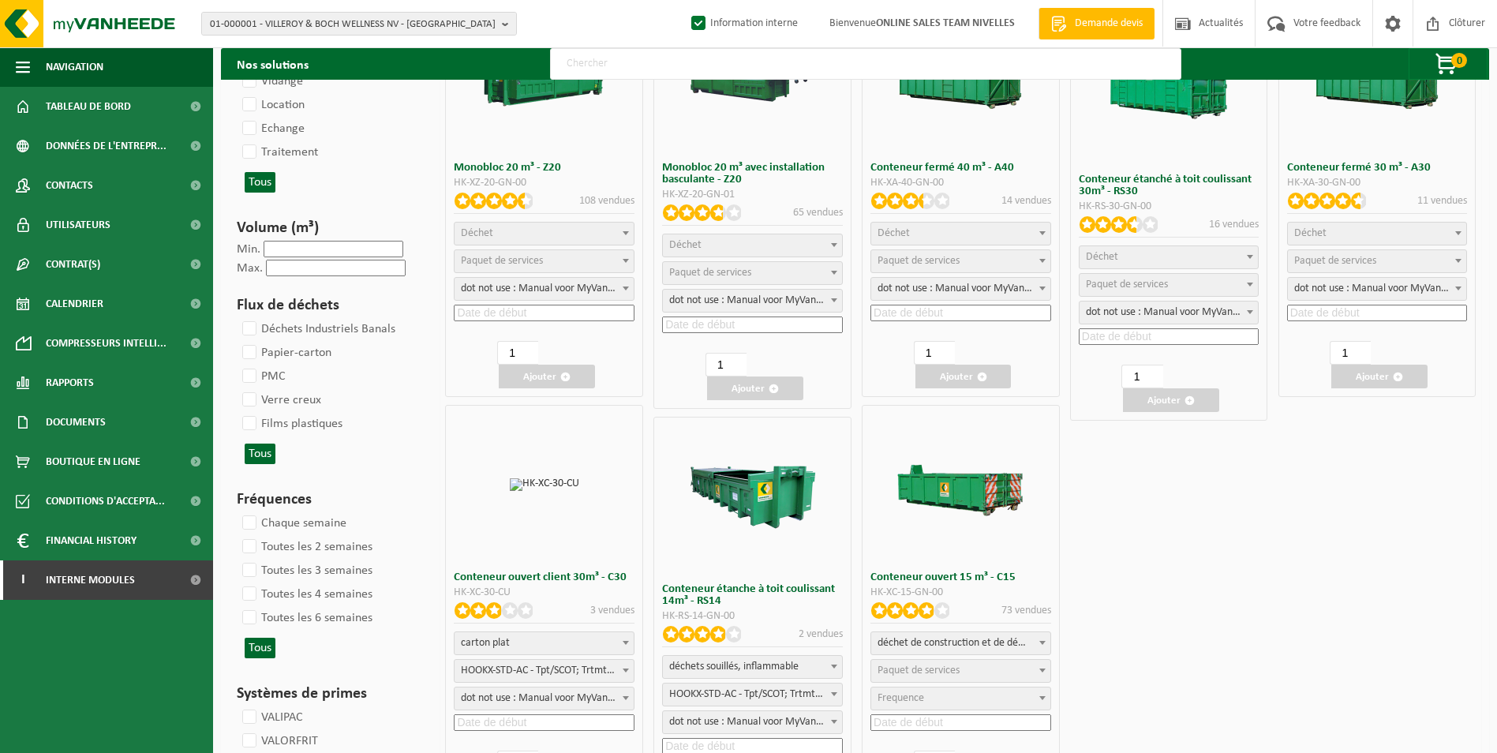
scroll to position [631, 0]
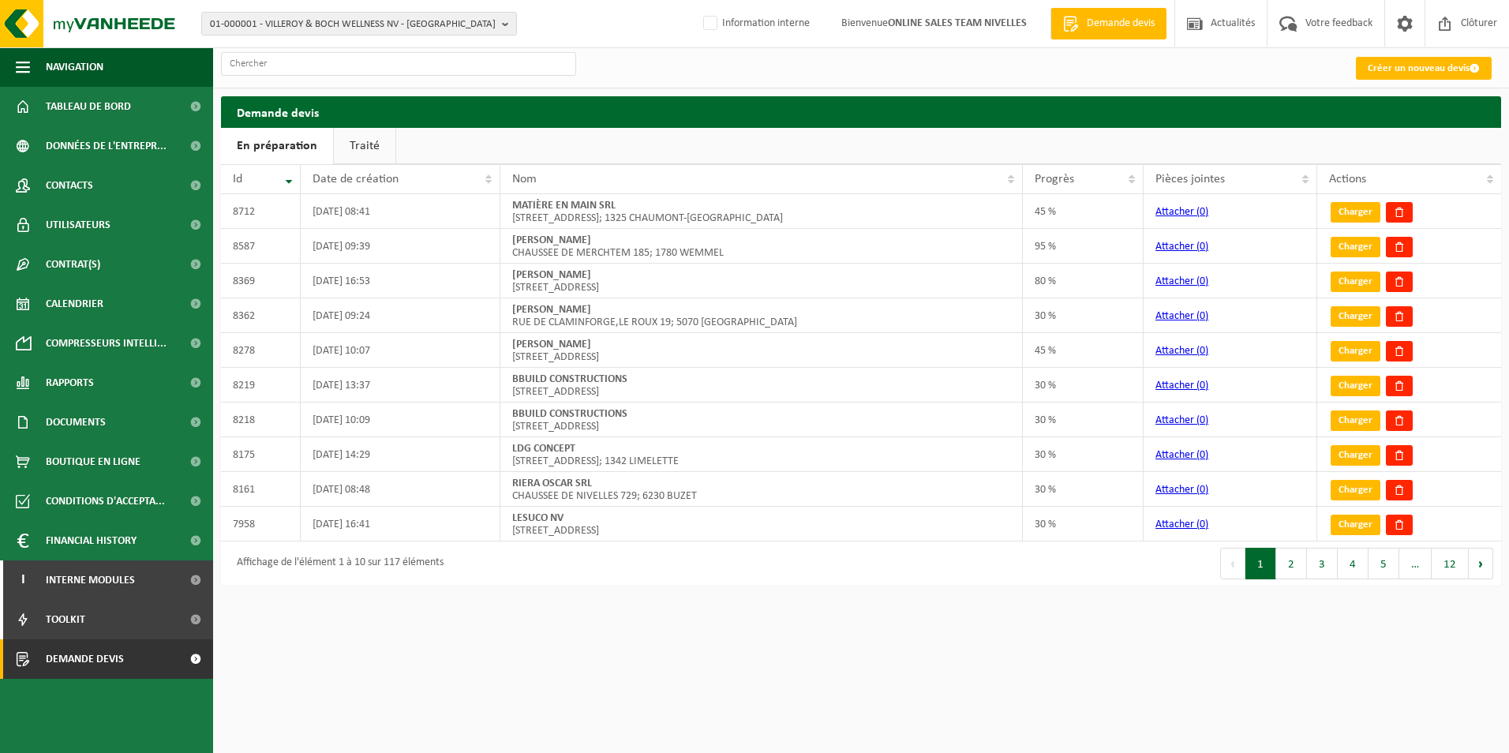
click at [278, 145] on link "En préparation" at bounding box center [277, 146] width 112 height 36
click at [1341, 215] on link "Charger" at bounding box center [1356, 212] width 50 height 21
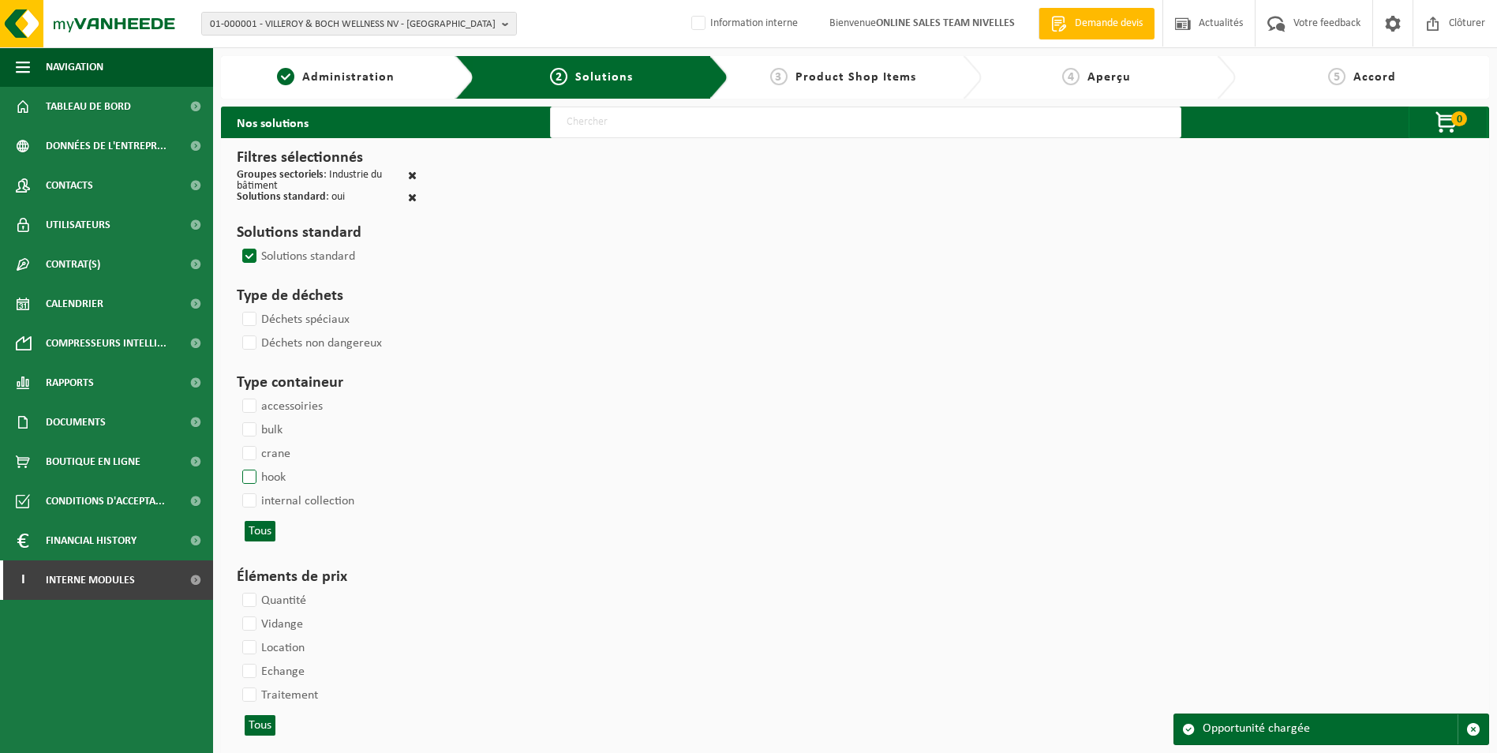
click at [248, 475] on label "hook" at bounding box center [262, 478] width 47 height 24
click at [237, 466] on input "hook" at bounding box center [236, 465] width 1 height 1
checkbox input "true"
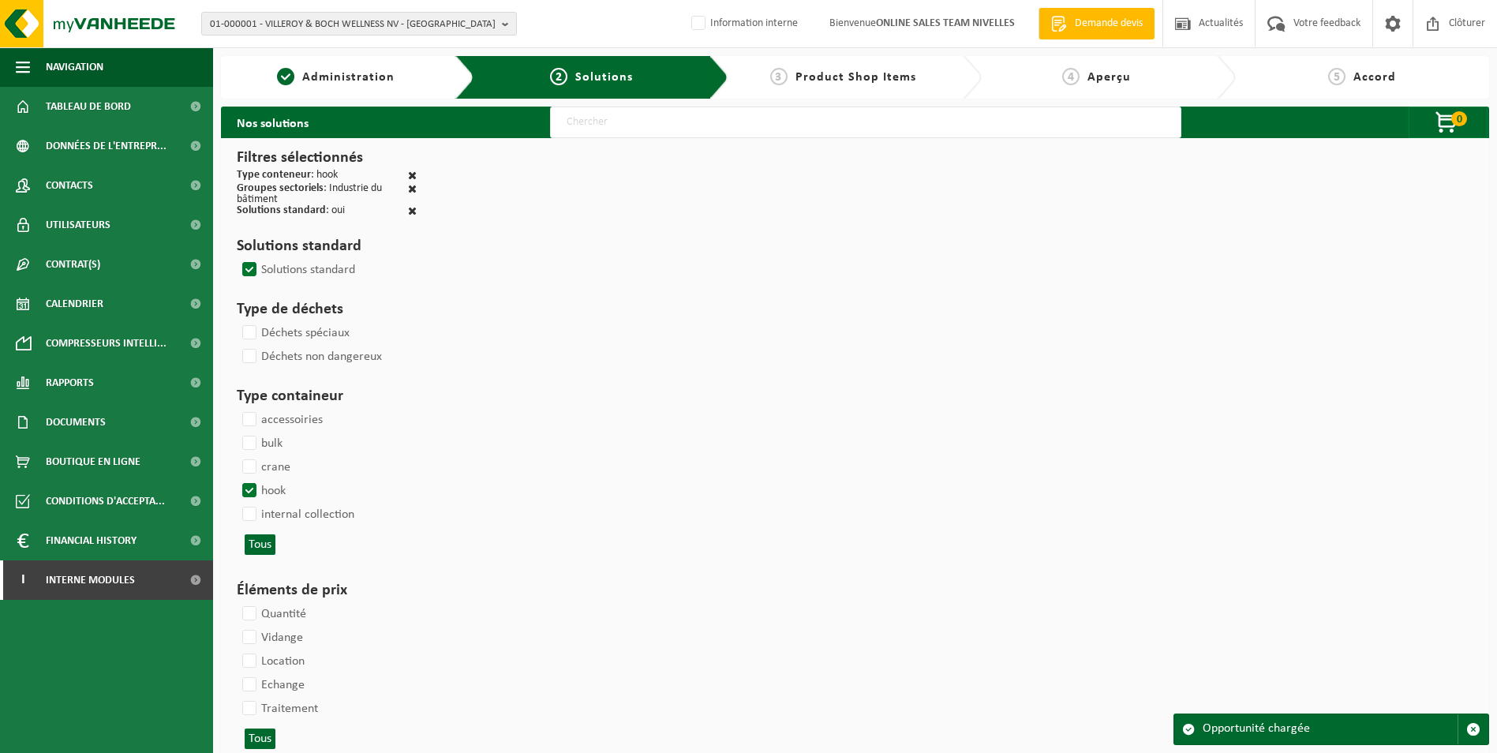
select select
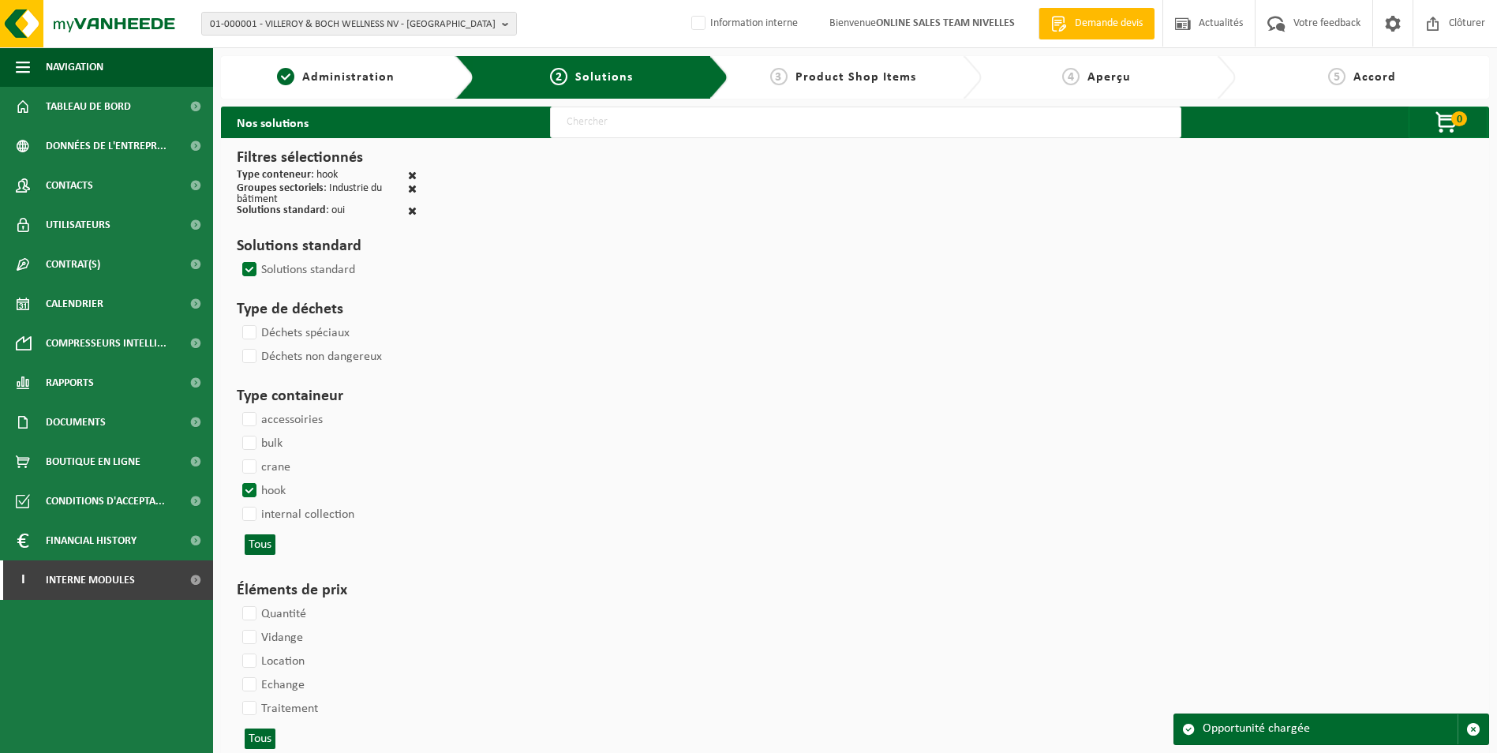
select select
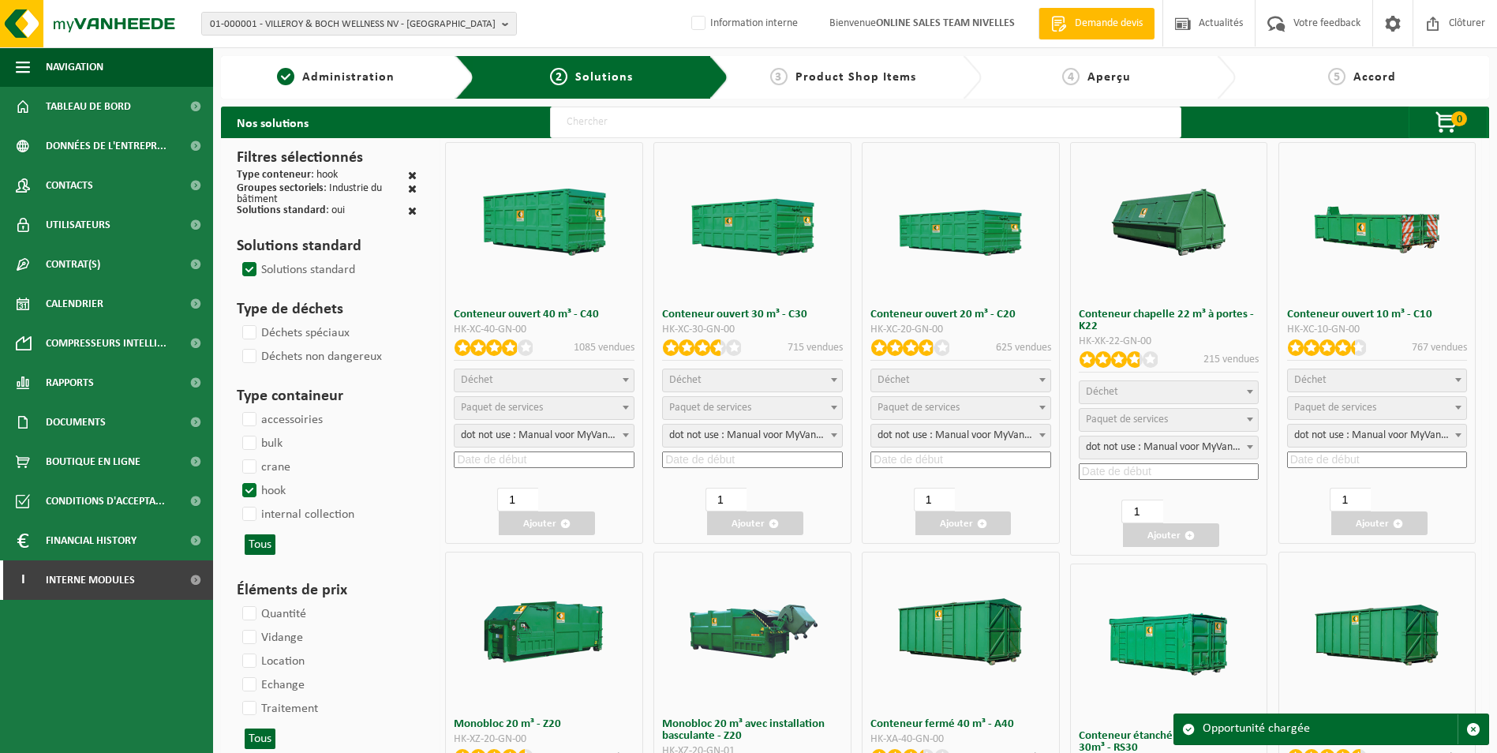
select select
select select "7"
select select
select select "8"
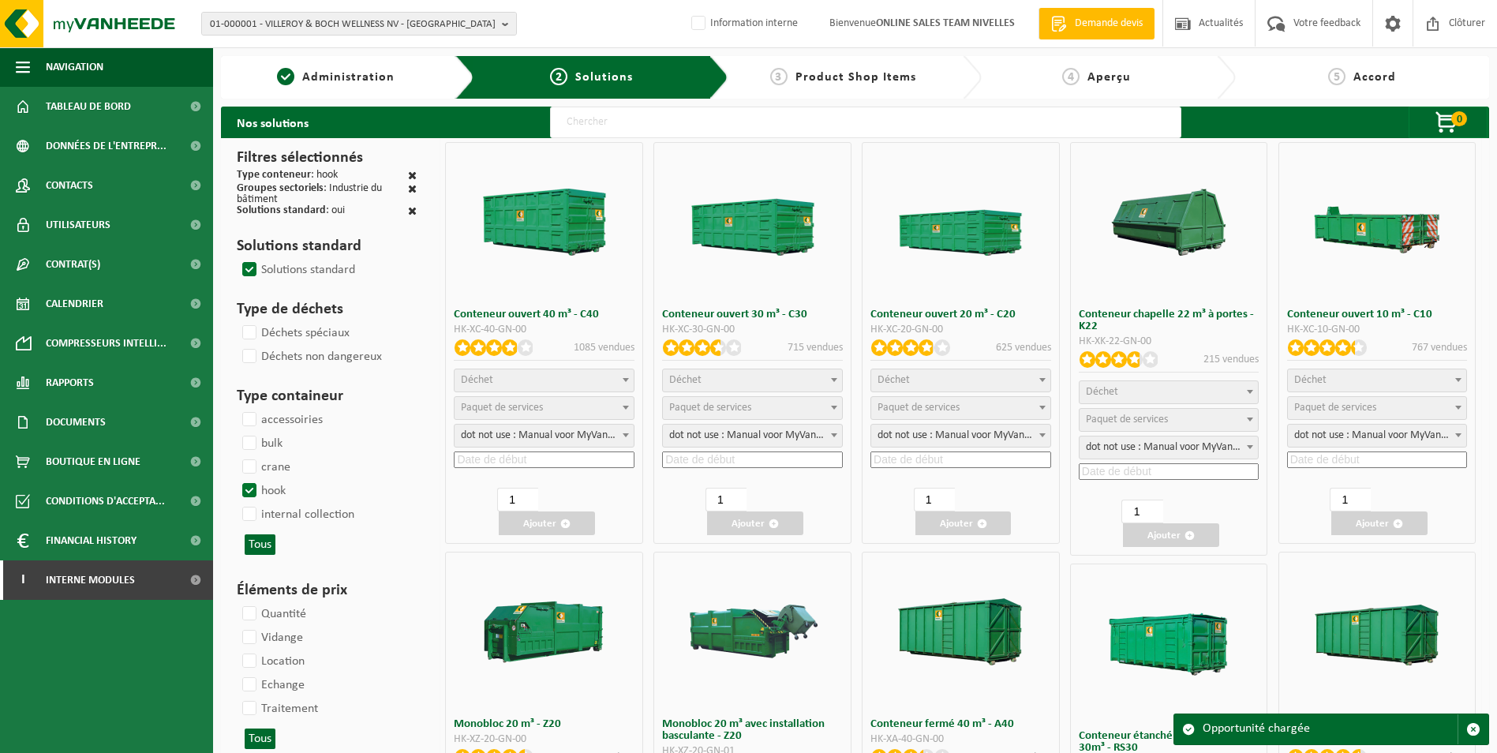
select select "25"
select select
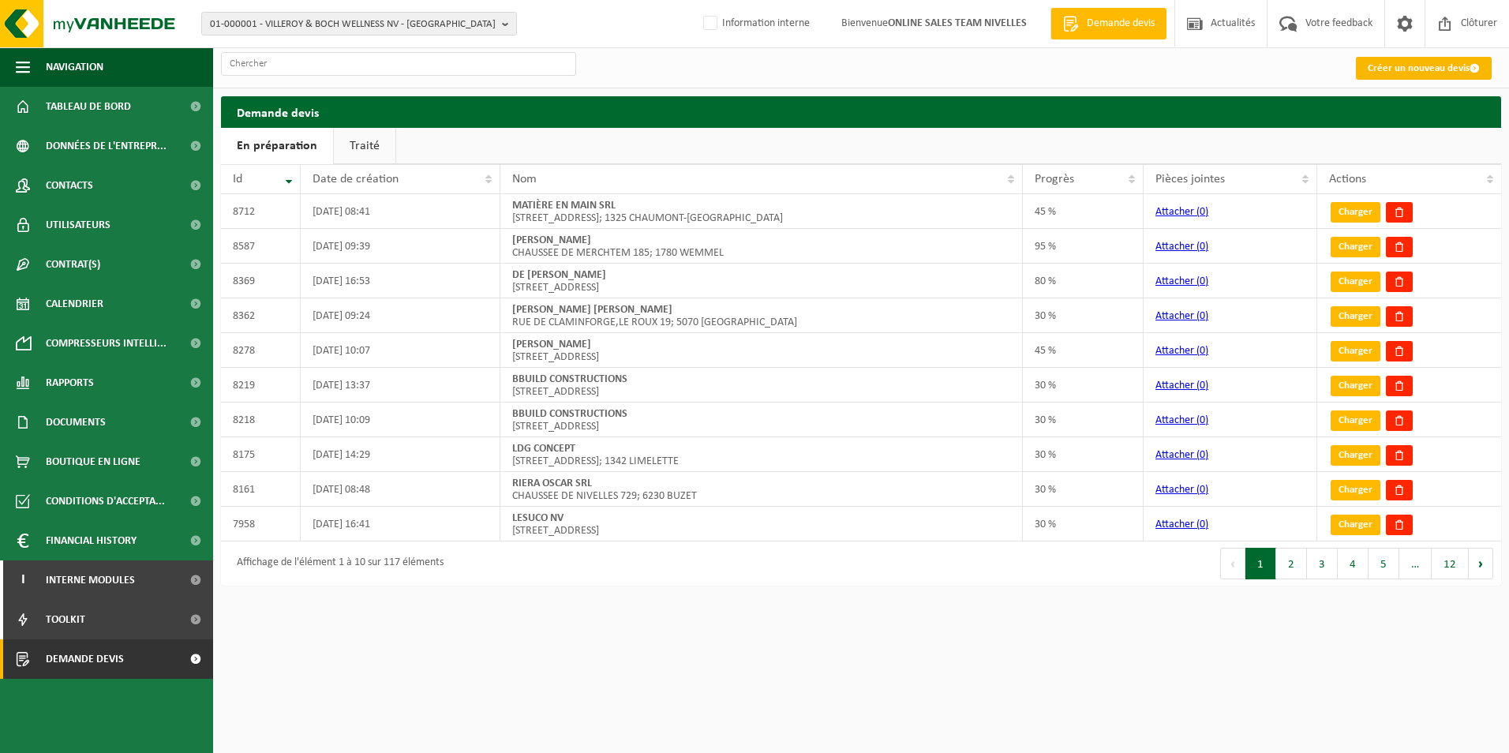
click at [1392, 72] on link "Créer un nouveau devis" at bounding box center [1424, 68] width 136 height 23
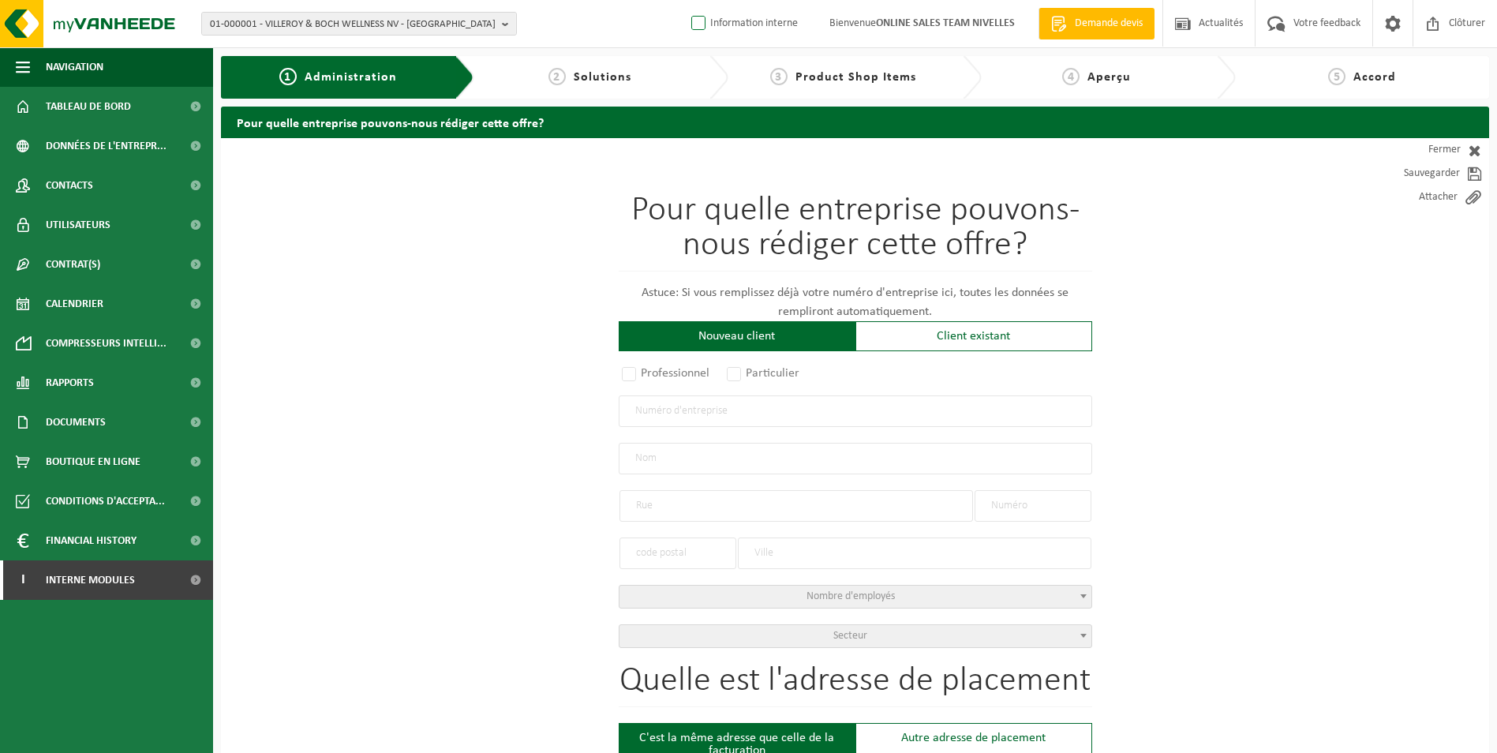
click at [690, 24] on label "Information interne" at bounding box center [743, 24] width 110 height 24
click at [686, 0] on input "Information interne" at bounding box center [685, -1] width 1 height 1
checkbox input "true"
click at [633, 369] on label "Professionnel" at bounding box center [667, 373] width 96 height 22
click at [645, 369] on input "Professionnel" at bounding box center [650, 374] width 10 height 10
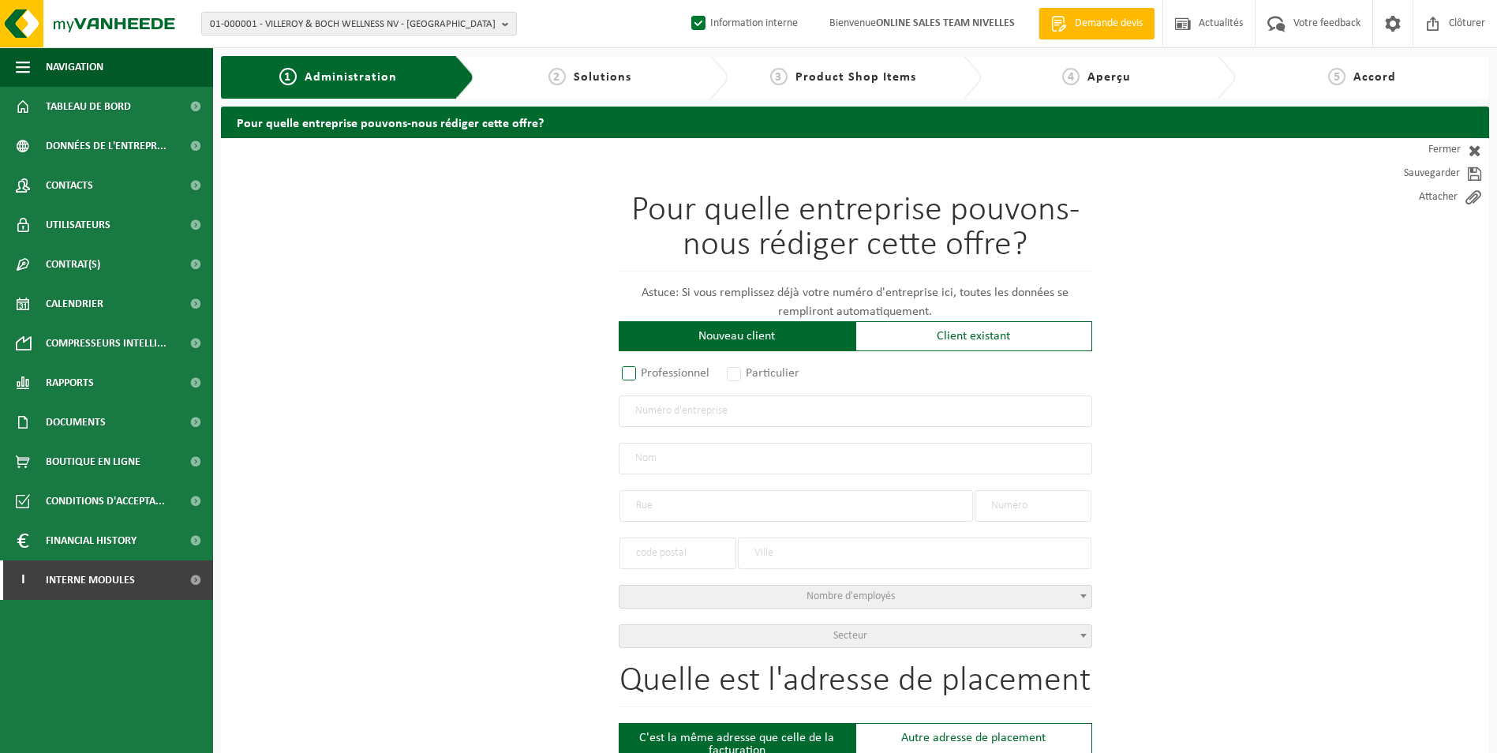
radio input "true"
click at [654, 408] on input "text" at bounding box center [856, 411] width 474 height 32
paste input "BE 0798.533.197"
type input "BE 0798.533.197"
radio input "true"
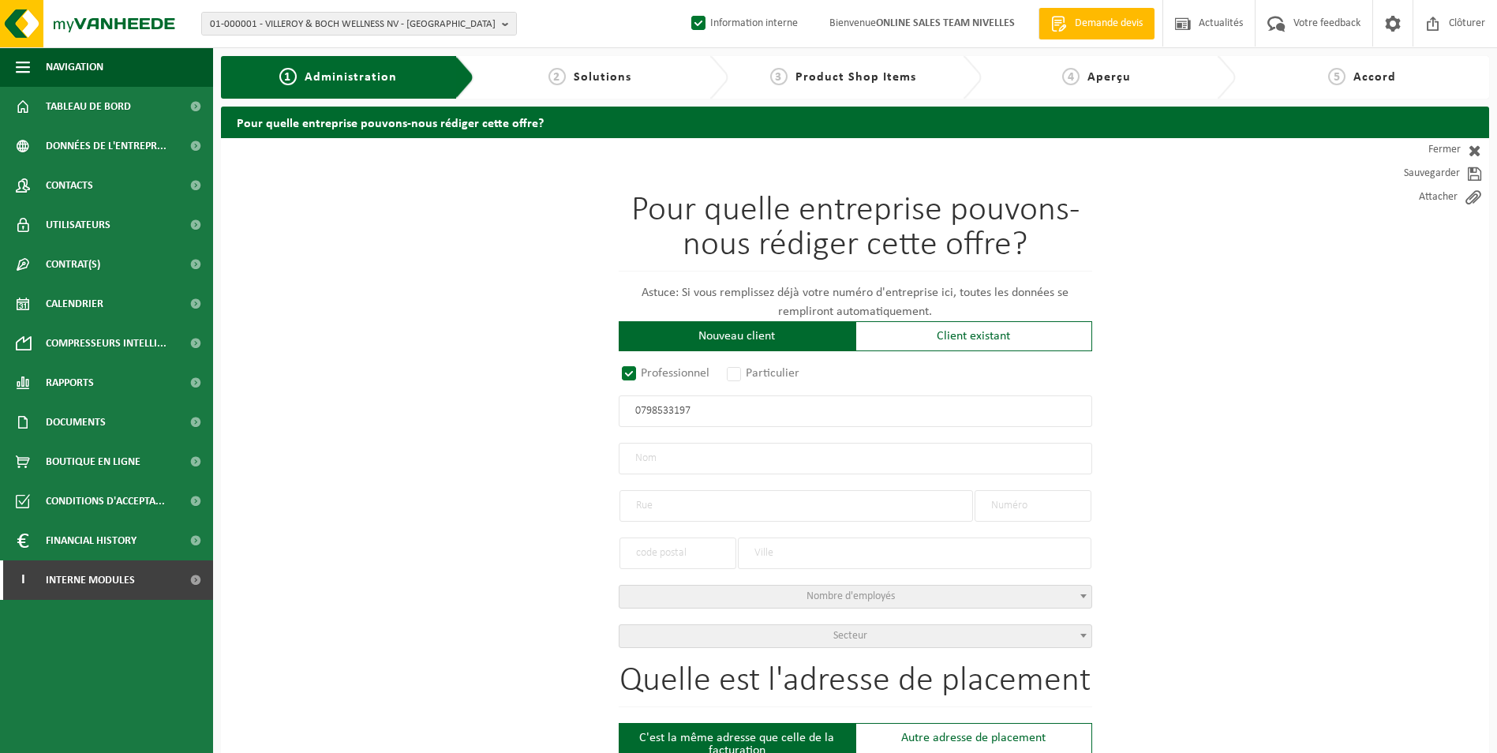
type input "0798533197"
type input "MATIÈRE EN MAIN SRL"
type input "RUE GENTILSART"
type input "2 / B"
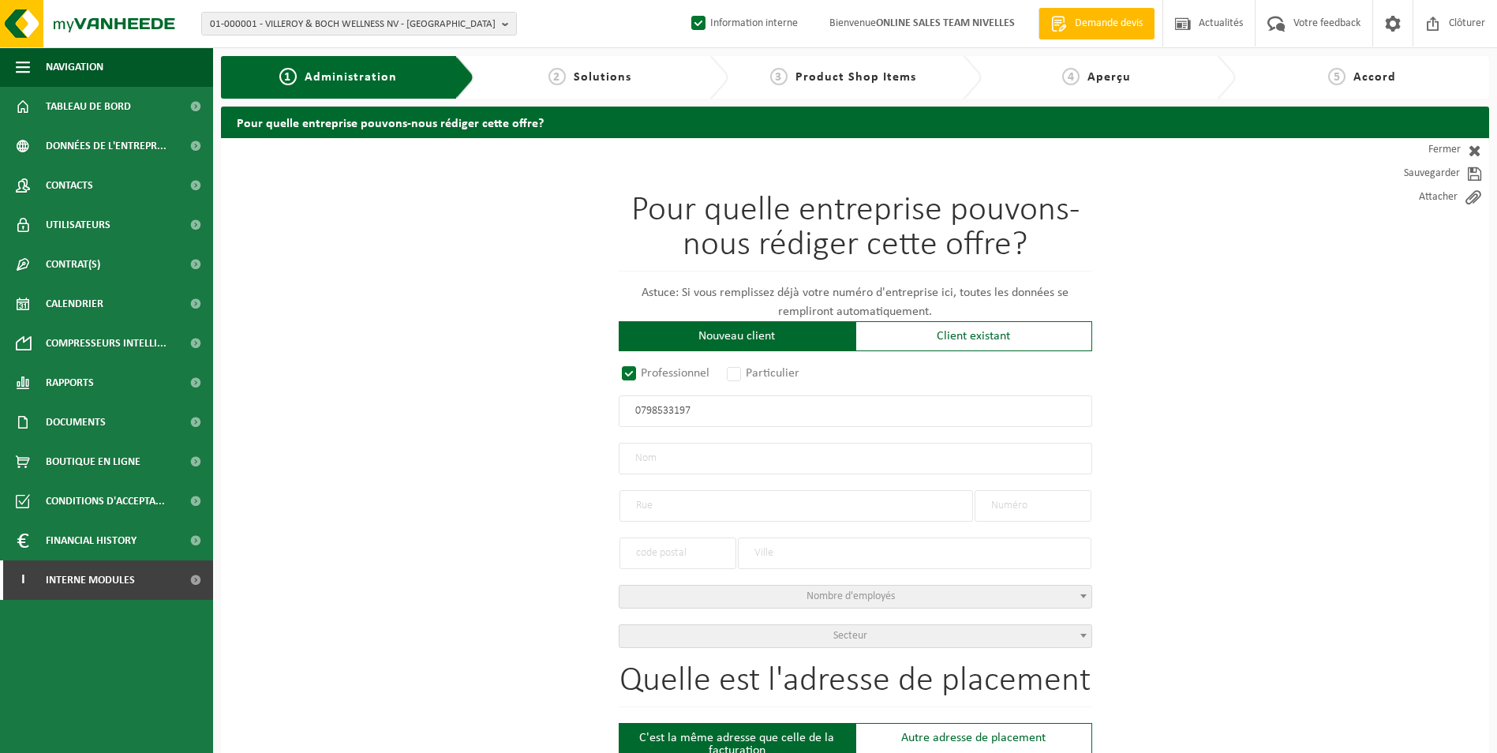
type input "1325"
type input "CHAUMONT-GISTOUX"
select select "D"
type input "MATIÈRE EN MAIN SRL"
type input "RUE GENTILSART"
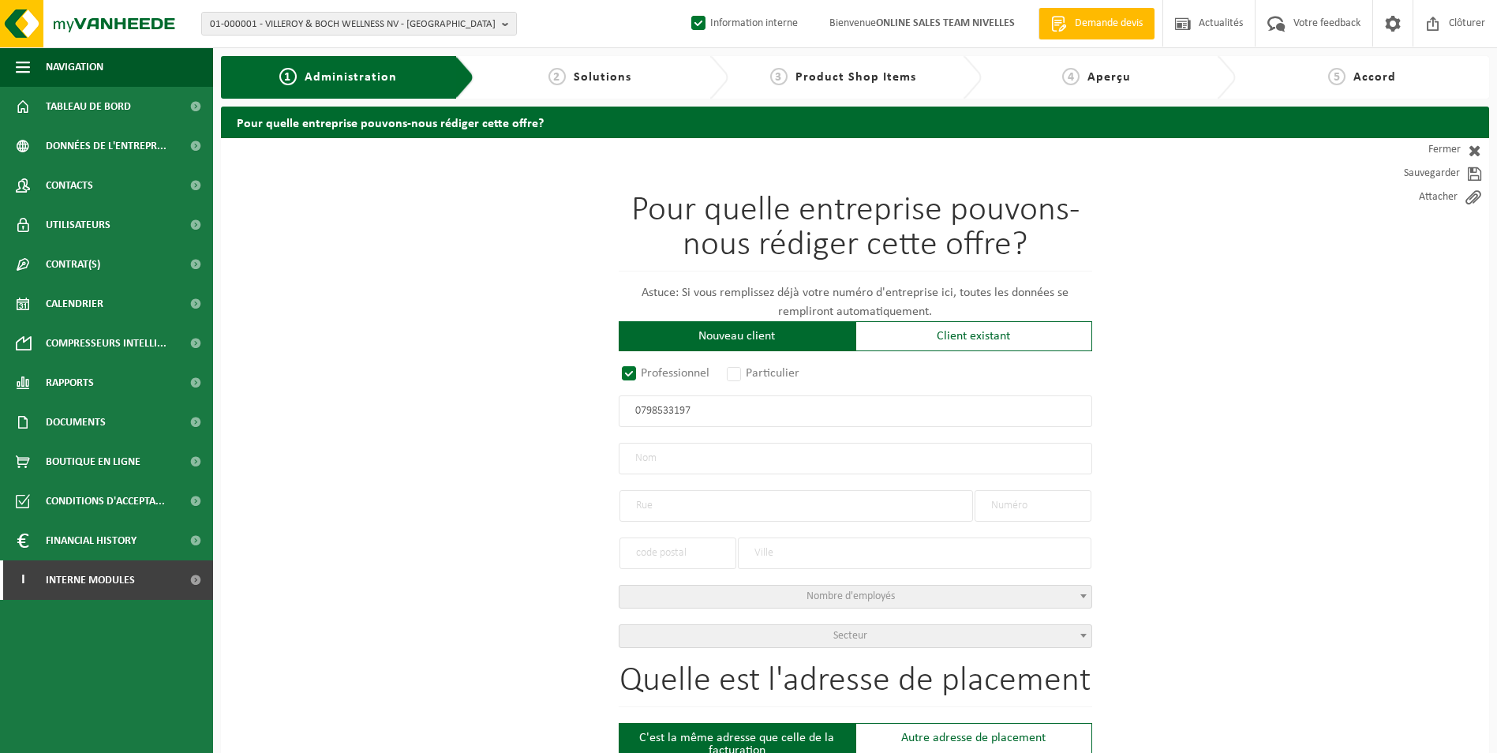
type input "2 / B"
type input "1325"
type input "CHAUMONT-GISTOUX"
type input "2342507537"
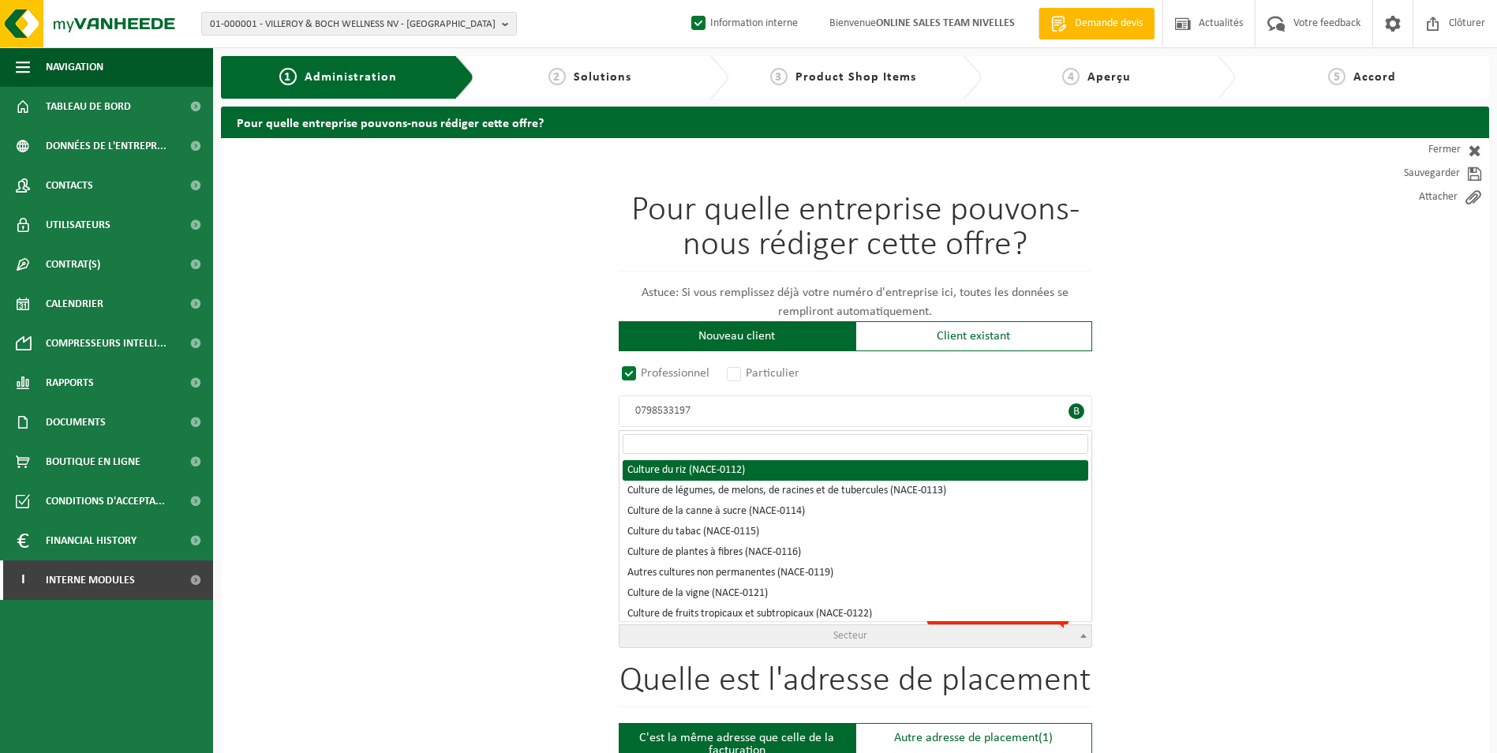
click at [826, 635] on span "Secteur" at bounding box center [856, 636] width 472 height 22
click at [765, 451] on input "search" at bounding box center [856, 444] width 466 height 20
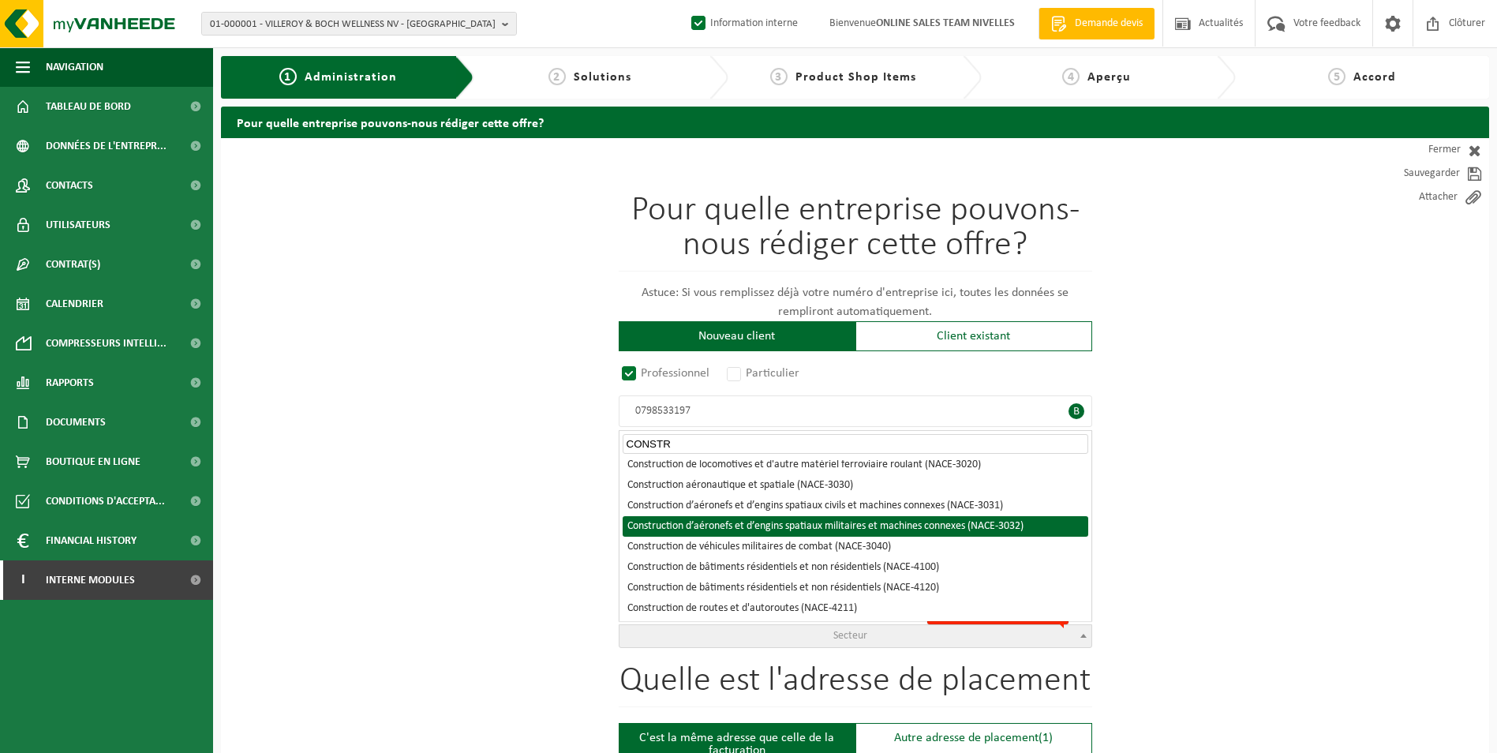
scroll to position [237, 0]
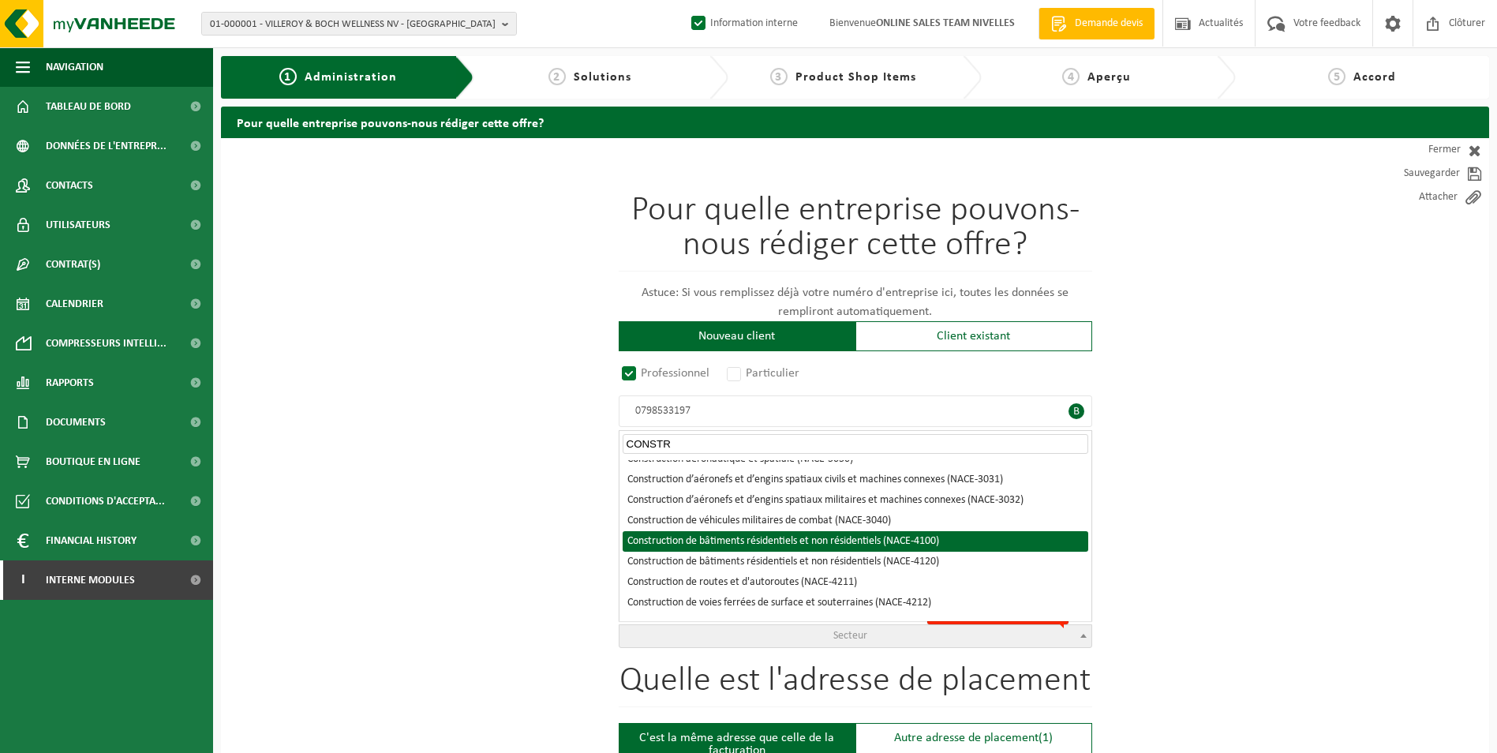
type input "CONSTR"
select select "NACE_4100"
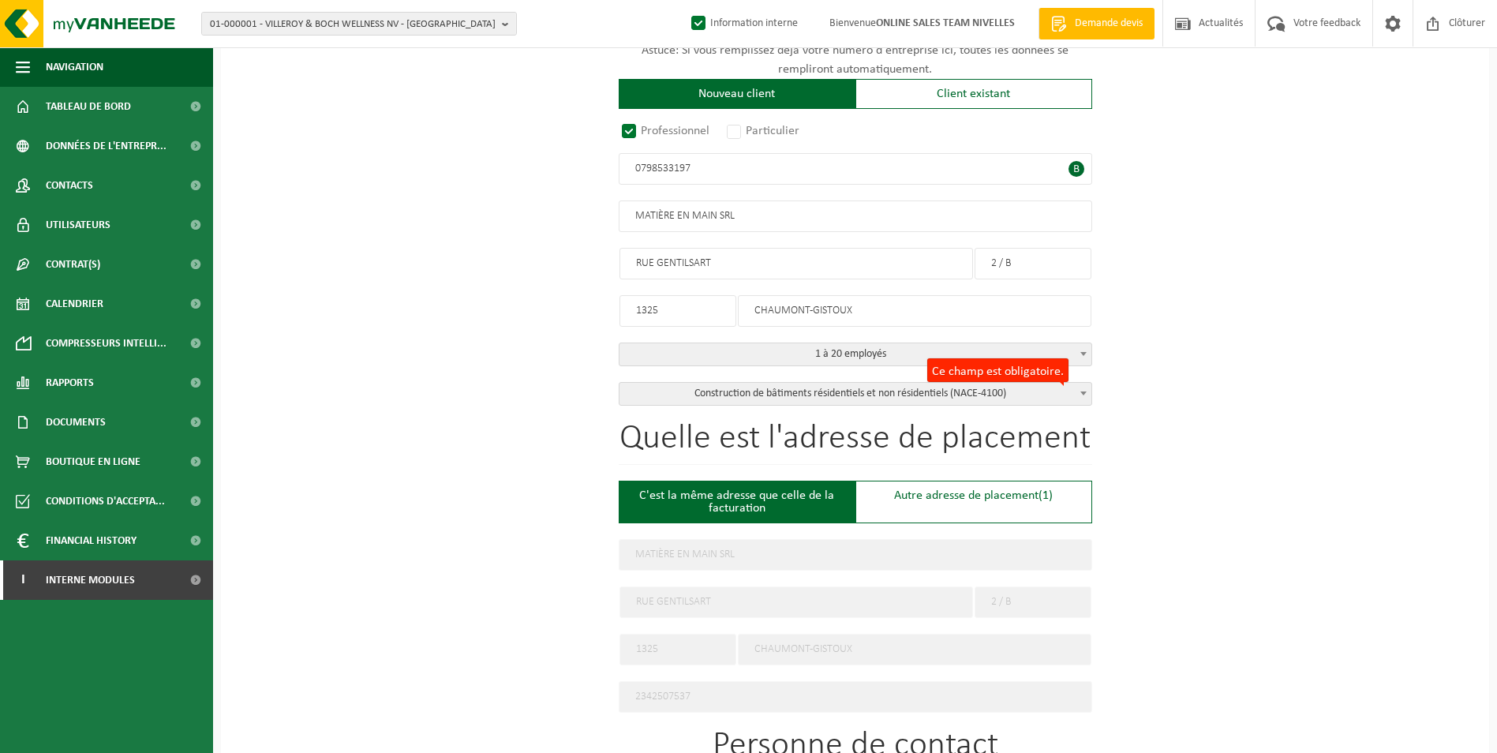
scroll to position [316, 0]
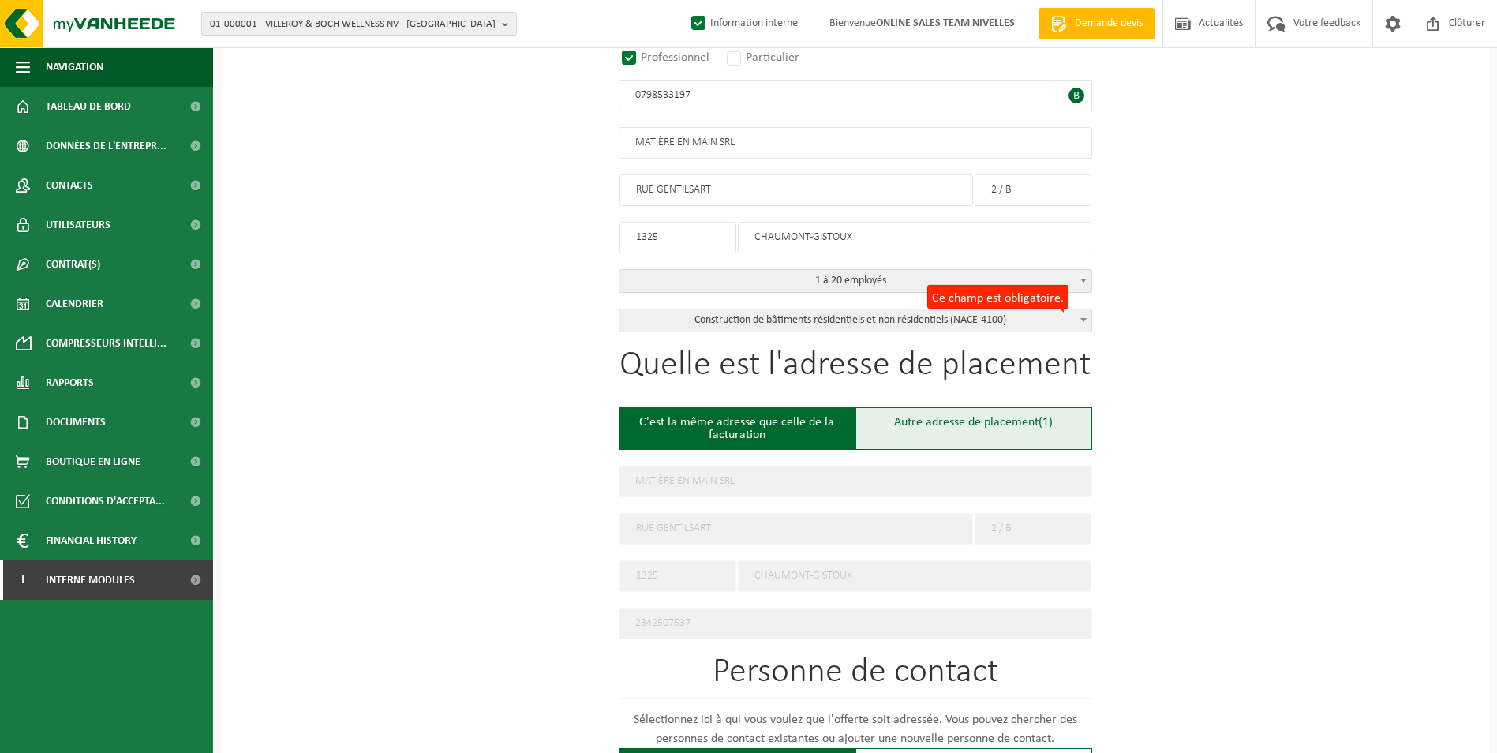
click at [912, 423] on div "Autre adresse de placement (1)" at bounding box center [974, 428] width 237 height 43
type input "Chantier -"
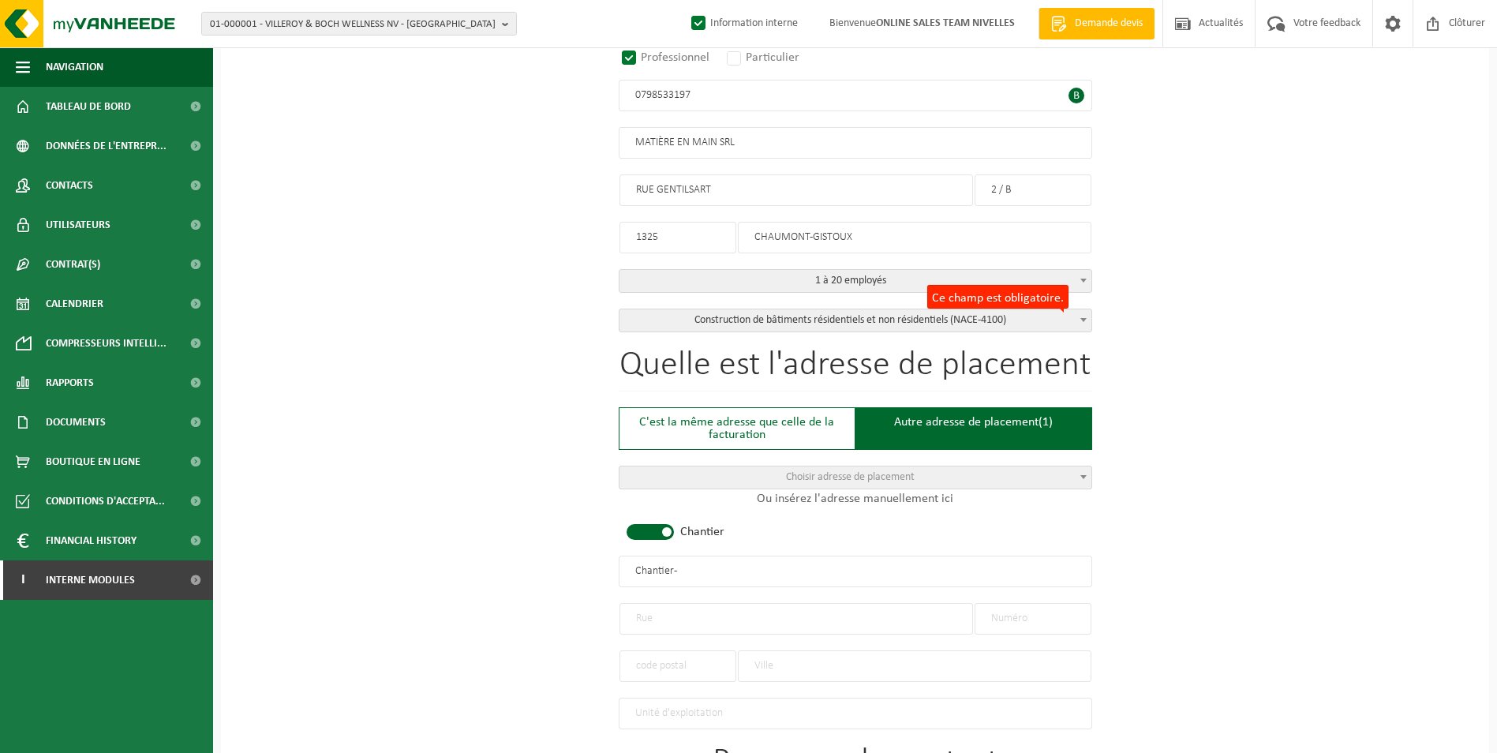
click at [669, 526] on span at bounding box center [650, 532] width 47 height 16
click at [705, 577] on input "text" at bounding box center [856, 572] width 474 height 32
type input "MATIERE EN MAIN SRL-CHAUMONT GISTOUX"
click at [686, 612] on input "text" at bounding box center [797, 619] width 354 height 32
type input "RUE GENTILSART"
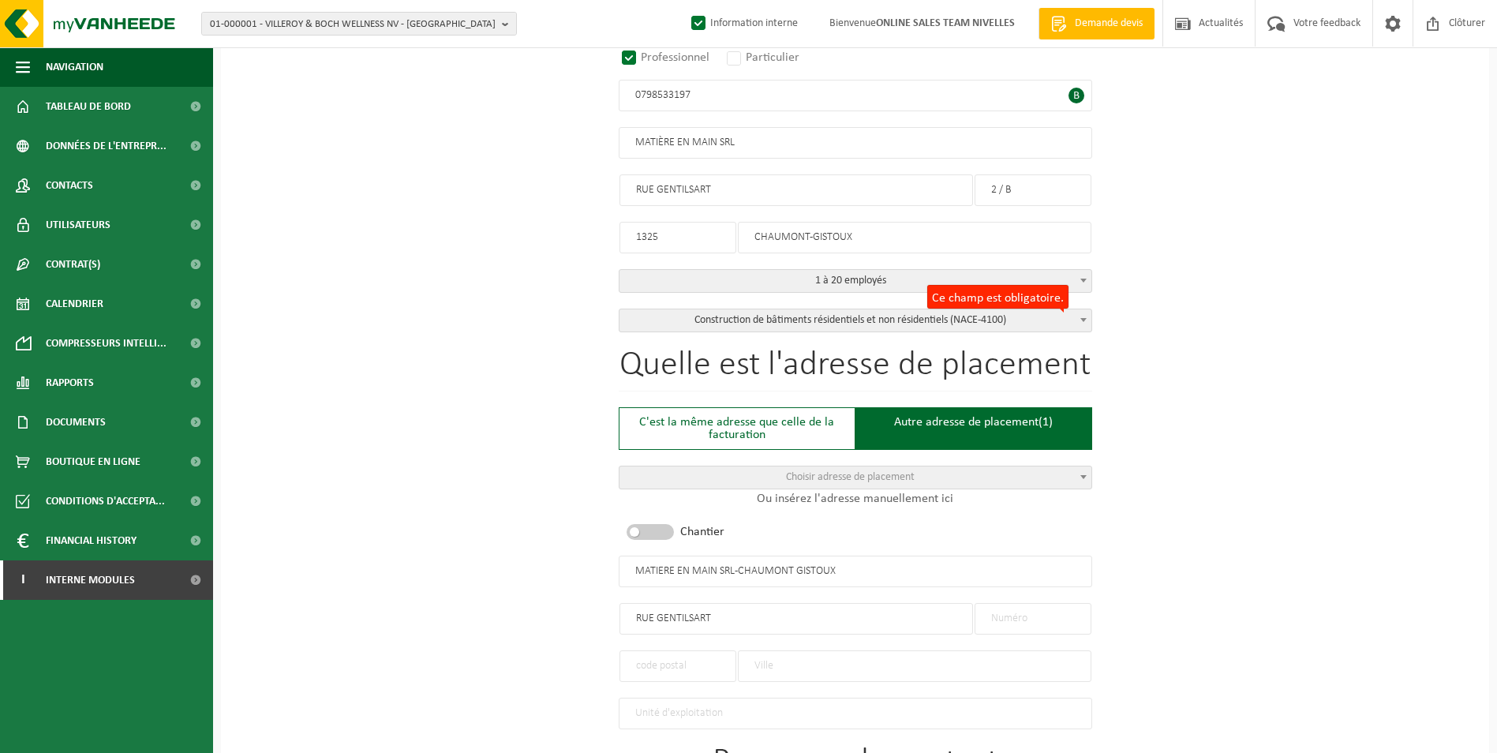
click at [1044, 614] on input "text" at bounding box center [1033, 619] width 117 height 32
type input "2C"
click at [642, 658] on input "text" at bounding box center [678, 666] width 117 height 32
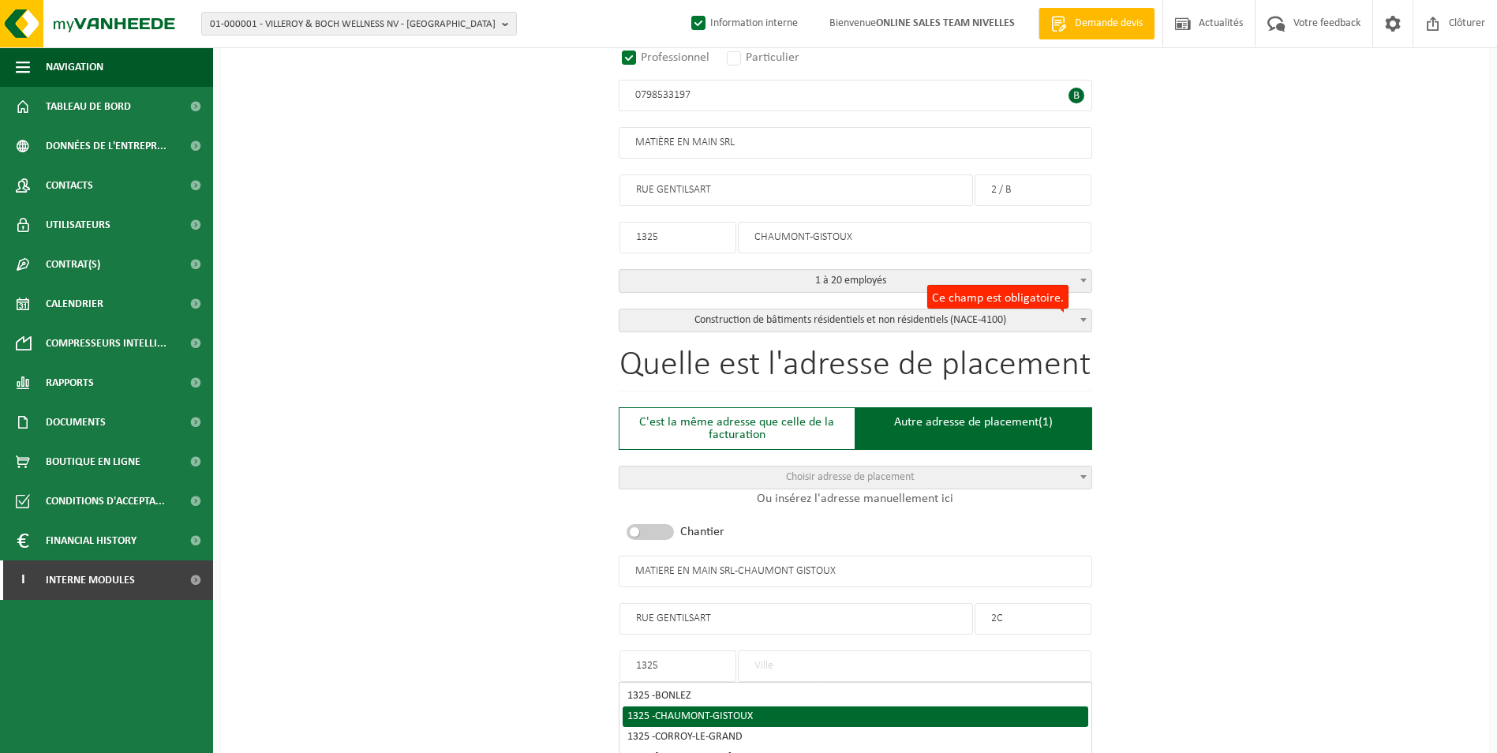
type input "1325"
click at [774, 715] on div "1325 - CHAUMONT-GISTOUX" at bounding box center [855, 716] width 456 height 11
type input "CHAUMONT-GISTOUX"
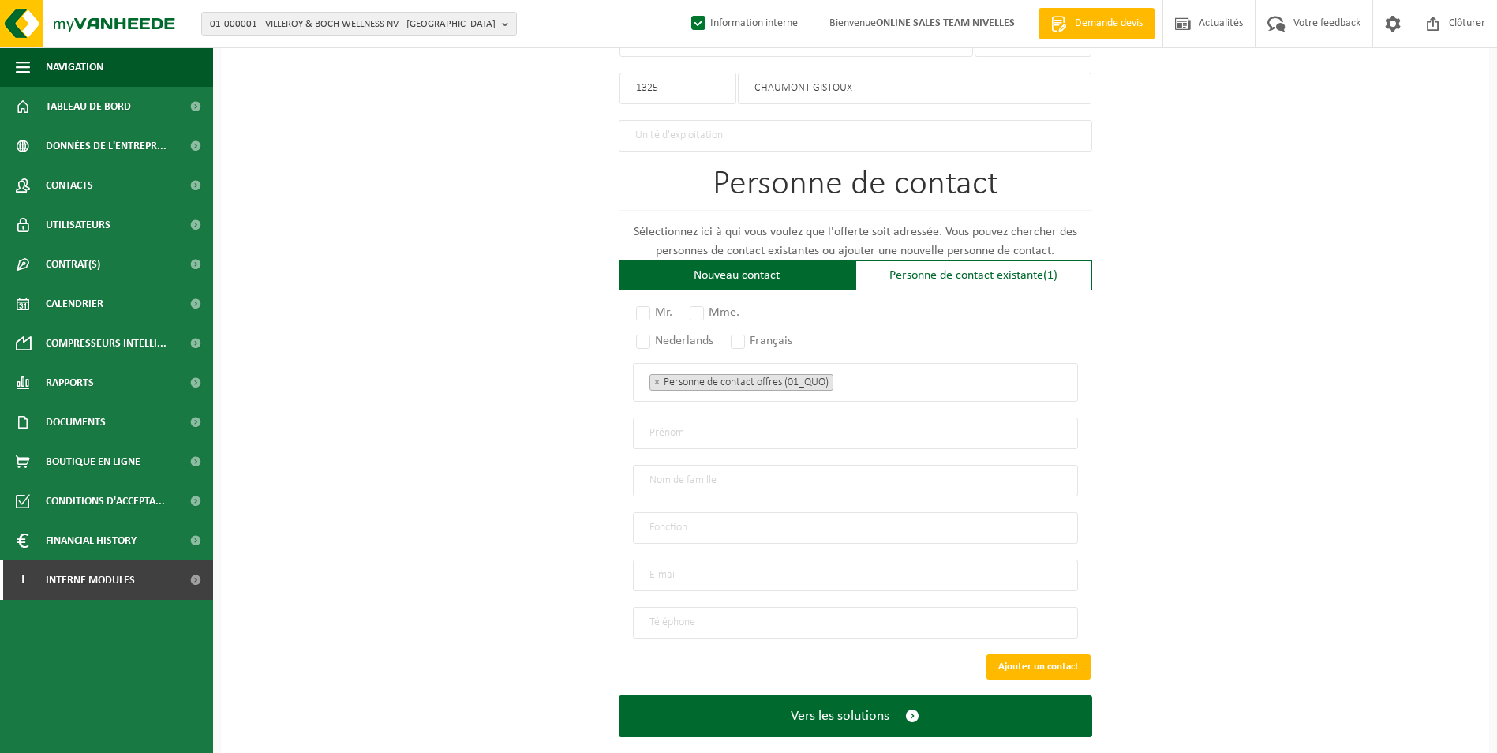
scroll to position [913, 0]
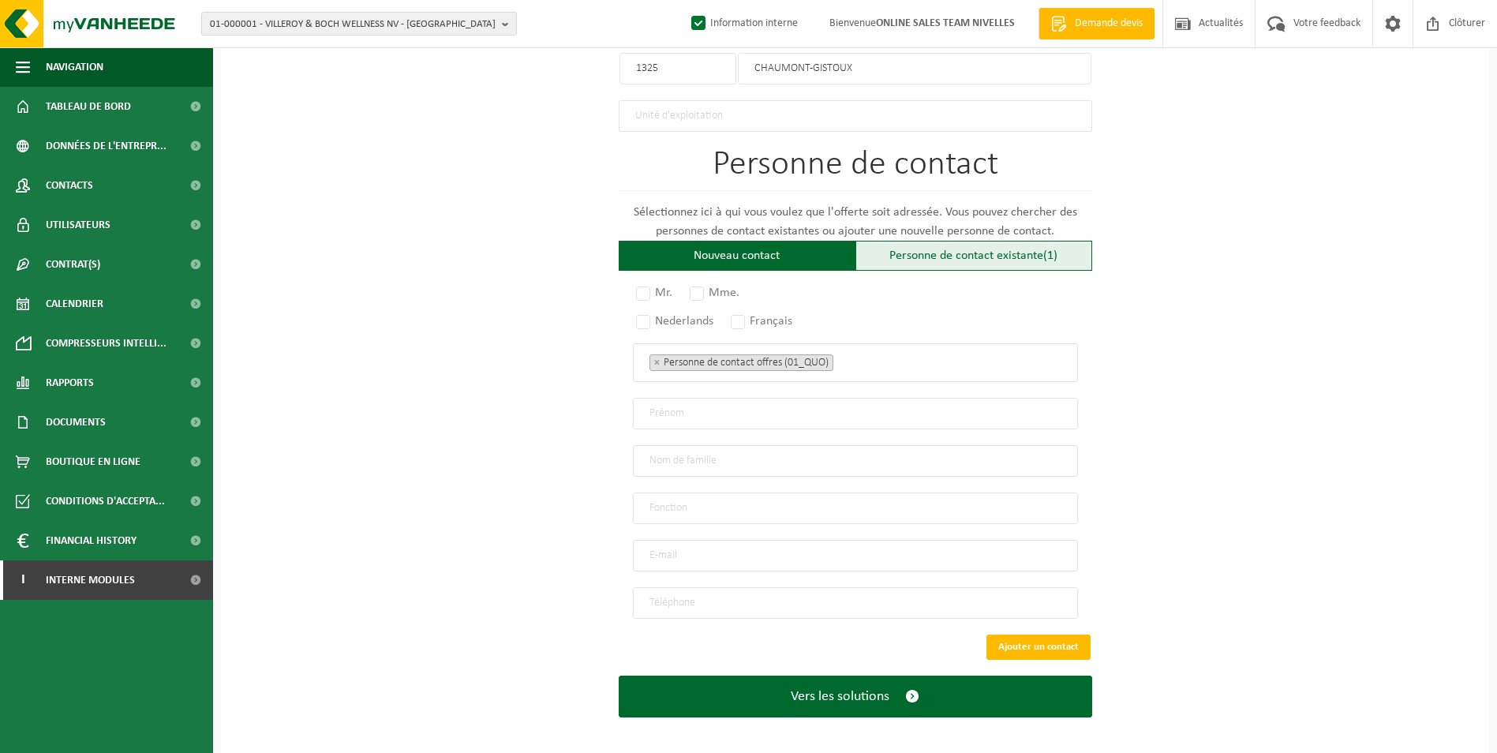
click at [938, 257] on div "Personne de contact existante (1)" at bounding box center [974, 256] width 237 height 30
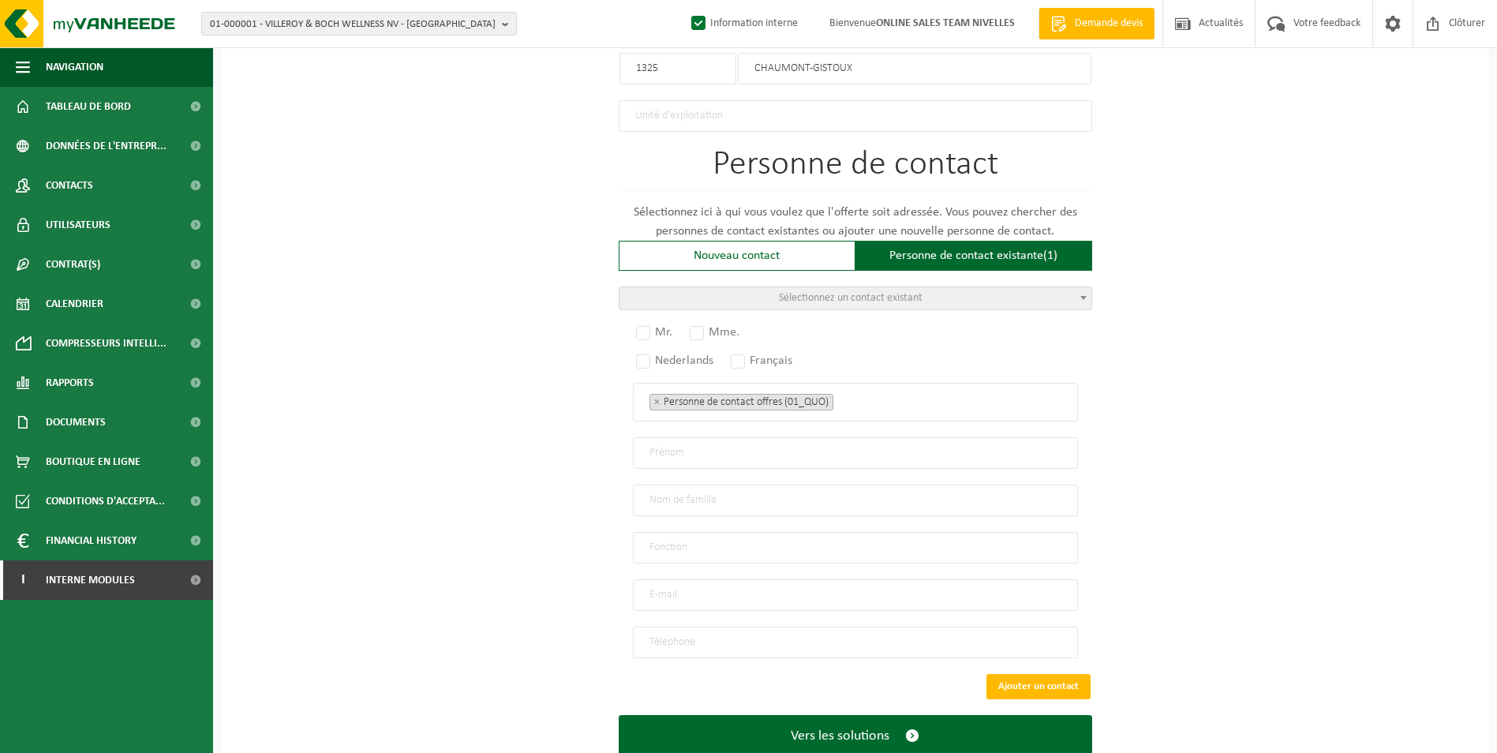
click at [906, 292] on span "Sélectionnez un contact existant" at bounding box center [851, 298] width 144 height 12
select select "{"code":"","firstname":"JEAN-PHILIPPE FREDER","surname":"SEPULCHRE","gender":"U…"
type input "JEAN-PHILIPPE FREDER"
type input "SEPULCHRE"
type input "Director"
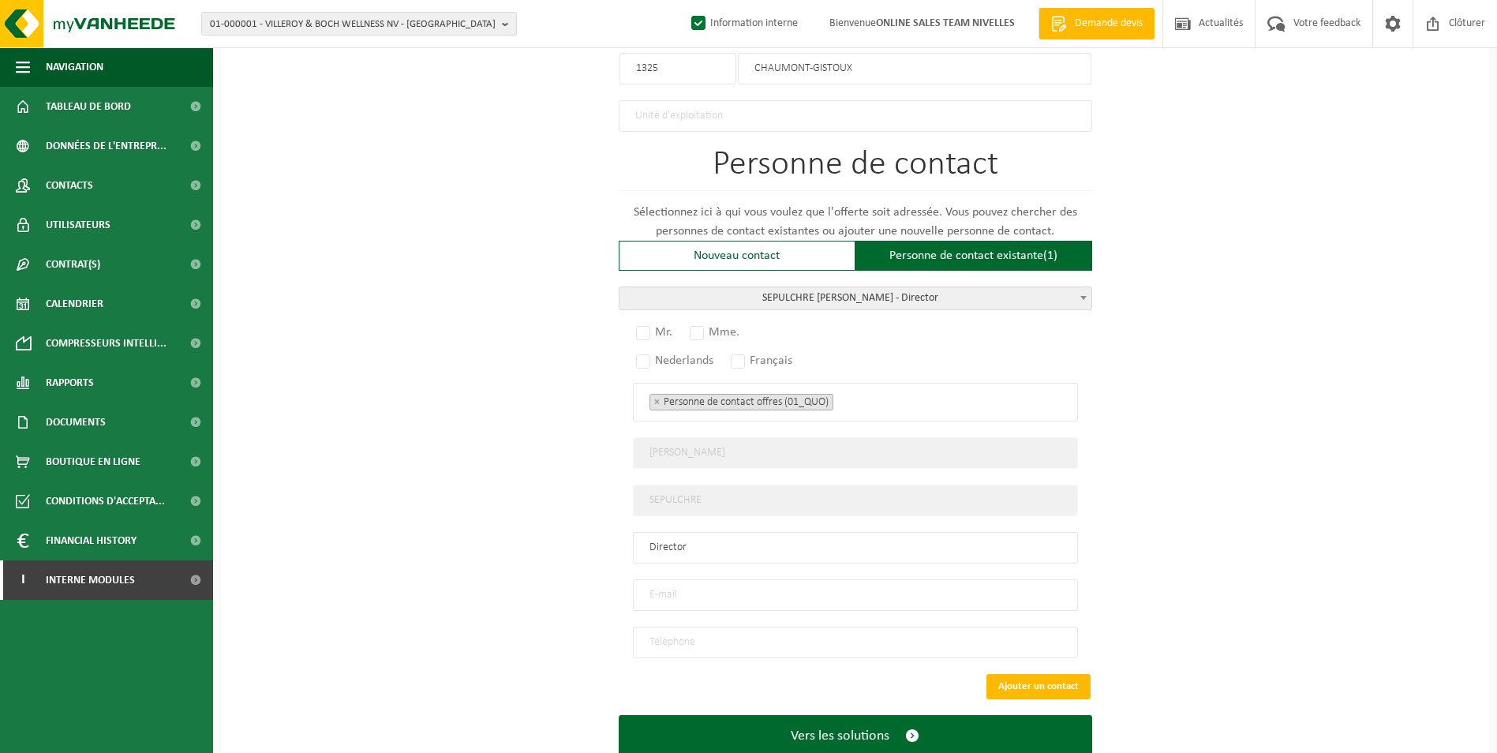
click at [770, 581] on input "email" at bounding box center [855, 595] width 445 height 32
click at [725, 582] on input "email" at bounding box center [855, 595] width 445 height 32
paste input "jp.sepulchre@gmail.com"
type input "jp.sepulchre@gmail.com"
click at [689, 638] on input "tel" at bounding box center [855, 643] width 445 height 32
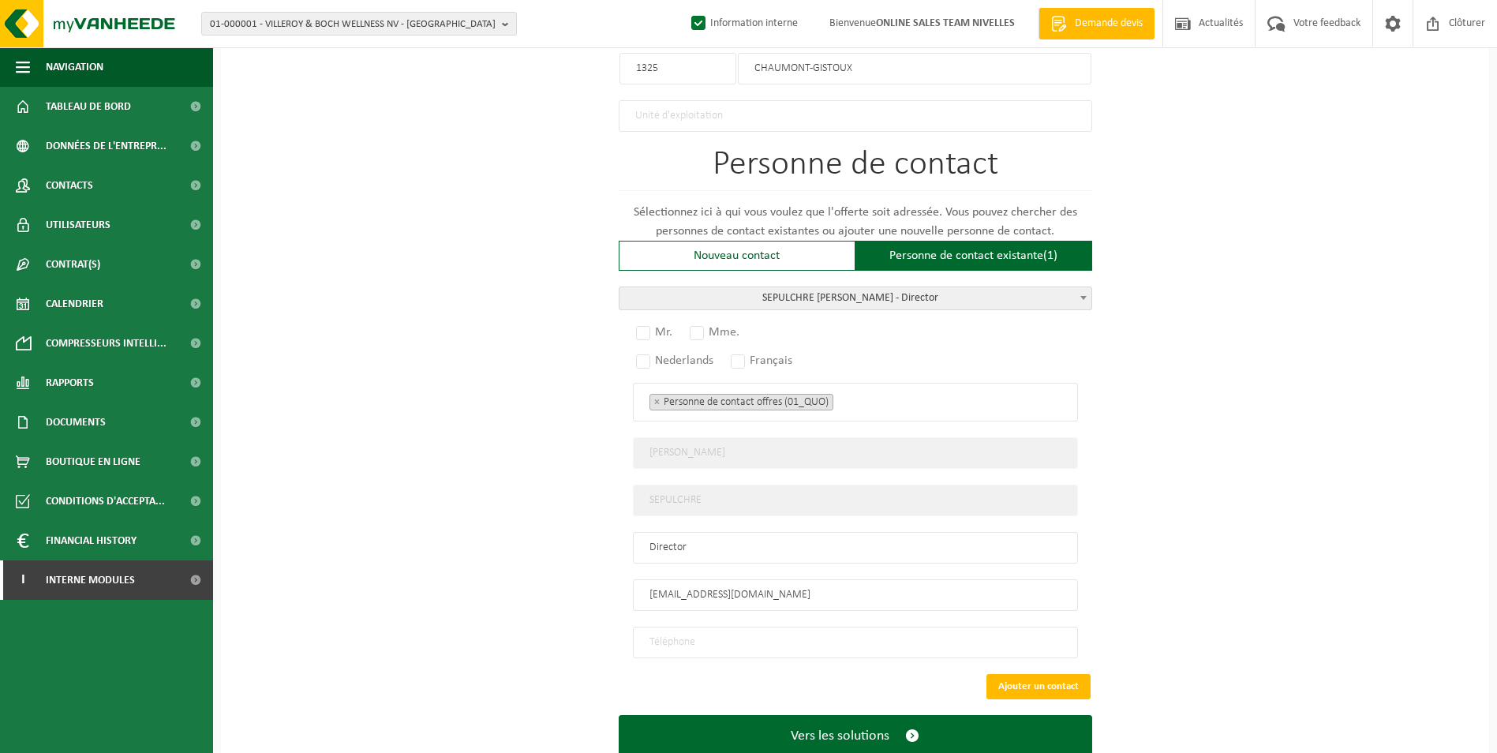
drag, startPoint x: 650, startPoint y: 635, endPoint x: 658, endPoint y: 635, distance: 8.7
click at [650, 635] on input "tel" at bounding box center [855, 643] width 445 height 32
type input "+32 470 07 89 81"
click at [1030, 678] on button "Ajouter un contact" at bounding box center [1039, 686] width 104 height 25
click at [636, 334] on label "Ce champ est obligatoire. Mr." at bounding box center [655, 332] width 44 height 22
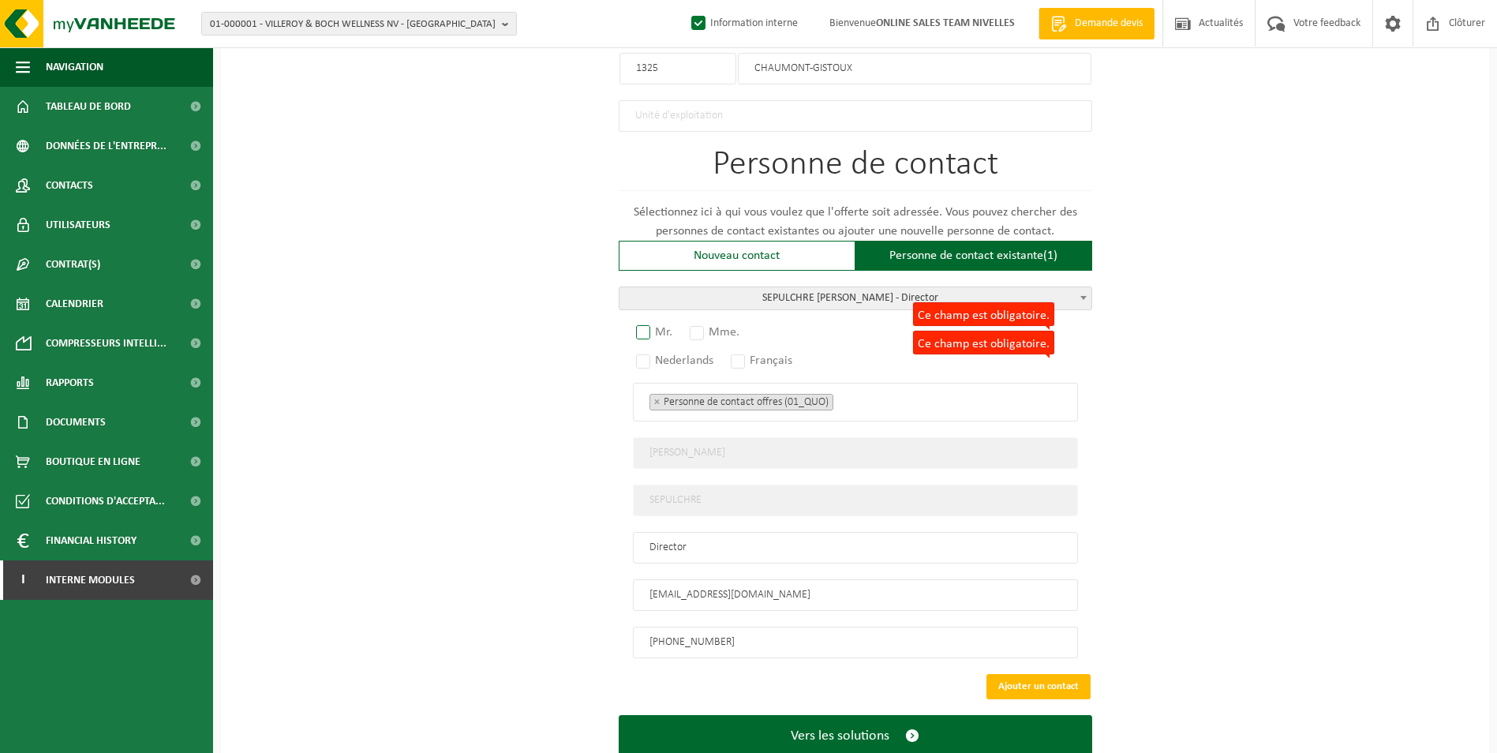
radio input "true"
click at [741, 350] on label "Français" at bounding box center [762, 361] width 69 height 22
radio input "true"
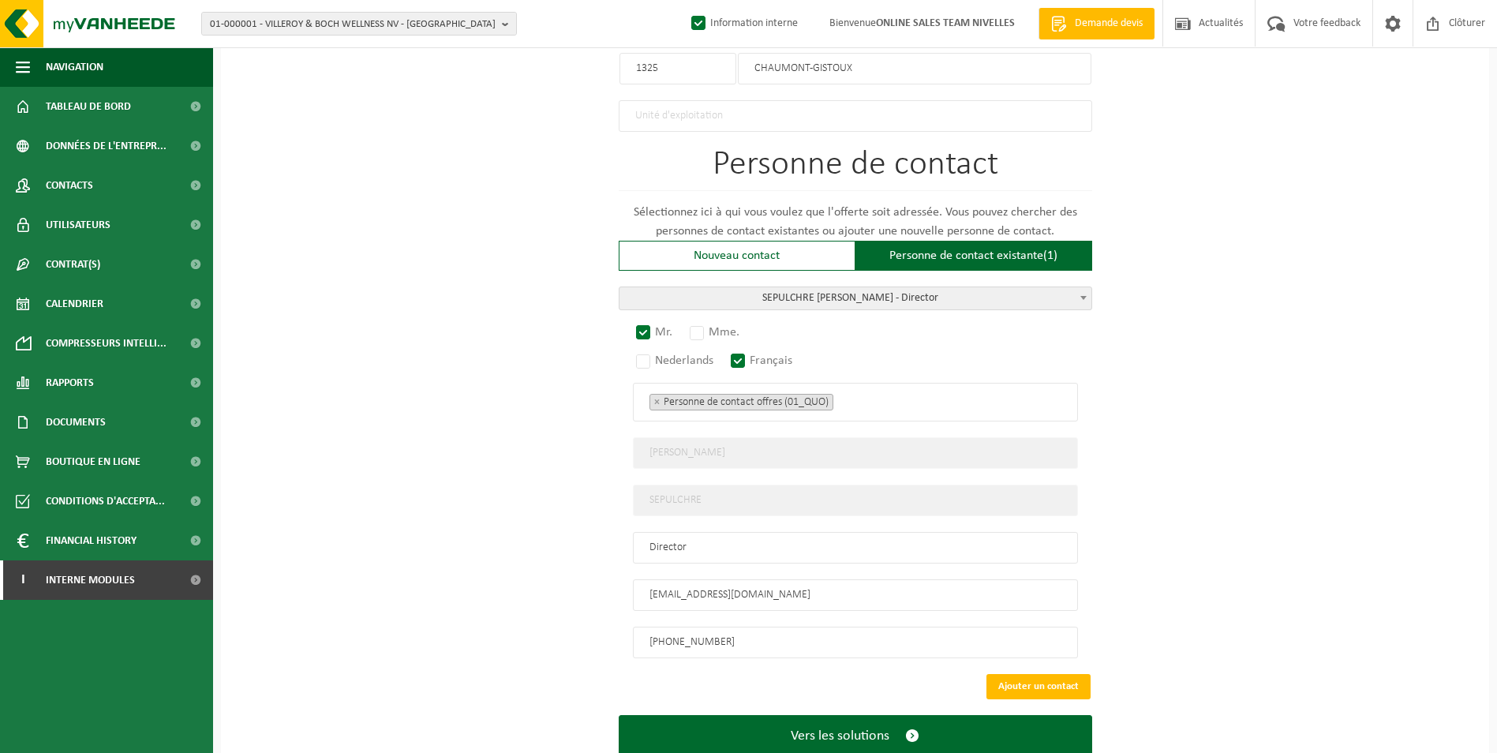
click at [879, 401] on ul "× Personne de contact offres (01_QUO)" at bounding box center [856, 401] width 412 height 21
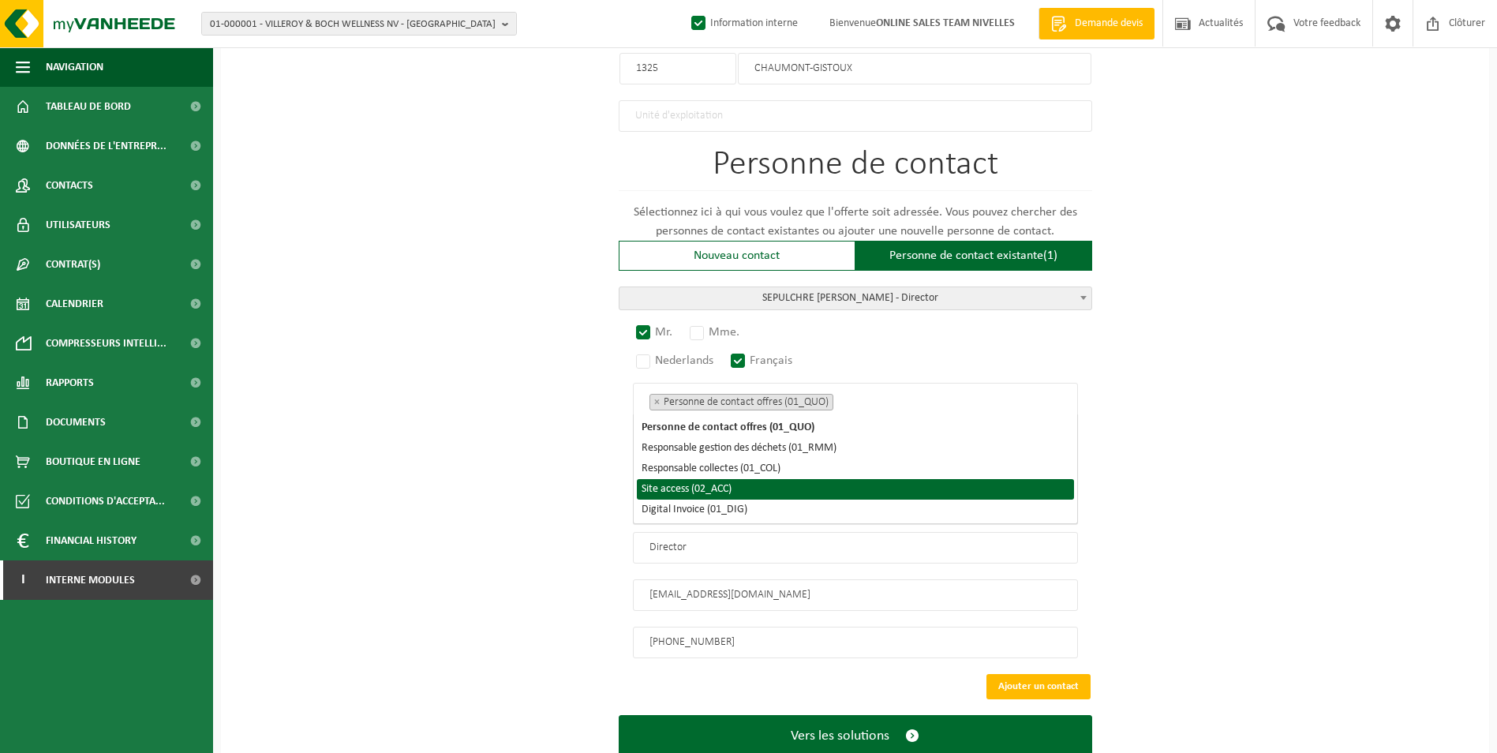
click at [776, 479] on li "Site access (02_ACC)" at bounding box center [855, 489] width 437 height 21
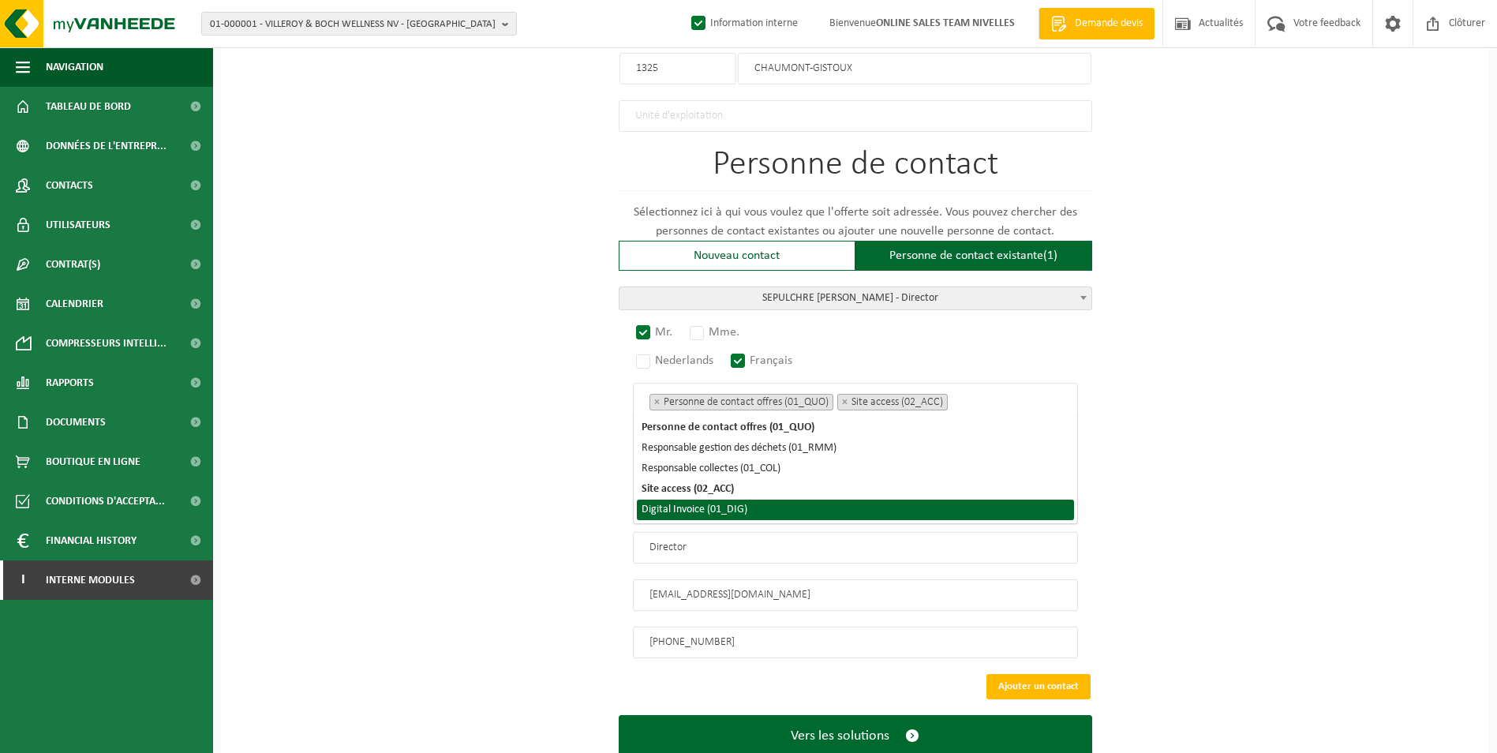
click at [765, 510] on li "Digital Invoice (01_DIG)" at bounding box center [855, 510] width 437 height 21
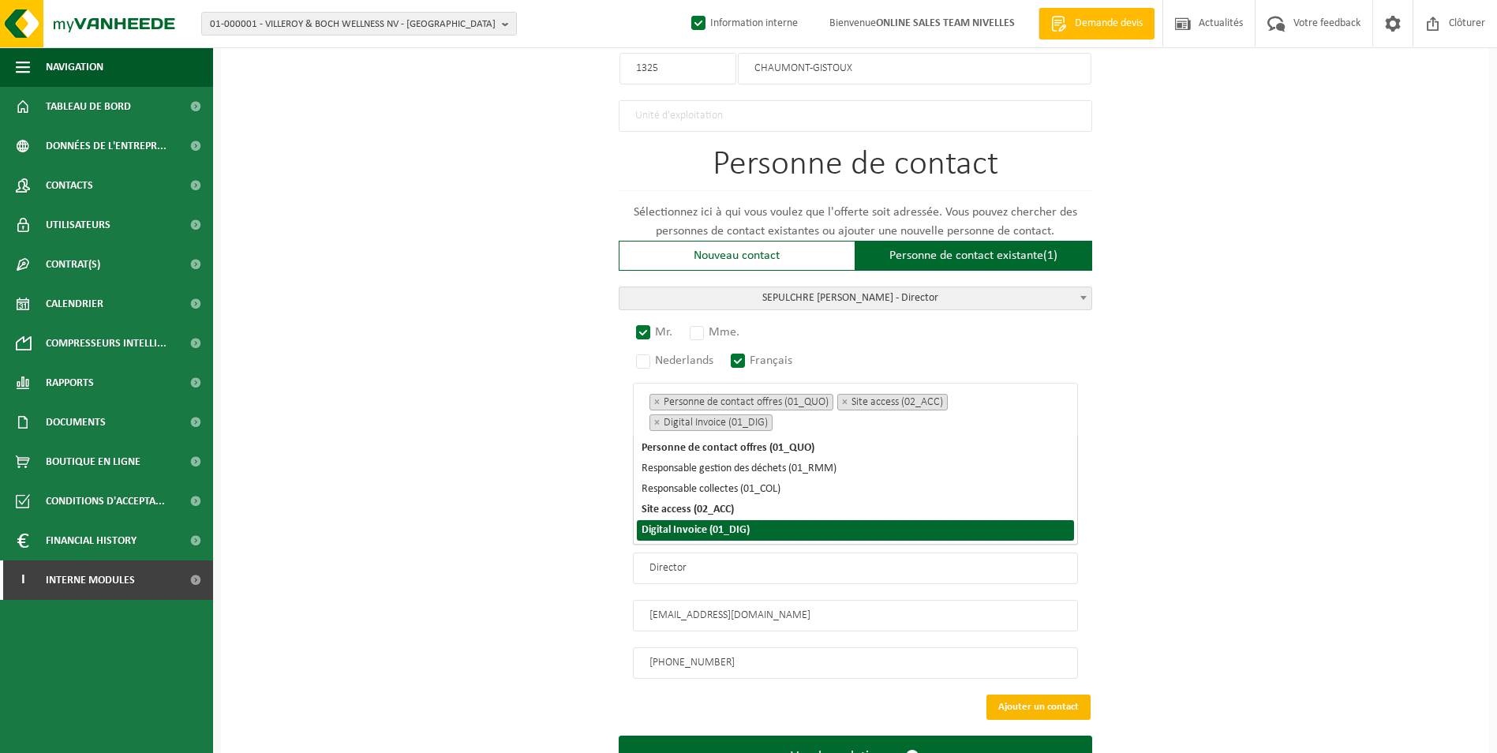
click at [1033, 696] on button "Ajouter un contact" at bounding box center [1039, 707] width 104 height 25
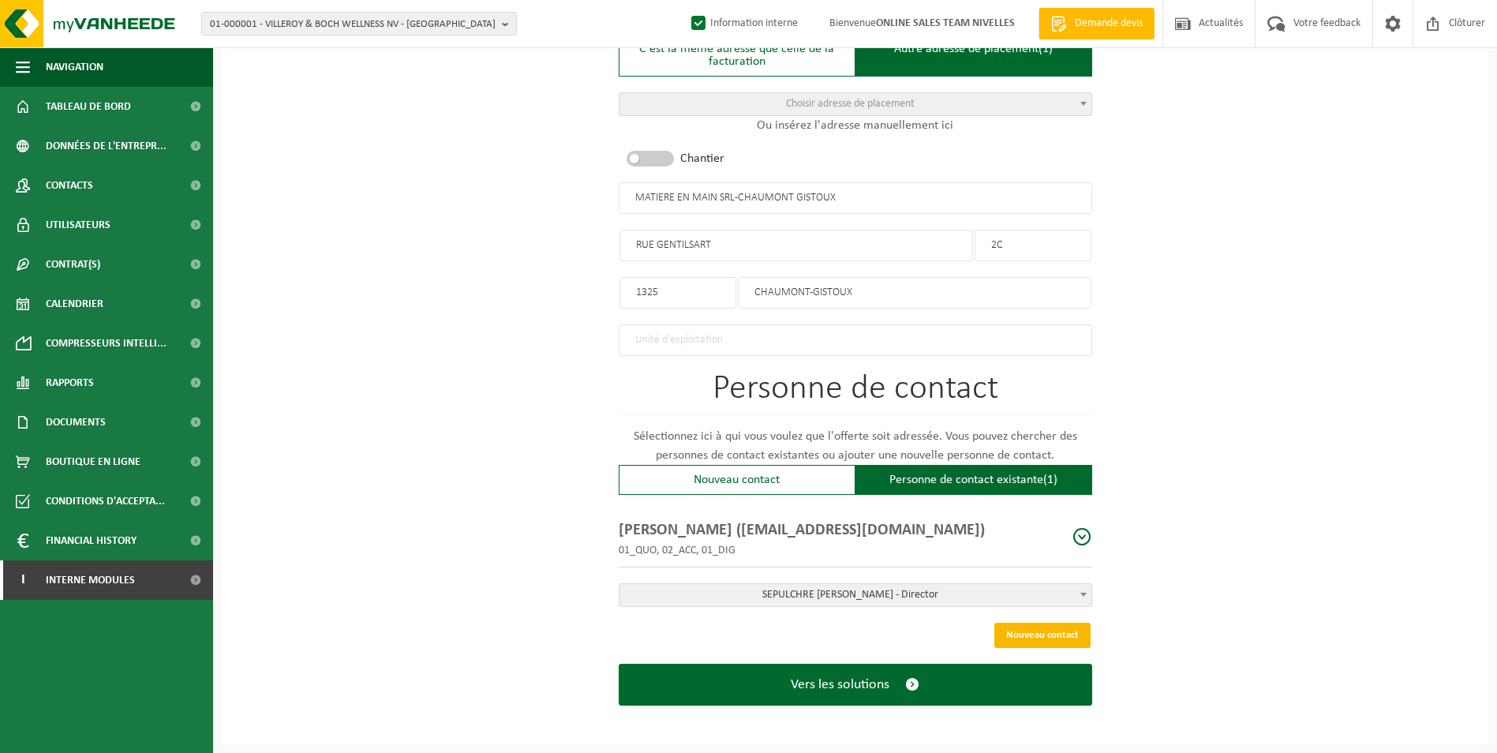
scroll to position [682, 0]
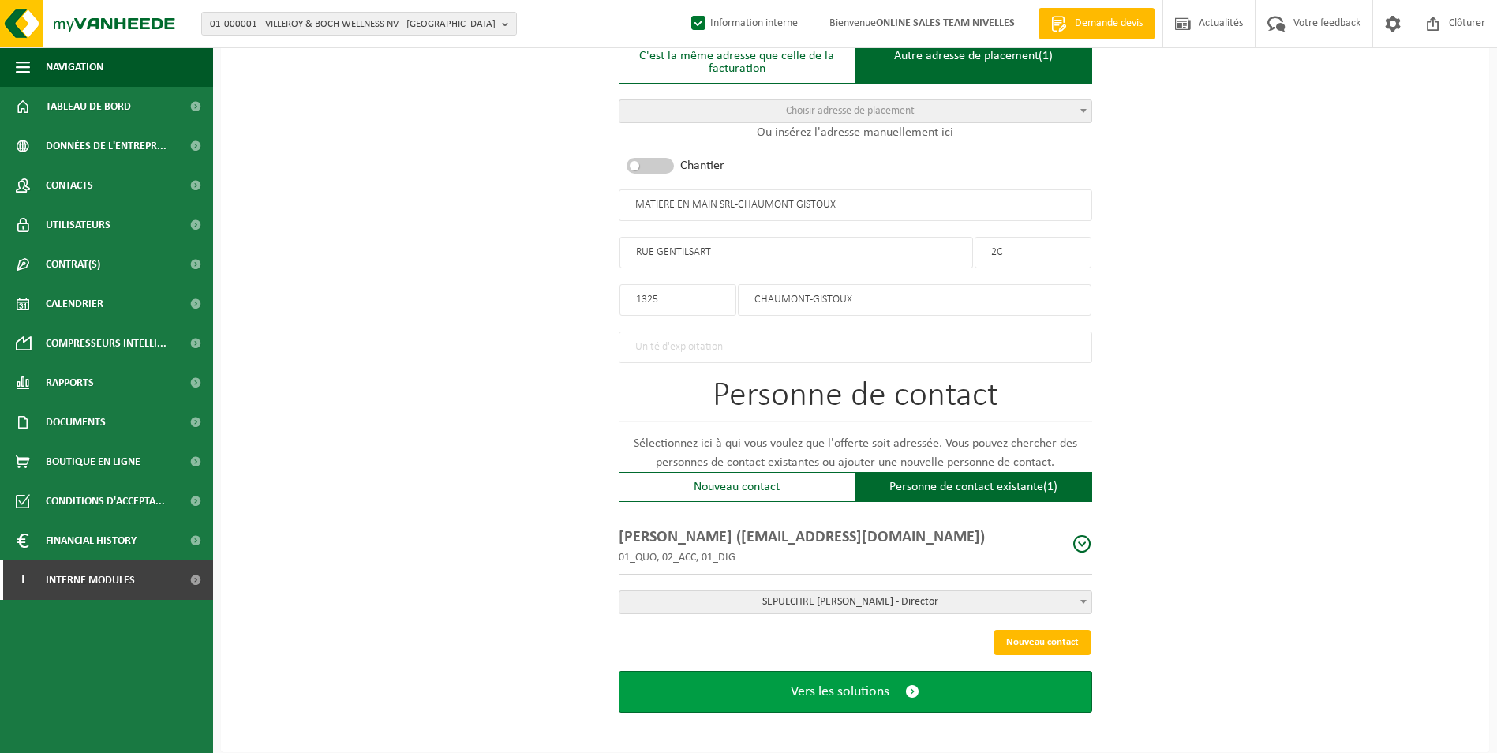
click at [849, 691] on span "Vers les solutions" at bounding box center [840, 692] width 99 height 17
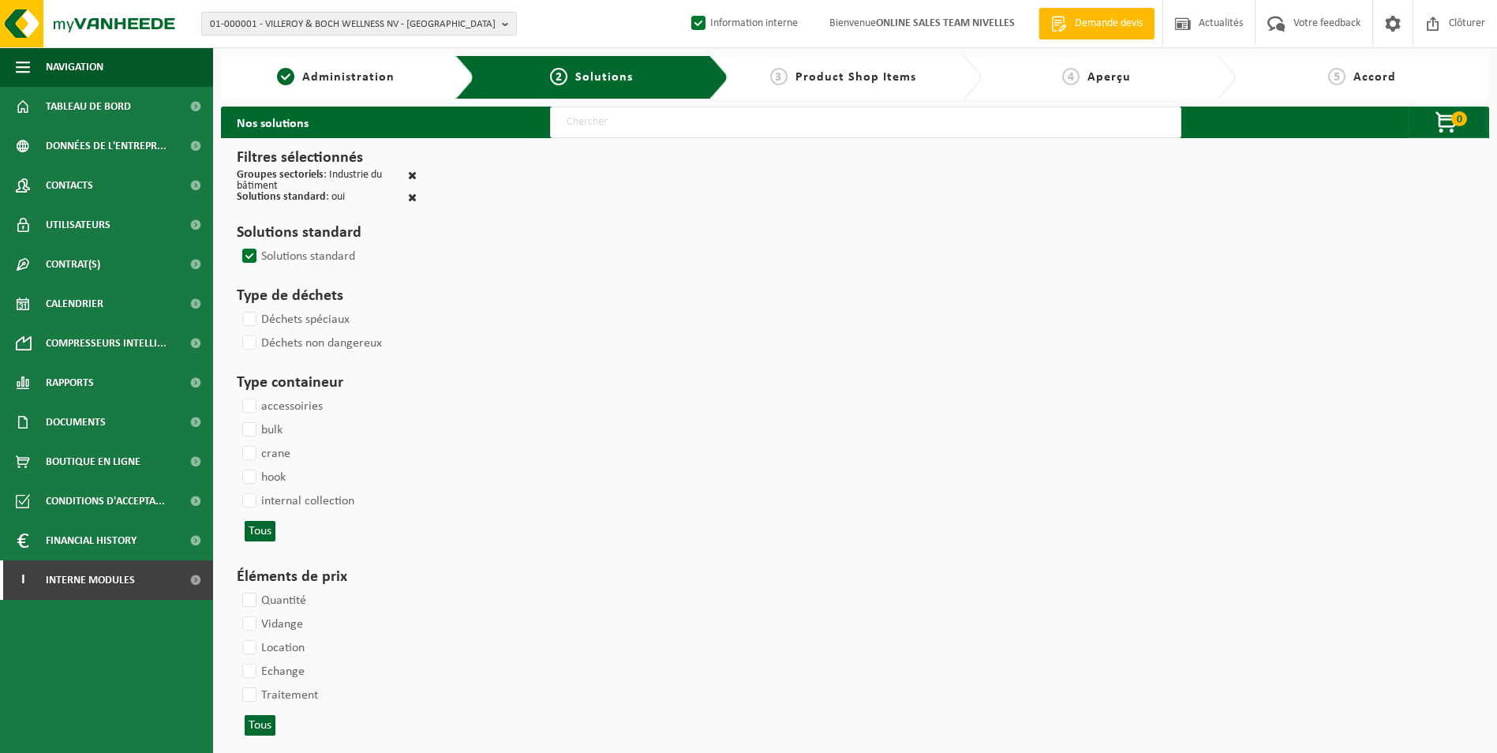
select select
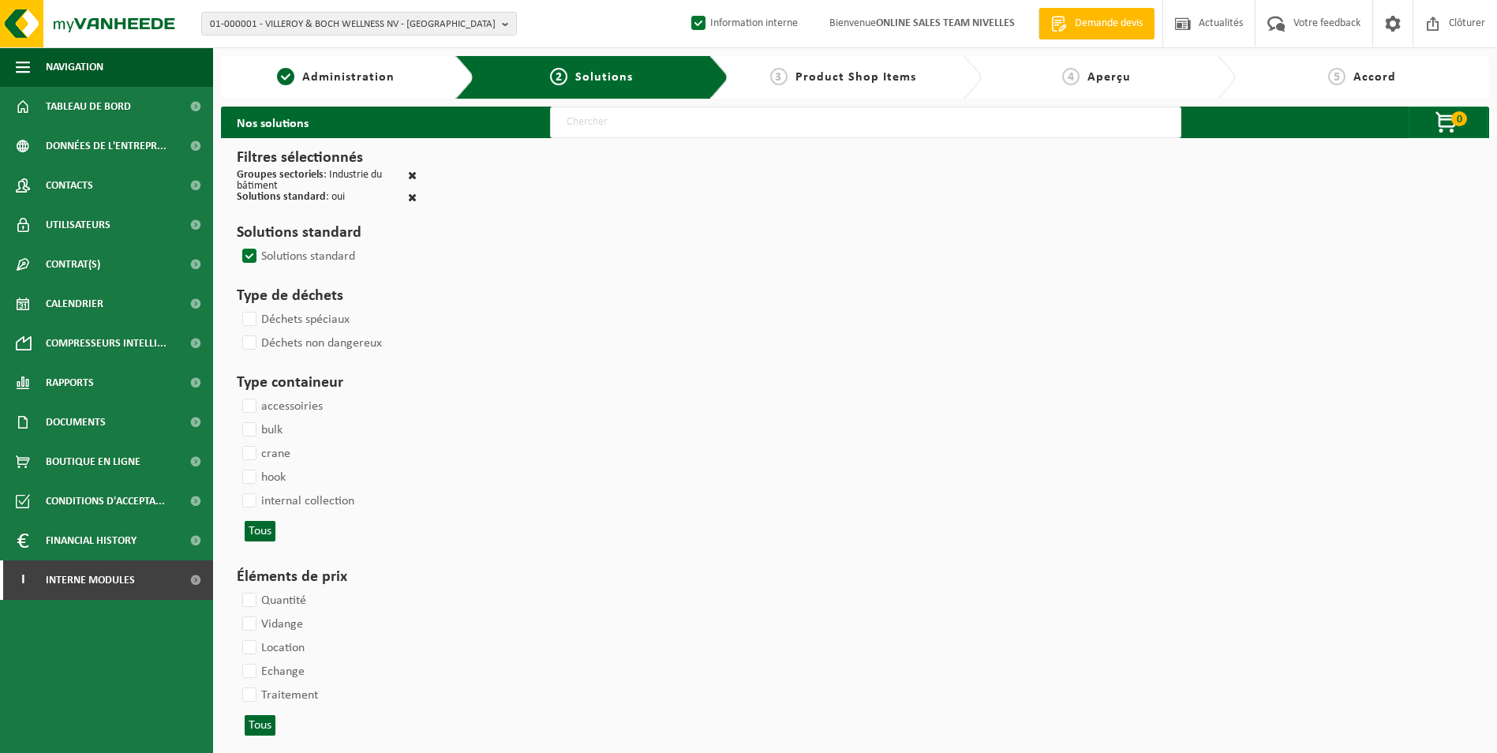
select select
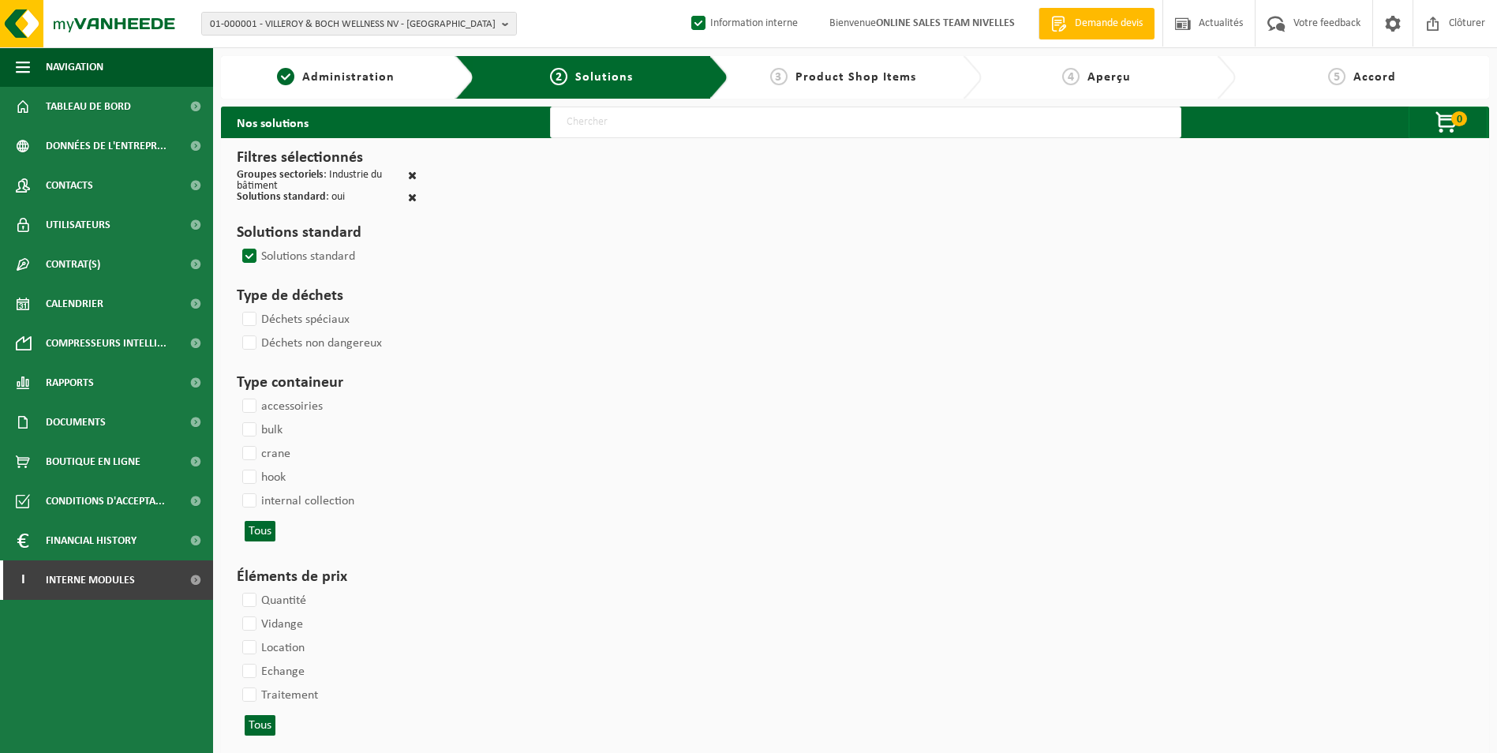
select select
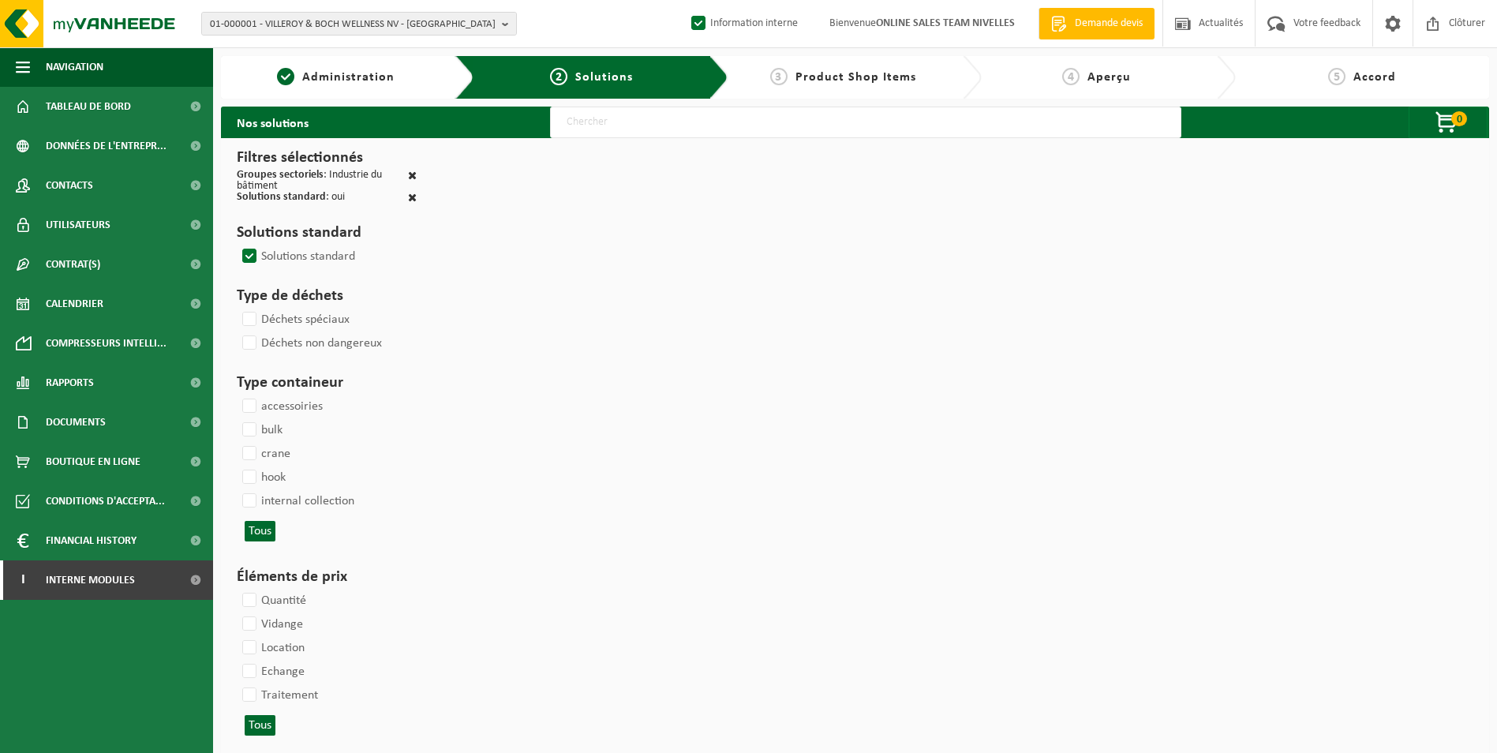
select select
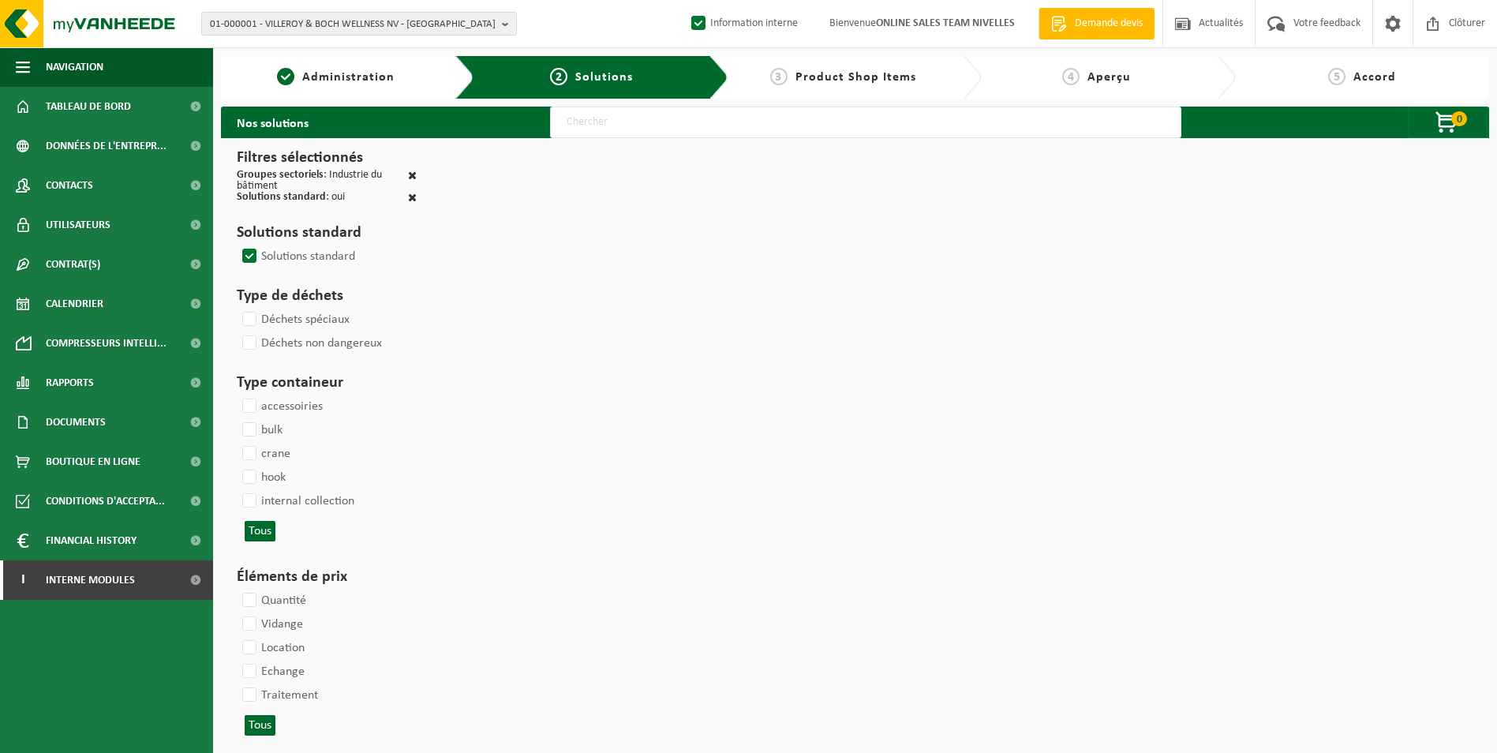
select select
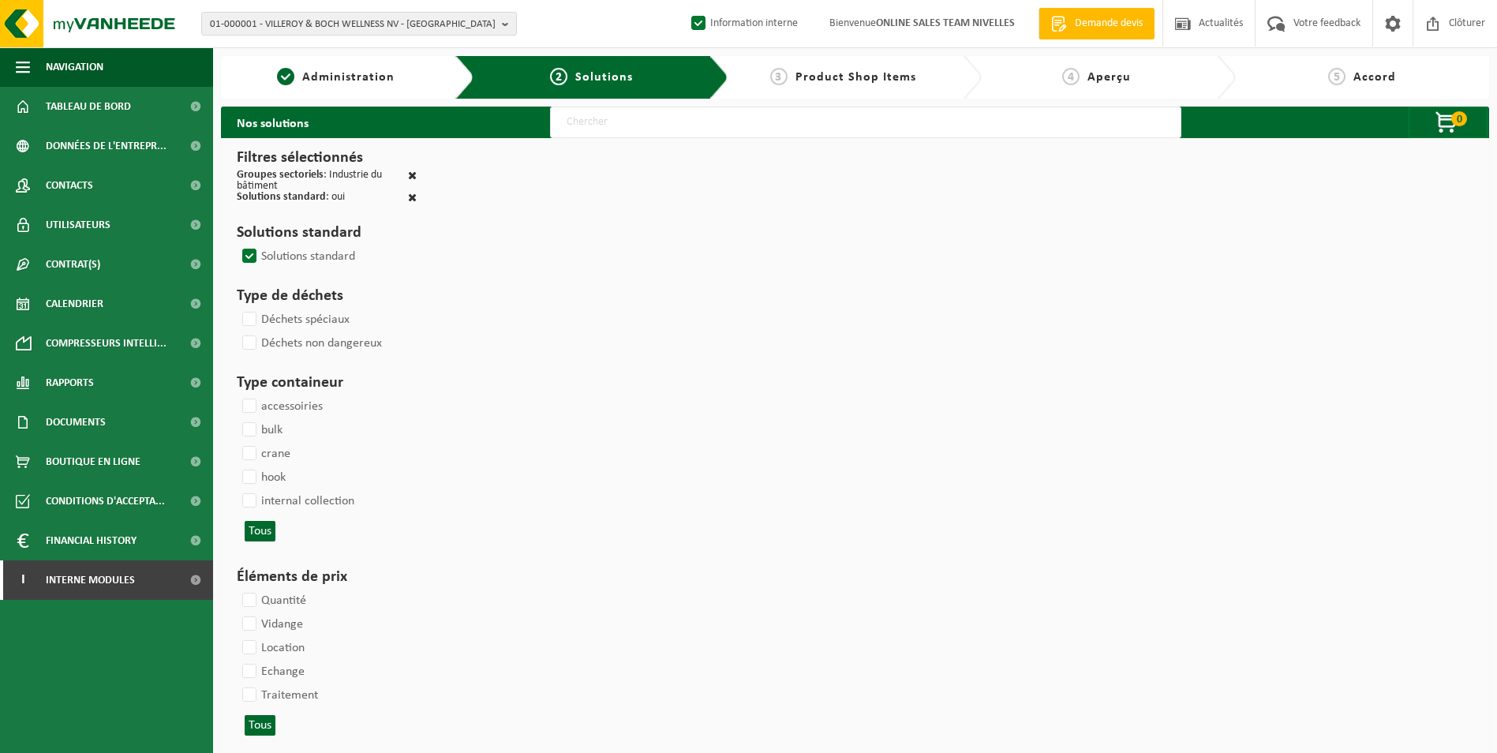
select select
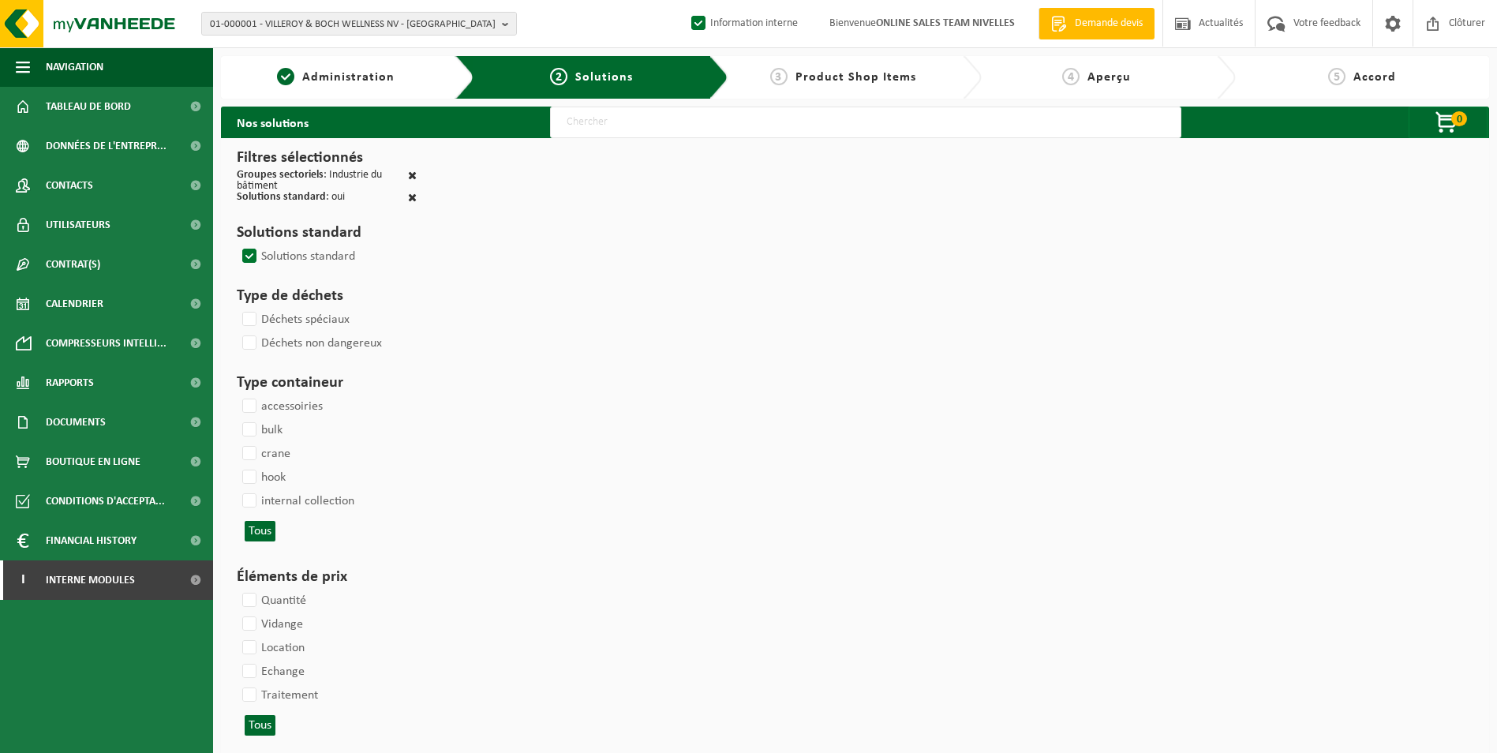
select select
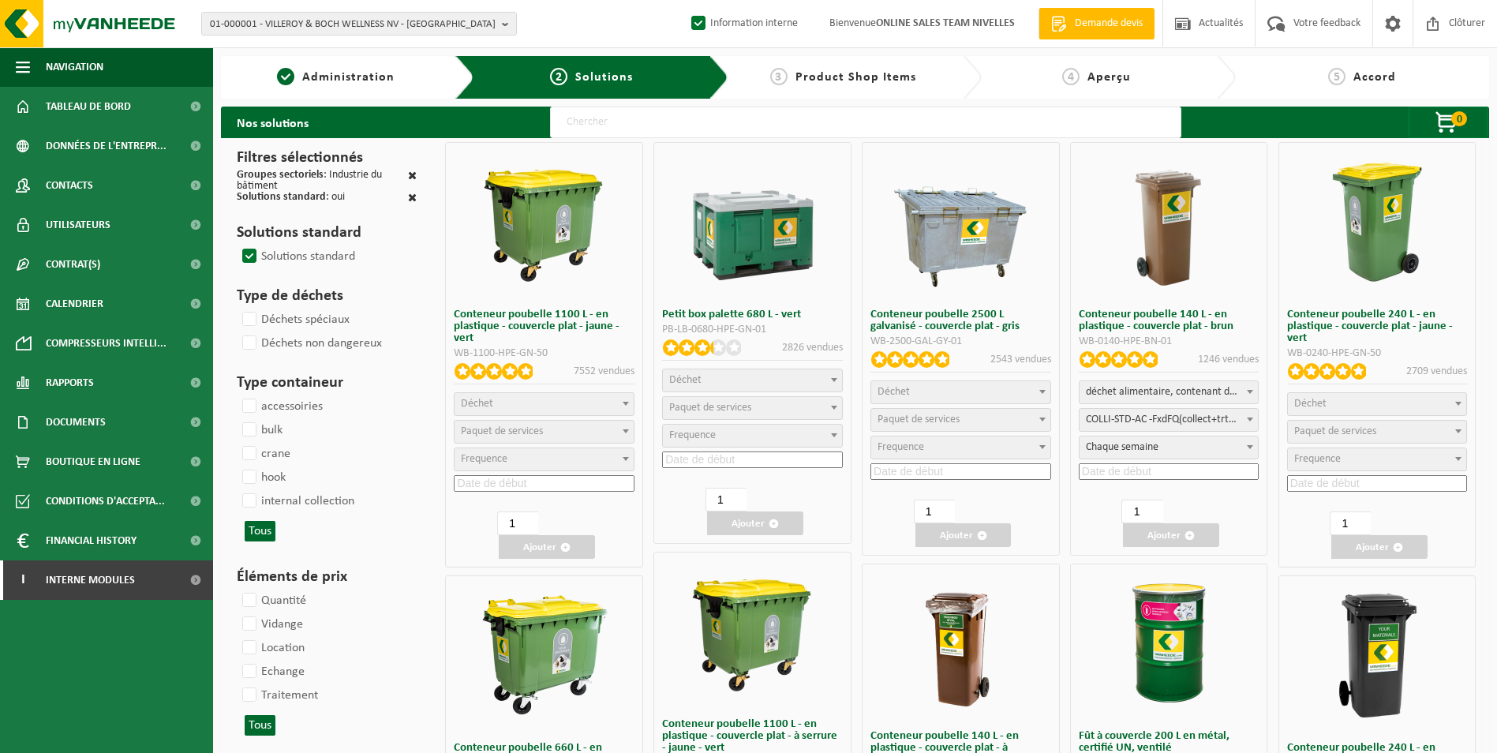
select select "8"
select select
select select "18"
select select
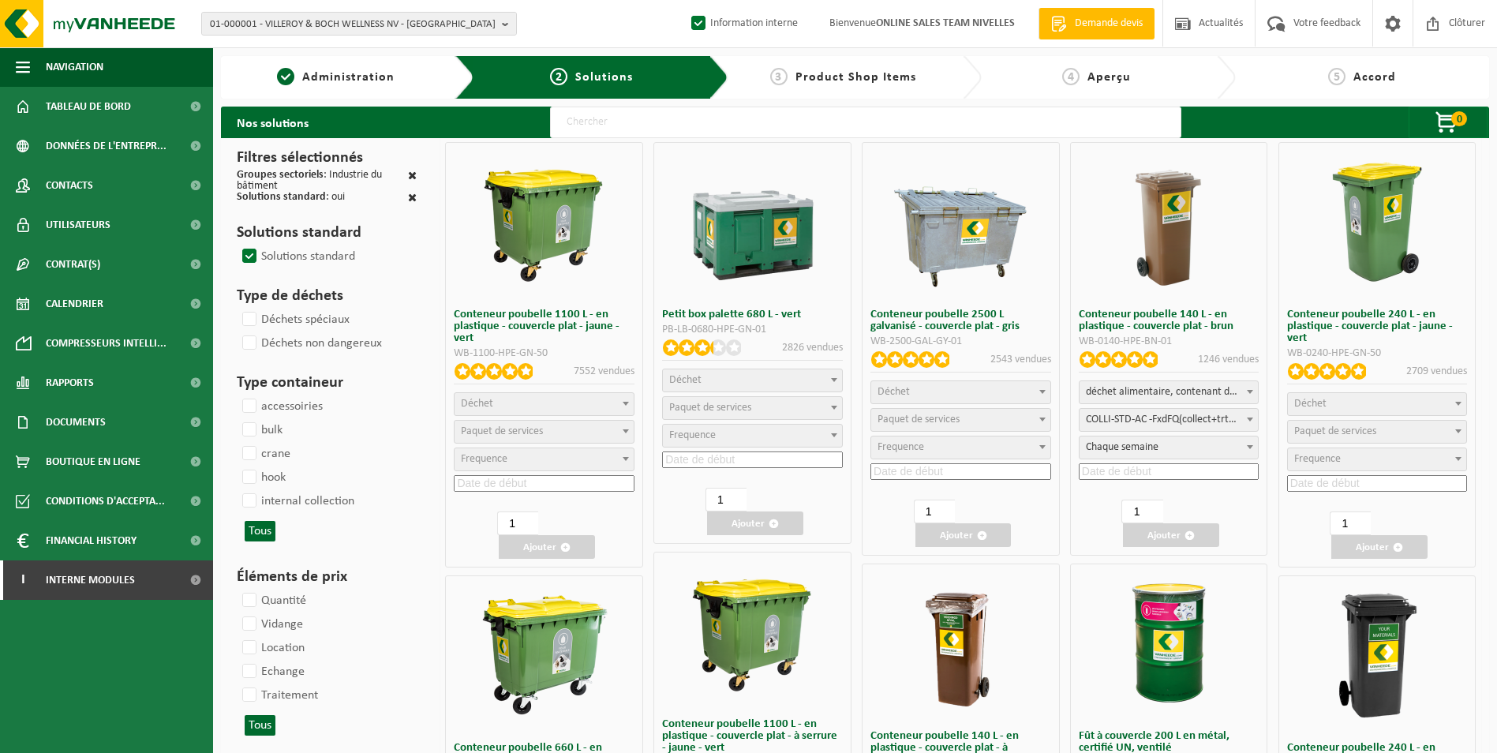
select select
select select "2"
select select
select select "29"
select select
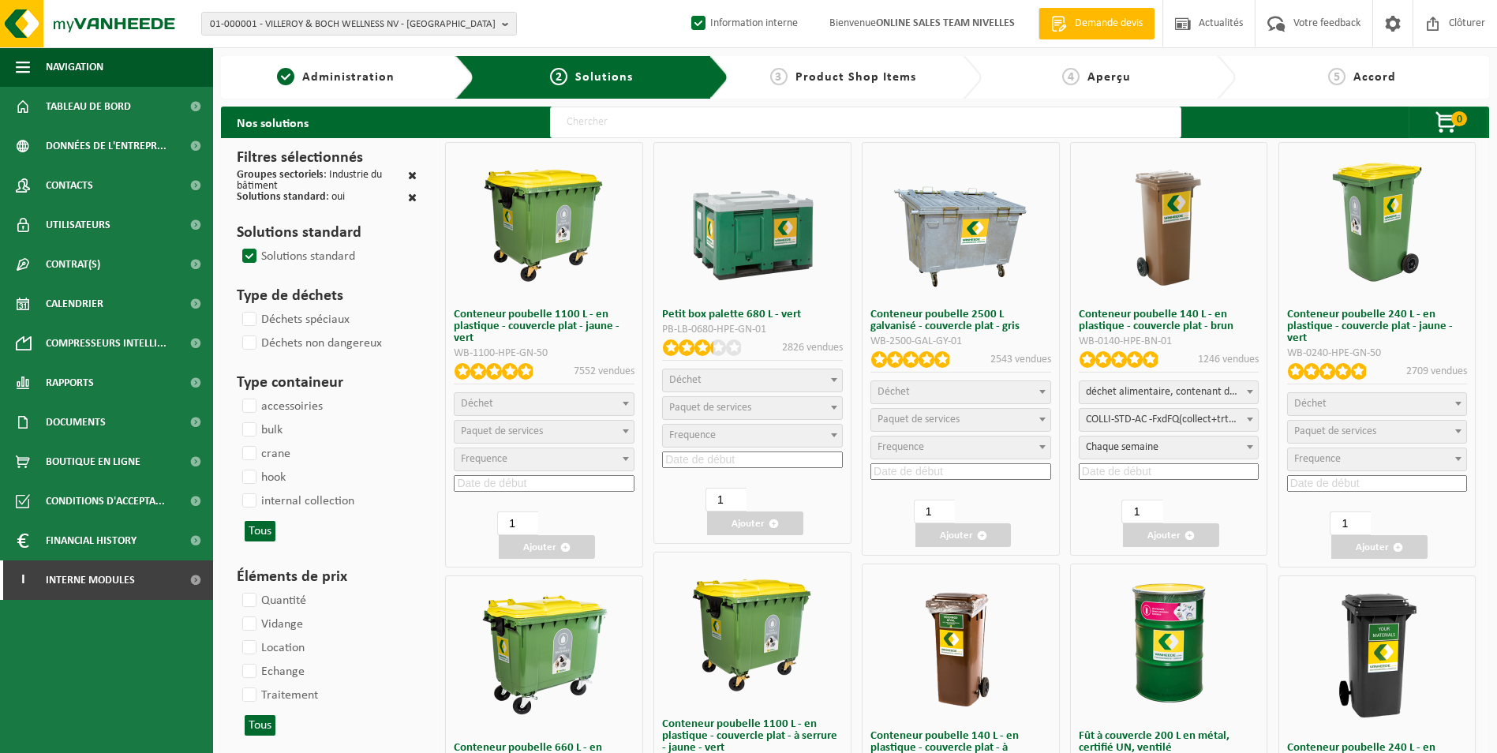
select select
click at [253, 473] on label "hook" at bounding box center [262, 478] width 47 height 24
click at [237, 466] on input "hook" at bounding box center [236, 465] width 1 height 1
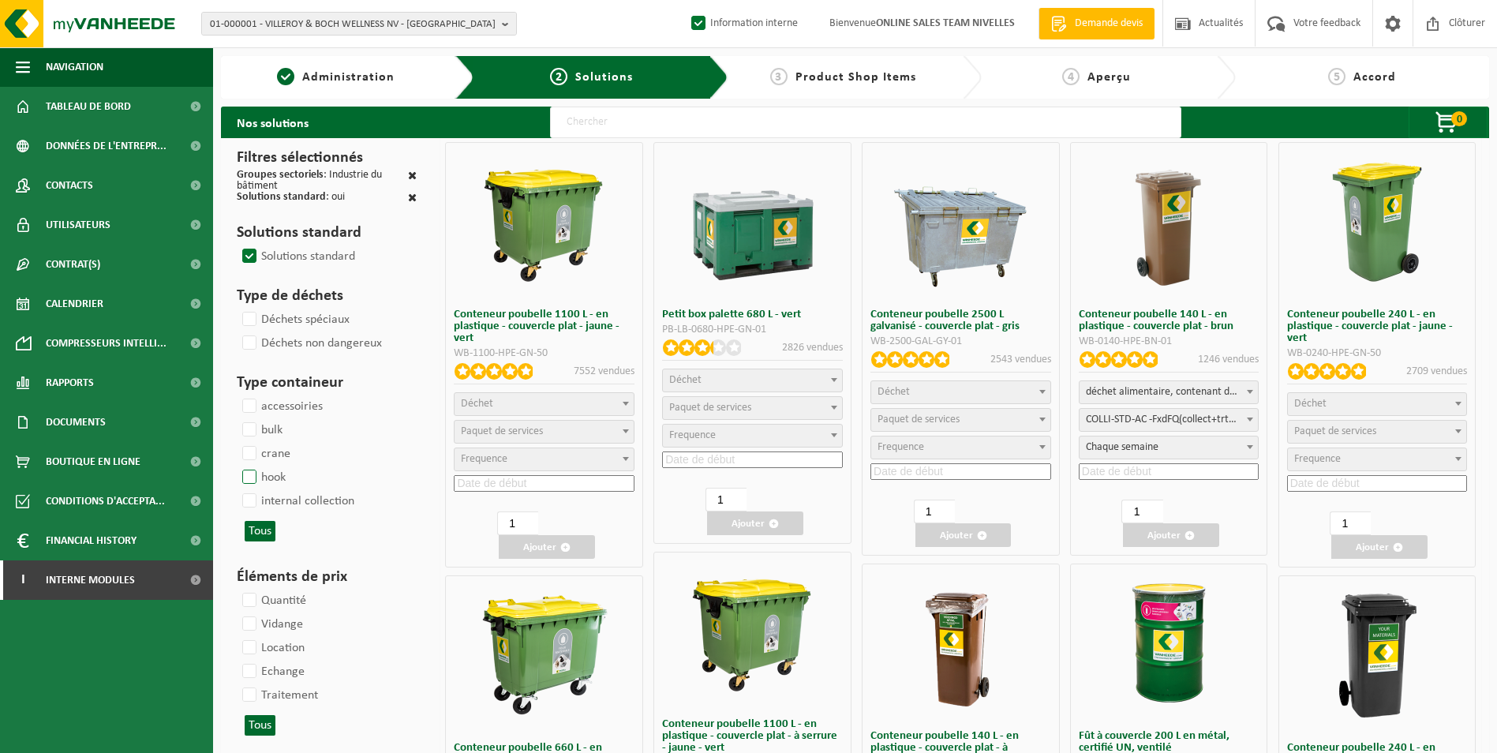
checkbox input "true"
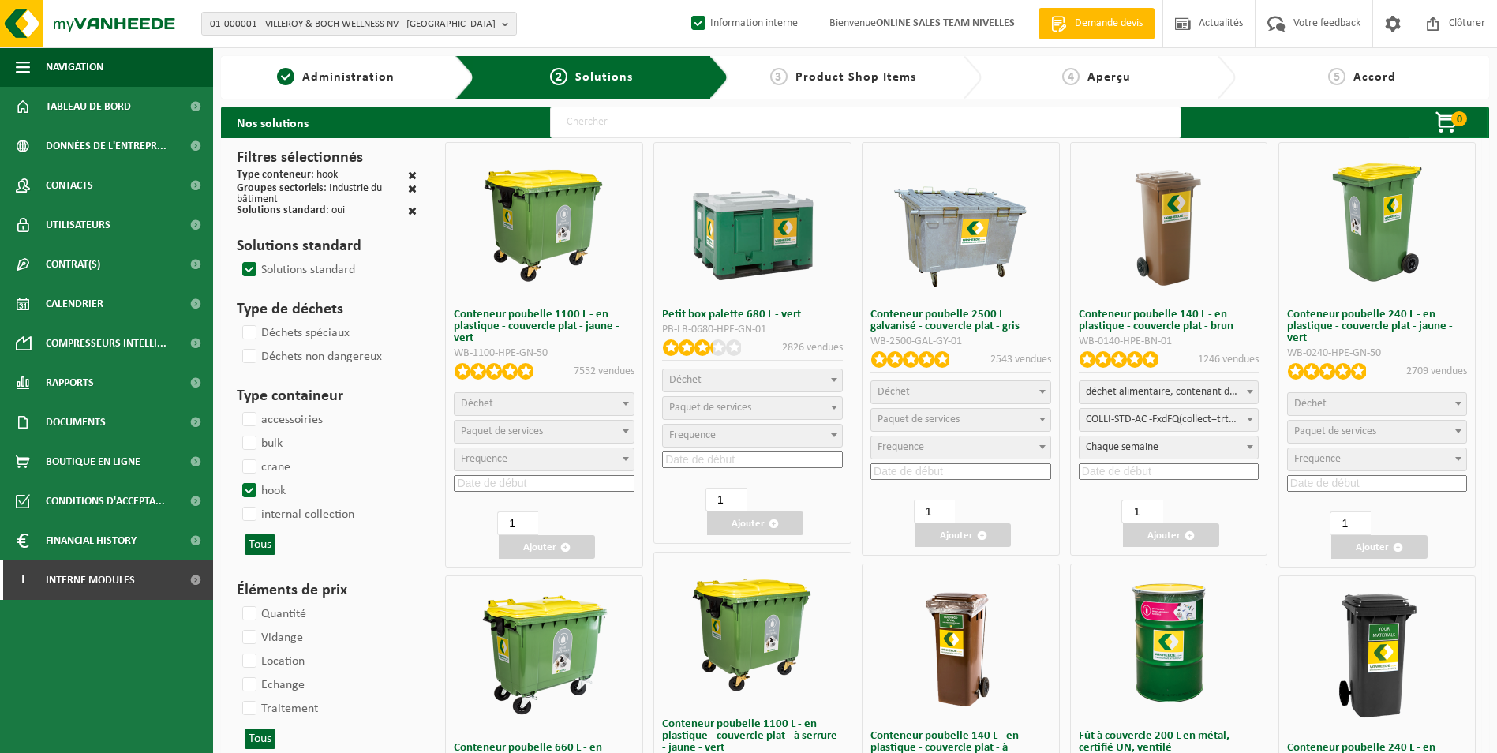
select select
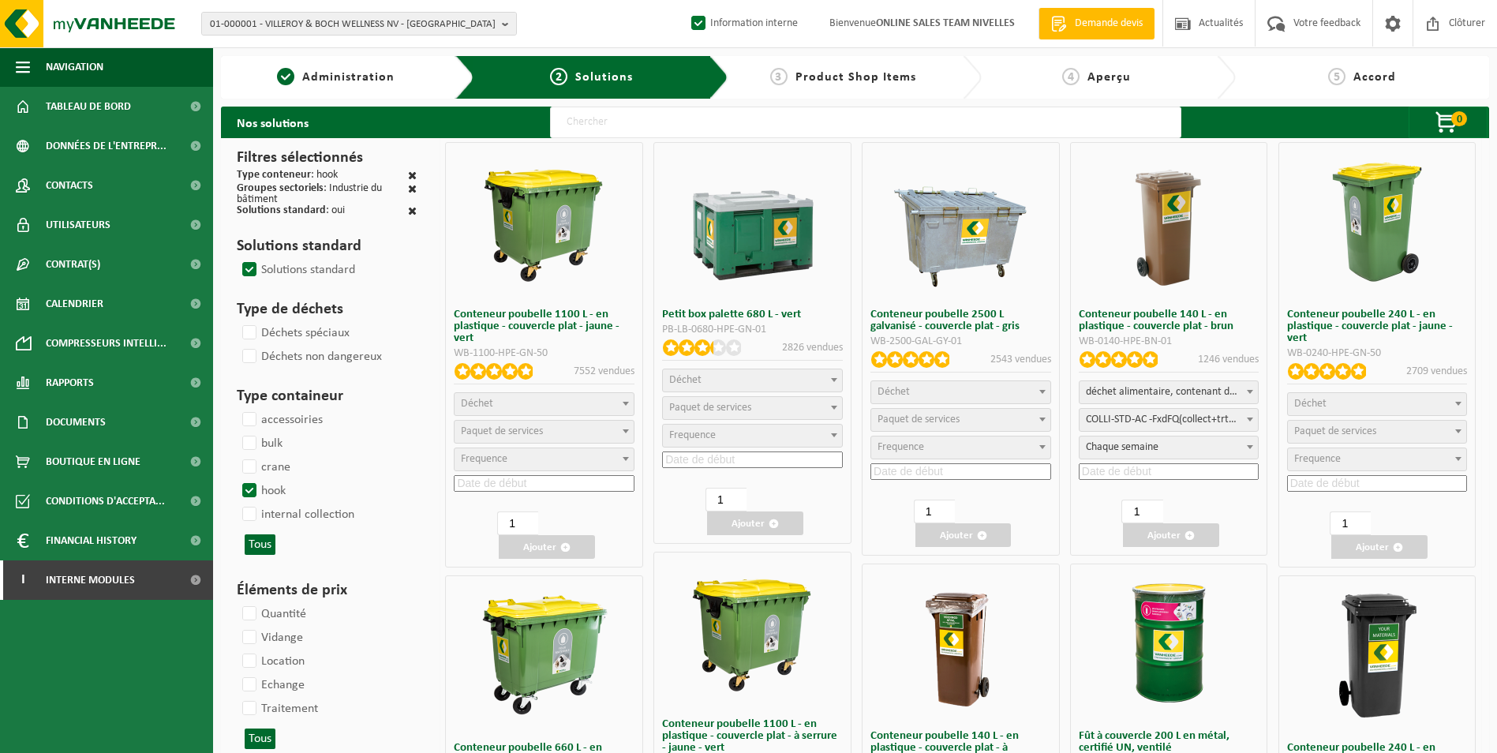
select select
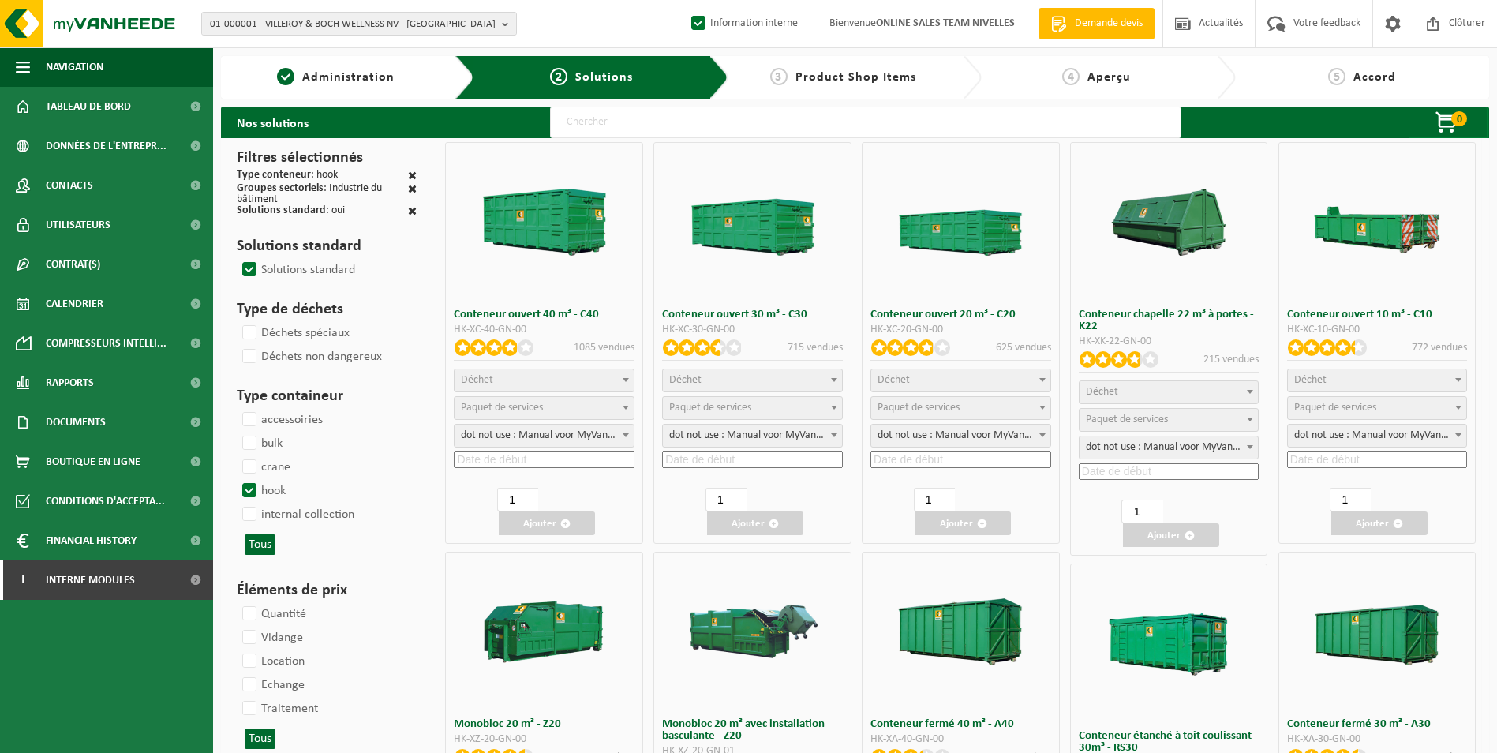
select select "25"
select select "7"
select select
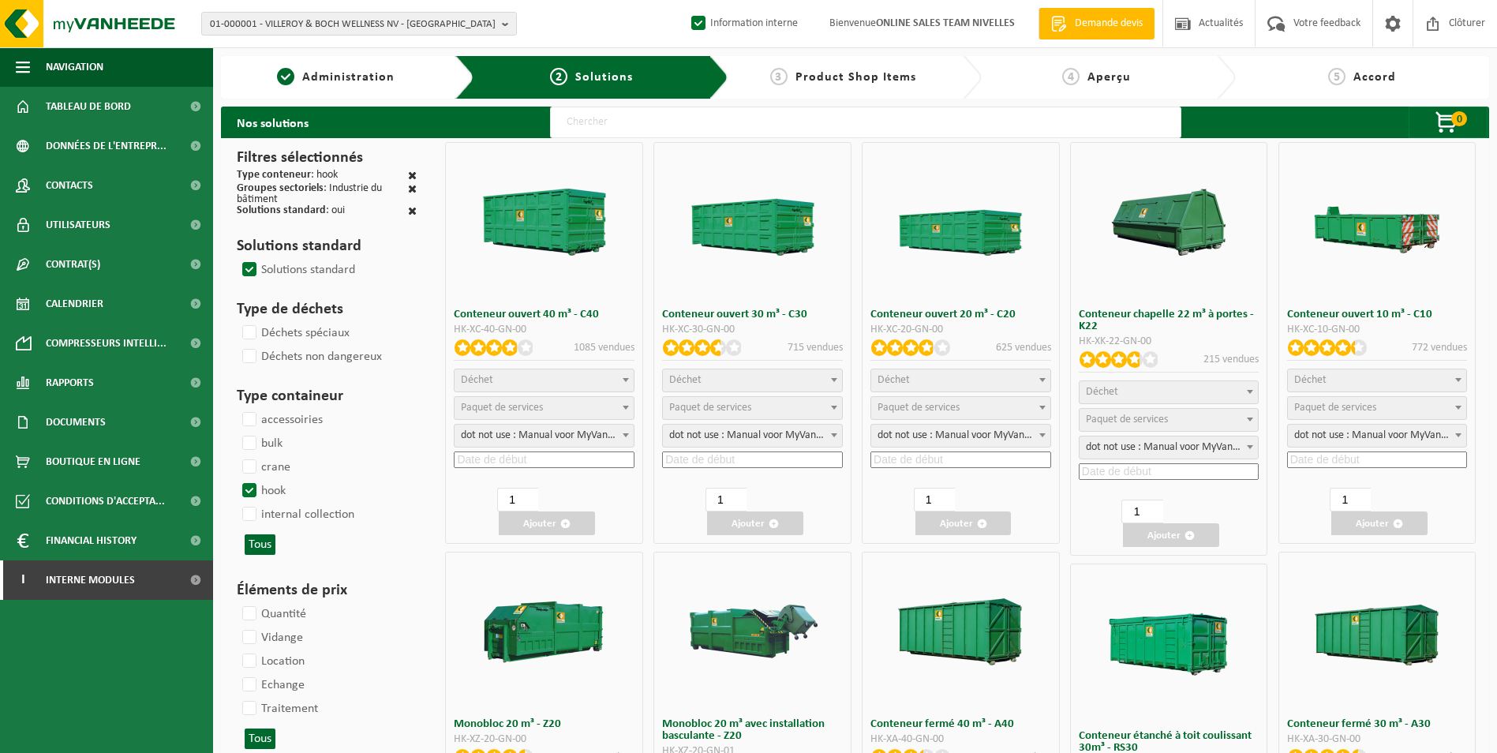
select select "25"
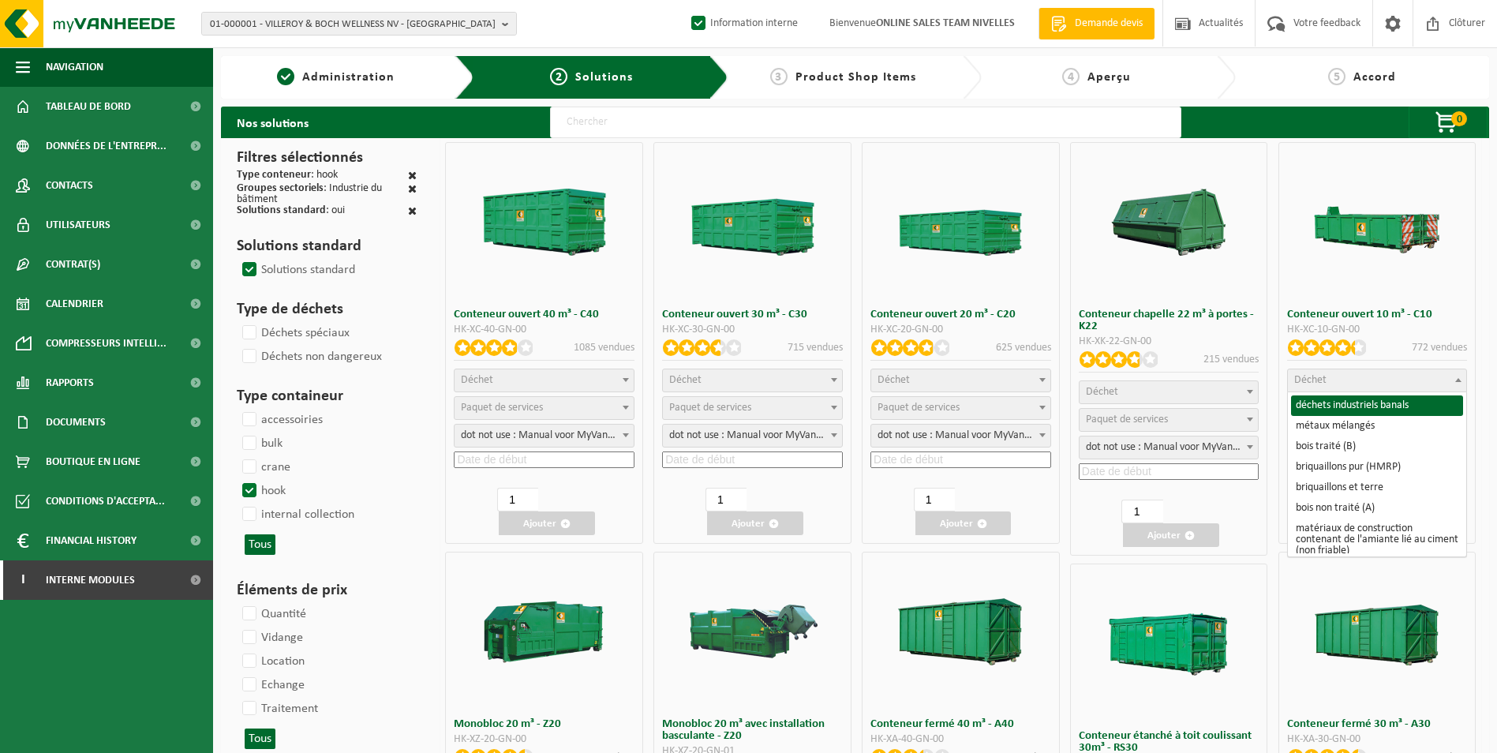
click at [1391, 380] on span "Déchet" at bounding box center [1377, 380] width 179 height 22
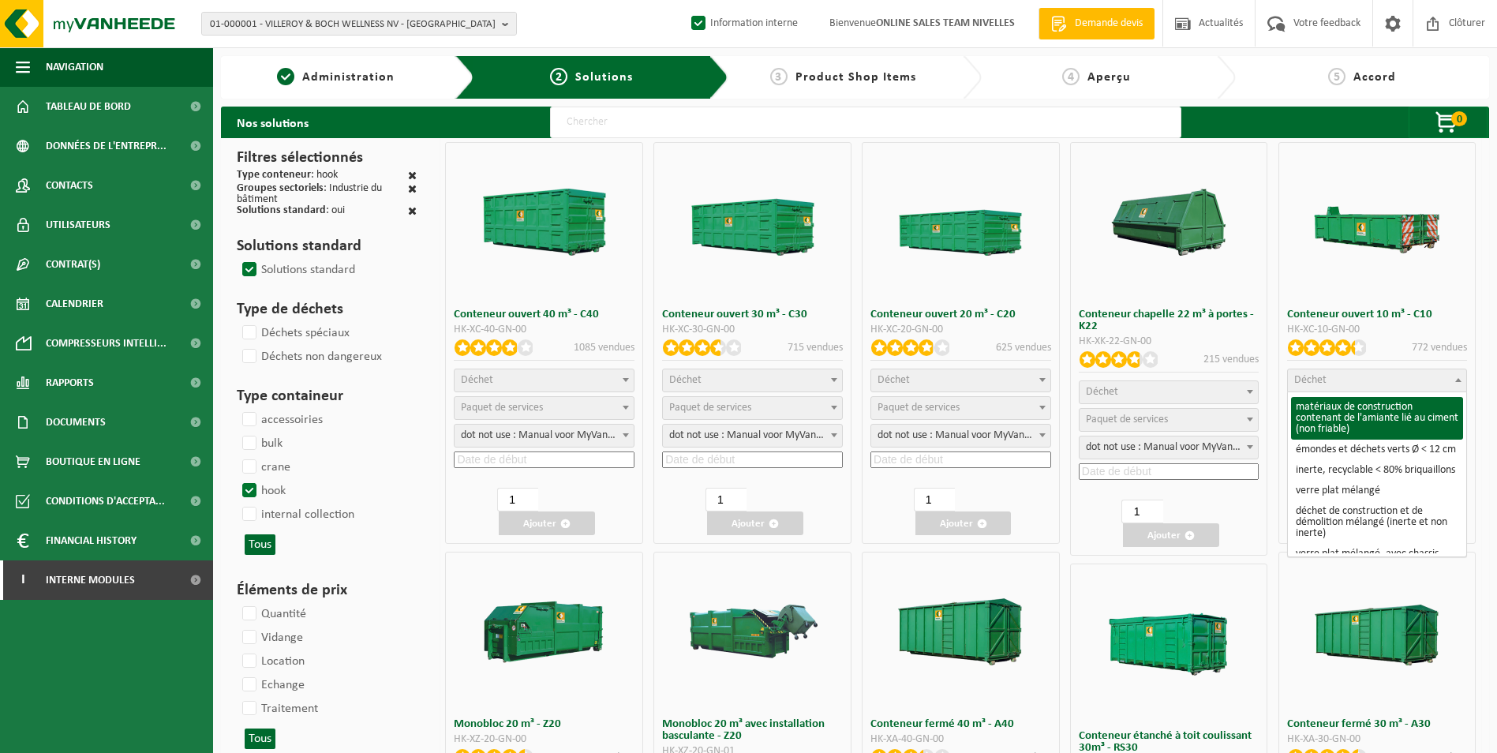
scroll to position [158, 0]
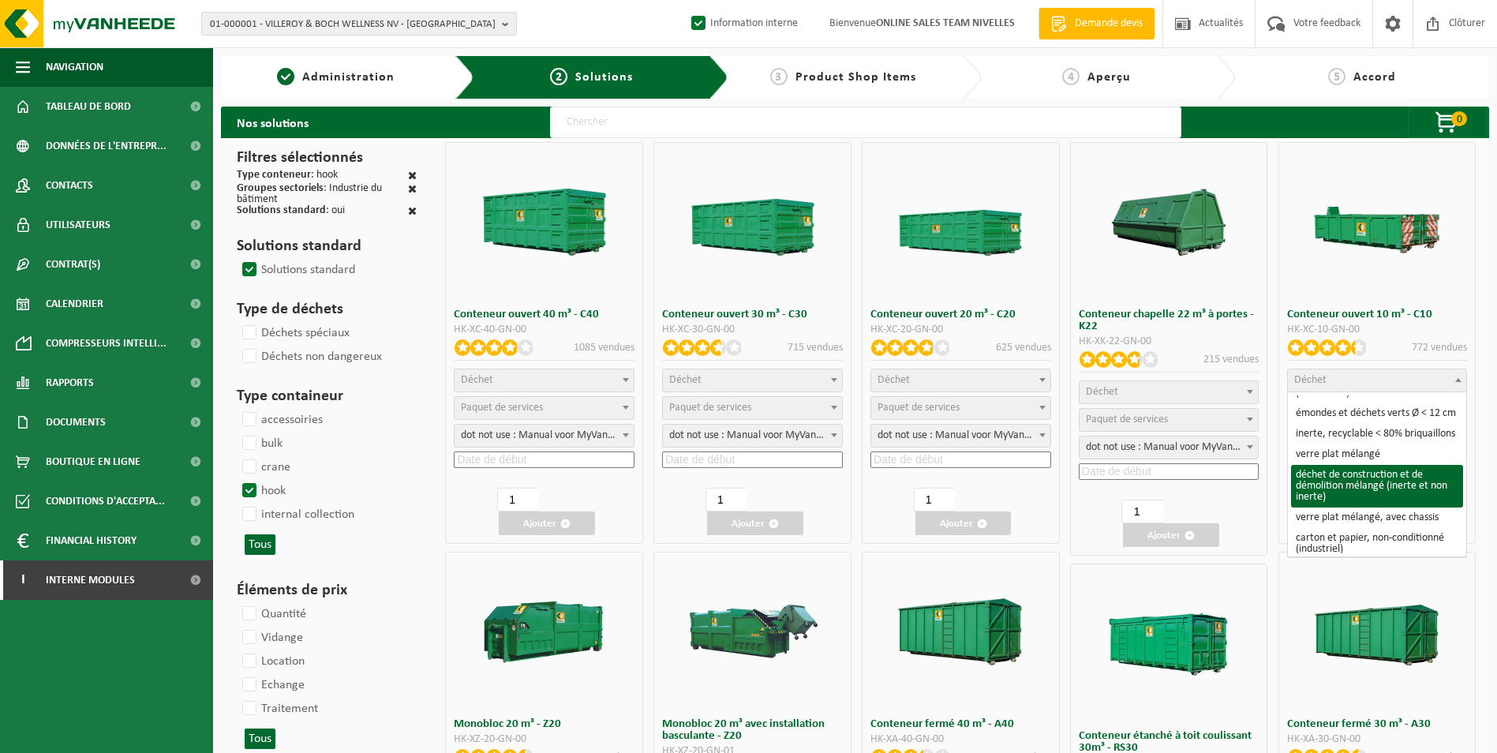
select select "31"
select select
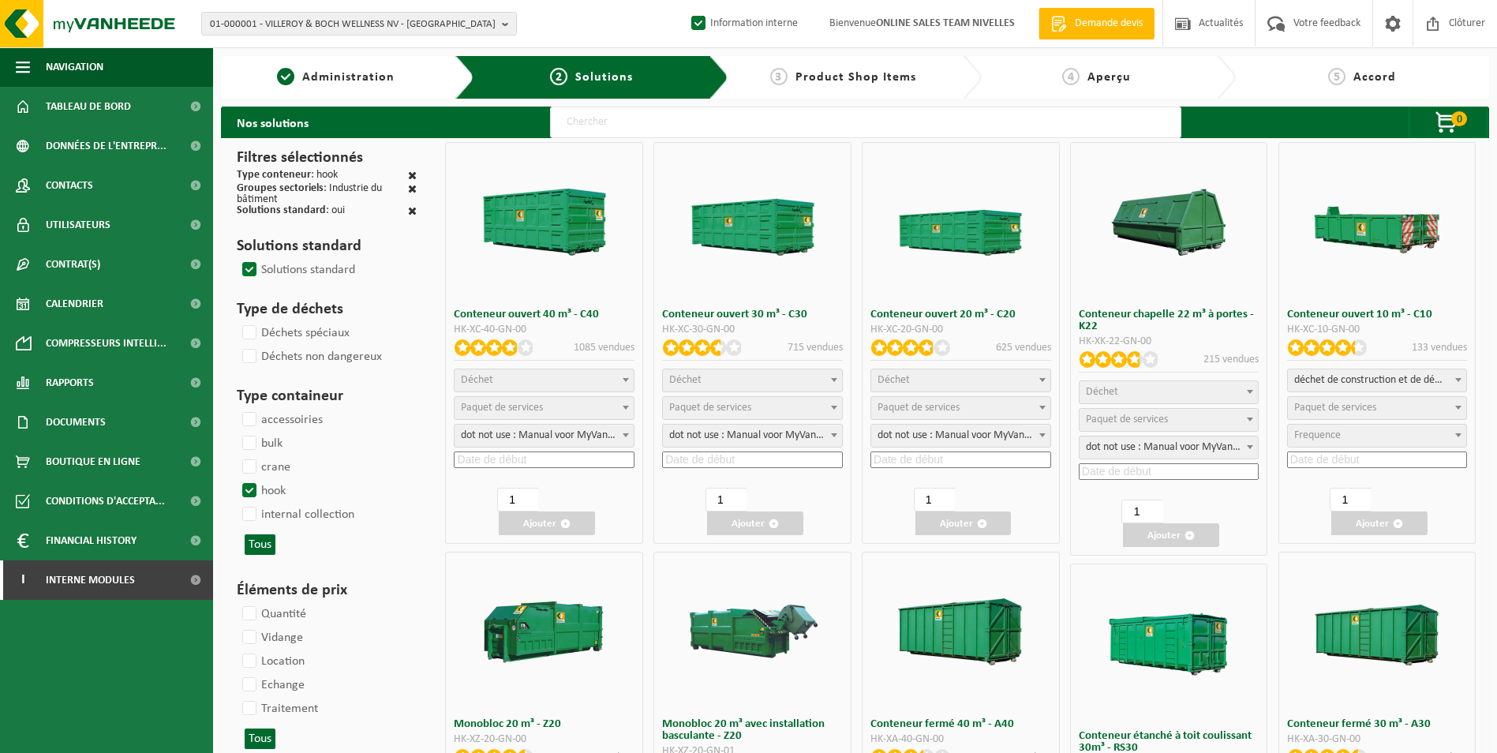
select select
click at [1394, 411] on span "Paquet de services" at bounding box center [1377, 408] width 179 height 22
select select "197"
select select "25"
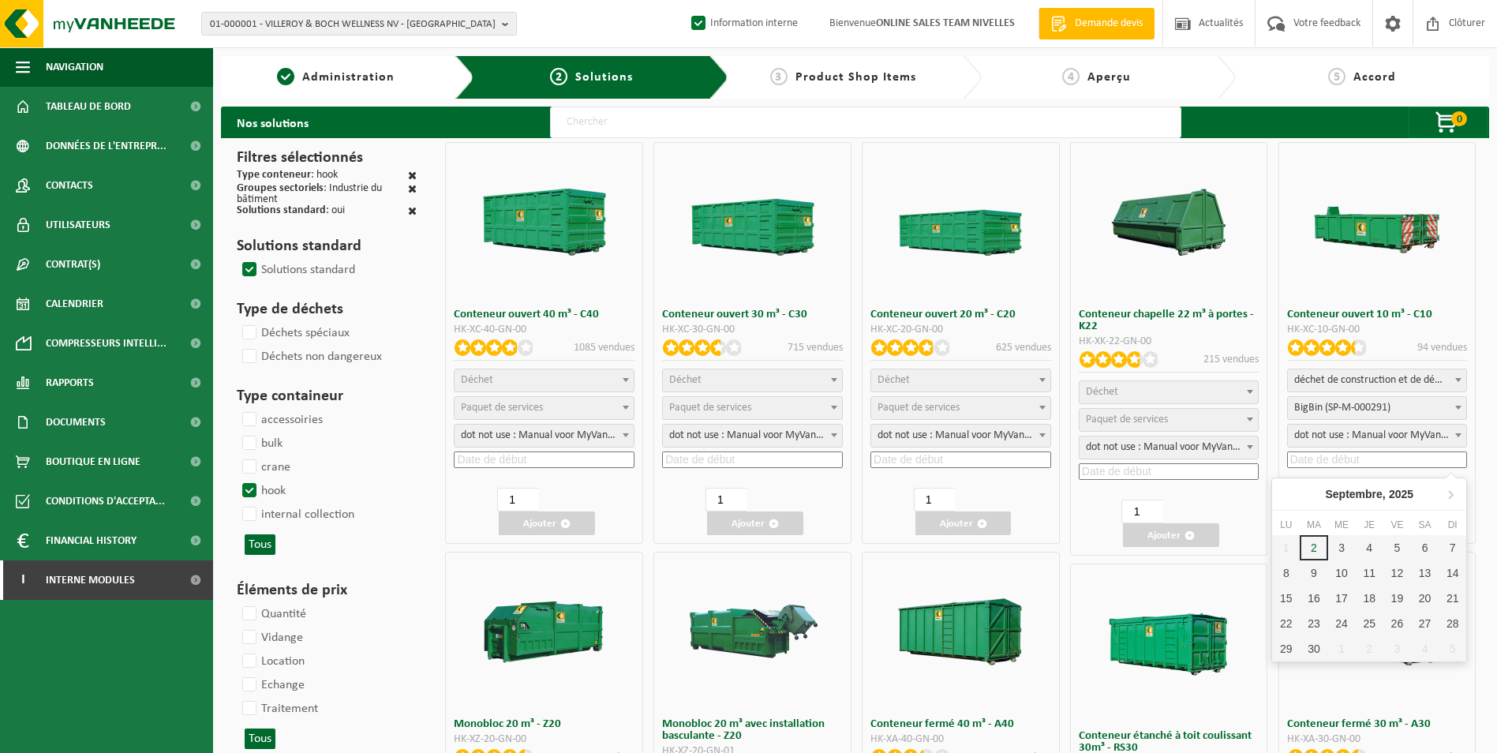
click at [1357, 465] on input at bounding box center [1377, 459] width 181 height 17
click at [1343, 542] on div "3" at bounding box center [1342, 547] width 28 height 25
type input "2025-09-03"
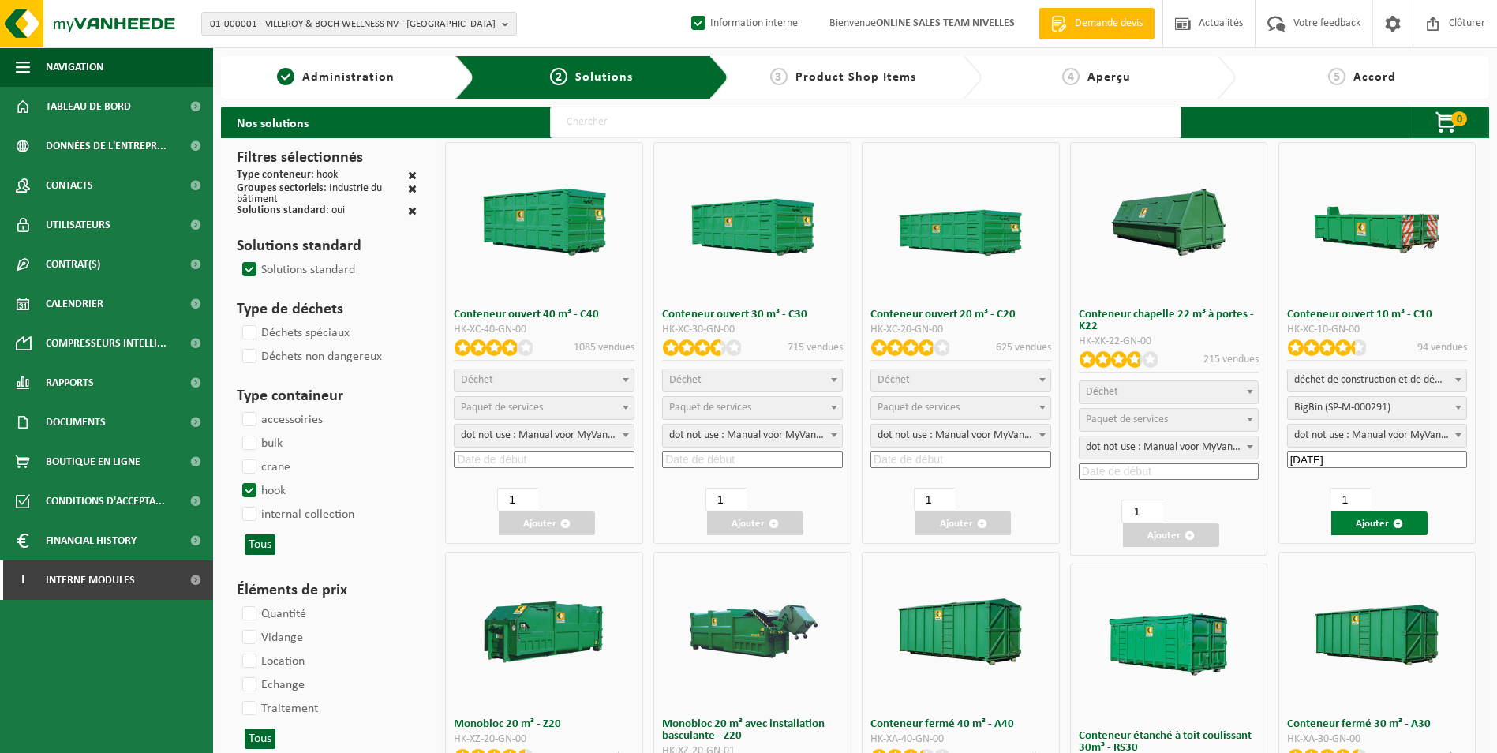
click at [1380, 528] on button "Ajouter" at bounding box center [1379, 523] width 96 height 24
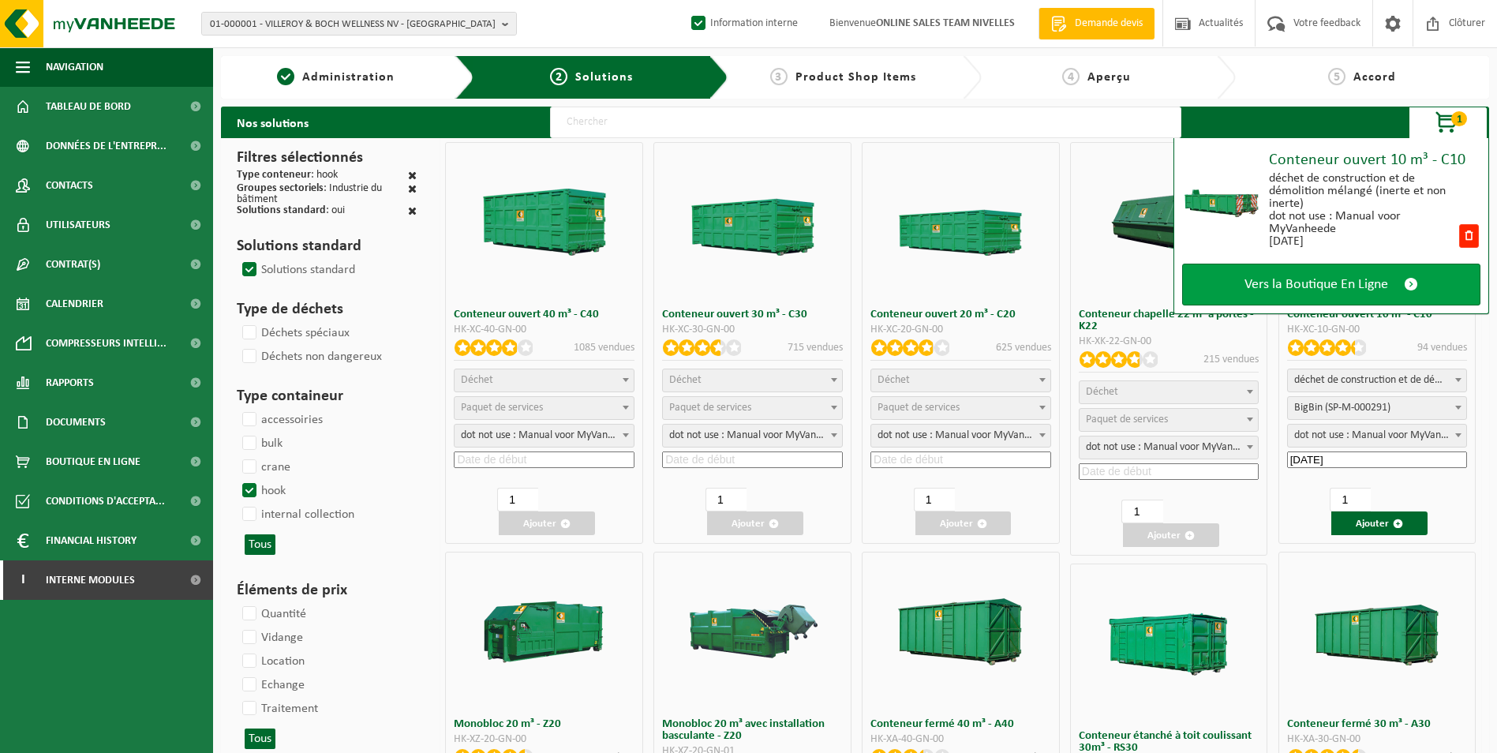
click at [1337, 281] on span "Vers la Boutique En Ligne" at bounding box center [1317, 284] width 144 height 17
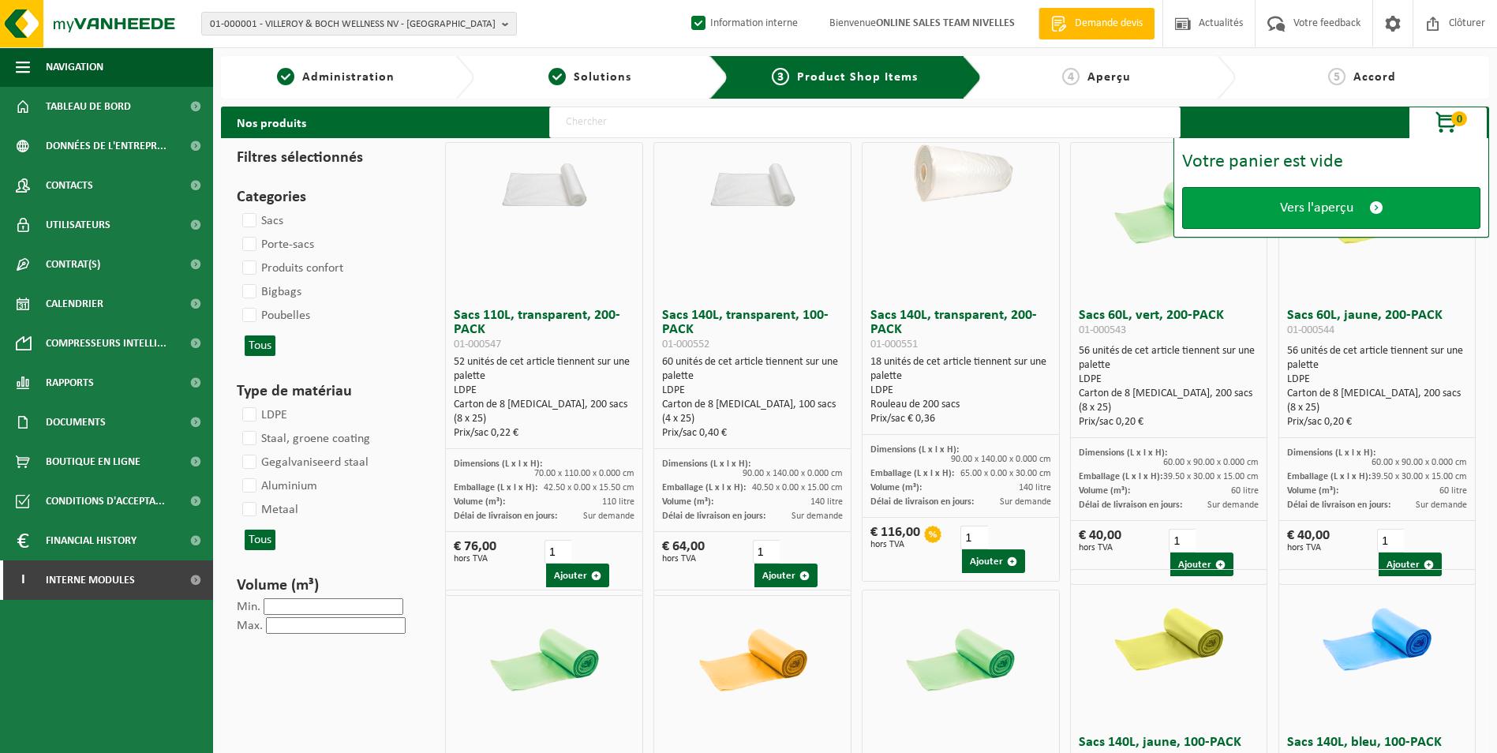
click at [1303, 213] on span "Vers l'aperçu" at bounding box center [1316, 208] width 73 height 17
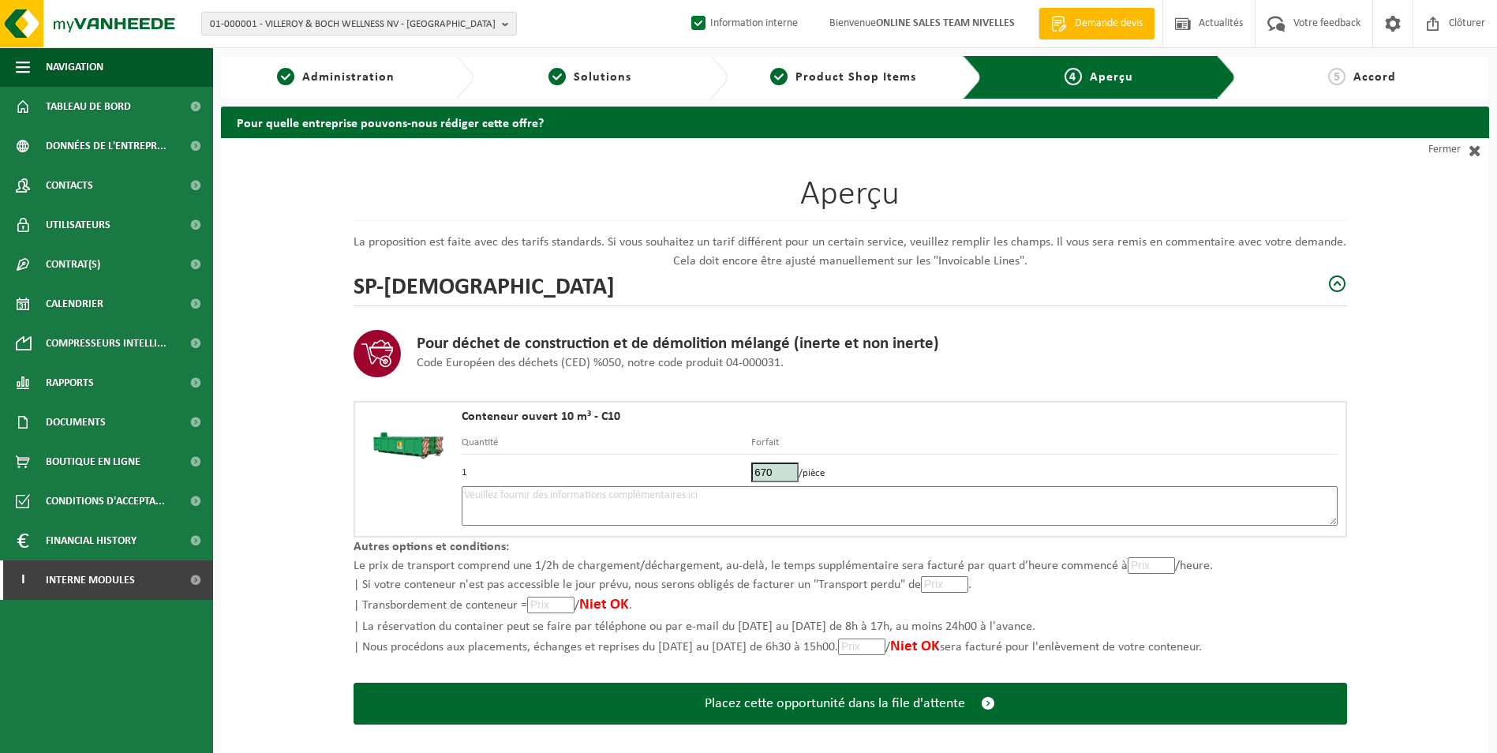
click at [863, 487] on textarea at bounding box center [900, 505] width 876 height 39
type textarea "p"
type textarea "Placement 8m3 le 03/09. Si possible le matin. Télèphoner 30 minutes avant au 04…"
click at [773, 473] on input "670" at bounding box center [774, 473] width 47 height 20
type input "6"
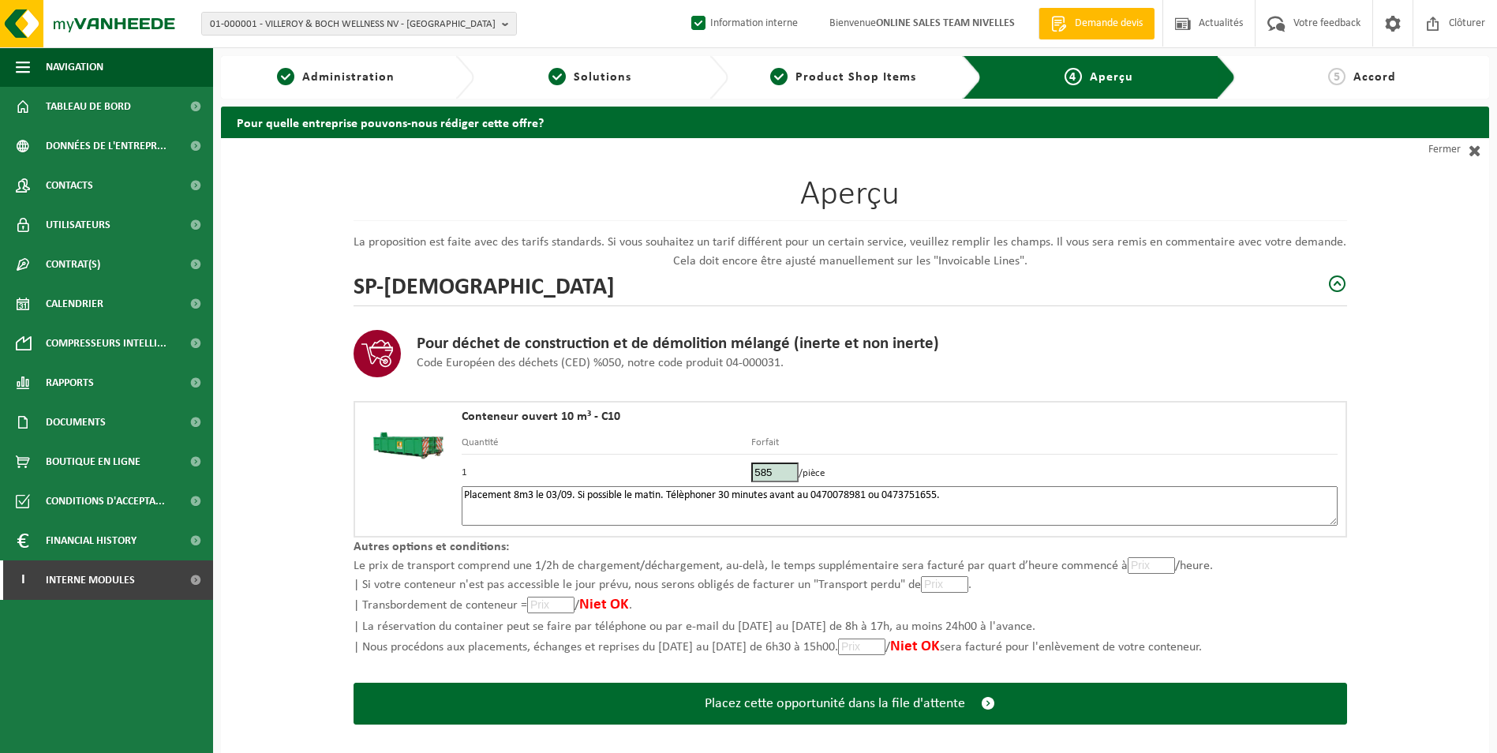
type input "585"
click at [462, 507] on textarea "Placement 8m3 le 03/09. Si possible le matin. Télèphoner 30 minutes avant au 04…" at bounding box center [900, 505] width 876 height 39
click at [979, 496] on textarea "Placement 8m3 le 03/09. Si possible le matin. Télèphoner 30 minutes avant au 04…" at bounding box center [900, 505] width 876 height 39
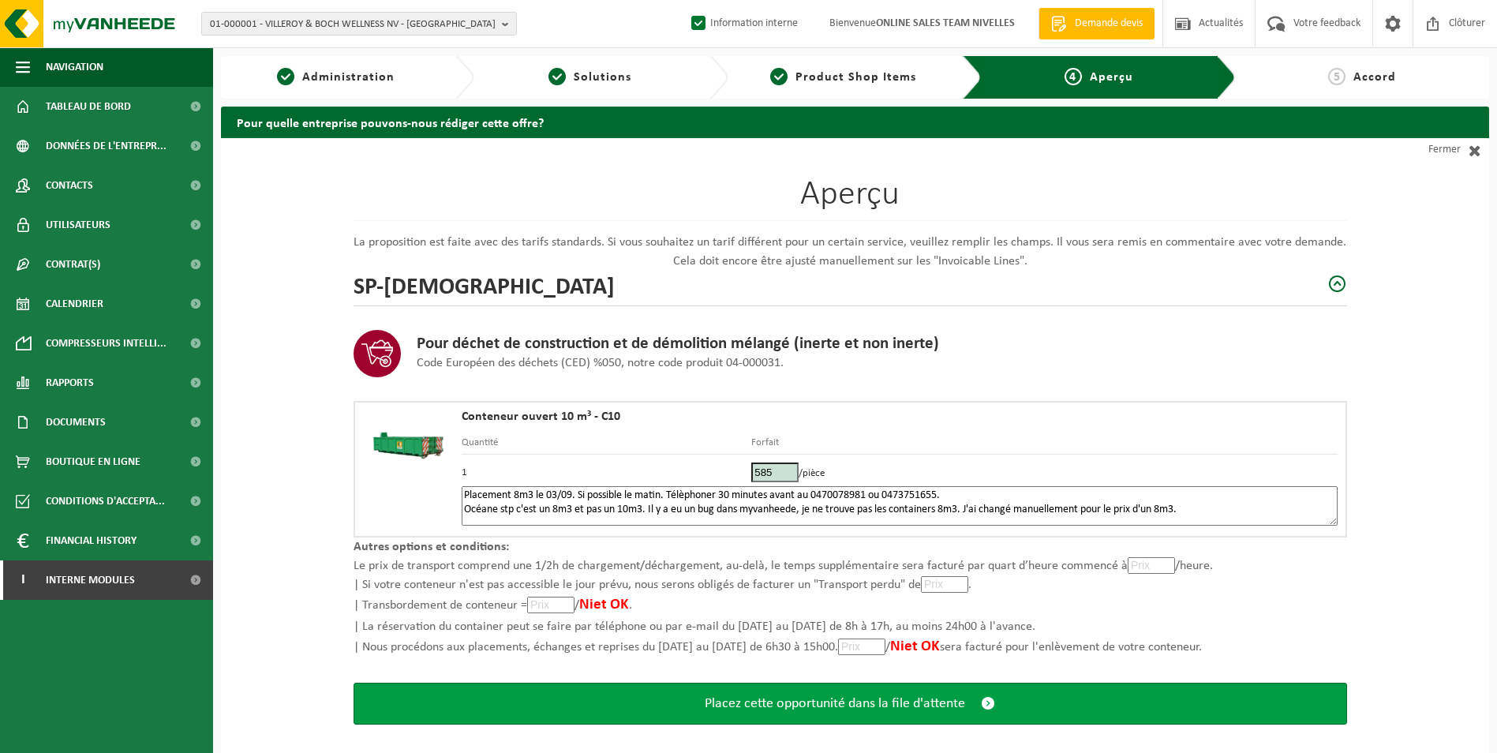
type textarea "Placement 8m3 le 03/09. Si possible le matin. Télèphoner 30 minutes avant au 04…"
click at [825, 706] on span "Placez cette opportunité dans la file d'attente" at bounding box center [835, 703] width 260 height 17
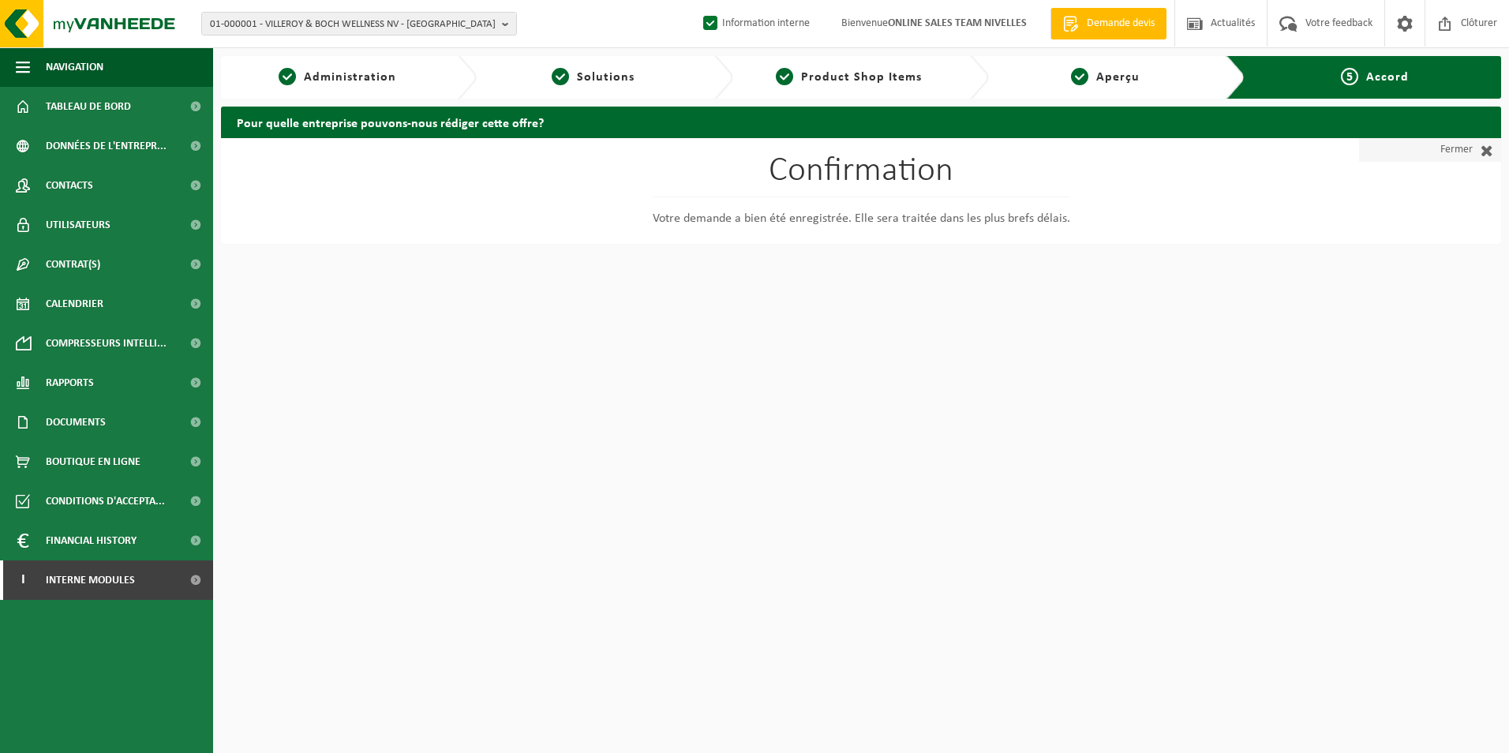
click at [1481, 146] on span at bounding box center [1483, 150] width 21 height 16
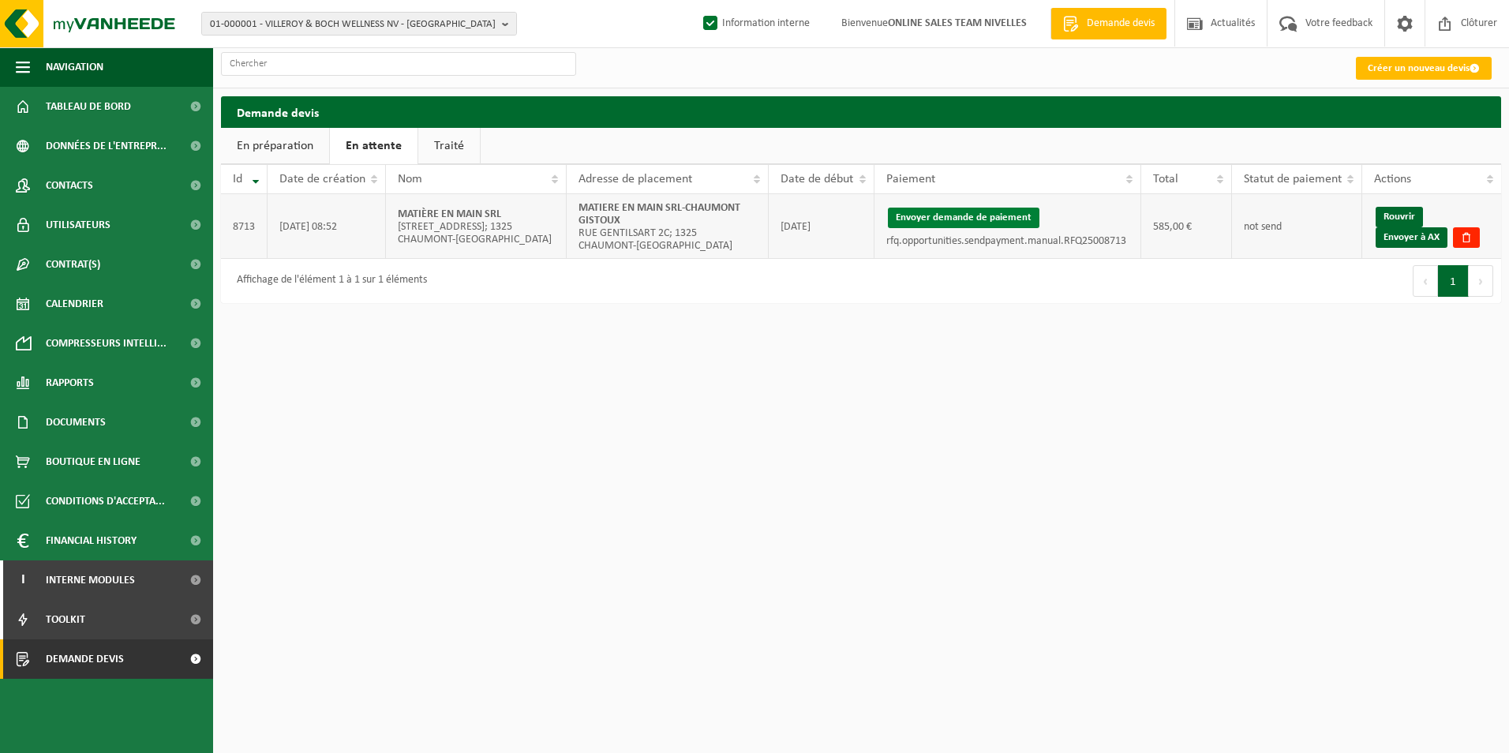
click at [963, 217] on button "Envoyer demande de paiement" at bounding box center [964, 218] width 152 height 21
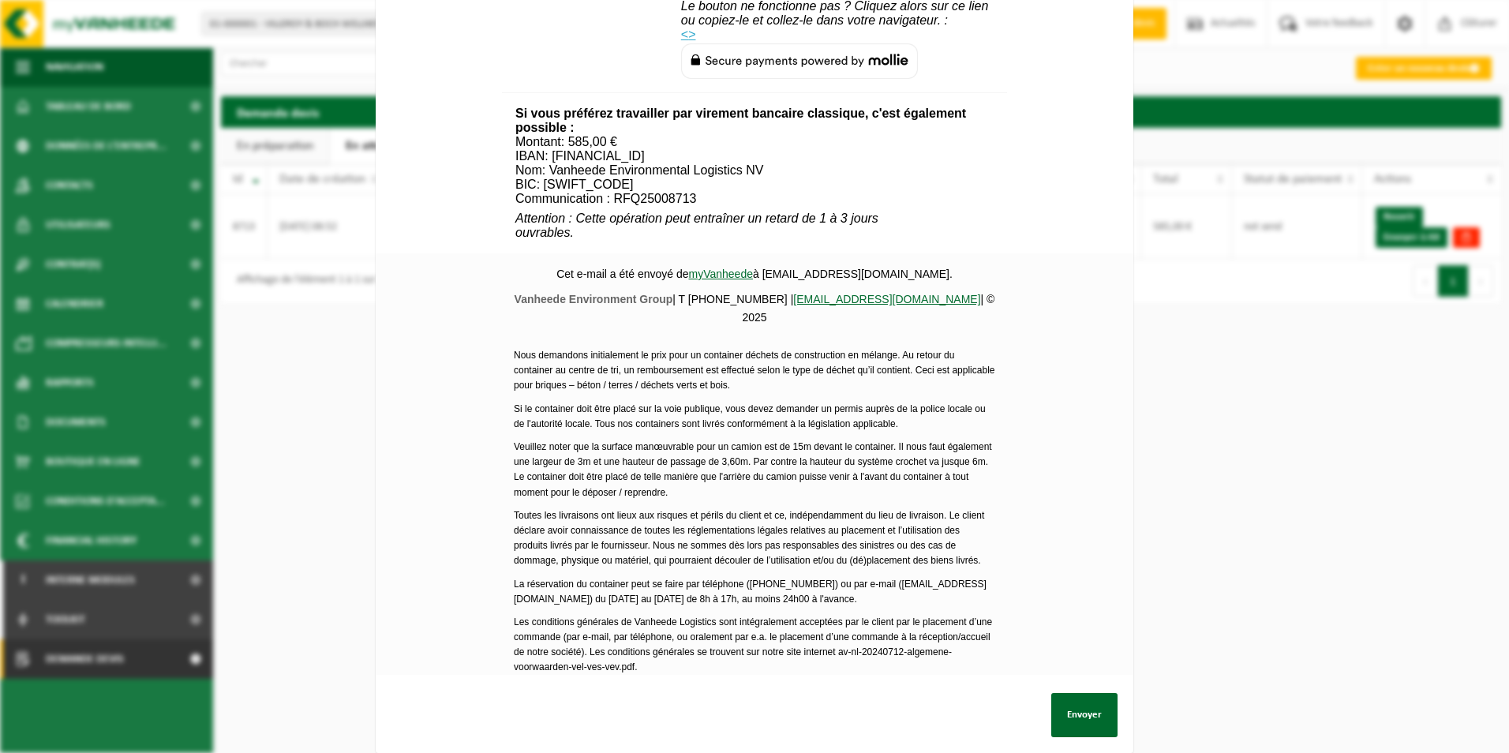
scroll to position [552, 0]
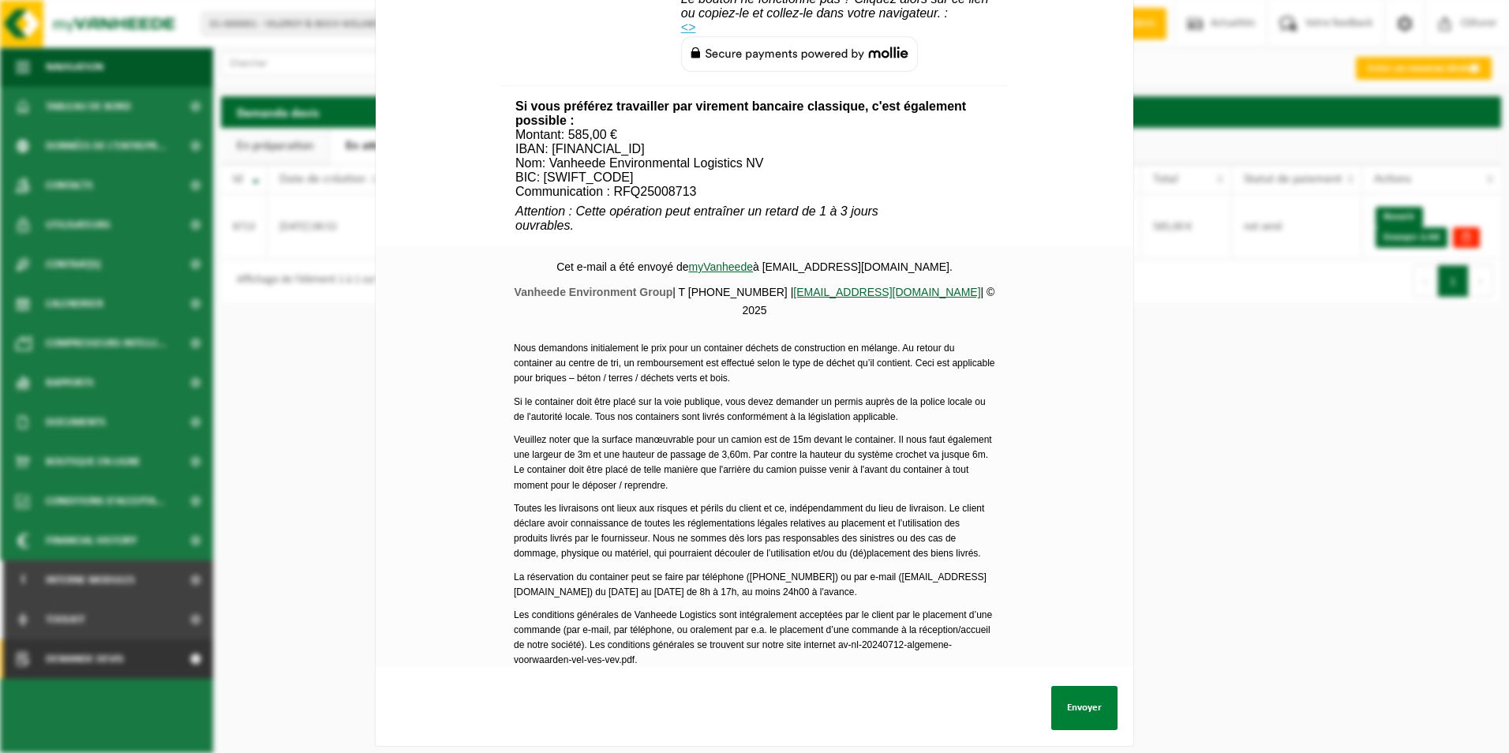
click at [1067, 710] on button "Envoyer" at bounding box center [1084, 708] width 66 height 44
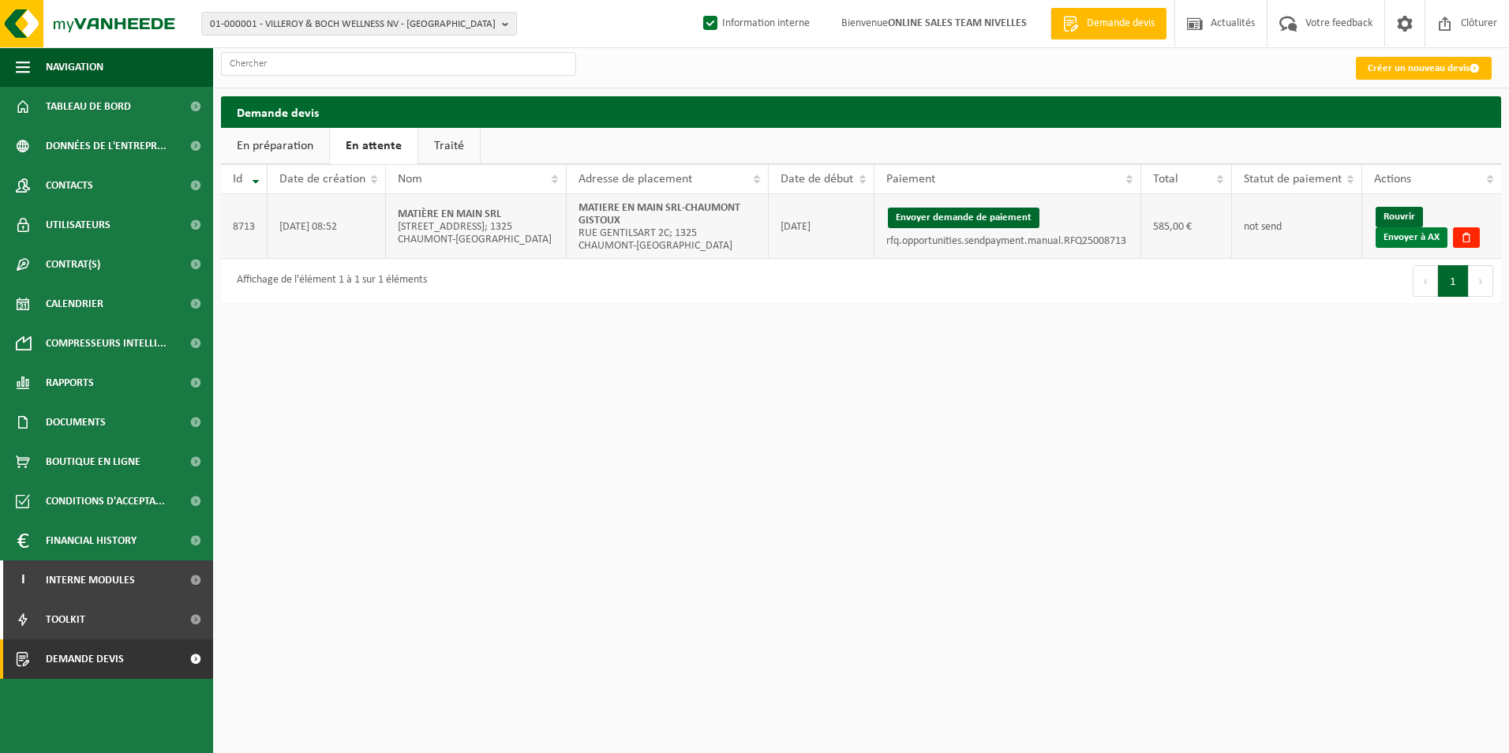
click at [1418, 237] on link "Envoyer à AX" at bounding box center [1412, 237] width 72 height 21
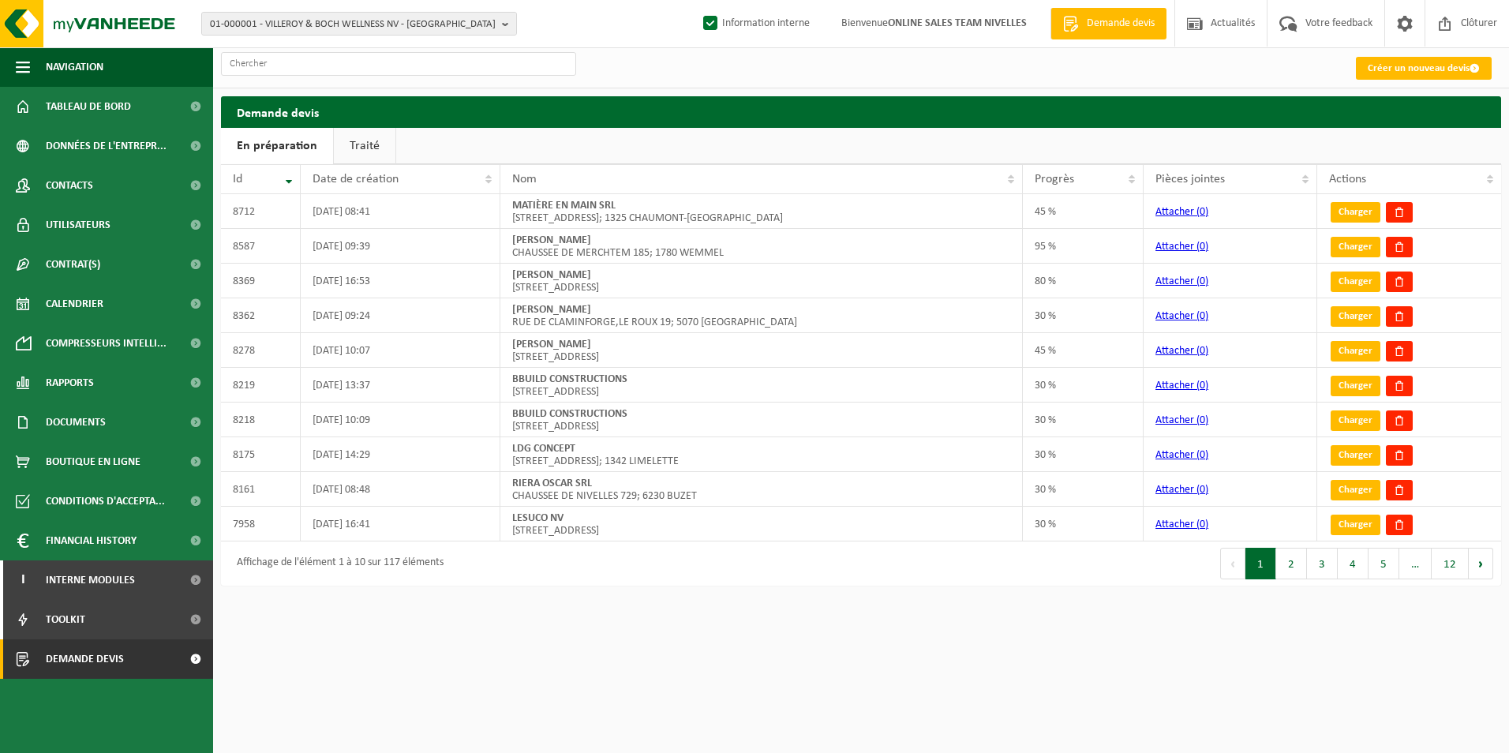
click at [368, 139] on link "Traité" at bounding box center [365, 146] width 62 height 36
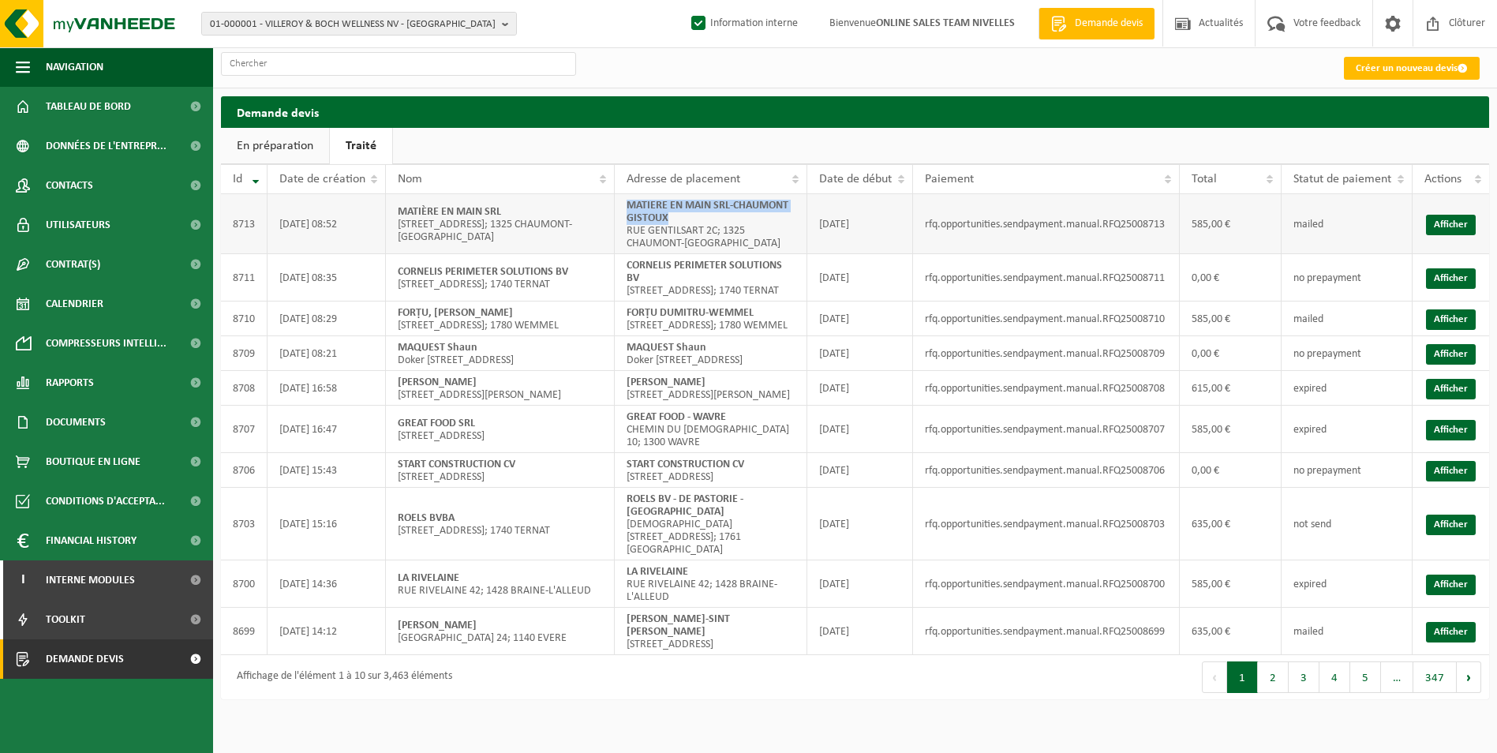
drag, startPoint x: 627, startPoint y: 206, endPoint x: 676, endPoint y: 223, distance: 51.7
click at [676, 223] on td "MATIERE EN MAIN SRL-CHAUMONT GISTOUX [GEOGRAPHIC_DATA] 2C; 1325 CHAUMONT-[GEOGR…" at bounding box center [711, 224] width 193 height 60
copy strong "MATIERE EN MAIN SRL-CHAUMONT GISTOUX"
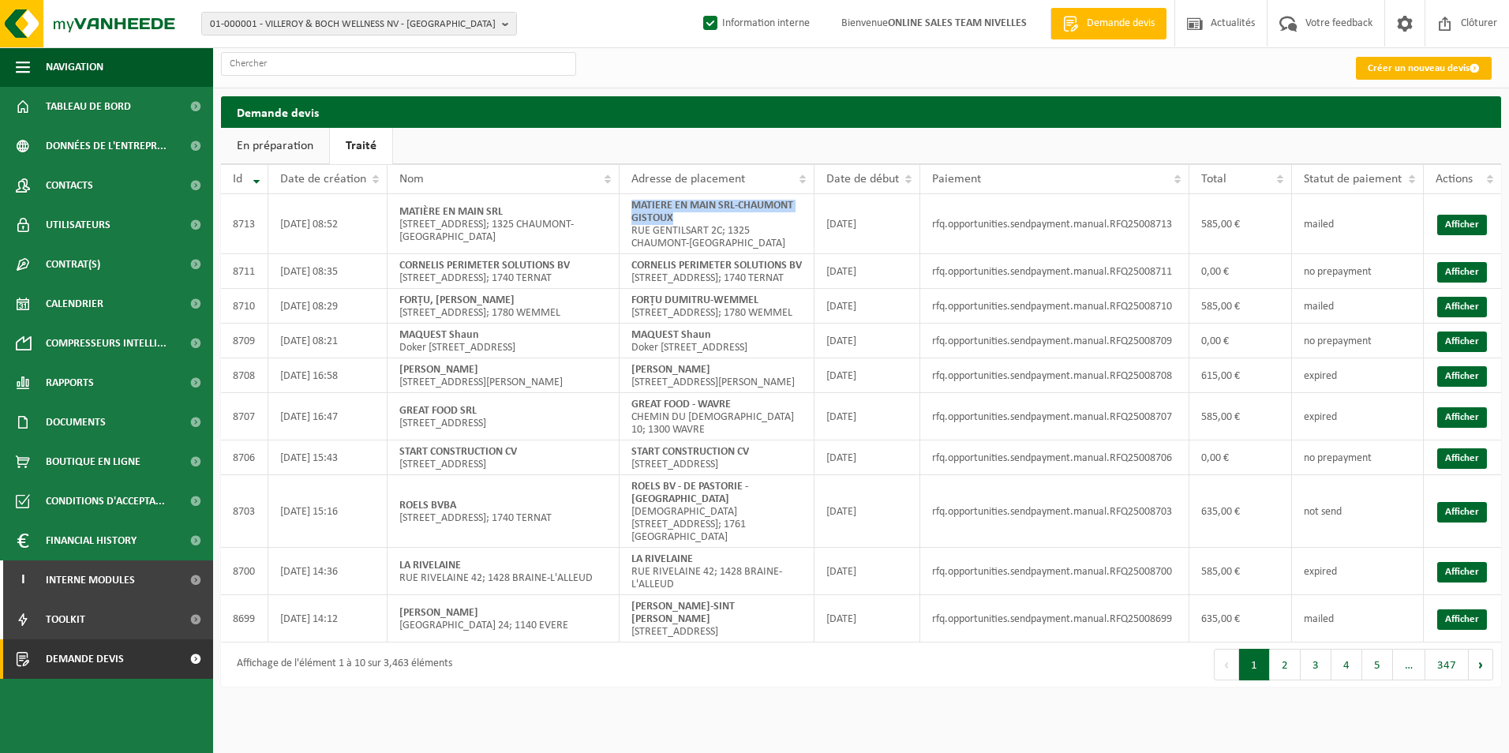
click at [1399, 67] on link "Créer un nouveau devis" at bounding box center [1424, 68] width 136 height 23
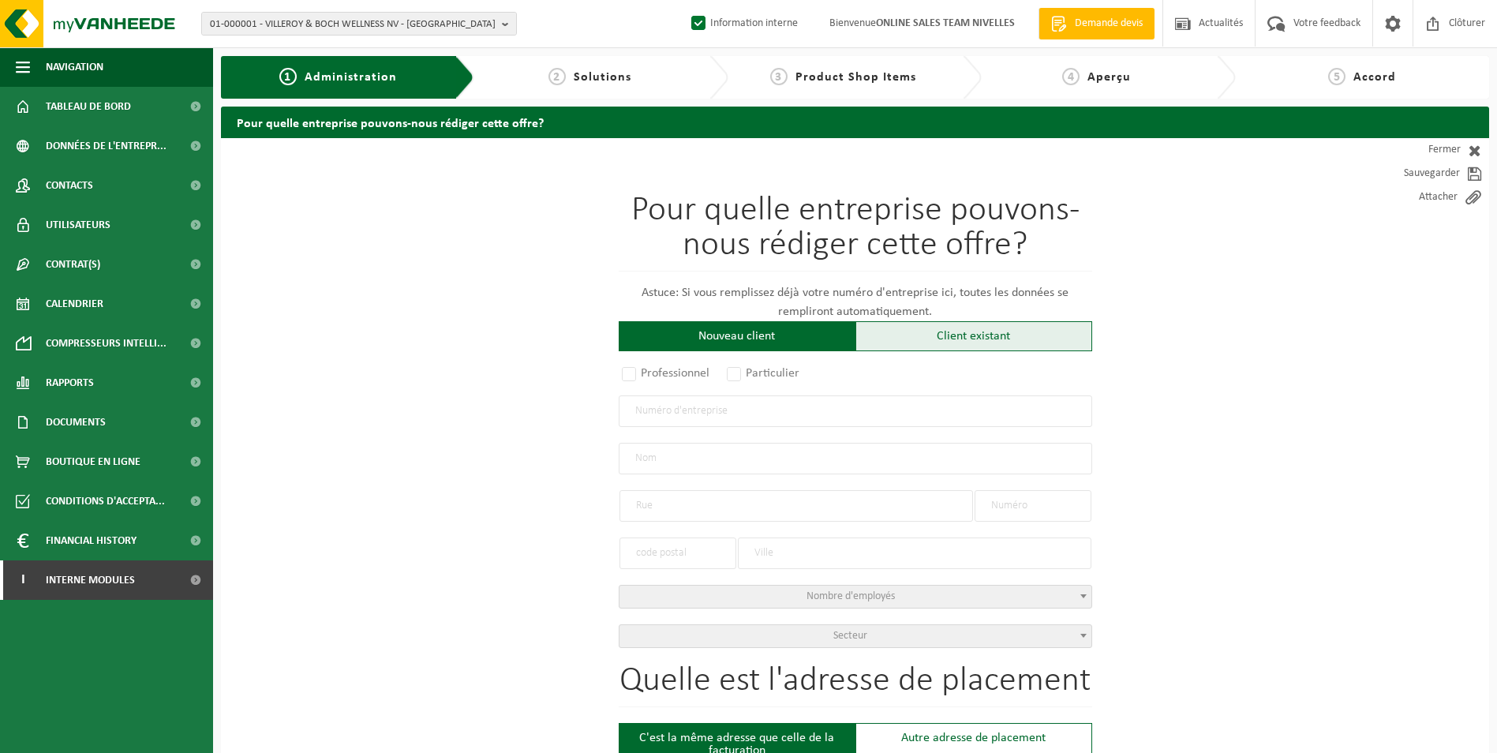
click at [930, 339] on div "Client existant" at bounding box center [974, 336] width 237 height 30
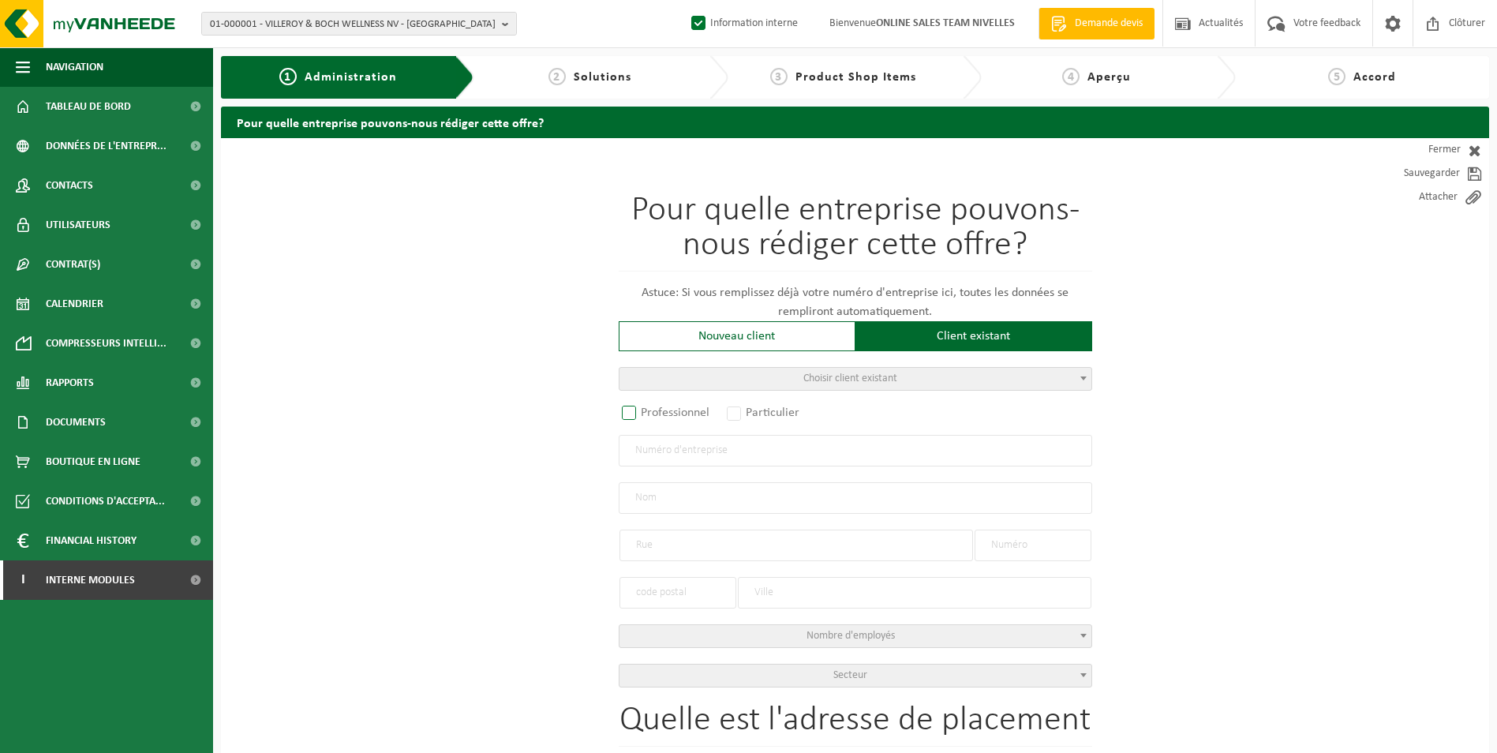
click at [678, 408] on label "Professionnel" at bounding box center [667, 413] width 96 height 22
click at [655, 409] on input "Professionnel" at bounding box center [650, 414] width 10 height 10
radio input "true"
click at [680, 454] on input "text" at bounding box center [856, 451] width 474 height 32
type input "0797658813"
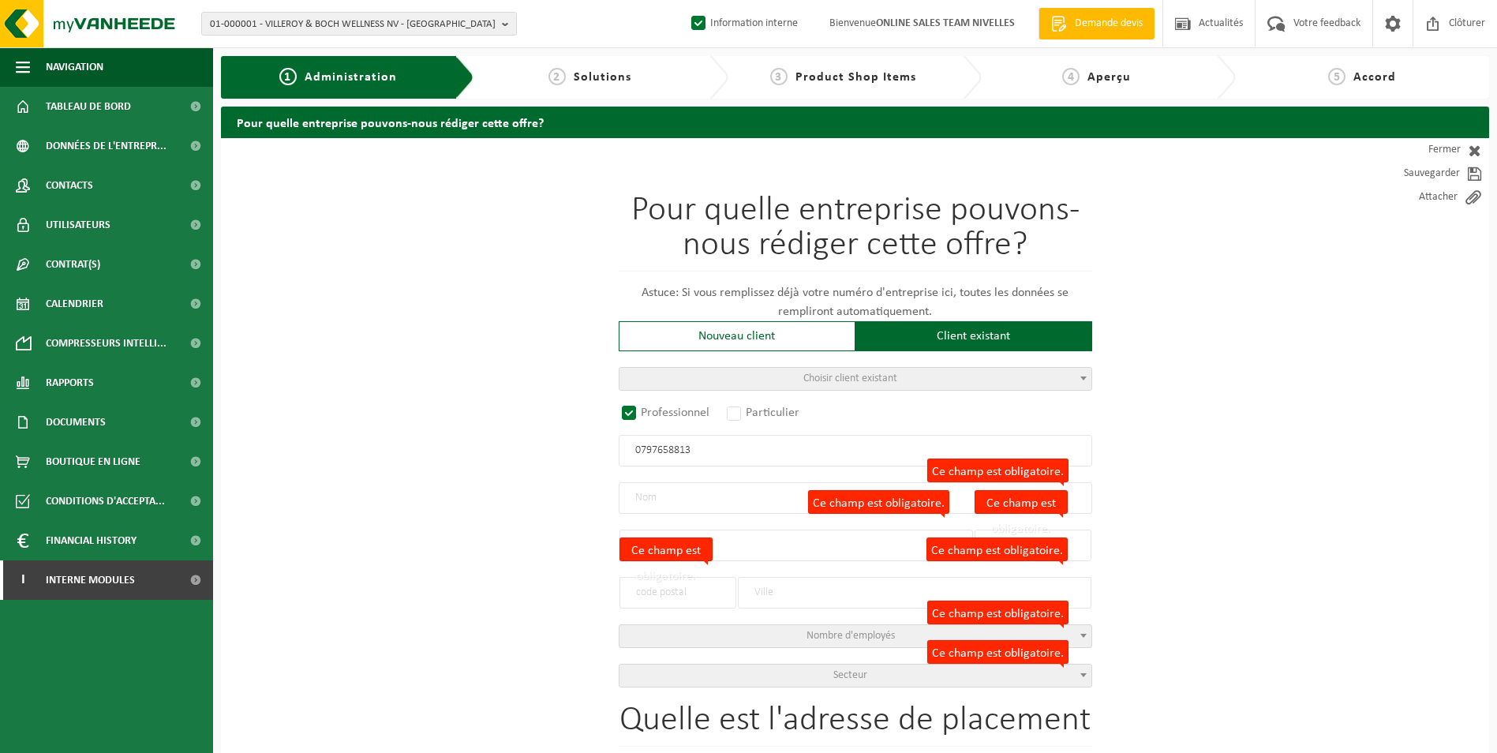
radio input "false"
select select
type input "AND CONSTRUCT BV"
type input "WAGENWEG"
type input "3/A"
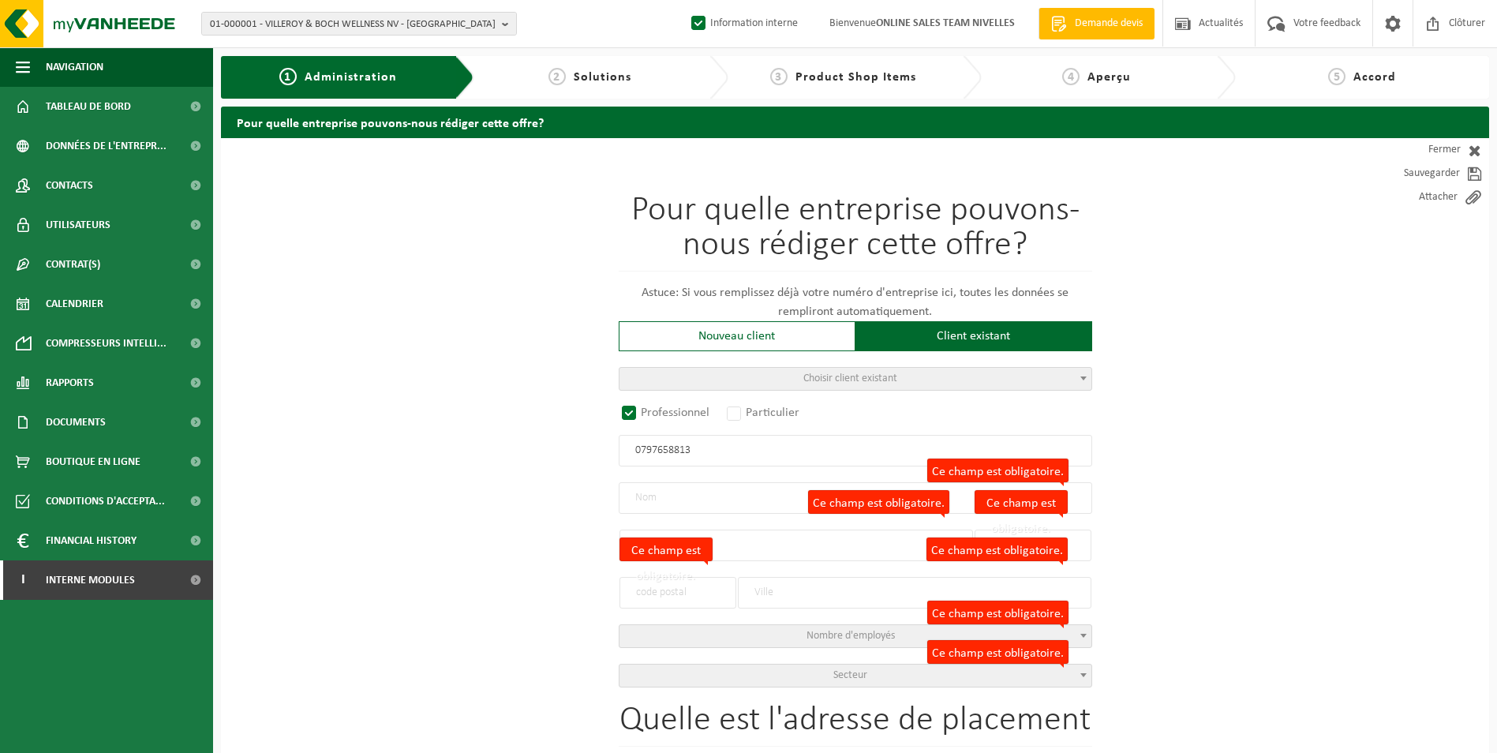
type input "9572"
type input "LIERDE"
type input "2340855468"
radio input "true"
select select "150087"
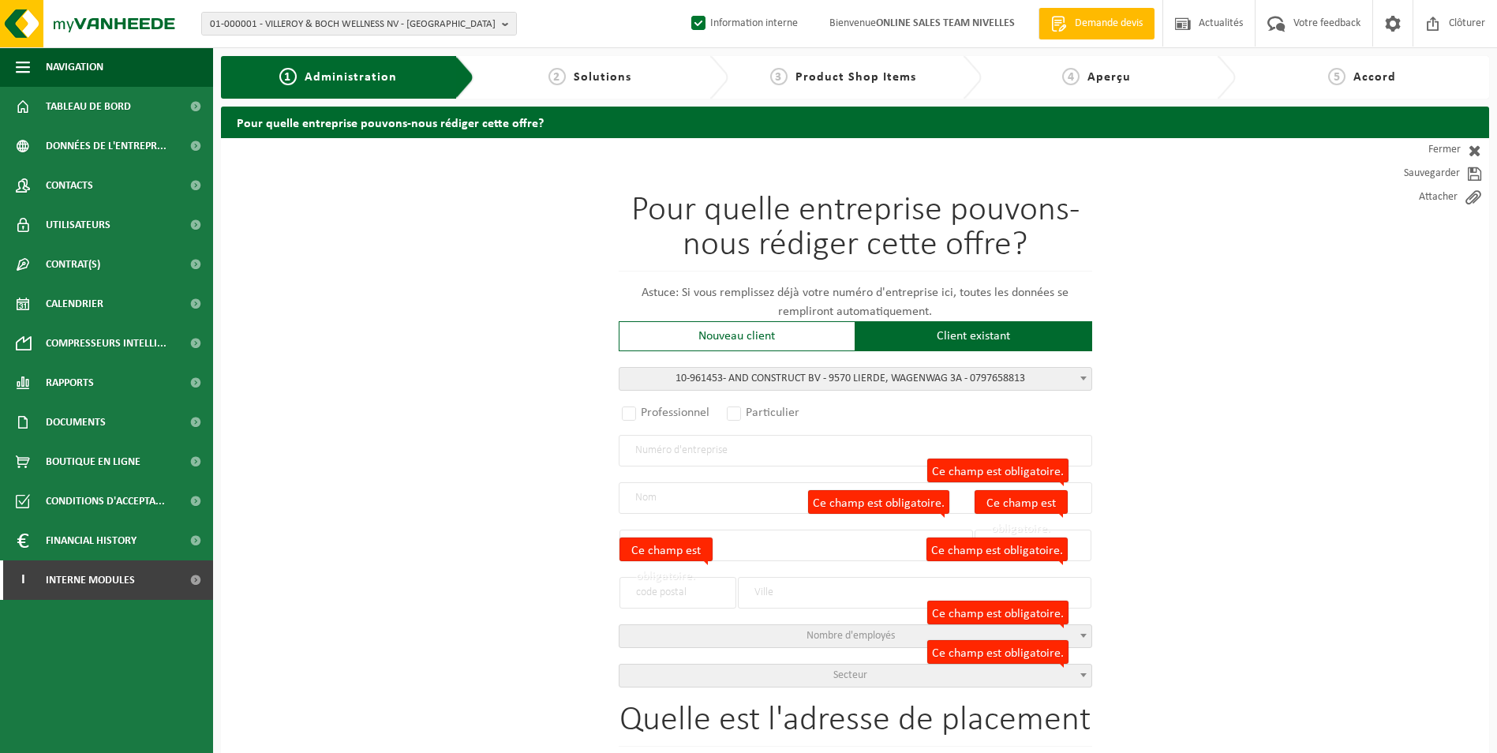
type input "0797.658.813"
type input "AND CONSTRUCT BV"
type input "WAGENWAG"
type input "3A"
type input "9570"
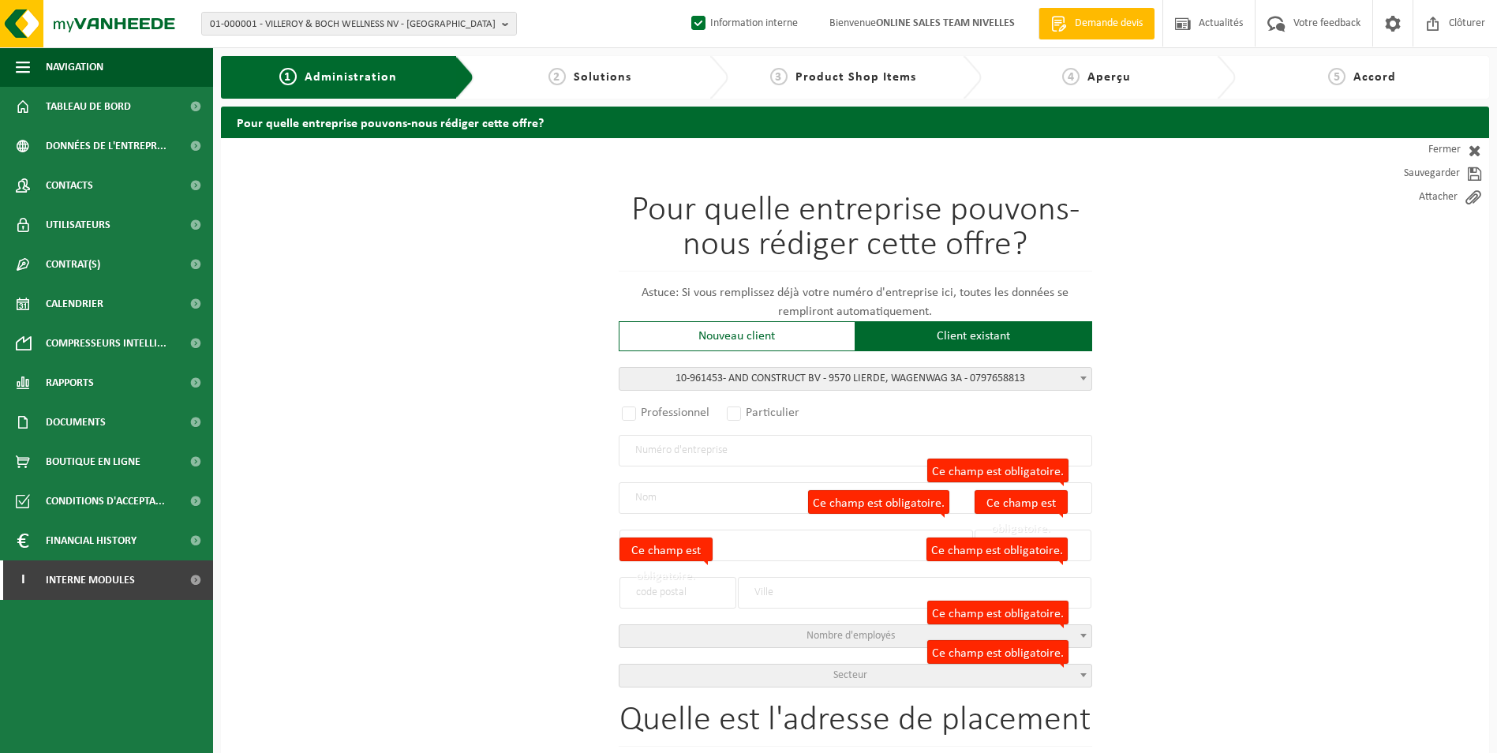
type input "LIERDE"
type input "WAGENWAG"
type input "3A"
type input "9570"
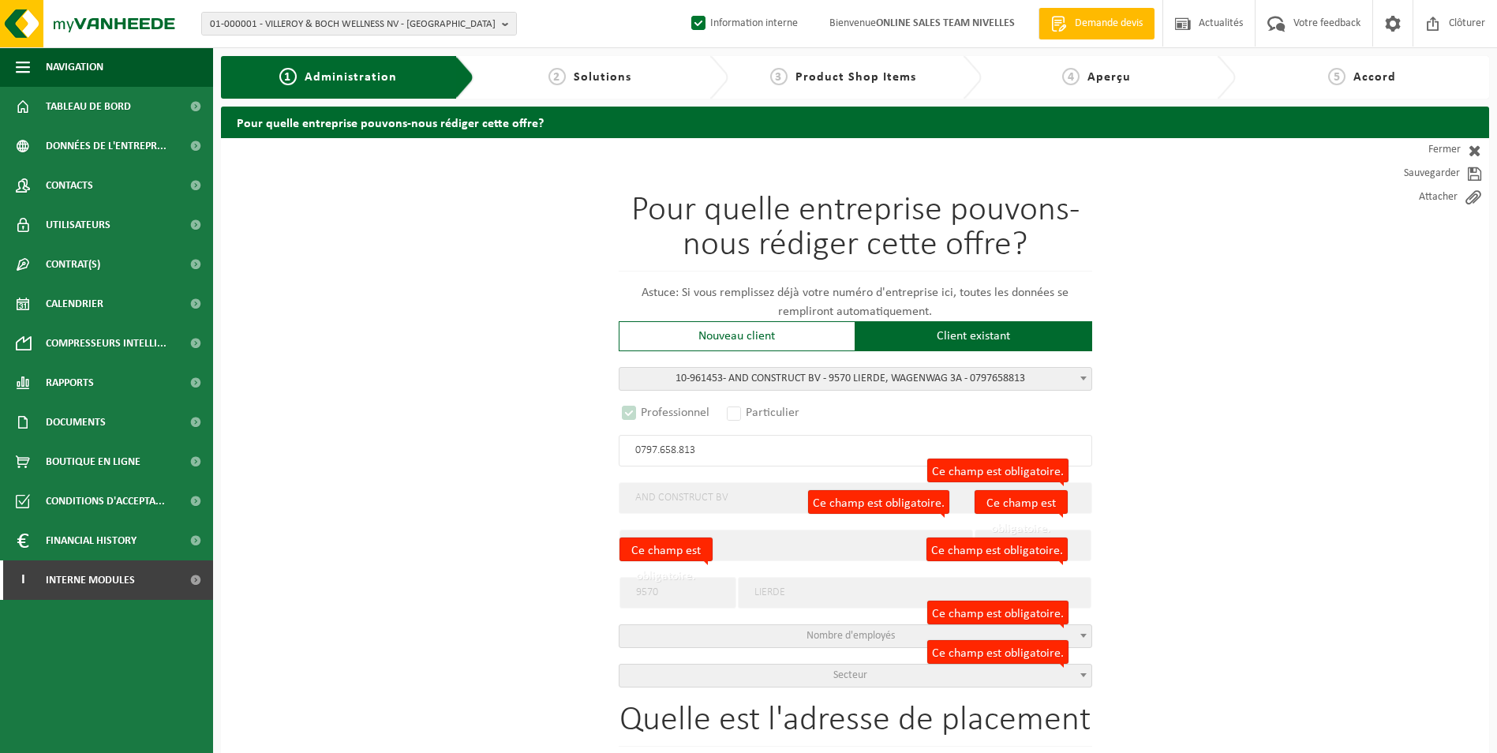
select select "D"
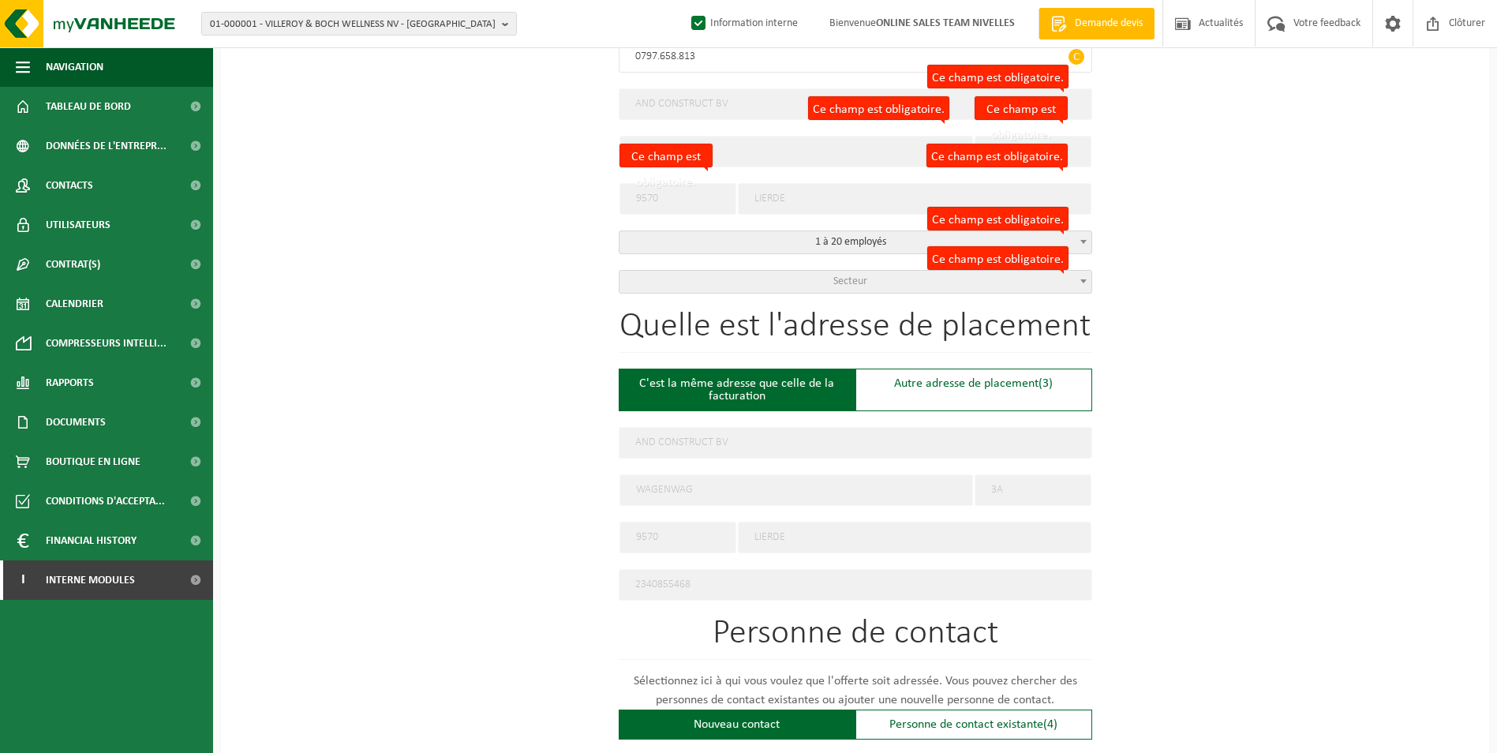
scroll to position [395, 0]
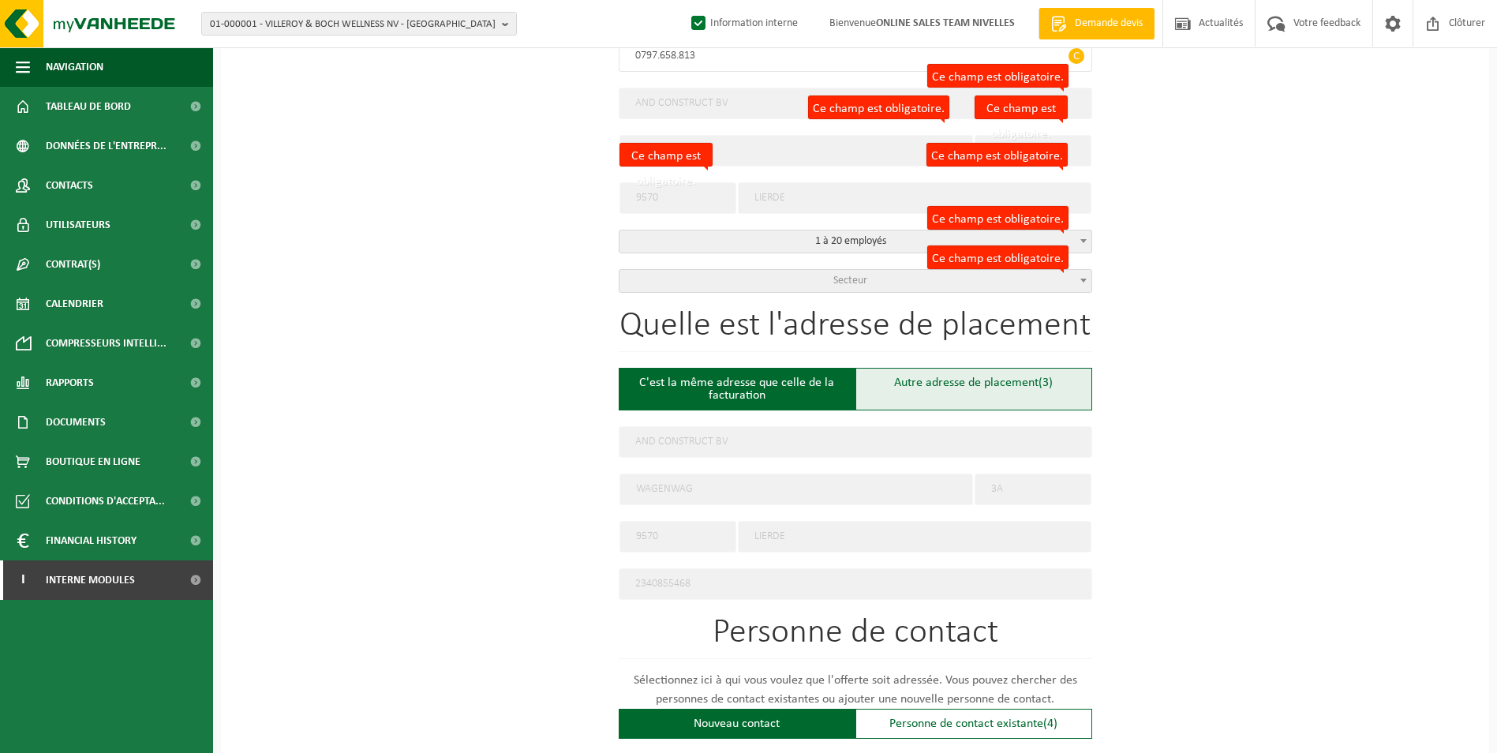
click at [942, 380] on div "Autre adresse de placement (3)" at bounding box center [974, 389] width 237 height 43
type input "Chantier -"
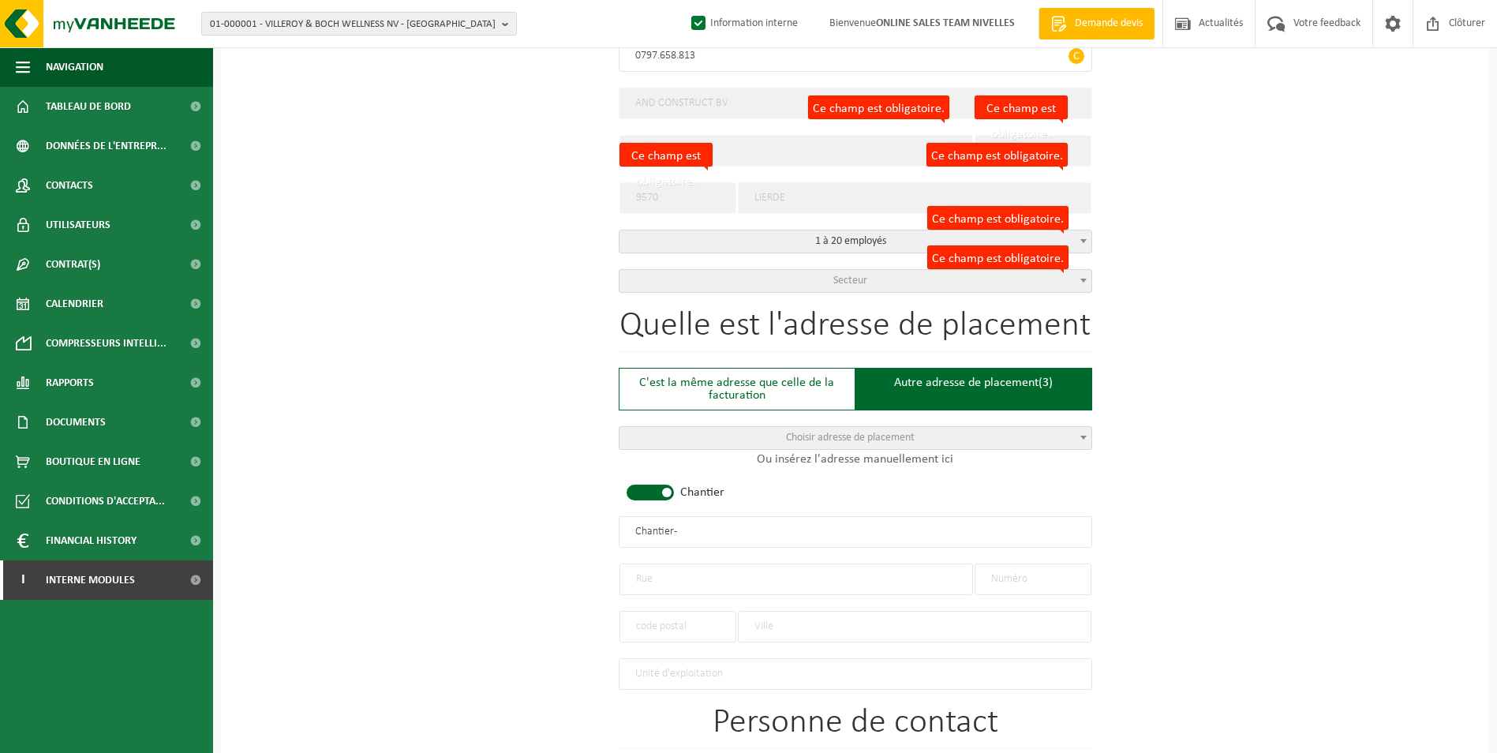
click at [663, 485] on span at bounding box center [650, 493] width 47 height 16
click at [747, 579] on input "text" at bounding box center [797, 580] width 354 height 32
type input "s"
type input "SPAGNIESTRAAT"
click at [1017, 576] on input "text" at bounding box center [1033, 580] width 117 height 32
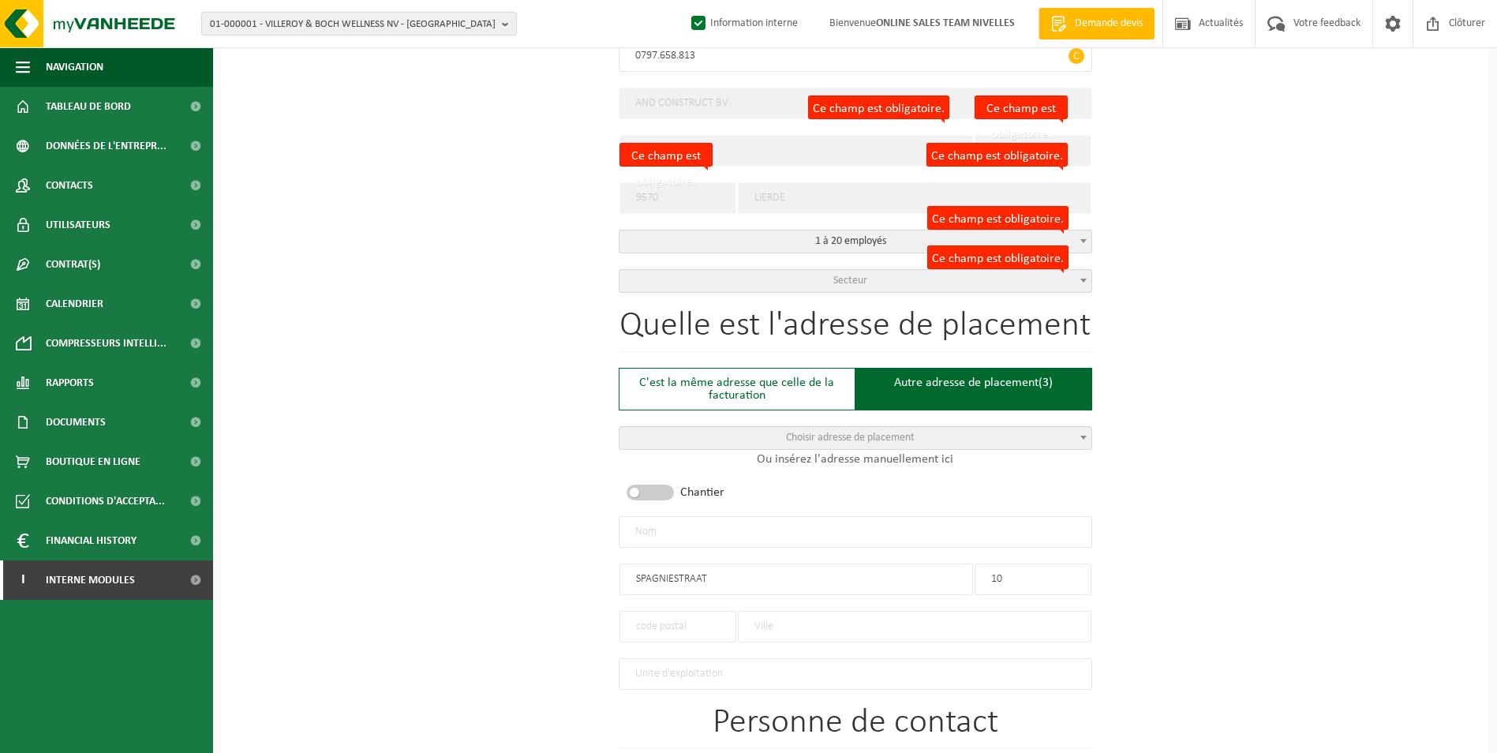
type input "10"
click at [783, 624] on input "text" at bounding box center [915, 627] width 354 height 32
click at [695, 628] on input "text" at bounding box center [678, 627] width 117 height 32
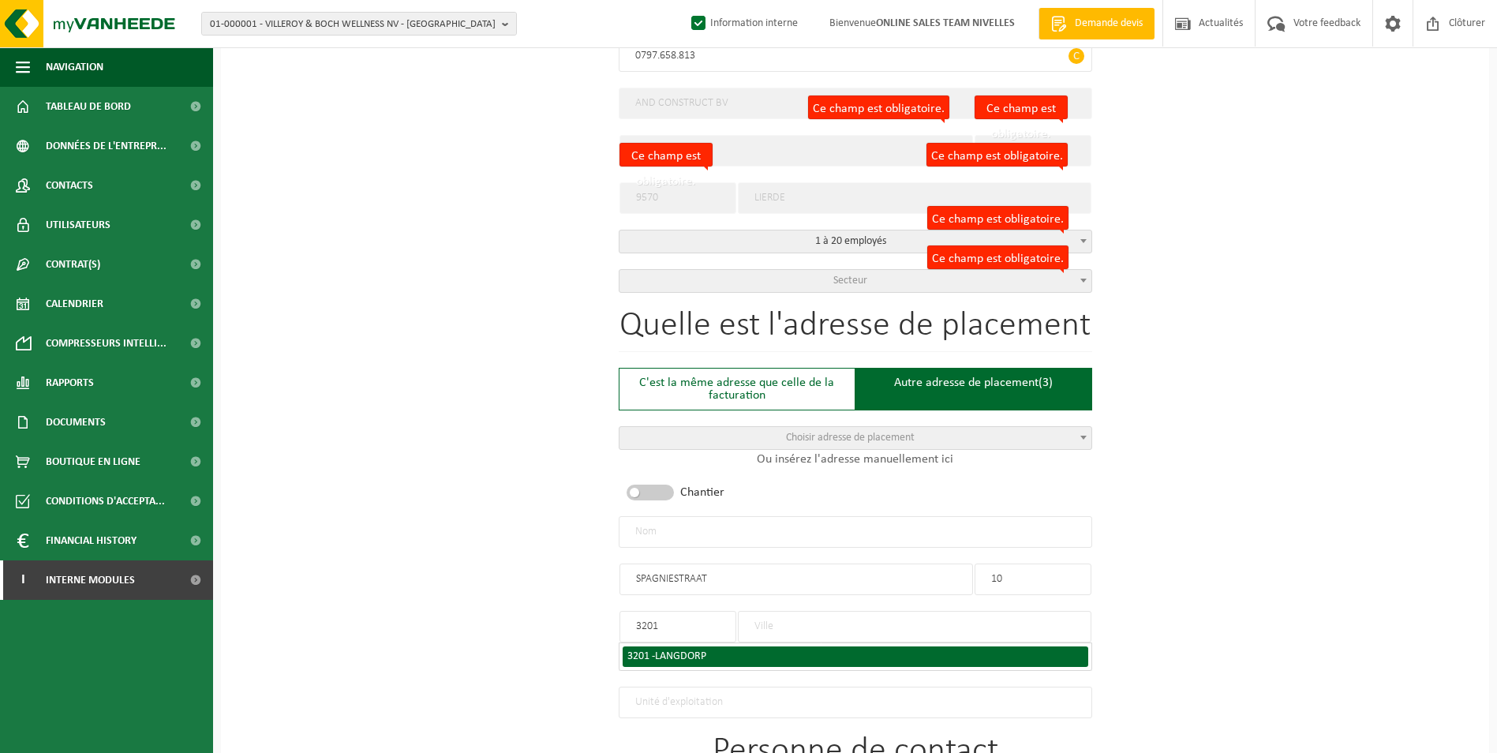
type input "3201"
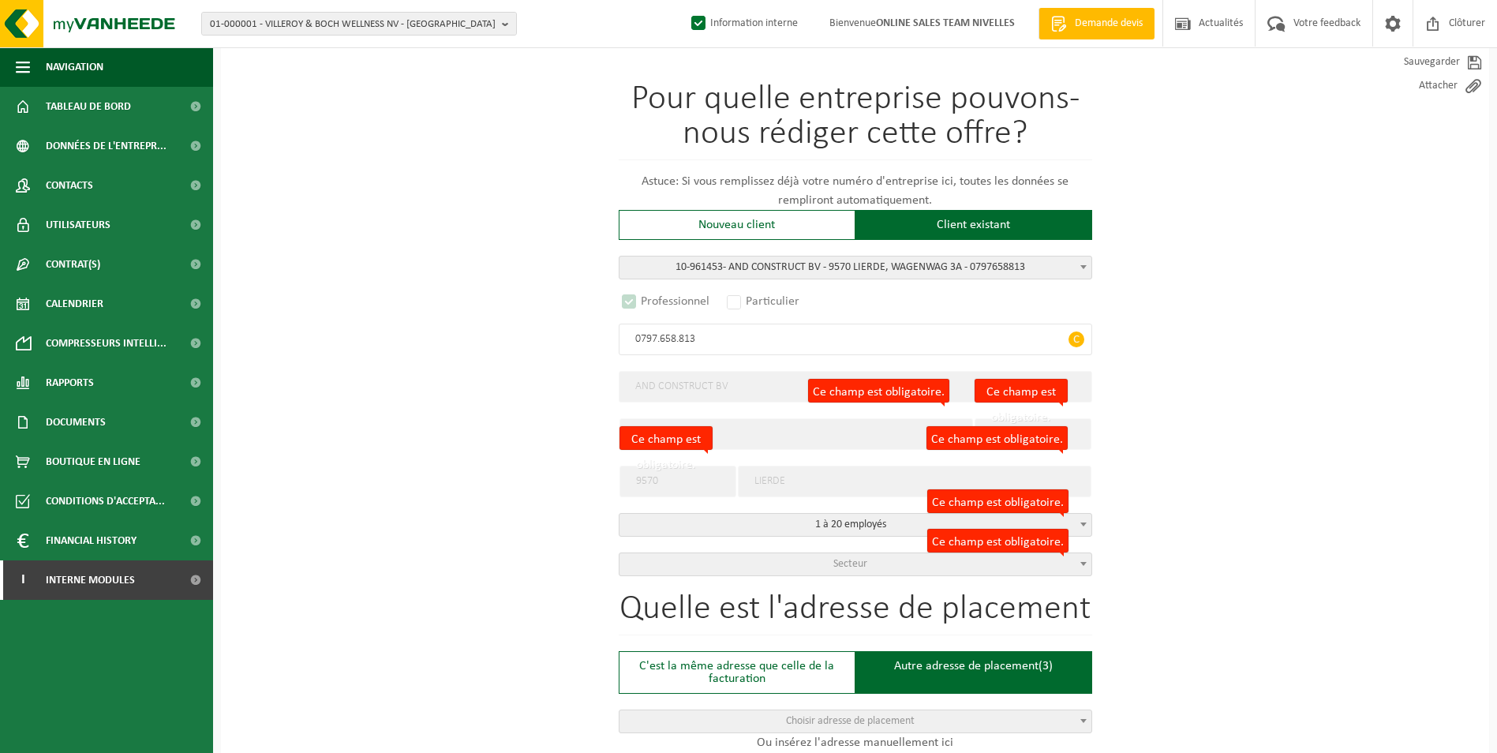
scroll to position [0, 0]
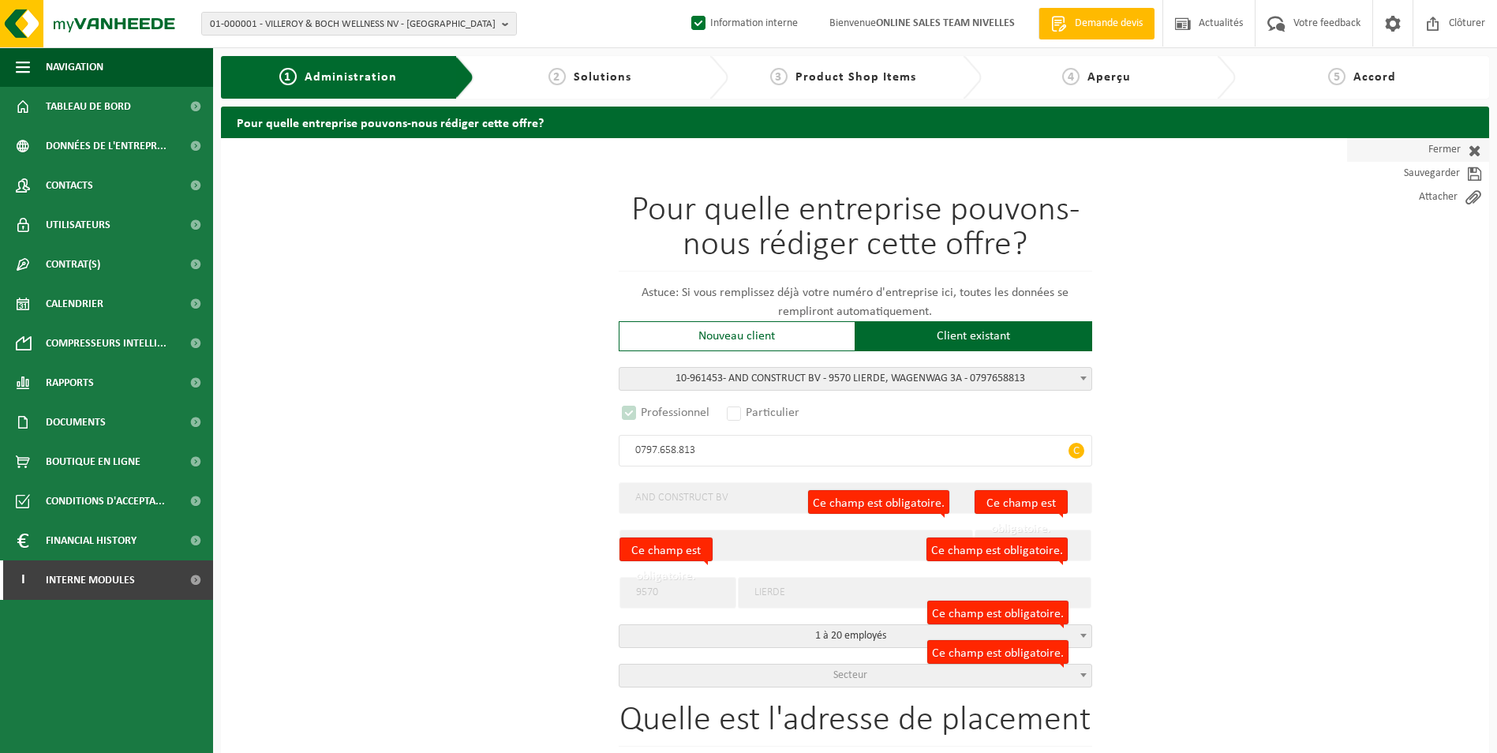
click at [1463, 150] on span at bounding box center [1471, 150] width 21 height 16
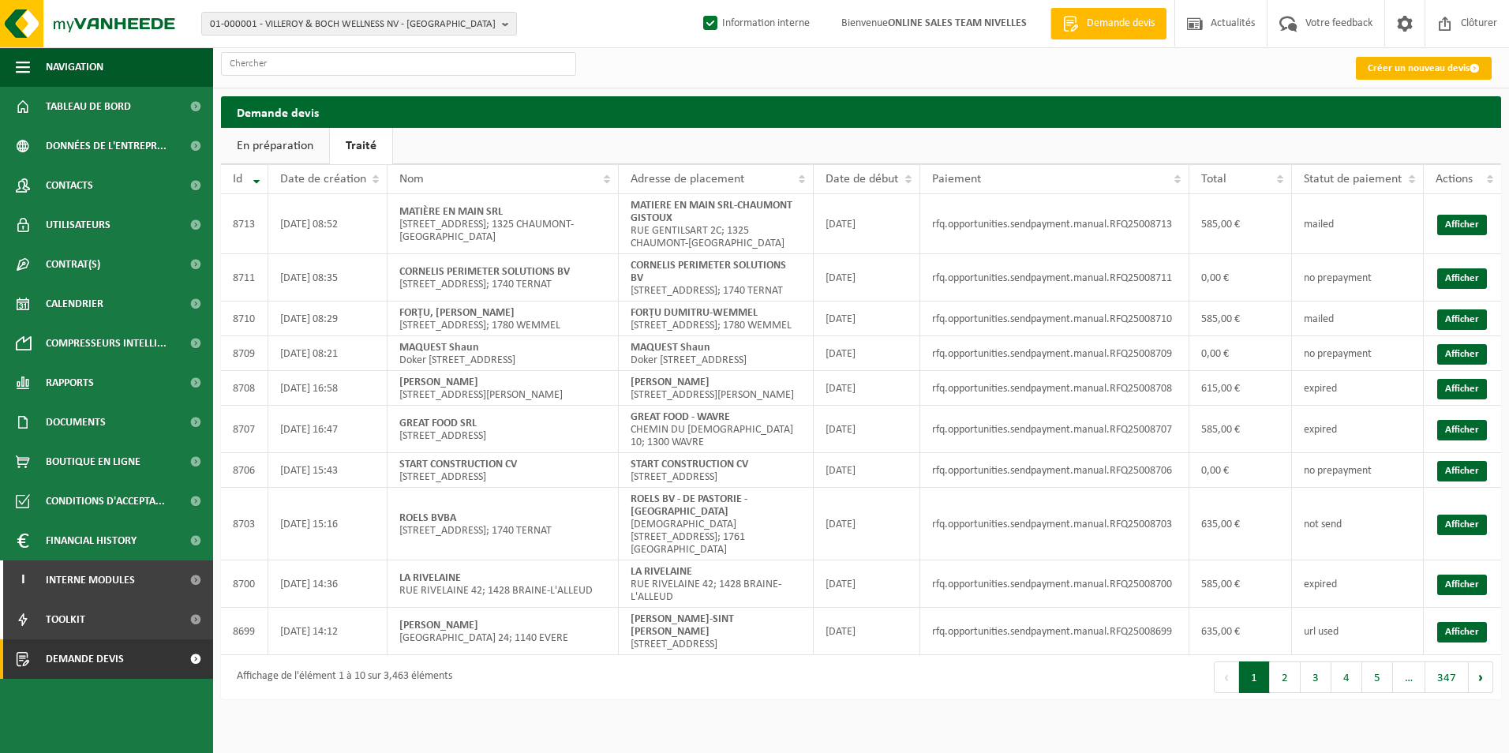
click at [1376, 63] on link "Créer un nouveau devis" at bounding box center [1424, 68] width 136 height 23
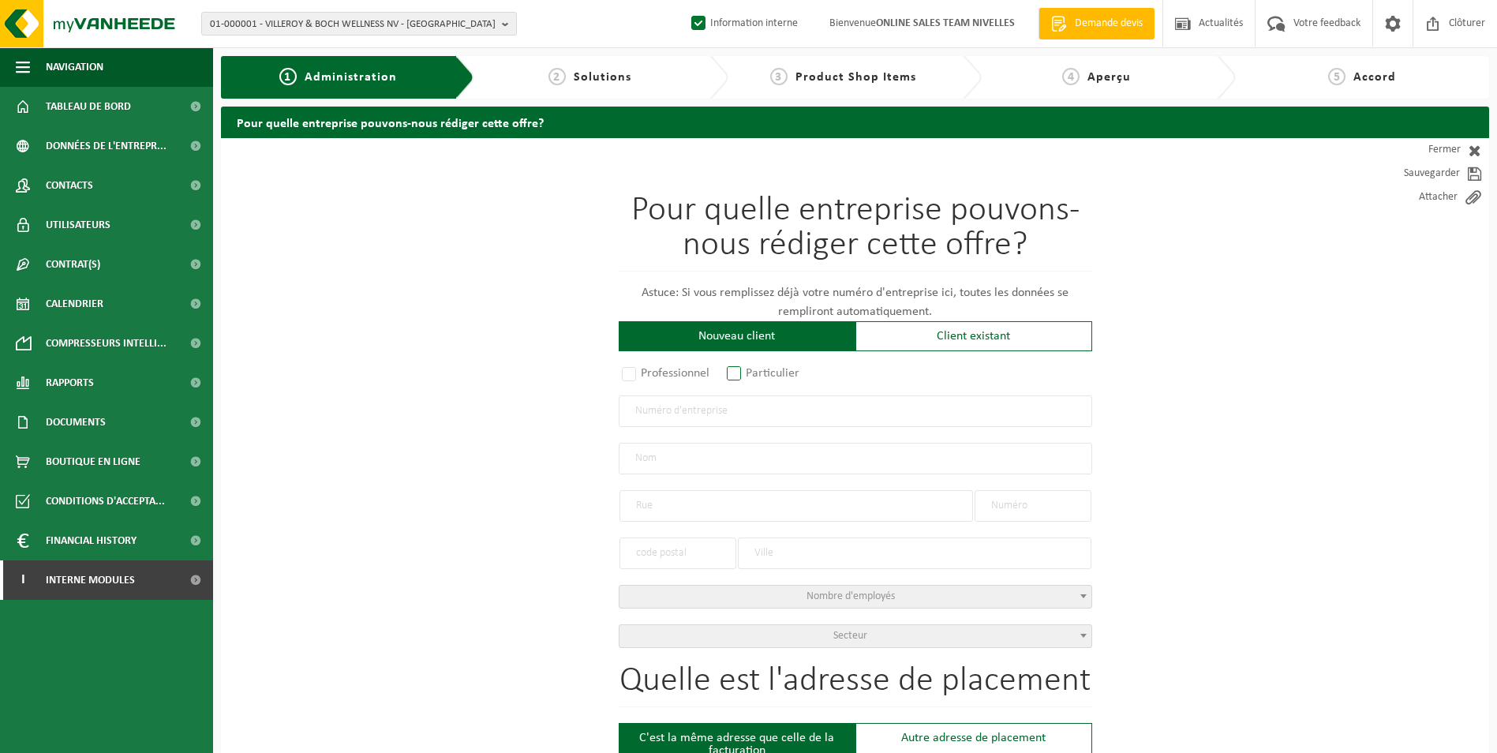
click at [740, 376] on label "Particulier" at bounding box center [764, 373] width 81 height 22
click at [750, 376] on input "Particulier" at bounding box center [755, 374] width 10 height 10
radio input "true"
select select "P"
select select "1707"
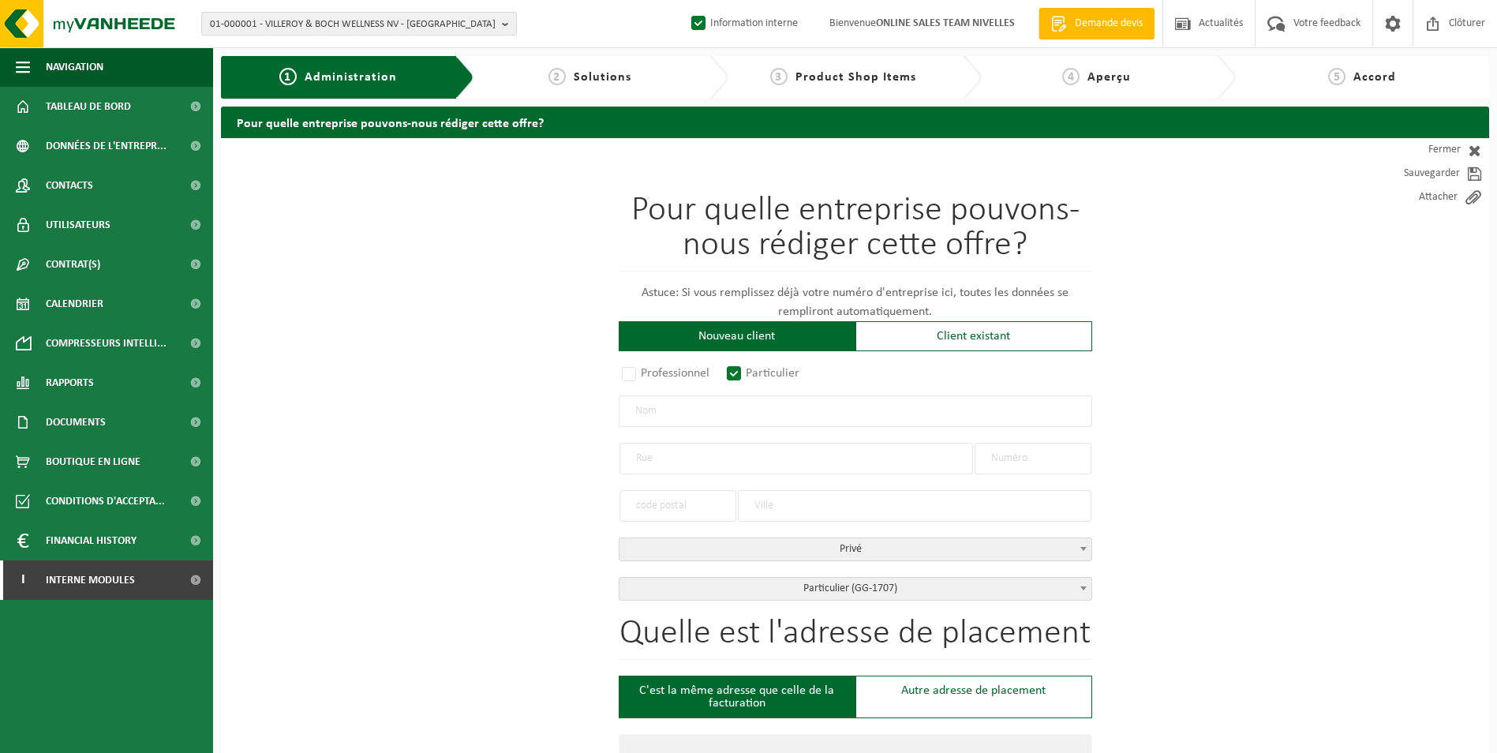
click at [706, 406] on input "text" at bounding box center [856, 411] width 474 height 32
click at [892, 413] on input "text" at bounding box center [856, 411] width 474 height 32
type input "[DEMOGRAPHIC_DATA][PERSON_NAME]"
click at [717, 449] on input "text" at bounding box center [797, 459] width 354 height 32
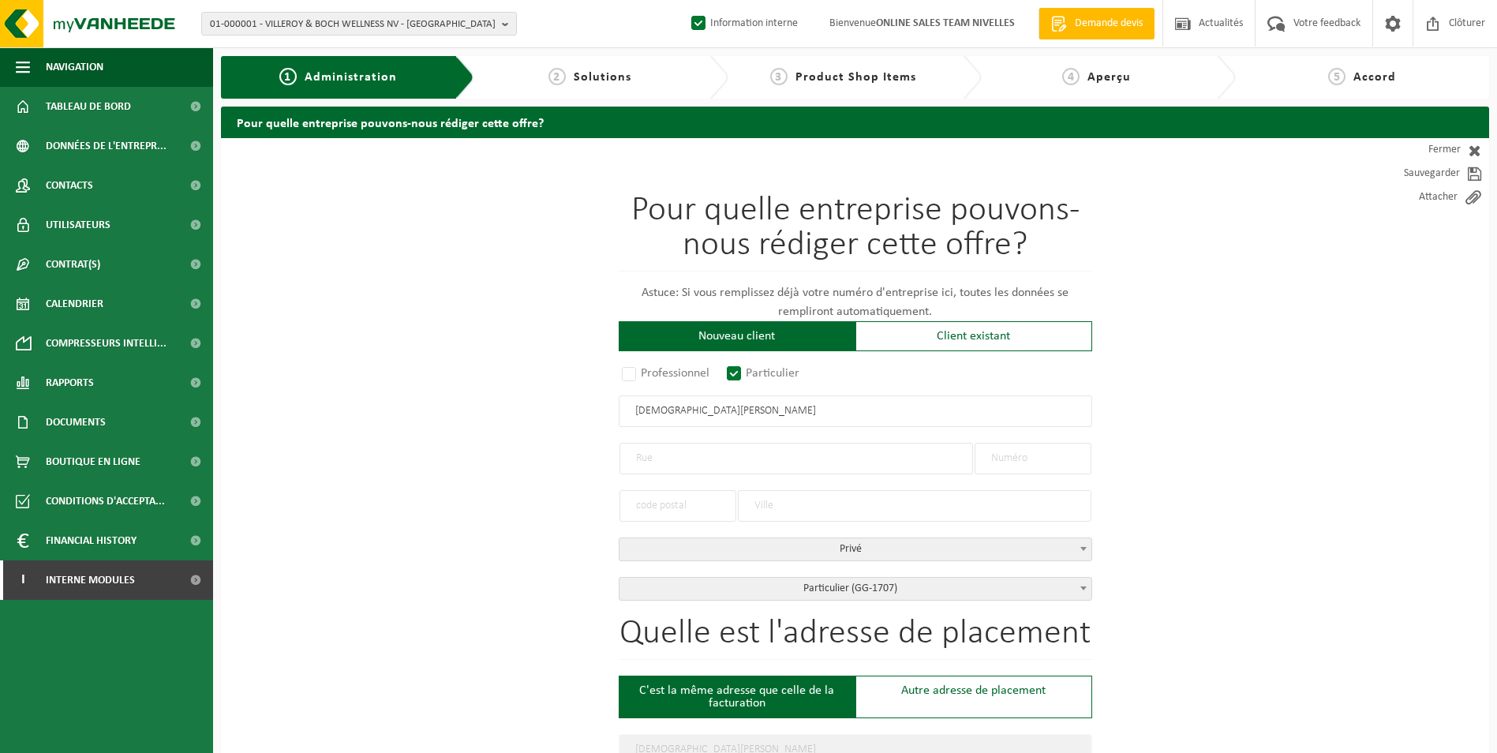
click at [1028, 463] on input "text" at bounding box center [1033, 459] width 117 height 32
type input "51"
click at [787, 455] on input "text" at bounding box center [797, 459] width 354 height 32
type input "RUE DU STOCQUY"
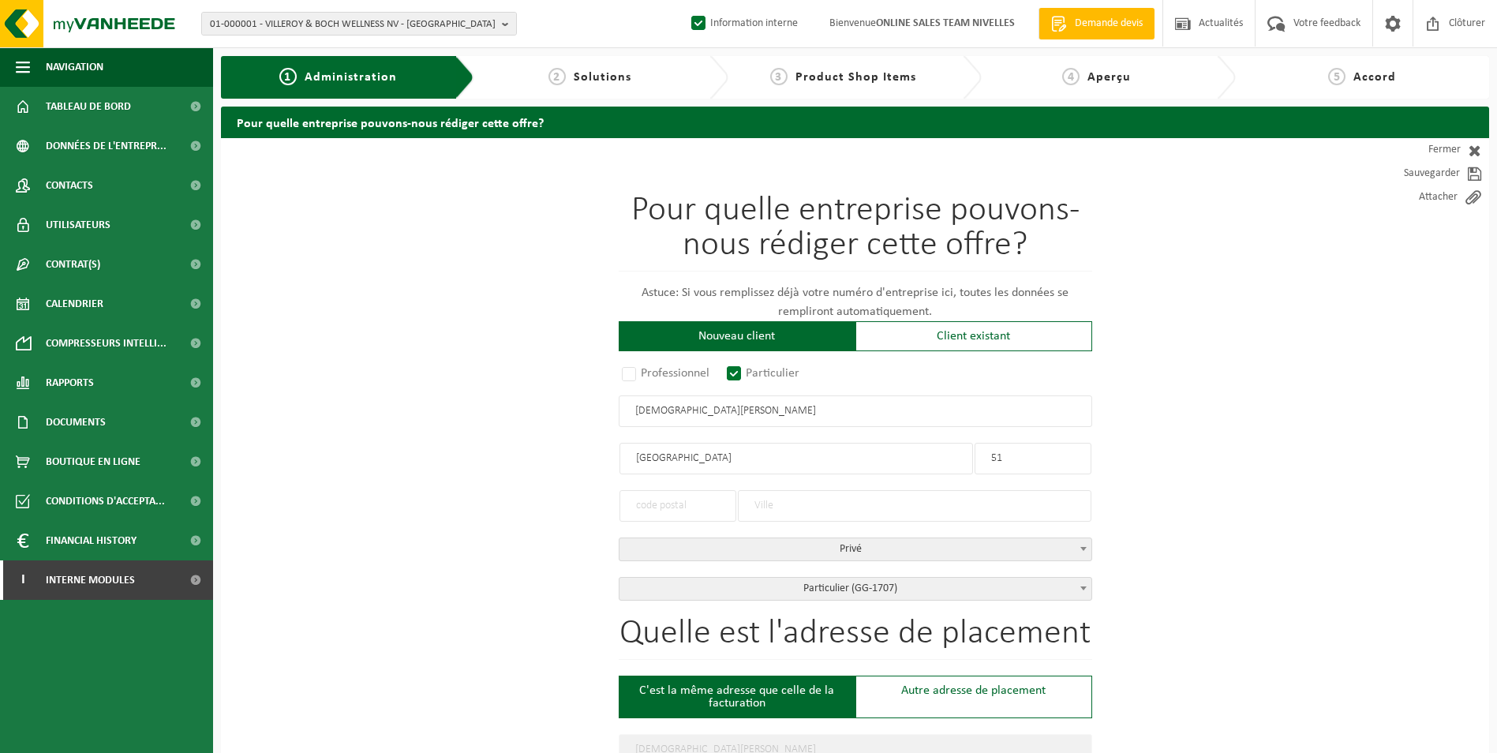
type input "RUE DU STOCQUY"
click at [772, 500] on input "text" at bounding box center [915, 506] width 354 height 32
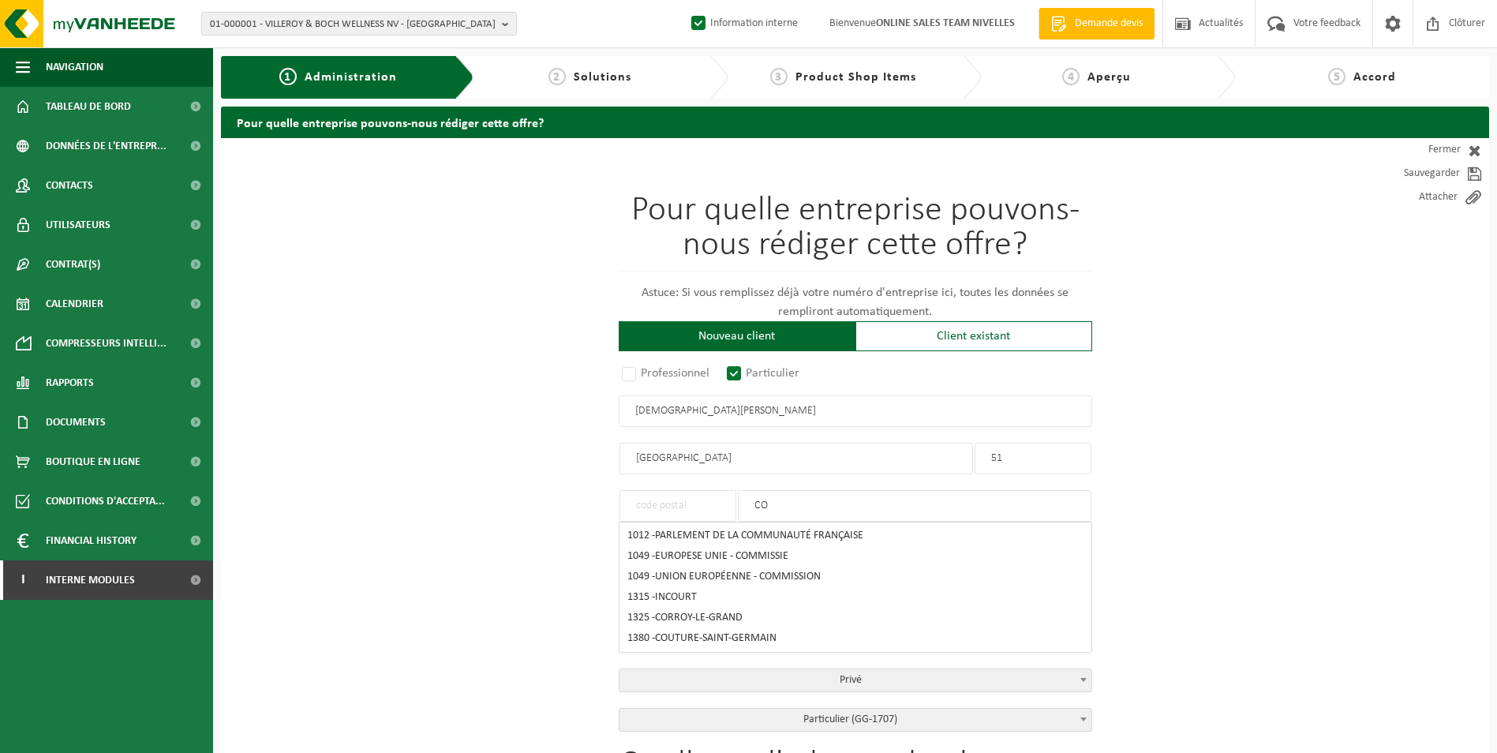
type input "C"
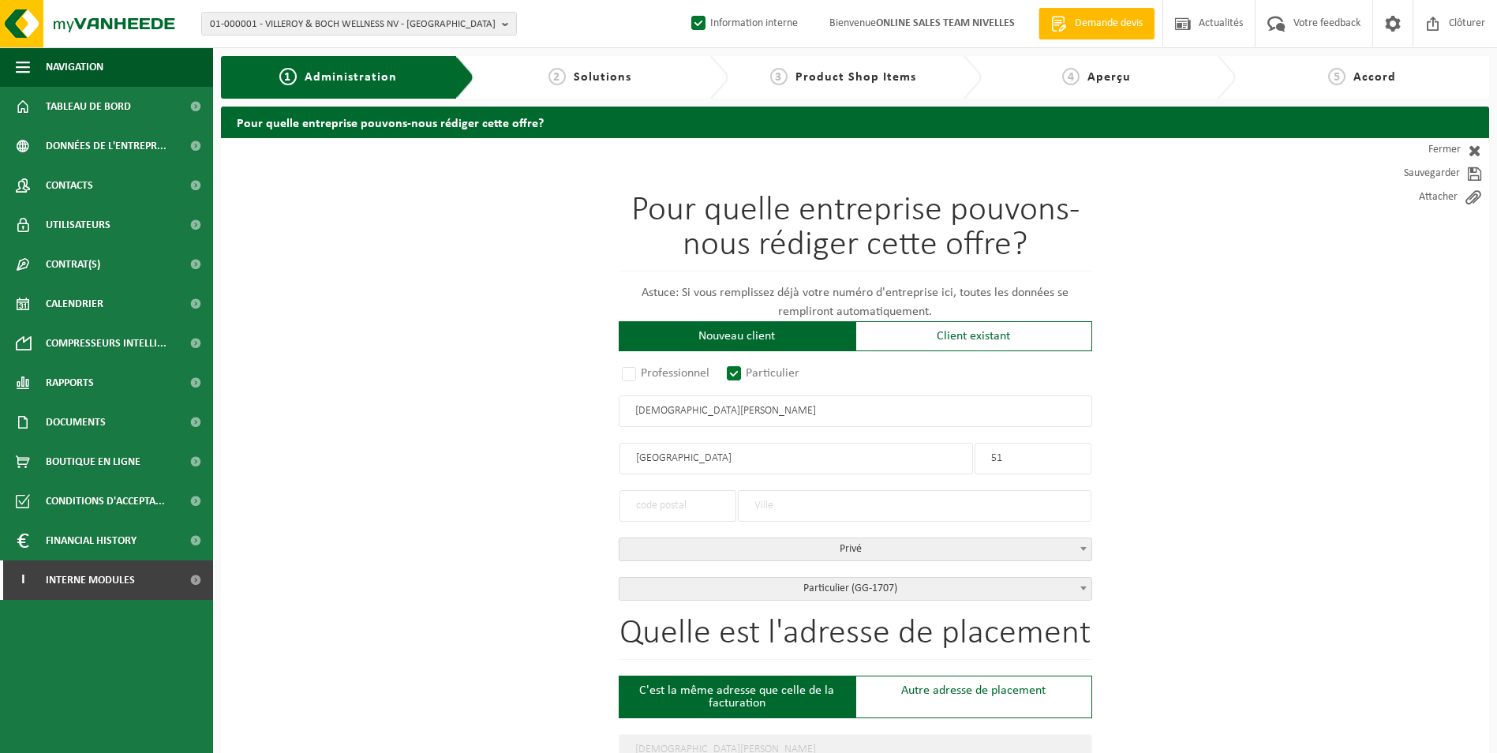
click at [700, 504] on input "text" at bounding box center [678, 506] width 117 height 32
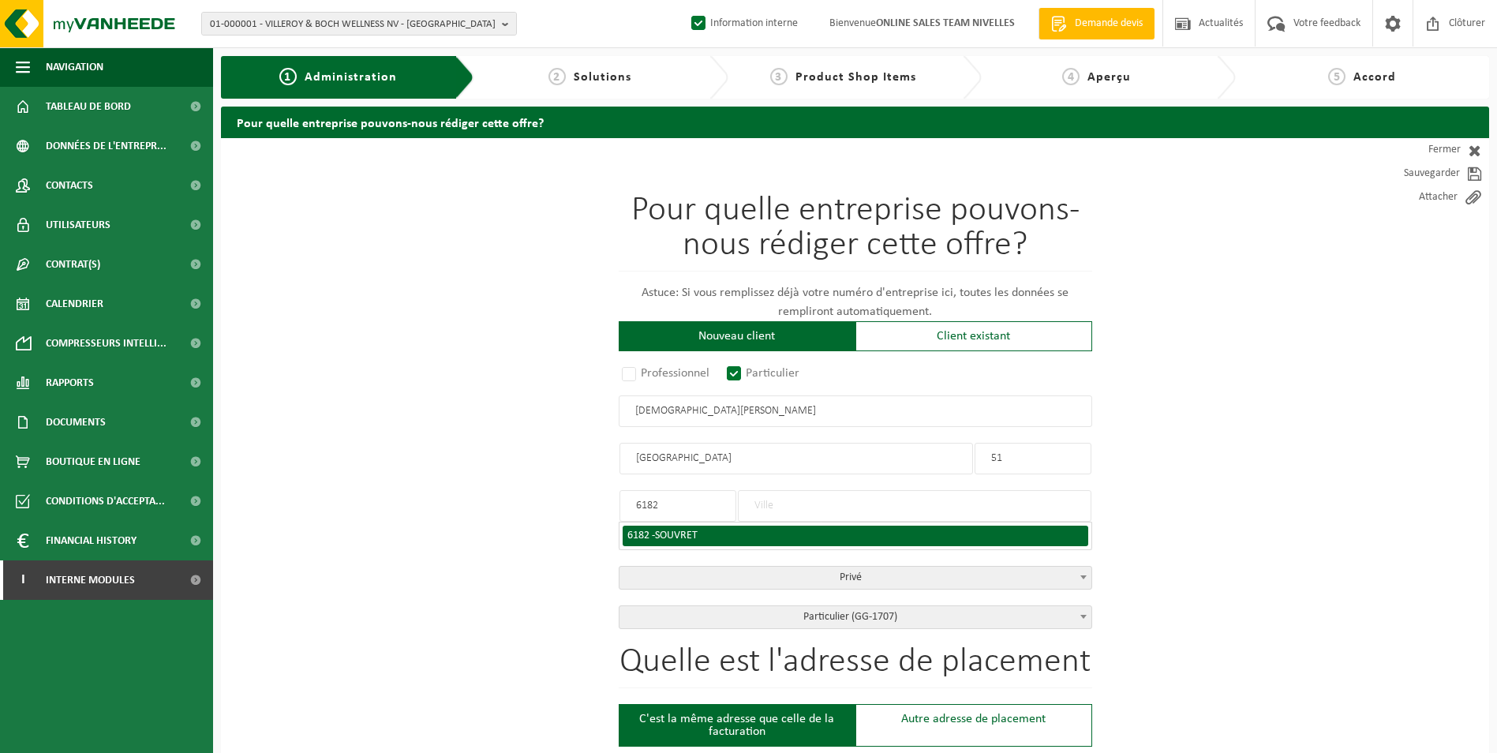
type input "6182"
click at [683, 541] on li "6182 - SOUVRET" at bounding box center [856, 536] width 466 height 21
click at [684, 532] on span "SOUVRET" at bounding box center [676, 536] width 43 height 12
type input "SOUVRET"
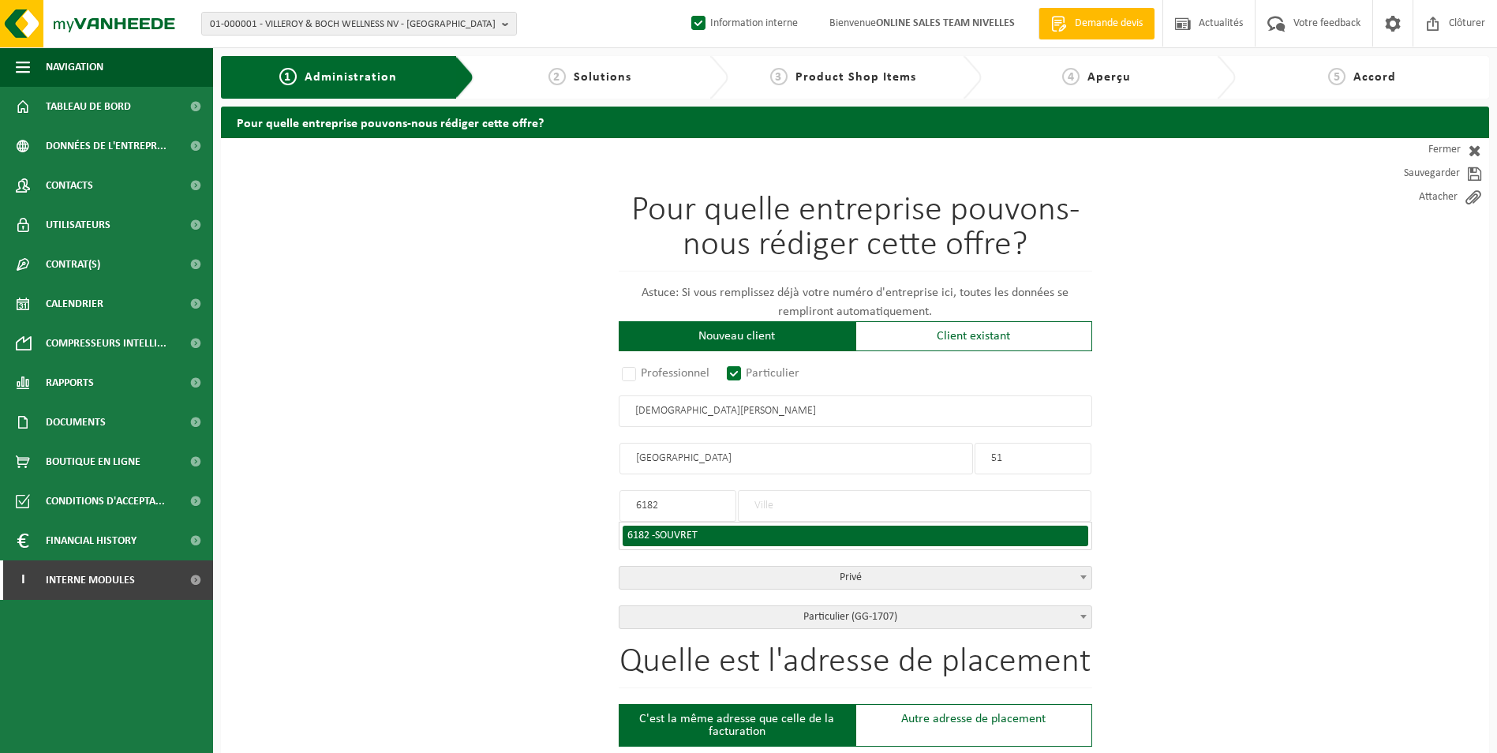
type input "SOUVRET"
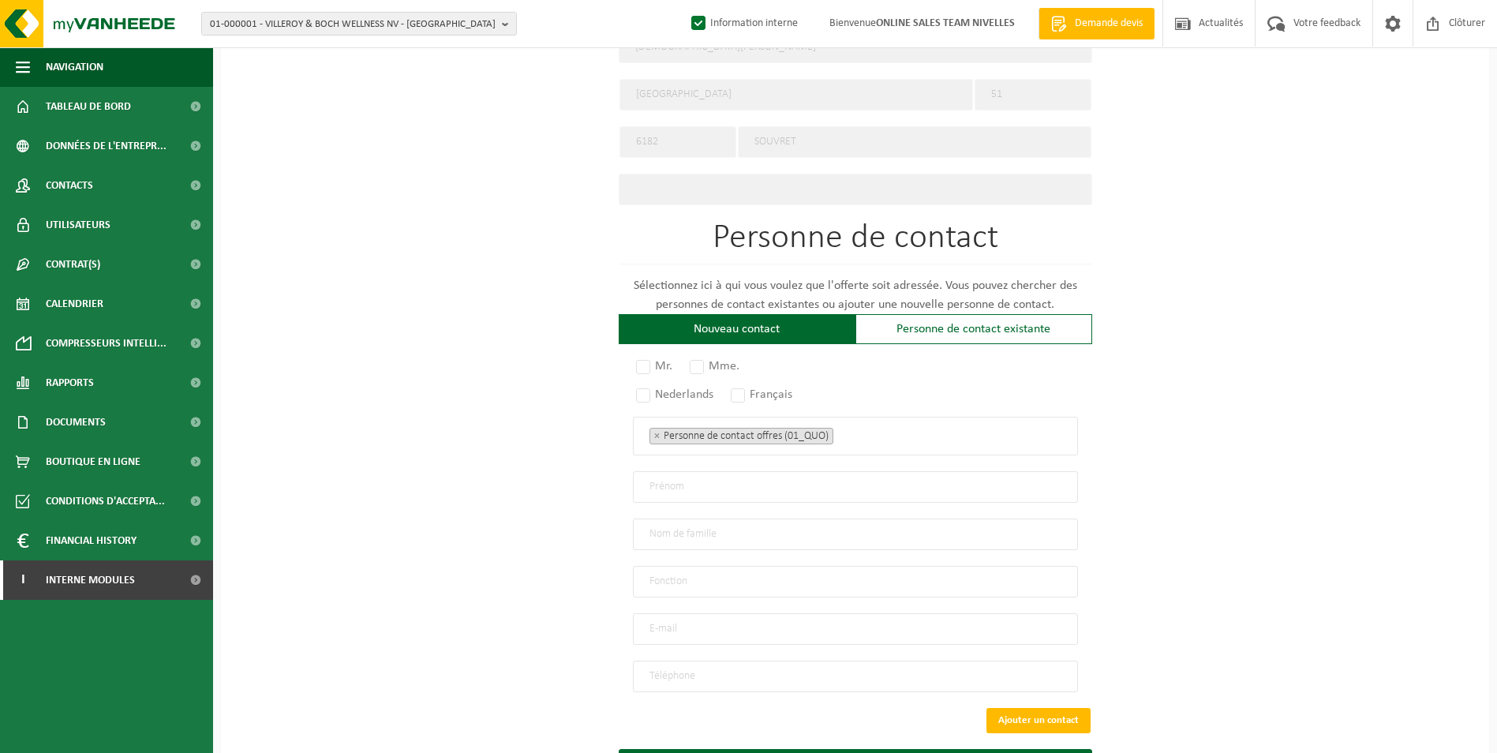
scroll to position [710, 0]
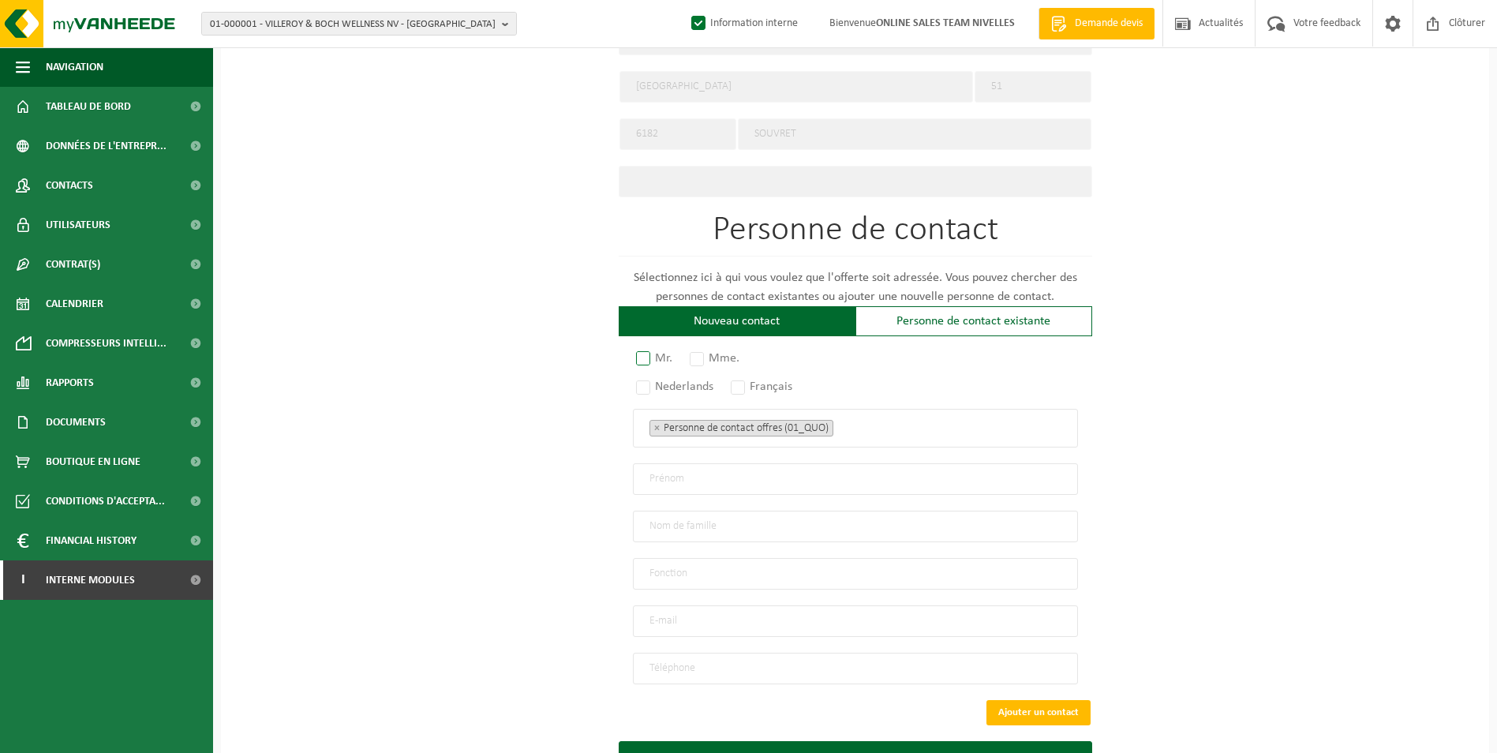
click at [639, 352] on label "Mr." at bounding box center [655, 358] width 44 height 22
radio input "true"
click at [747, 380] on label "Français" at bounding box center [762, 387] width 69 height 22
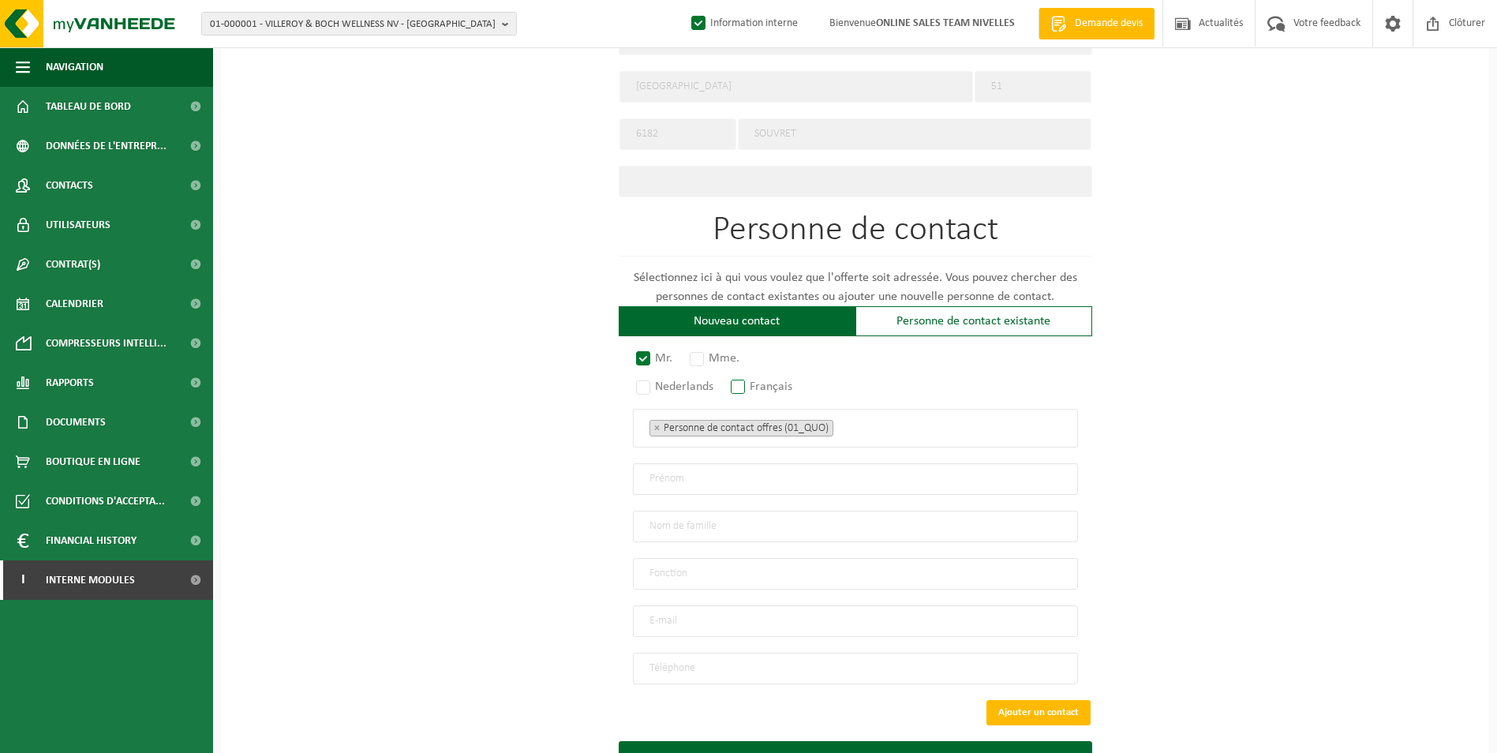
radio input "true"
click at [721, 616] on input "email" at bounding box center [855, 621] width 445 height 32
type input "BENJAMIN.MOINE@HOTMAIL.COM"
click at [704, 672] on input "tel" at bounding box center [855, 669] width 445 height 32
click at [732, 660] on input "04" at bounding box center [855, 669] width 445 height 32
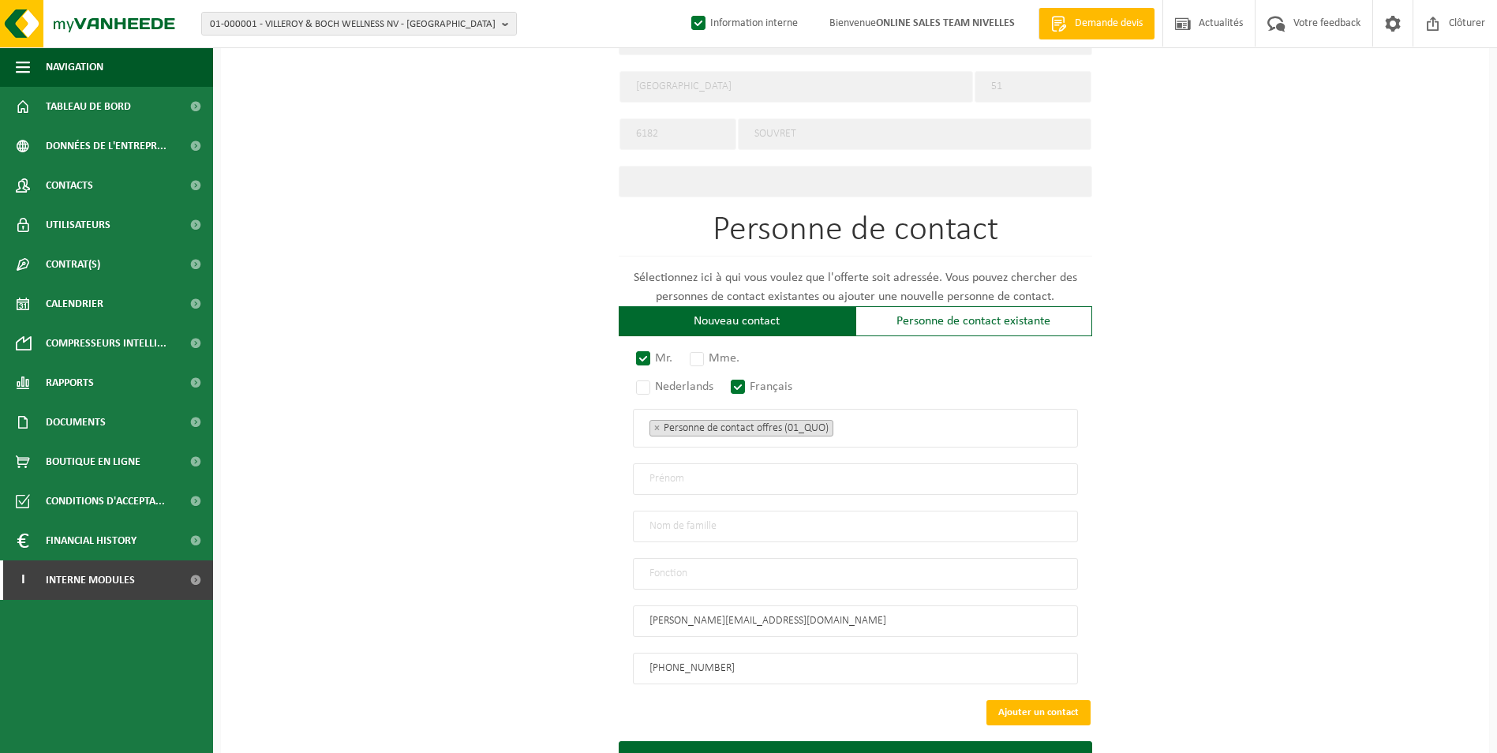
type input "+32 471 34 08 64"
click at [868, 422] on ul "× Personne de contact offres (01_QUO)" at bounding box center [856, 428] width 412 height 21
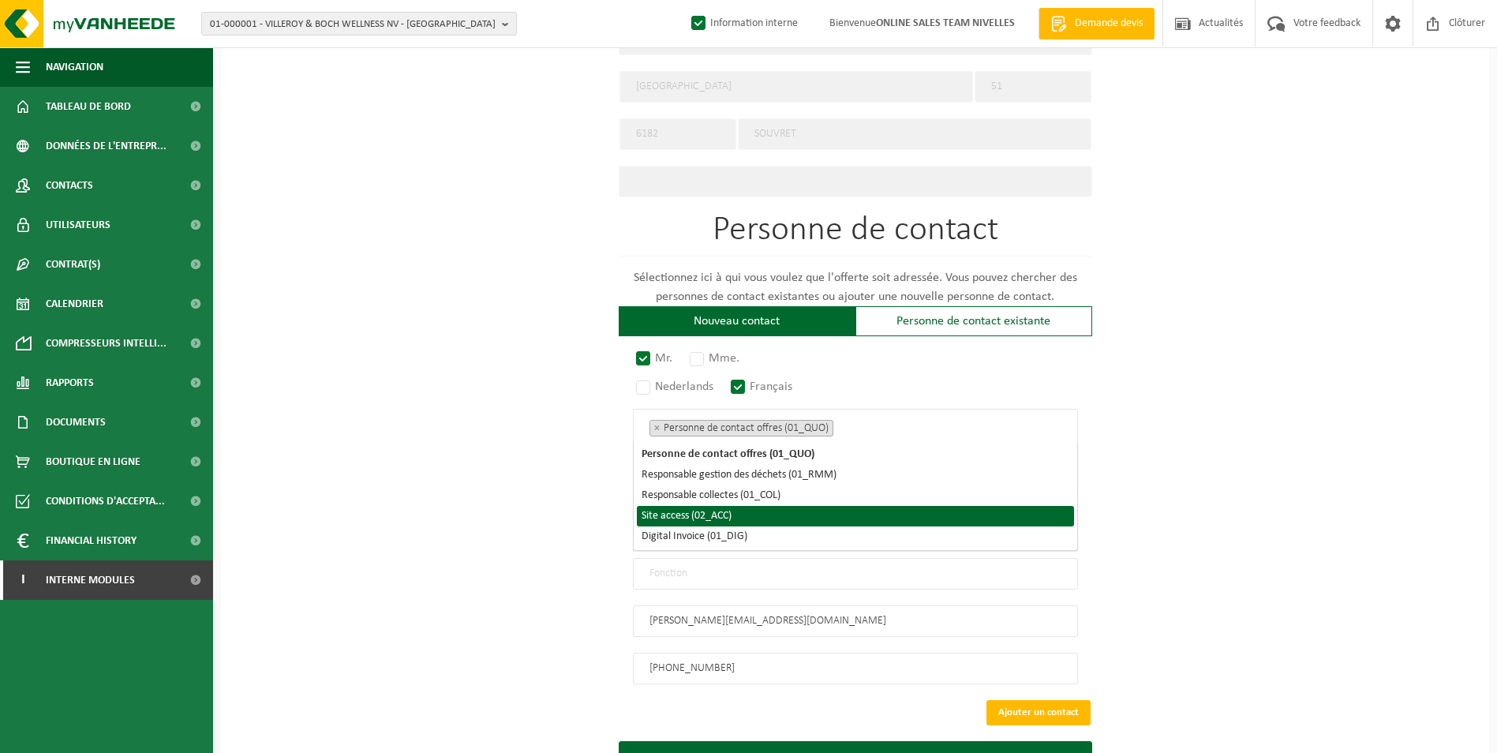
click at [784, 507] on li "Site access (02_ACC)" at bounding box center [855, 516] width 437 height 21
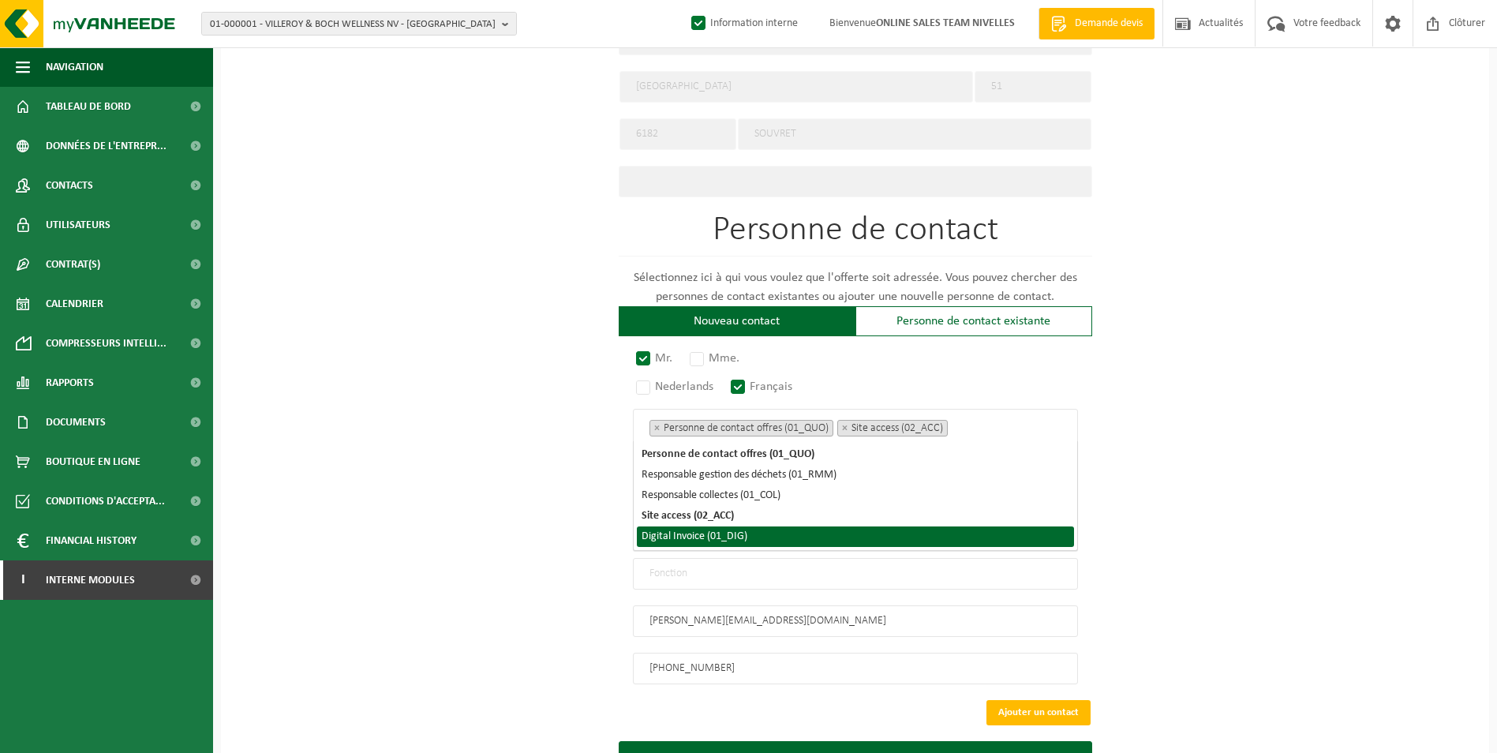
click at [773, 535] on li "Digital Invoice (01_DIG)" at bounding box center [855, 536] width 437 height 21
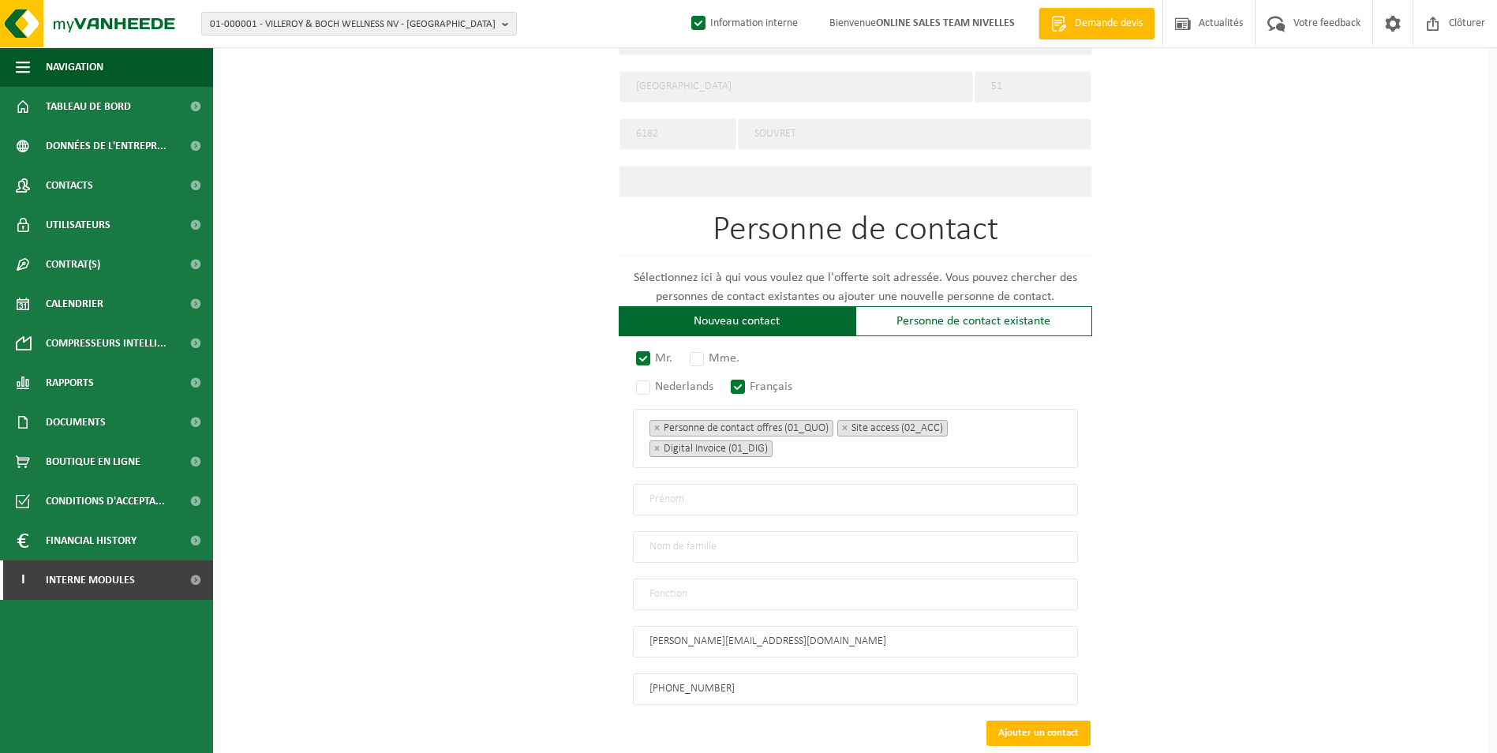
click at [568, 474] on div "Pour quelle entreprise pouvons-nous rédiger cette offre? Astuce: Si vous rempli…" at bounding box center [855, 135] width 1268 height 1415
click at [684, 497] on input "text" at bounding box center [855, 500] width 445 height 32
type input "BENJAMIN"
click at [665, 545] on input "text" at bounding box center [855, 547] width 445 height 32
type input "MOINE"
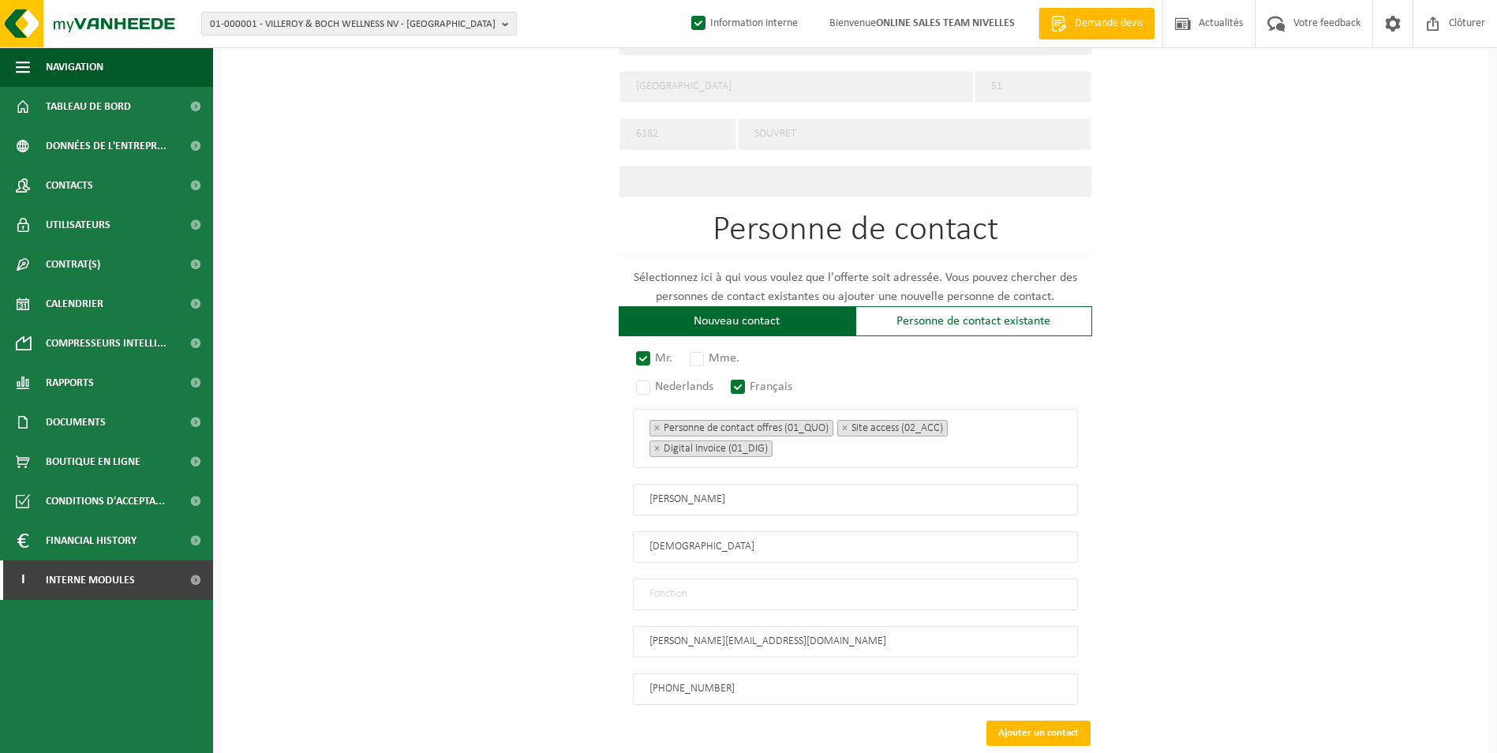
click at [702, 596] on input "text" at bounding box center [855, 595] width 445 height 32
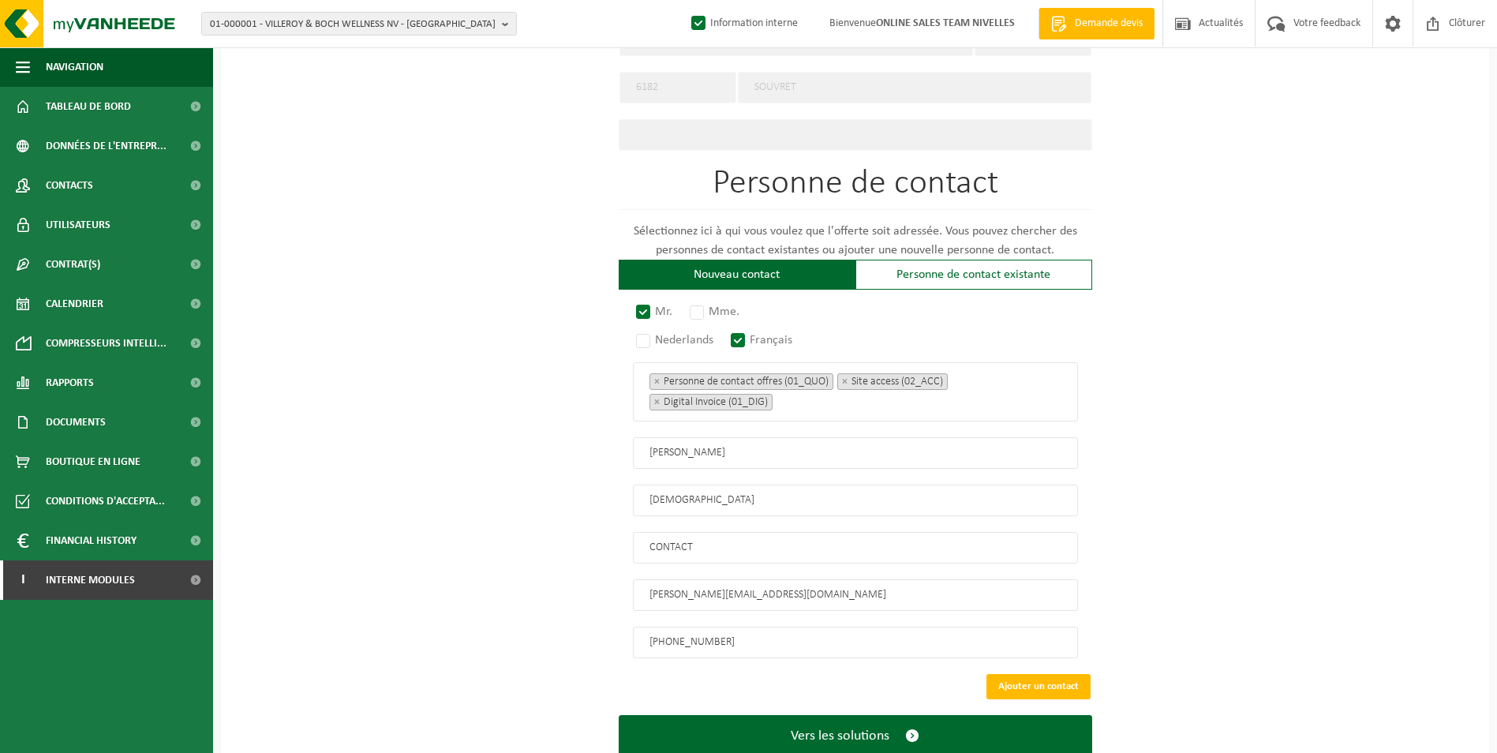
scroll to position [797, 0]
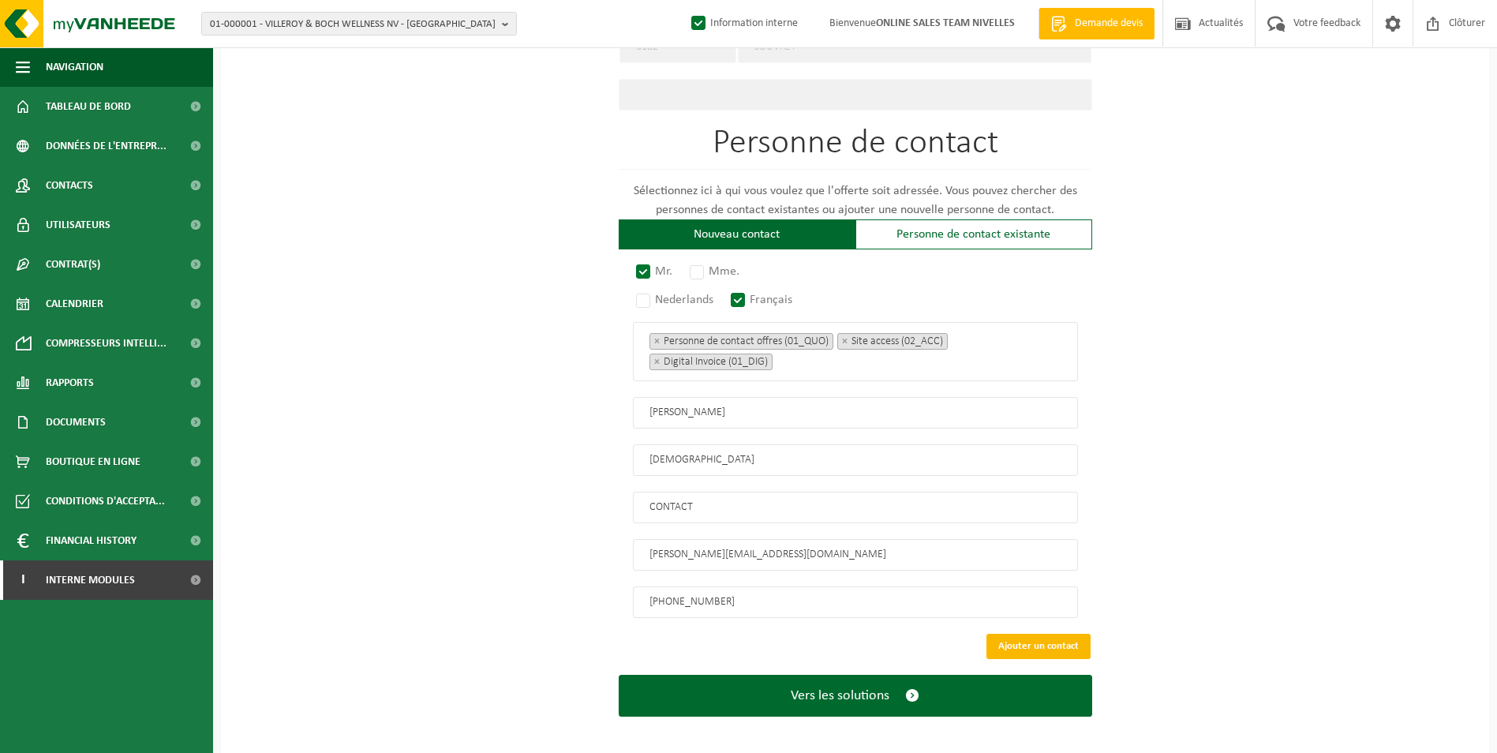
type input "CONTACT"
click at [1053, 634] on button "Ajouter un contact" at bounding box center [1039, 646] width 104 height 25
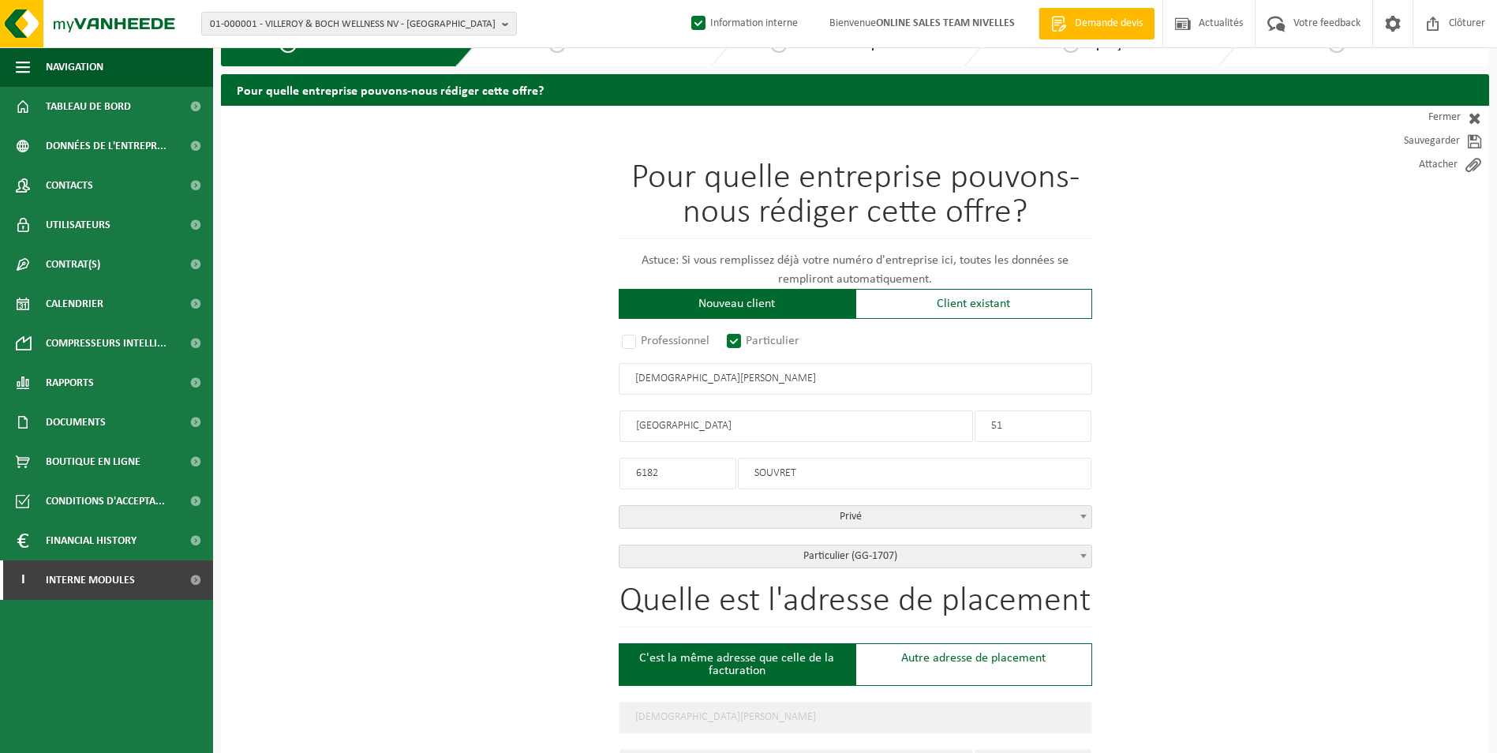
scroll to position [506, 0]
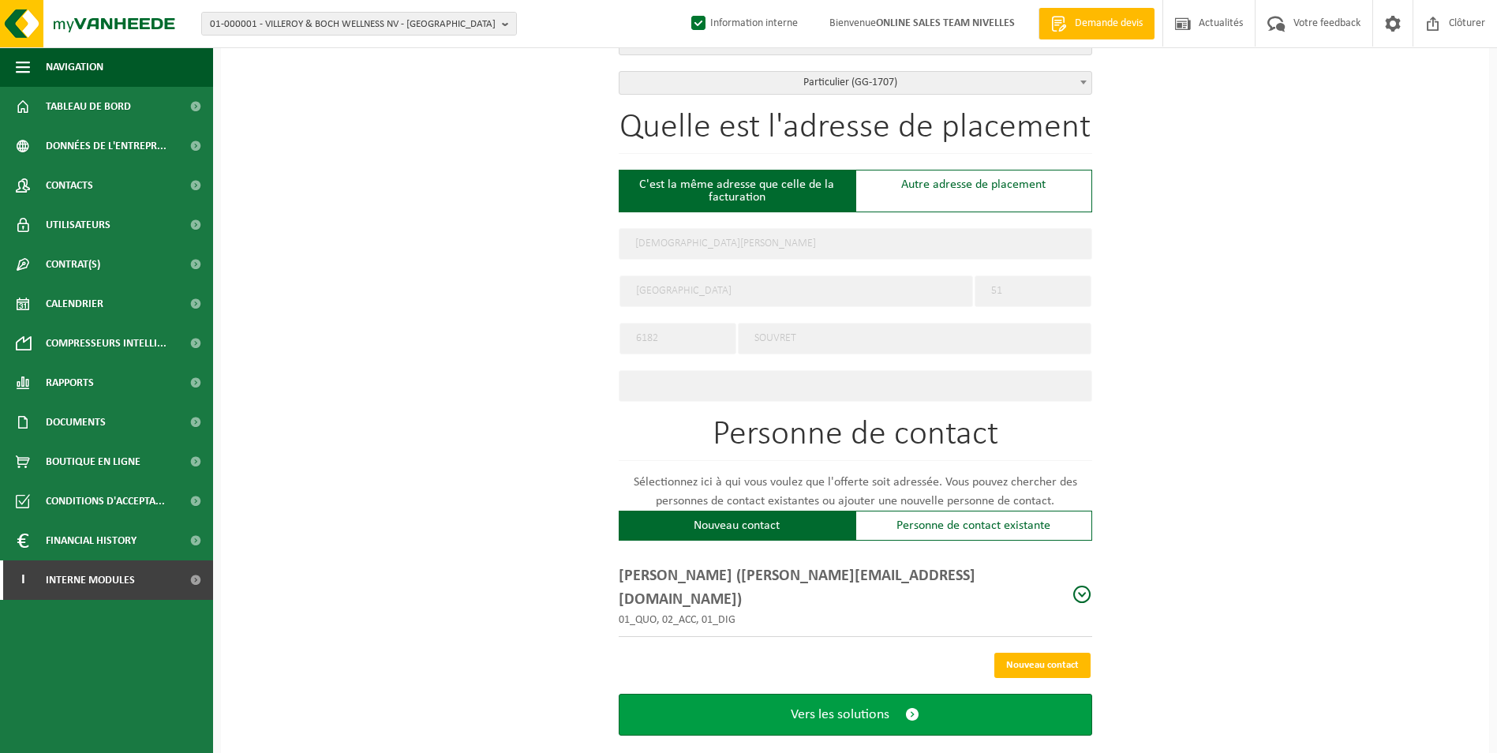
click at [949, 694] on button "Vers les solutions" at bounding box center [856, 715] width 474 height 42
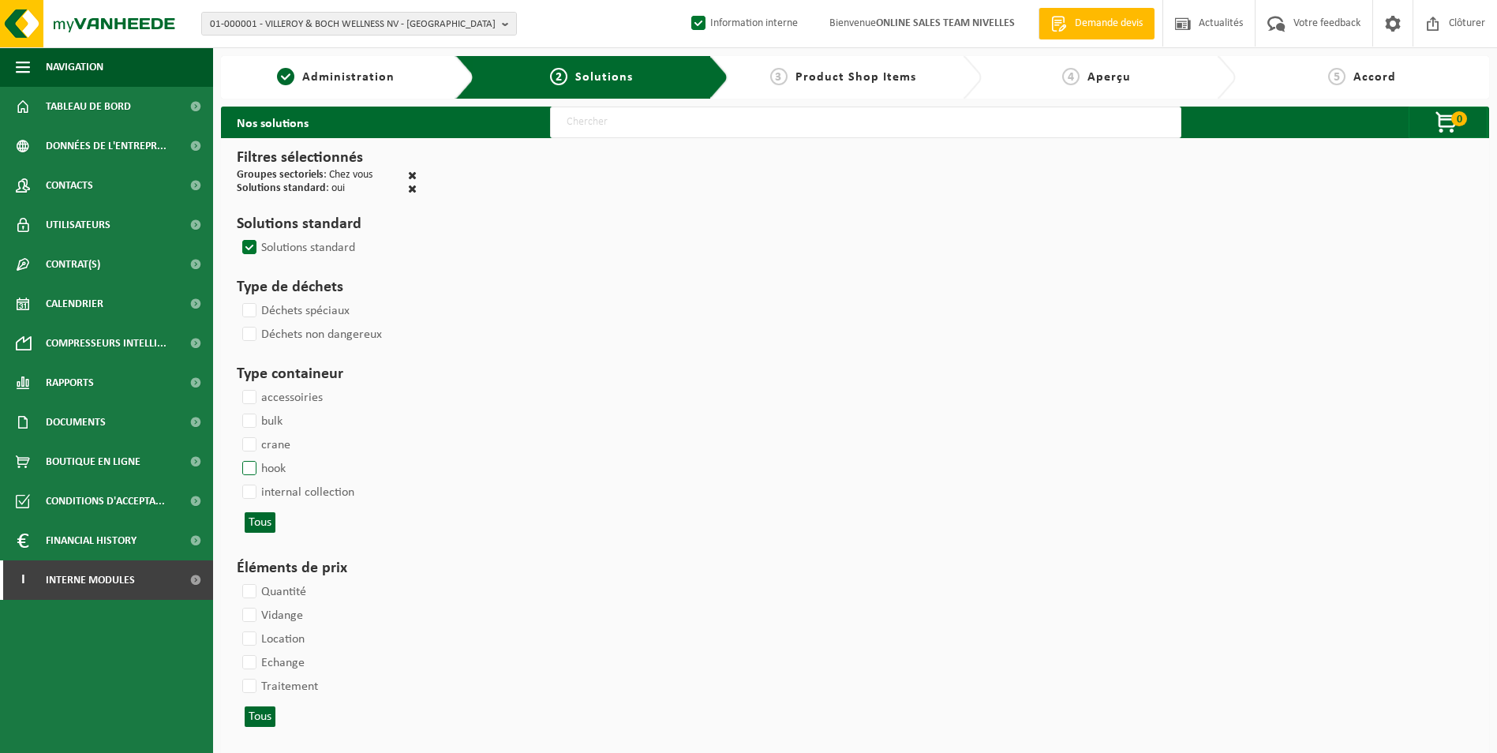
click at [260, 466] on label "hook" at bounding box center [262, 469] width 47 height 24
click at [237, 457] on input "hook" at bounding box center [236, 456] width 1 height 1
checkbox input "true"
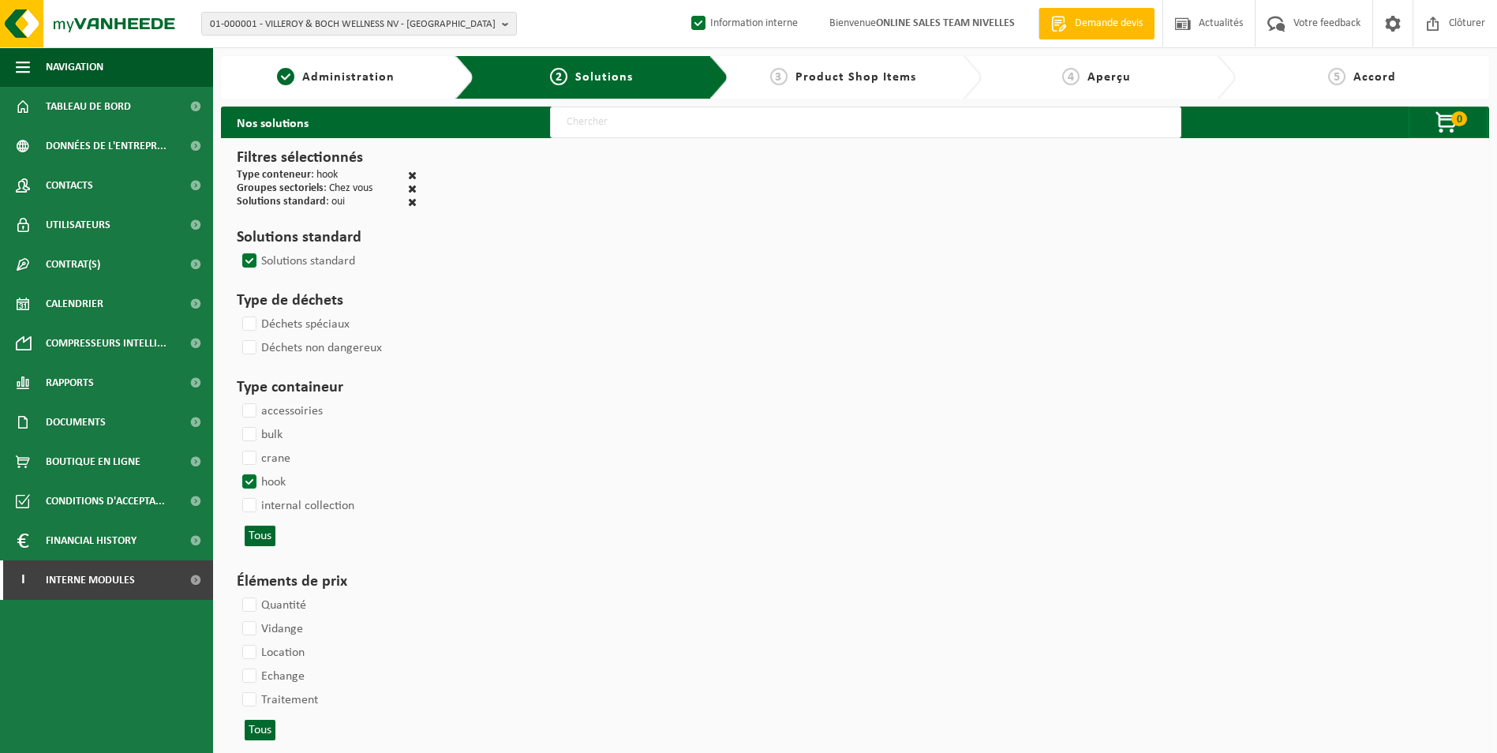
select select
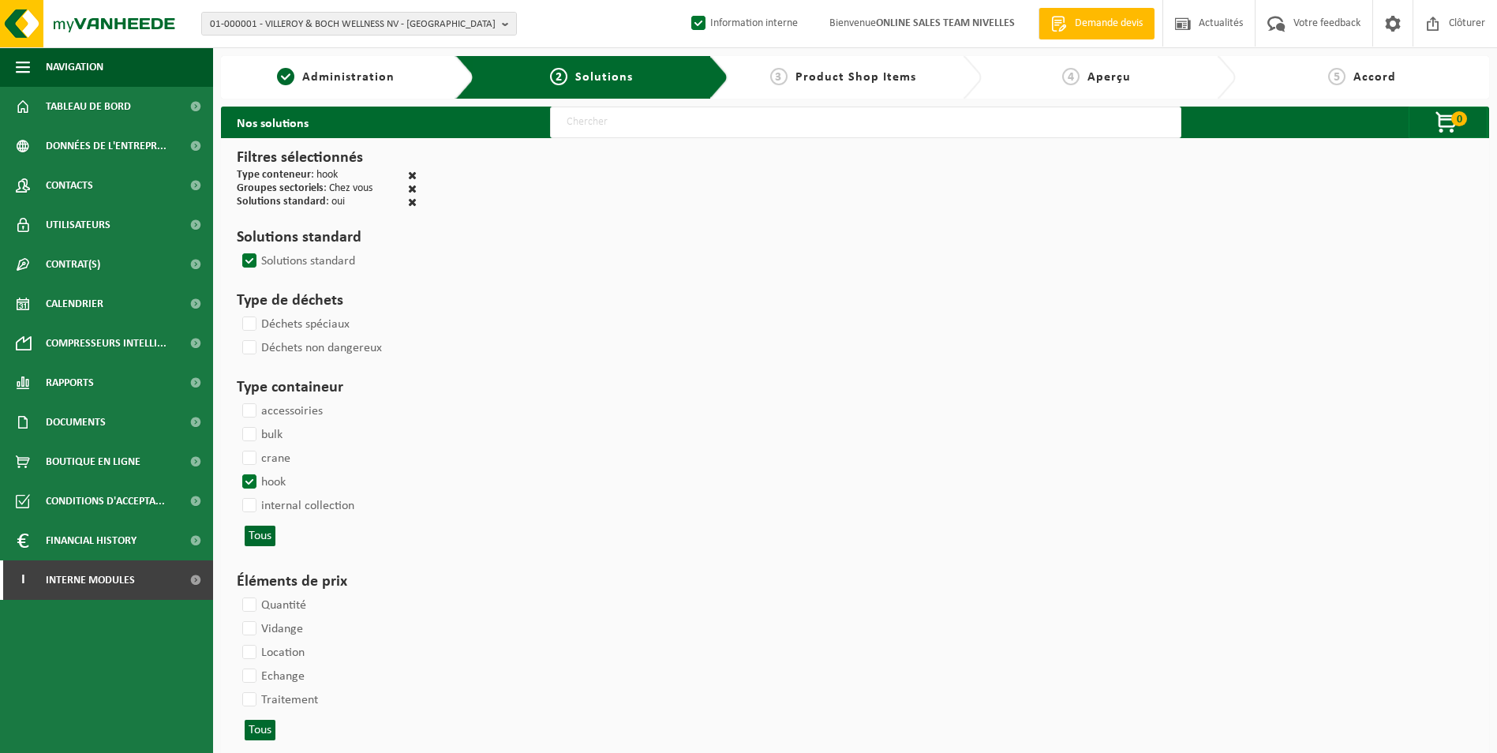
select select
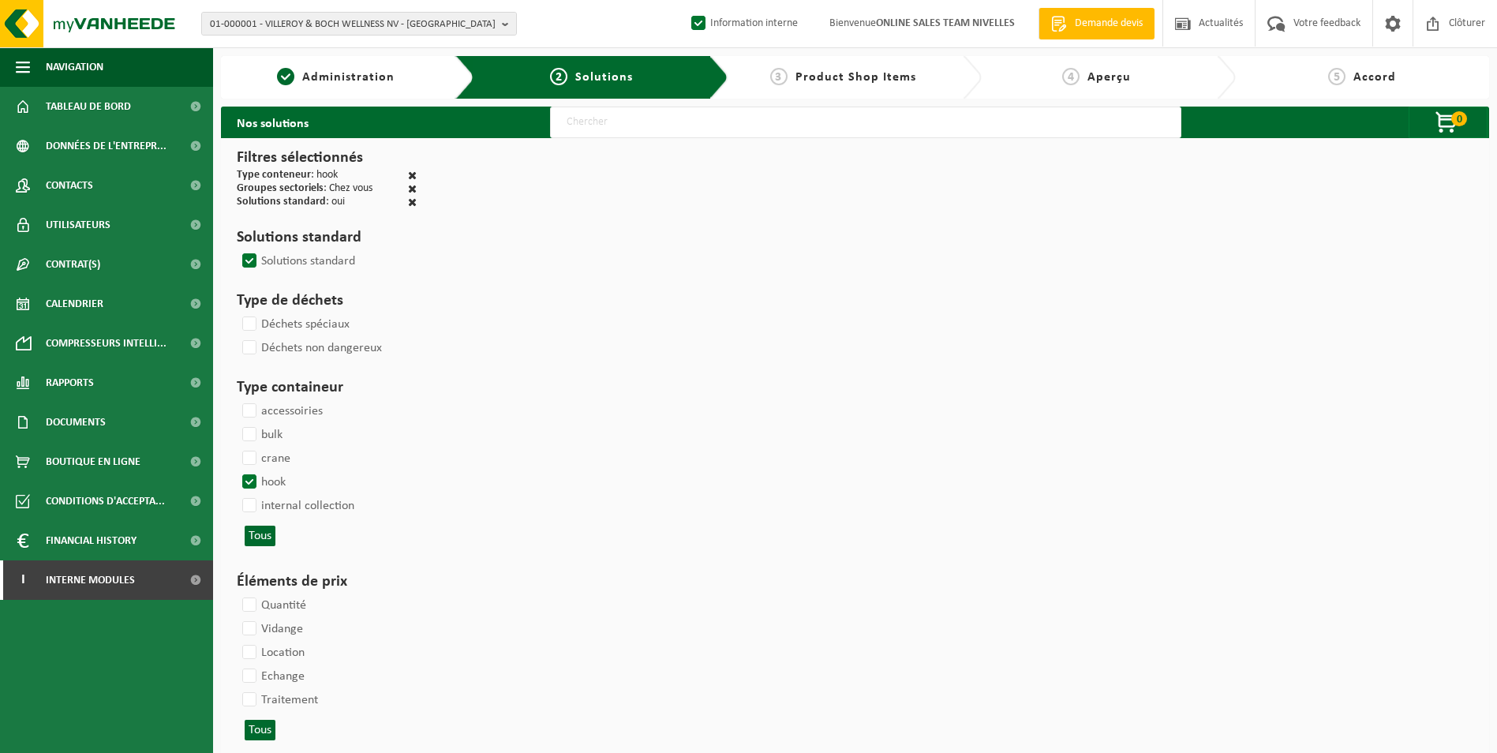
select select
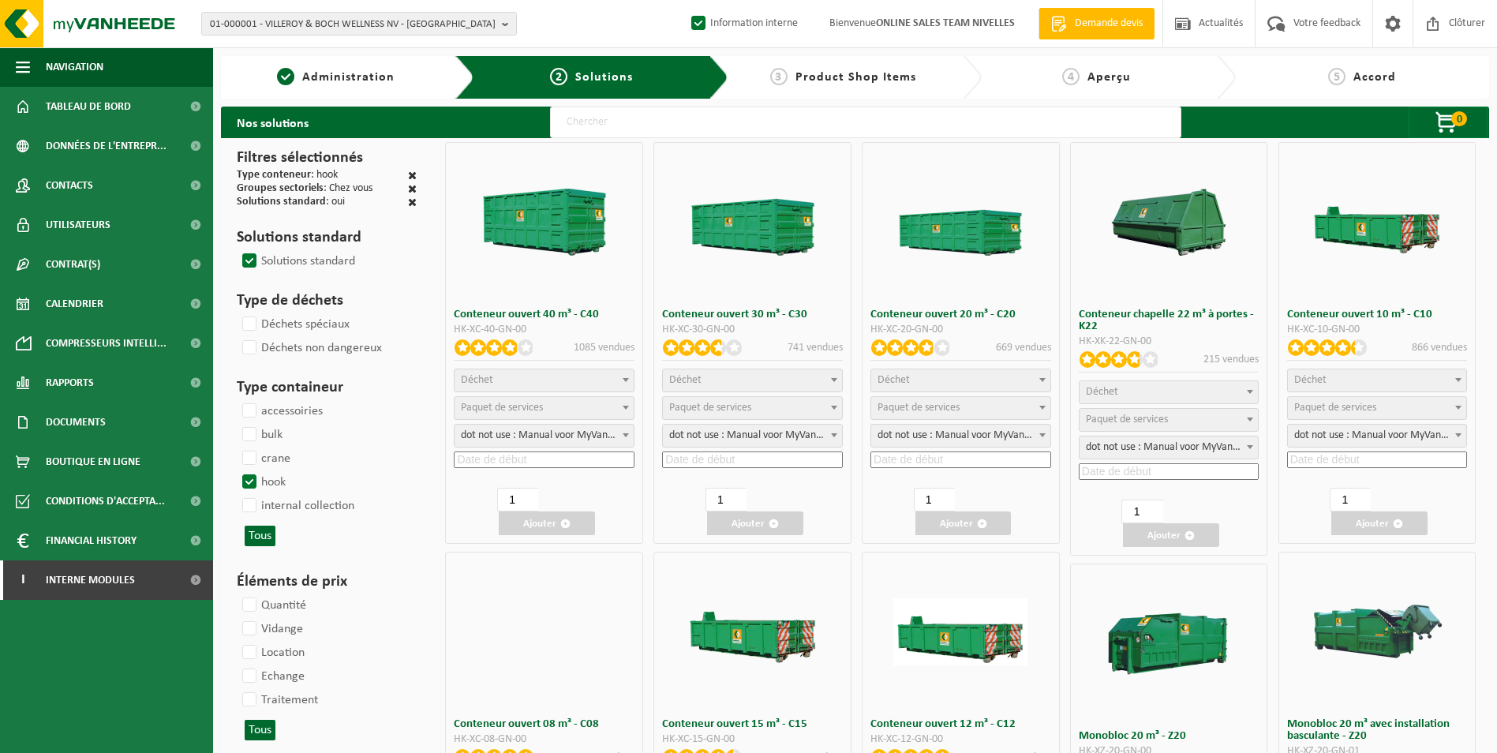
select select
select select "25"
select select
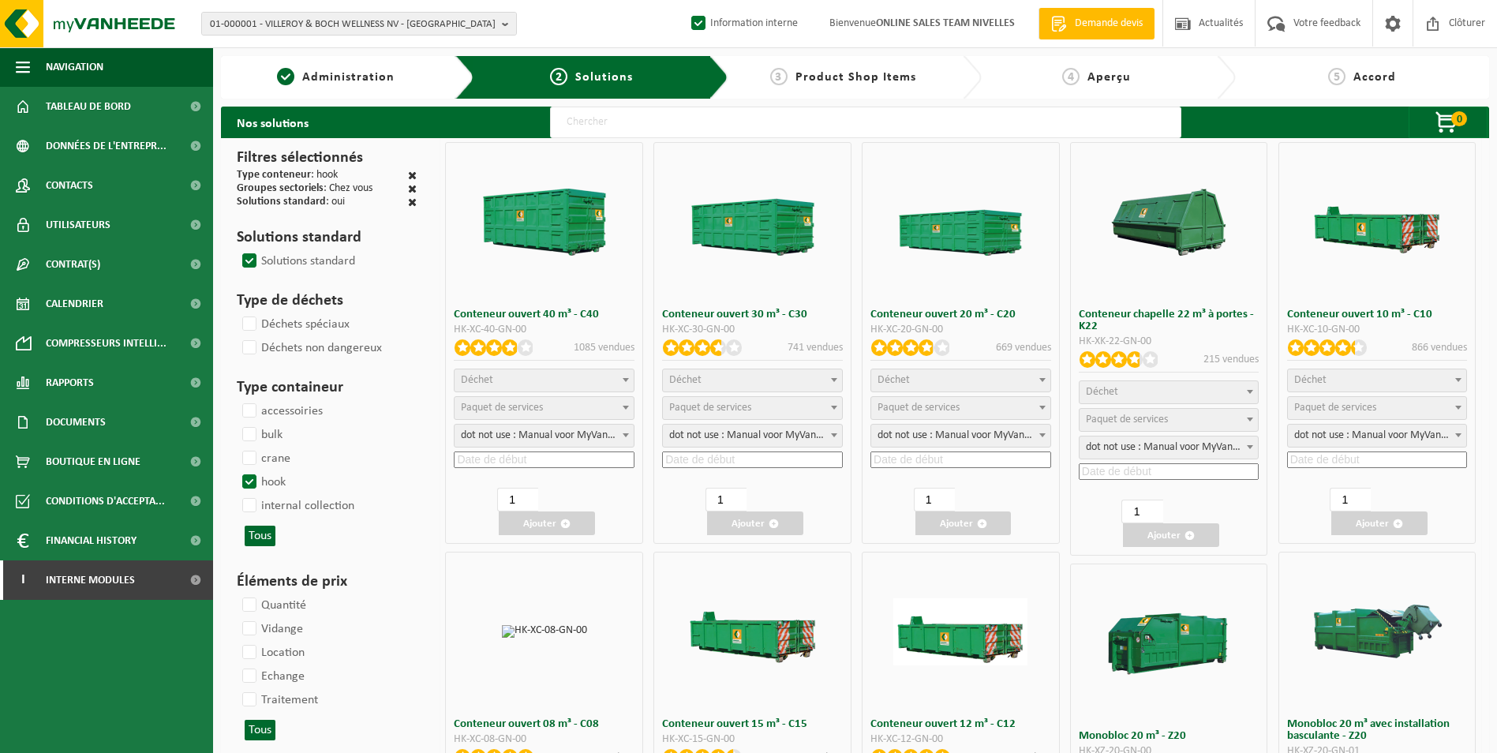
select select
select select "197"
select select "25"
select select "8"
select select
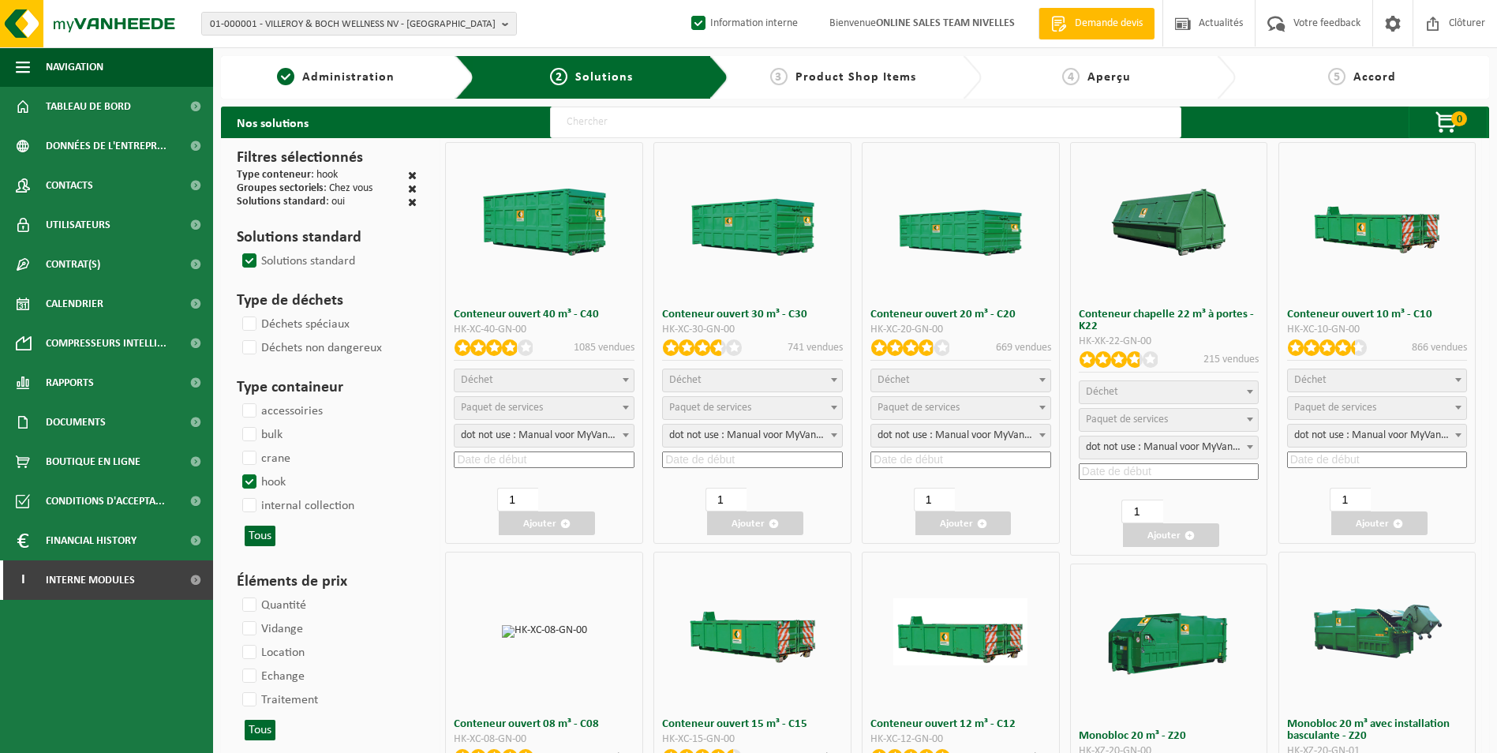
select select "7"
select select
select select "7"
select select
select select "25"
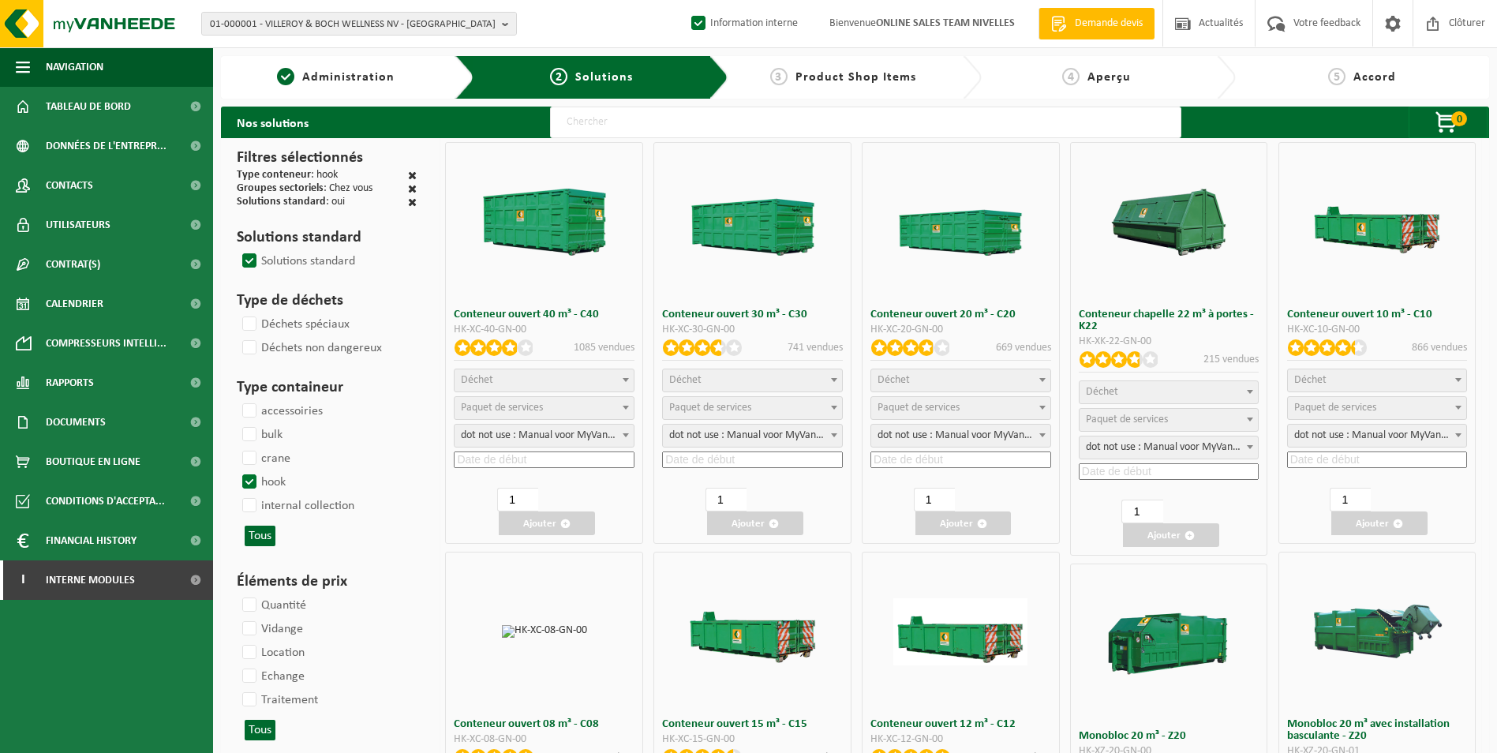
select select "25"
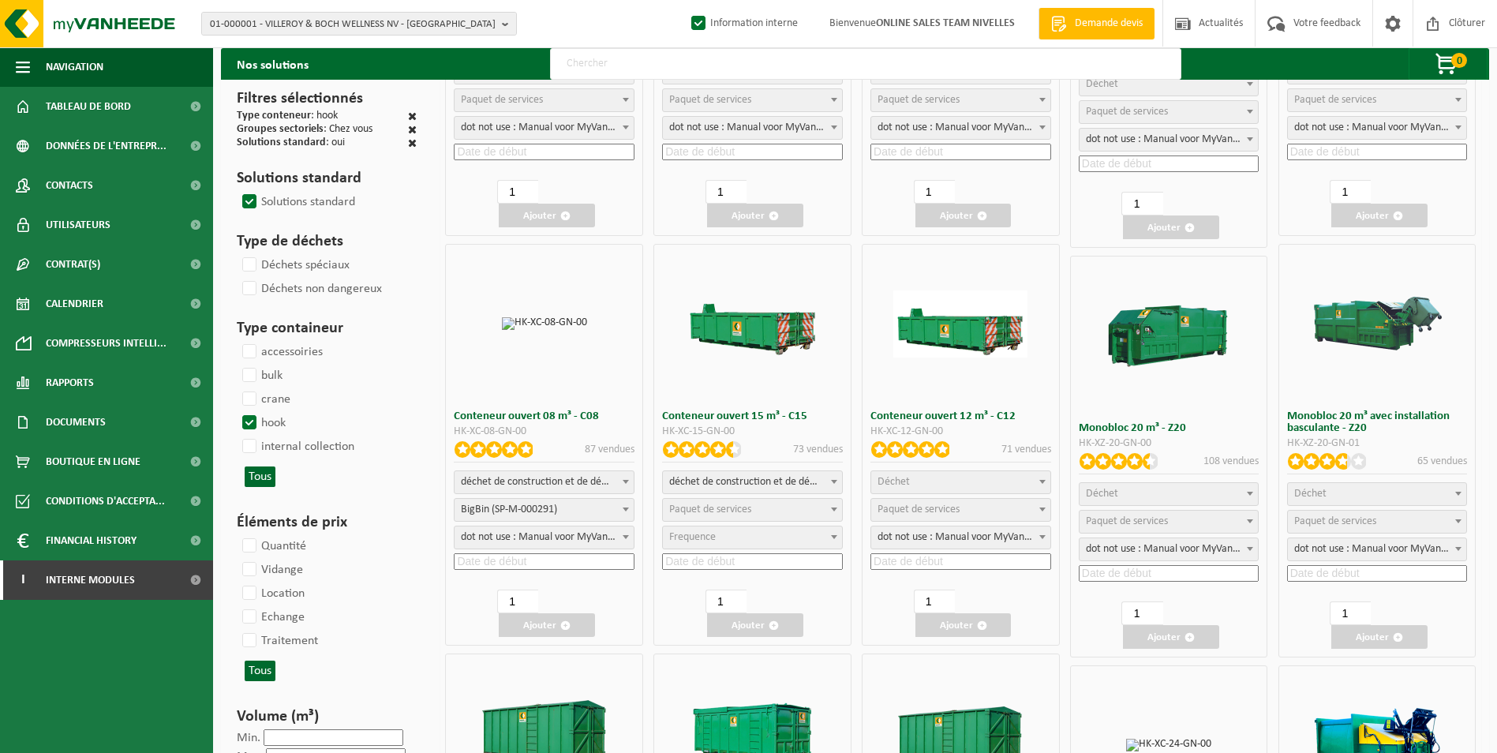
scroll to position [316, 0]
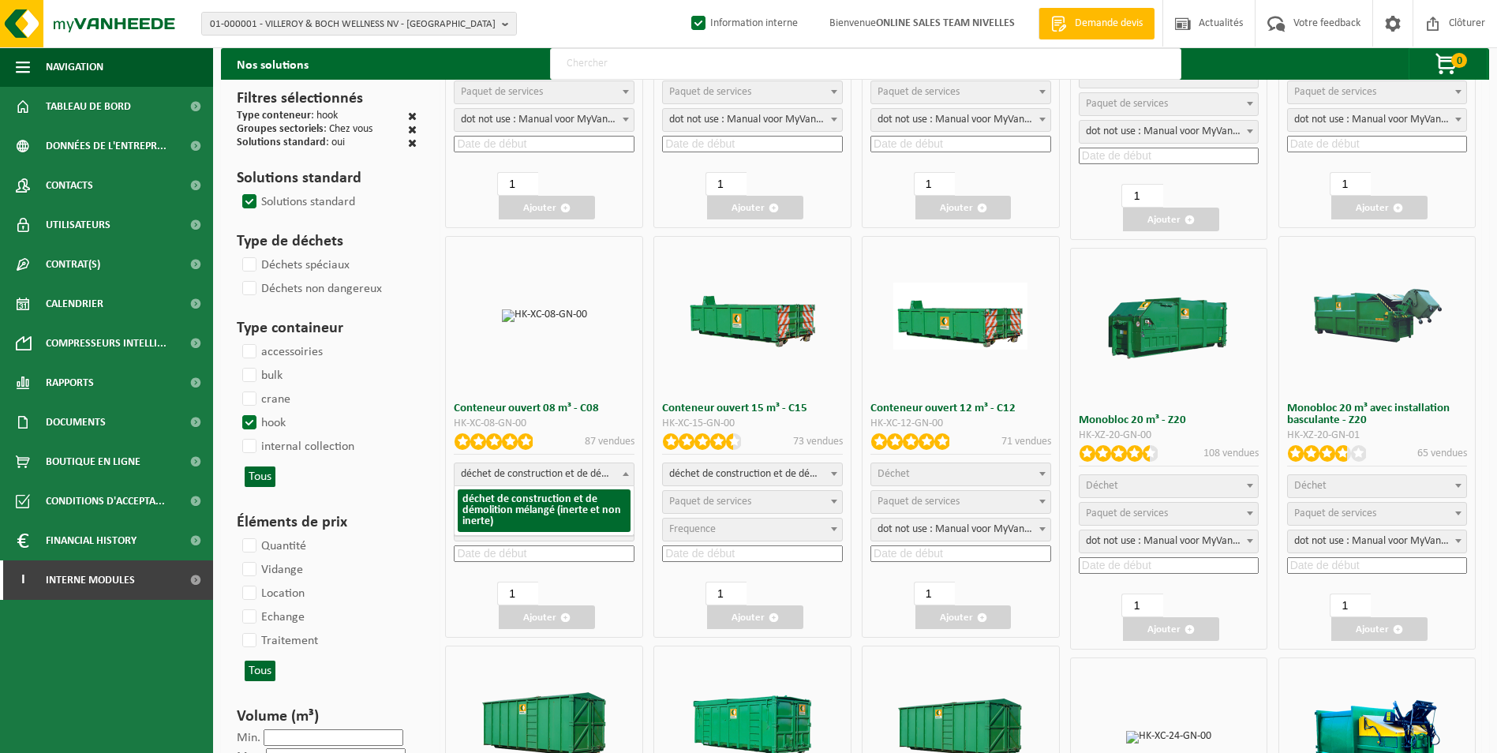
click at [542, 474] on span "déchet de construction et de démolition mélangé (inerte et non inerte)" at bounding box center [544, 474] width 179 height 22
select select
select select "197"
select select "25"
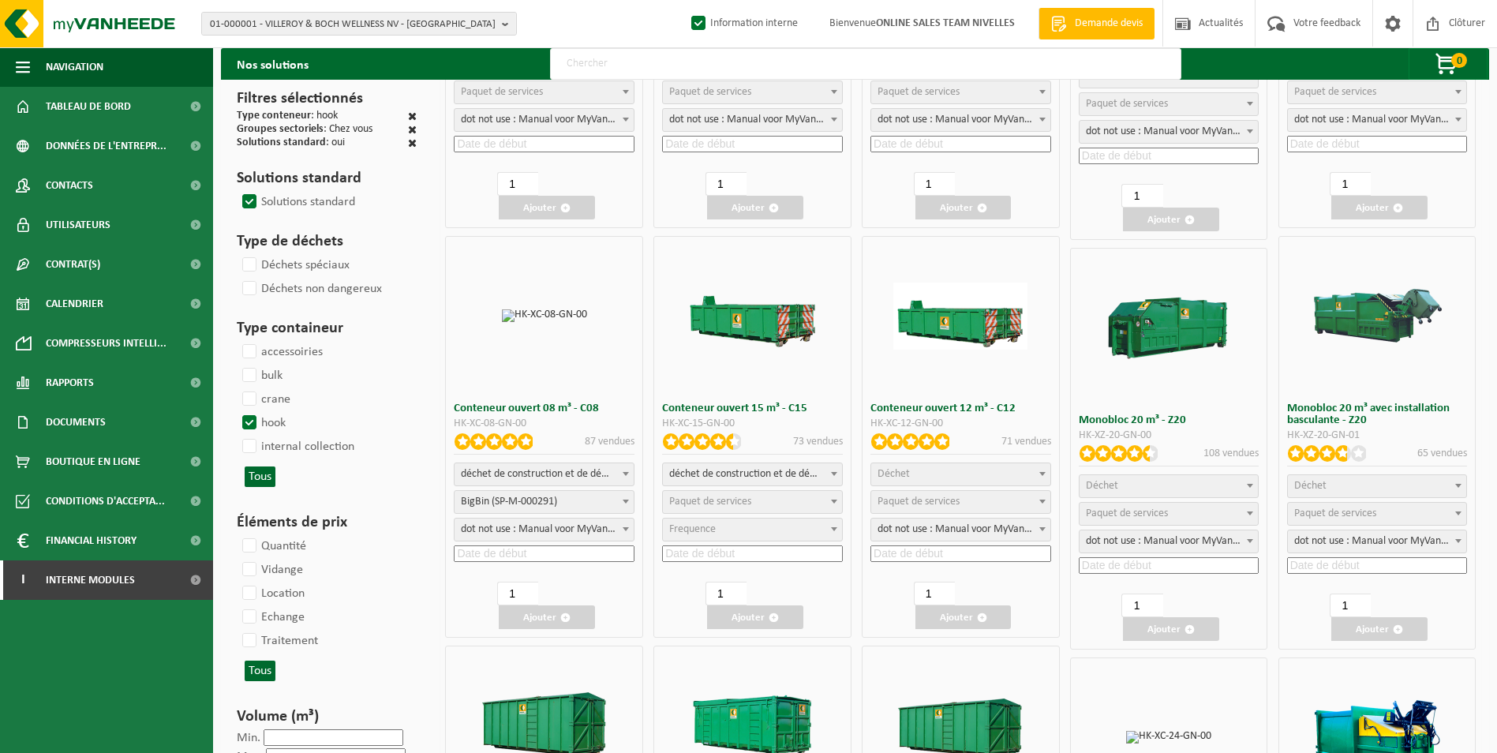
click at [521, 555] on input at bounding box center [544, 553] width 181 height 17
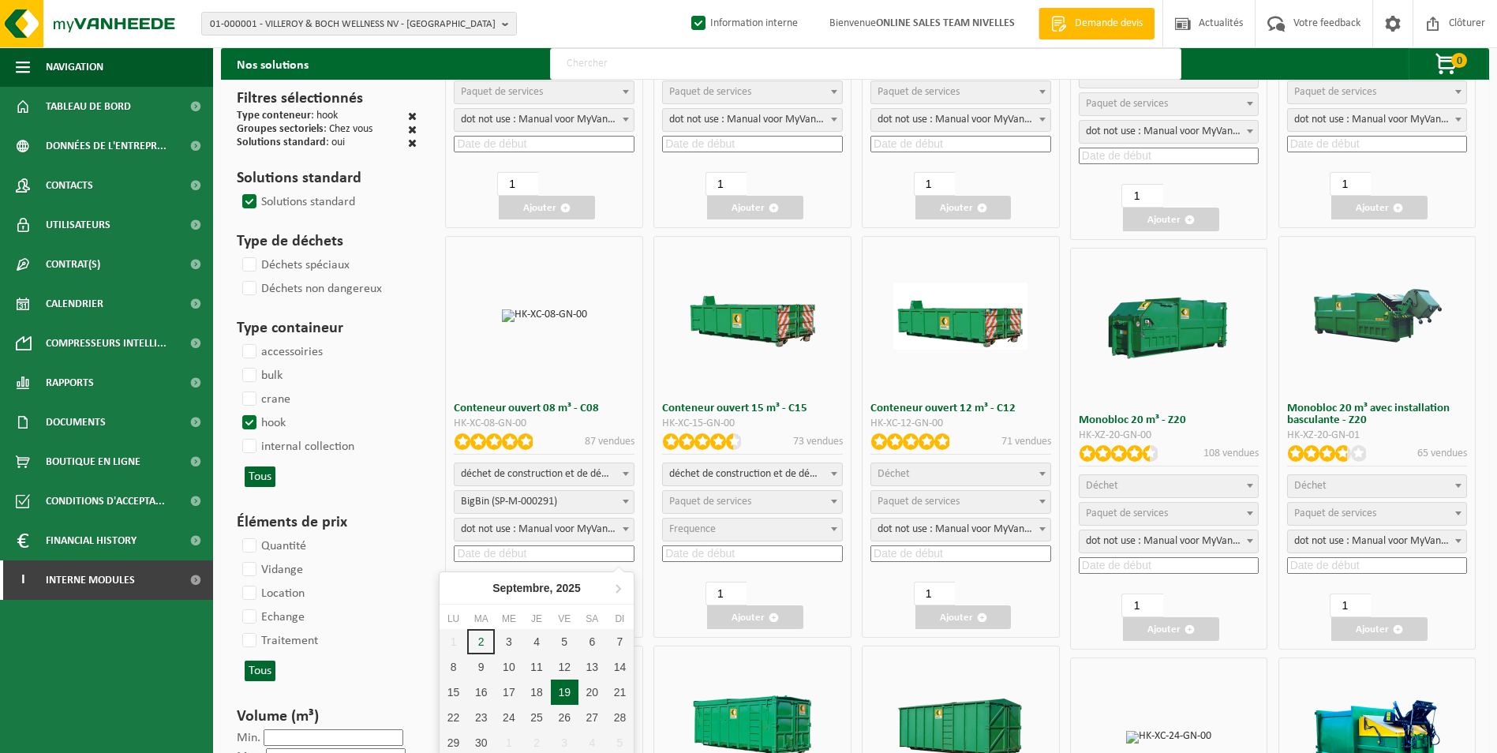
click at [564, 688] on div "19" at bounding box center [565, 692] width 28 height 25
type input "2025-09-19"
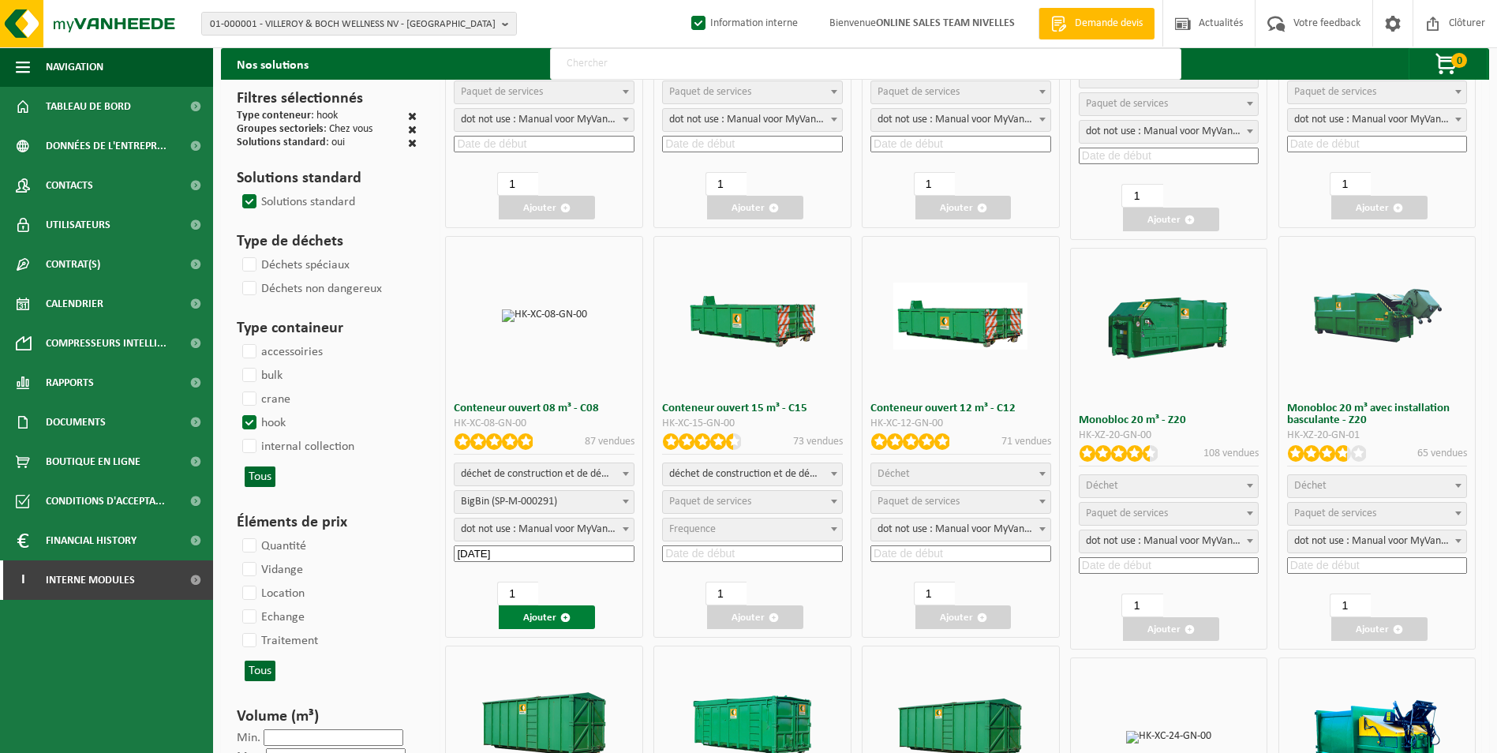
click at [543, 613] on button "Ajouter" at bounding box center [547, 617] width 96 height 24
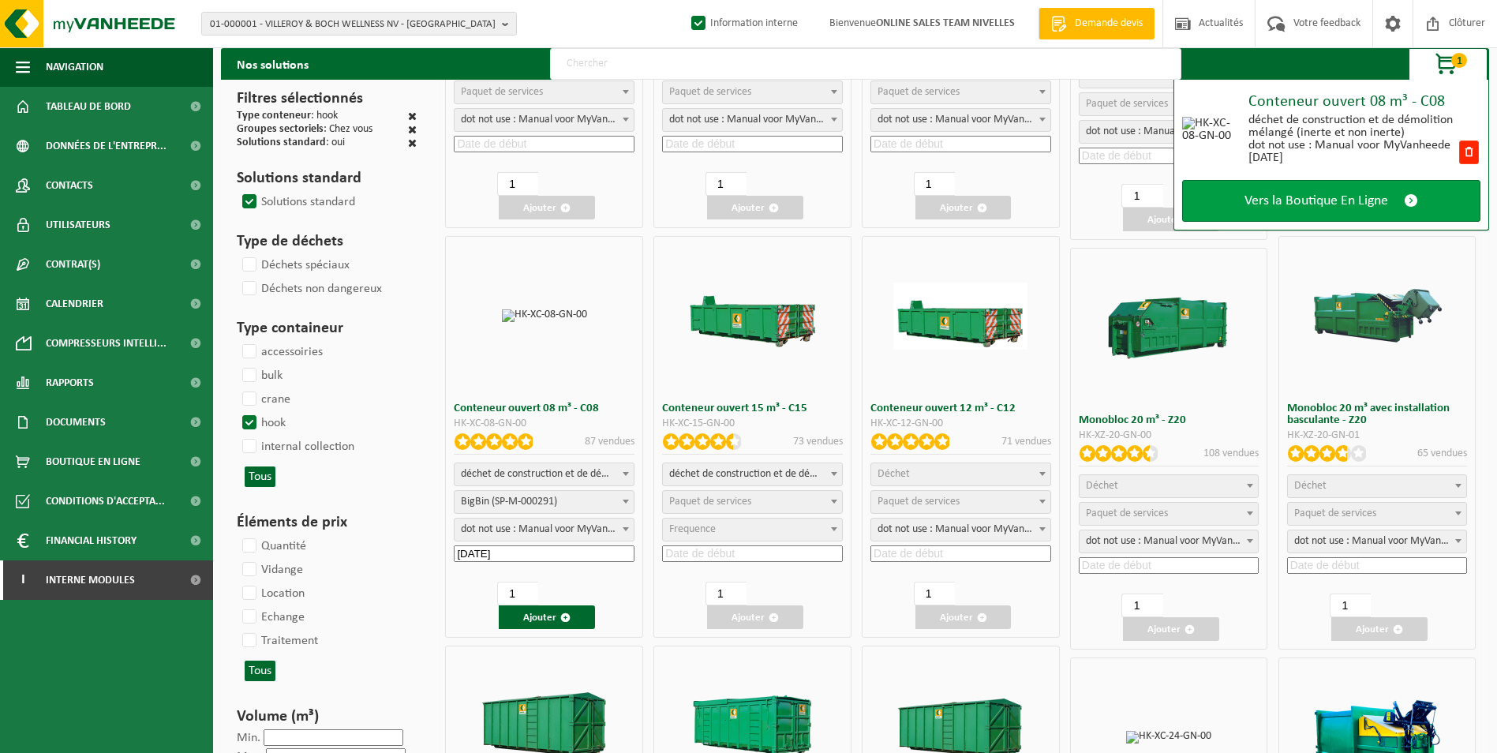
click at [1367, 193] on span "Vers la Boutique En Ligne" at bounding box center [1317, 201] width 144 height 17
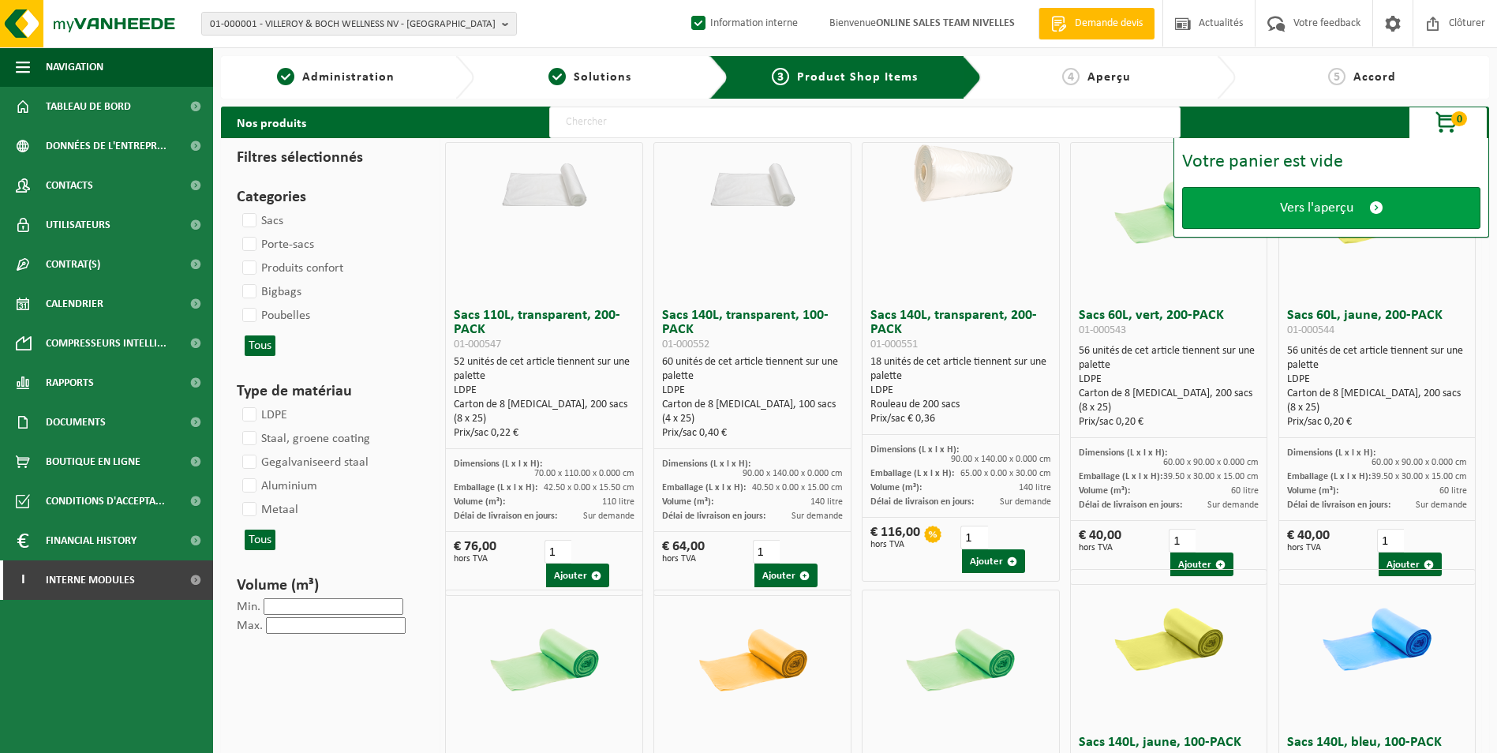
click at [1353, 204] on span "Vers l'aperçu" at bounding box center [1316, 208] width 73 height 17
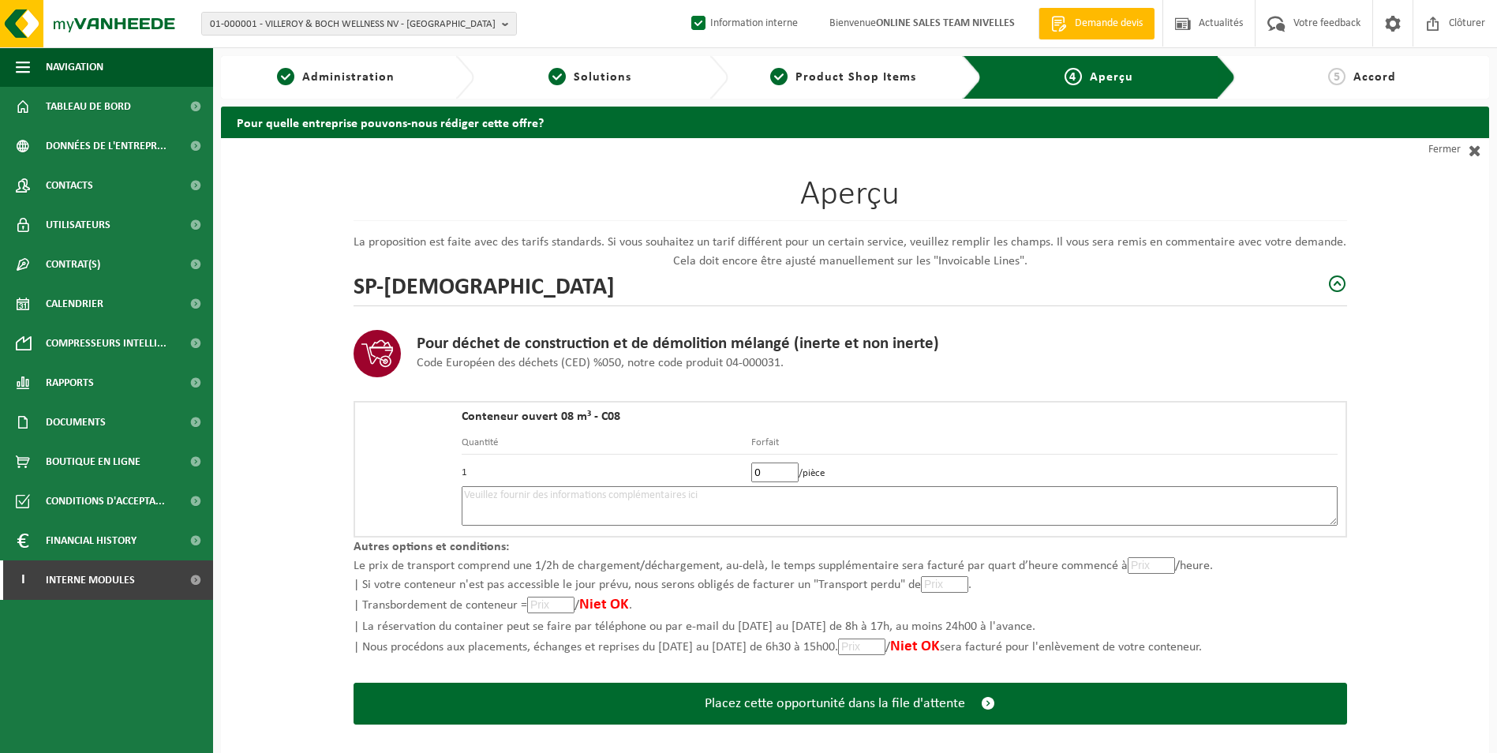
type input "0"
click at [785, 474] on input "0" at bounding box center [774, 473] width 47 height 20
click at [771, 477] on input "0" at bounding box center [774, 473] width 47 height 20
type input "615"
click at [750, 496] on textarea at bounding box center [900, 505] width 876 height 39
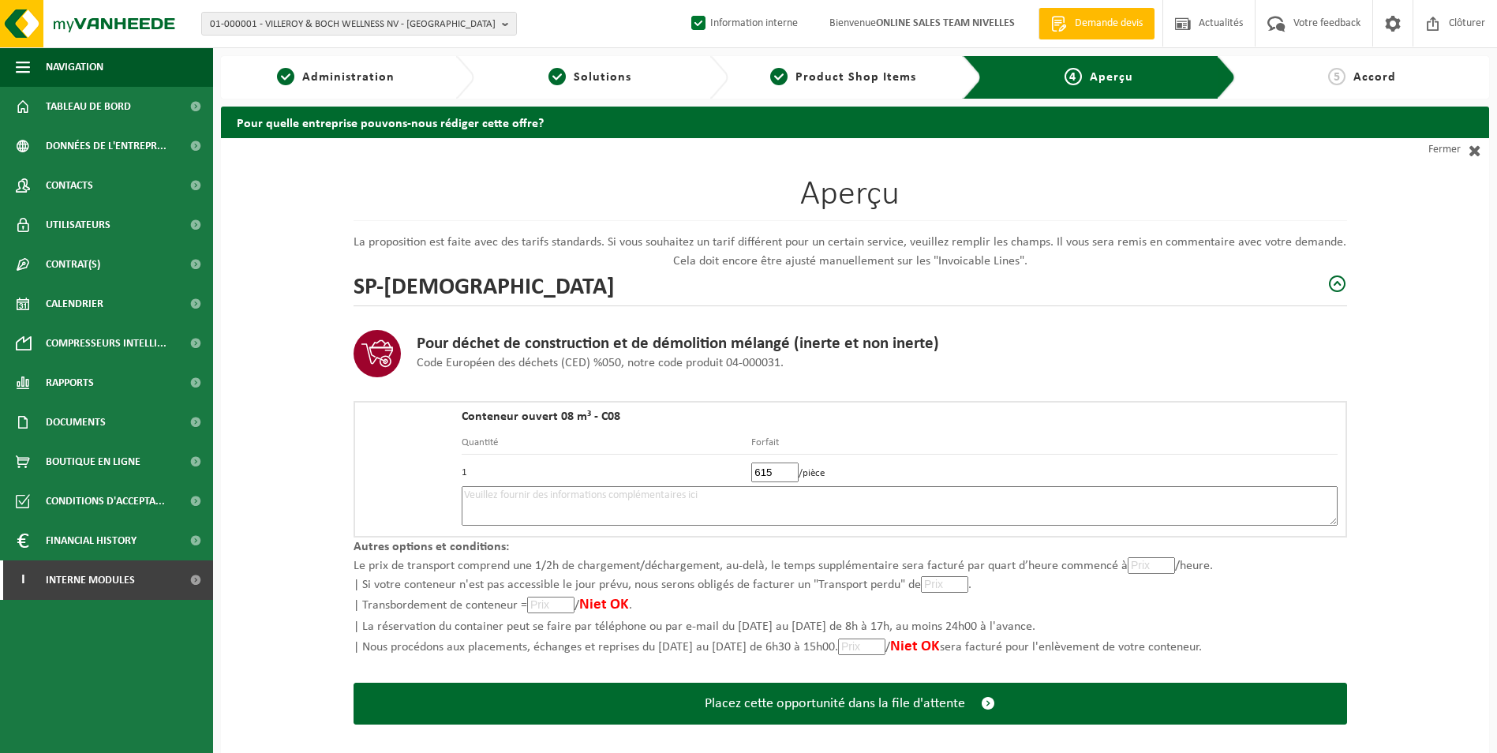
type textarea "p"
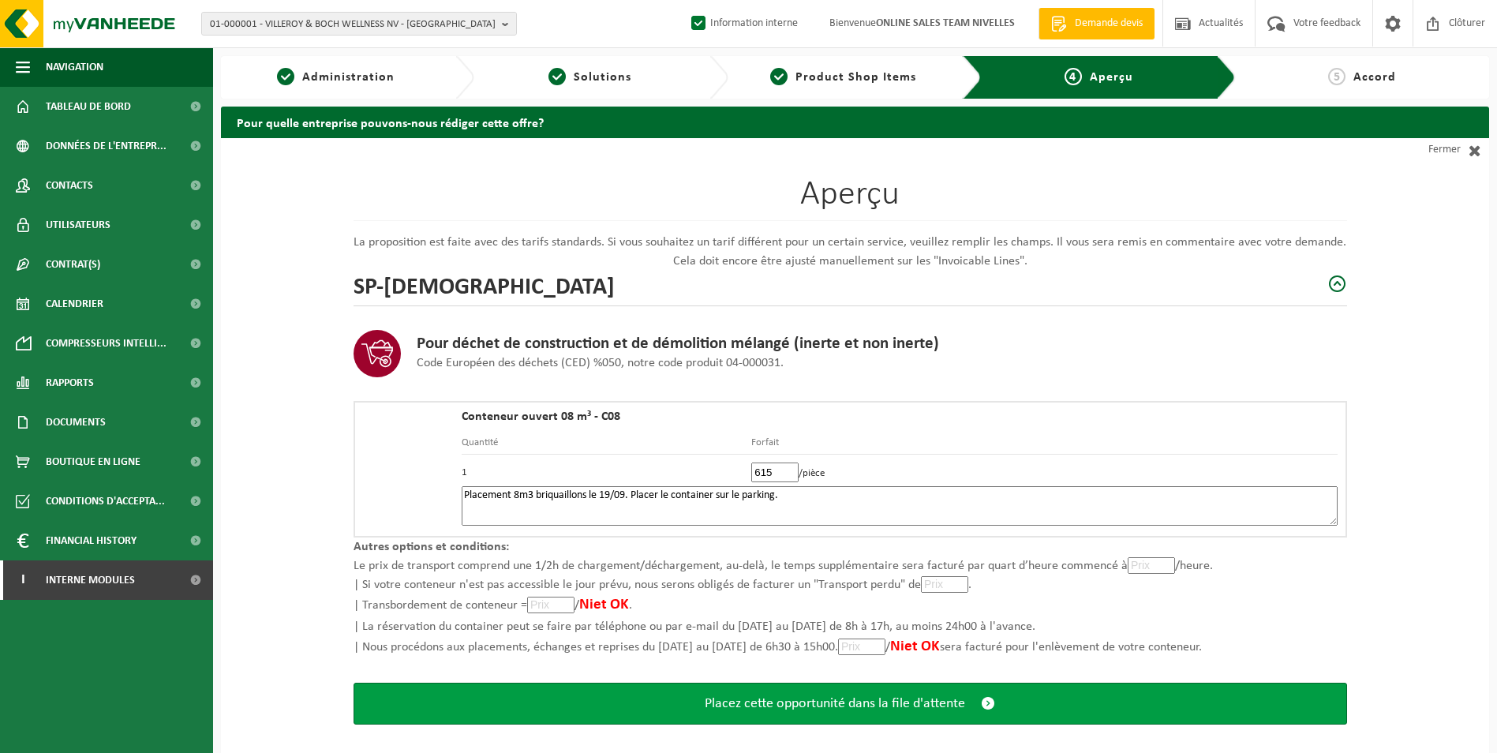
type textarea "Placement 8m3 briquaillons le 19/09. Placer le container sur le parking."
click at [710, 700] on span "Placez cette opportunité dans la file d'attente" at bounding box center [835, 703] width 260 height 17
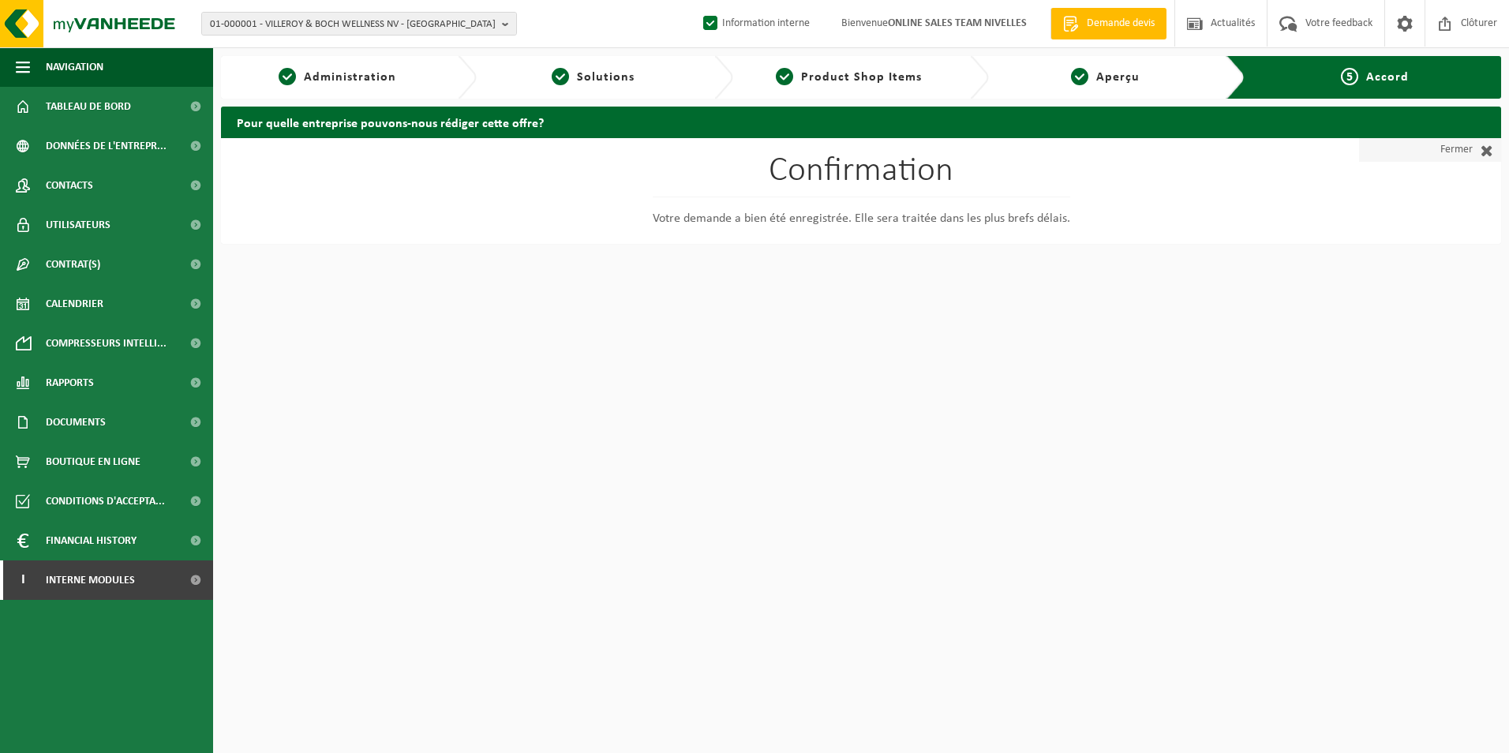
click at [1459, 150] on link "Fermer" at bounding box center [1430, 150] width 142 height 24
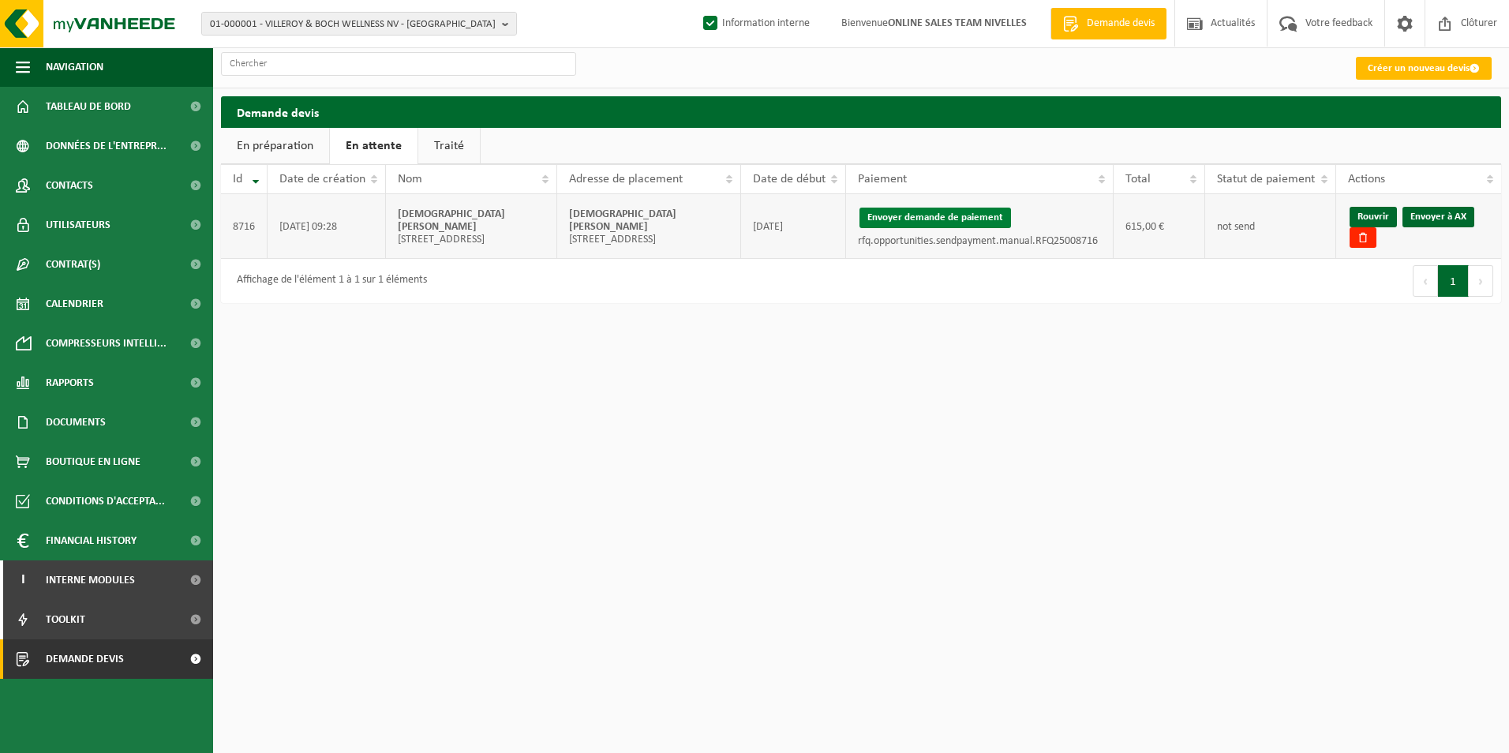
click at [972, 213] on button "Envoyer demande de paiement" at bounding box center [936, 218] width 152 height 21
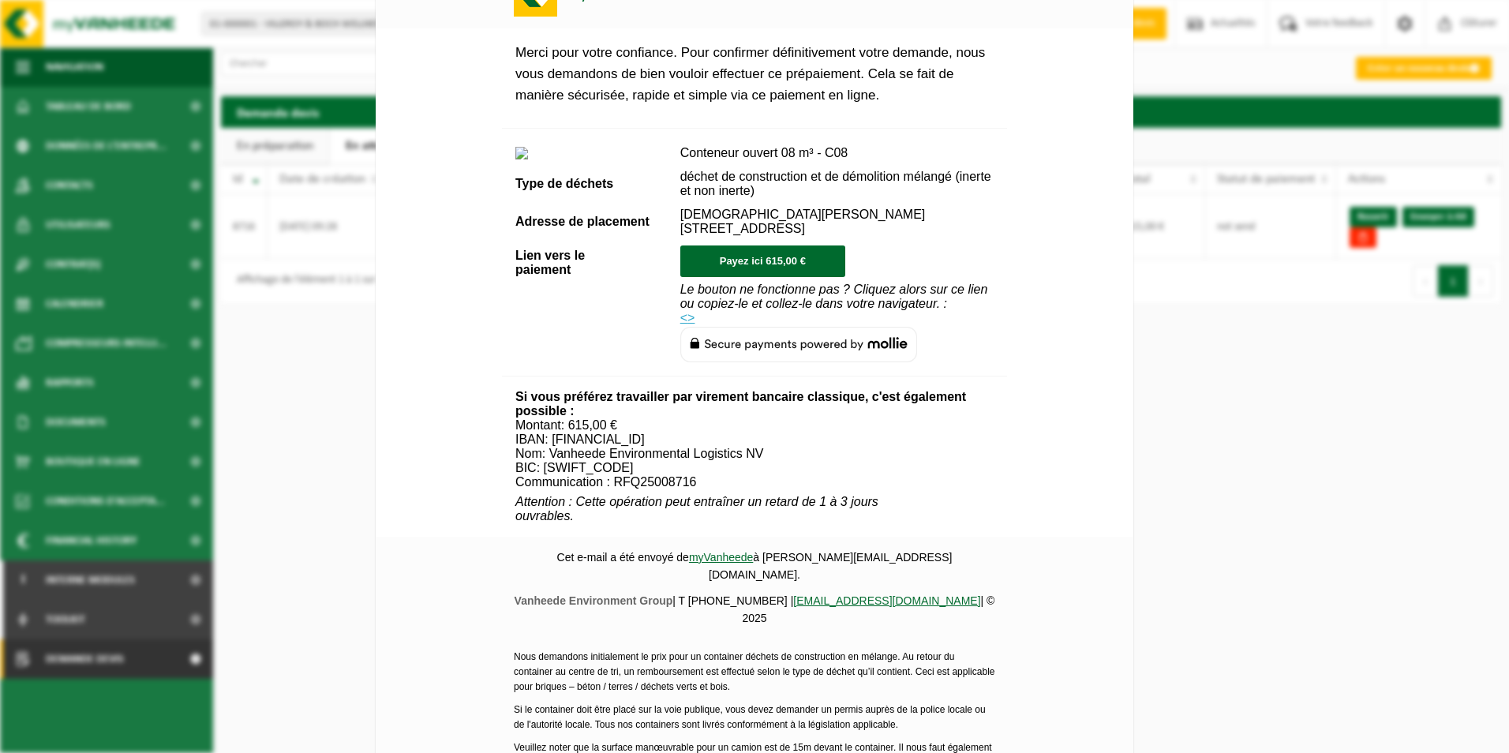
scroll to position [538, 0]
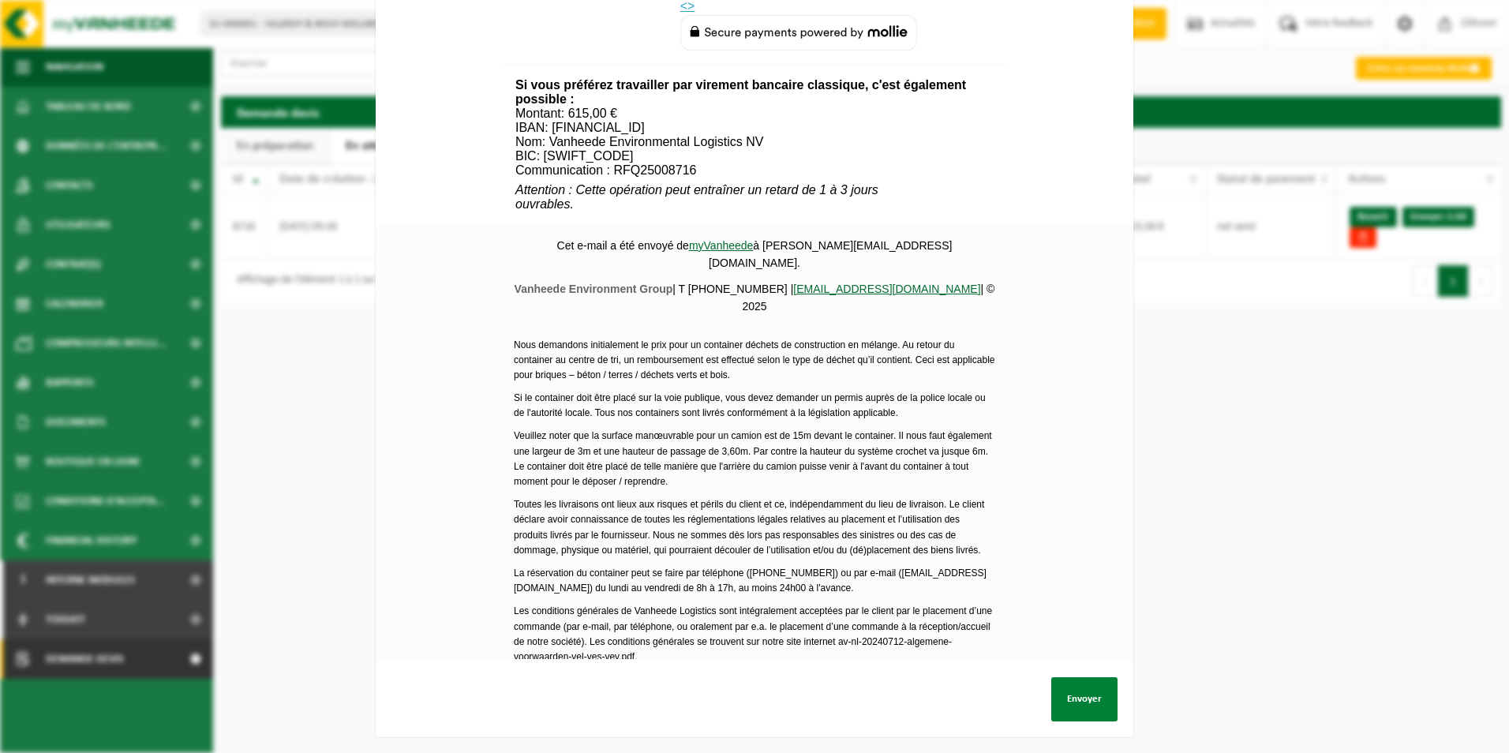
click at [1066, 692] on button "Envoyer" at bounding box center [1084, 699] width 66 height 44
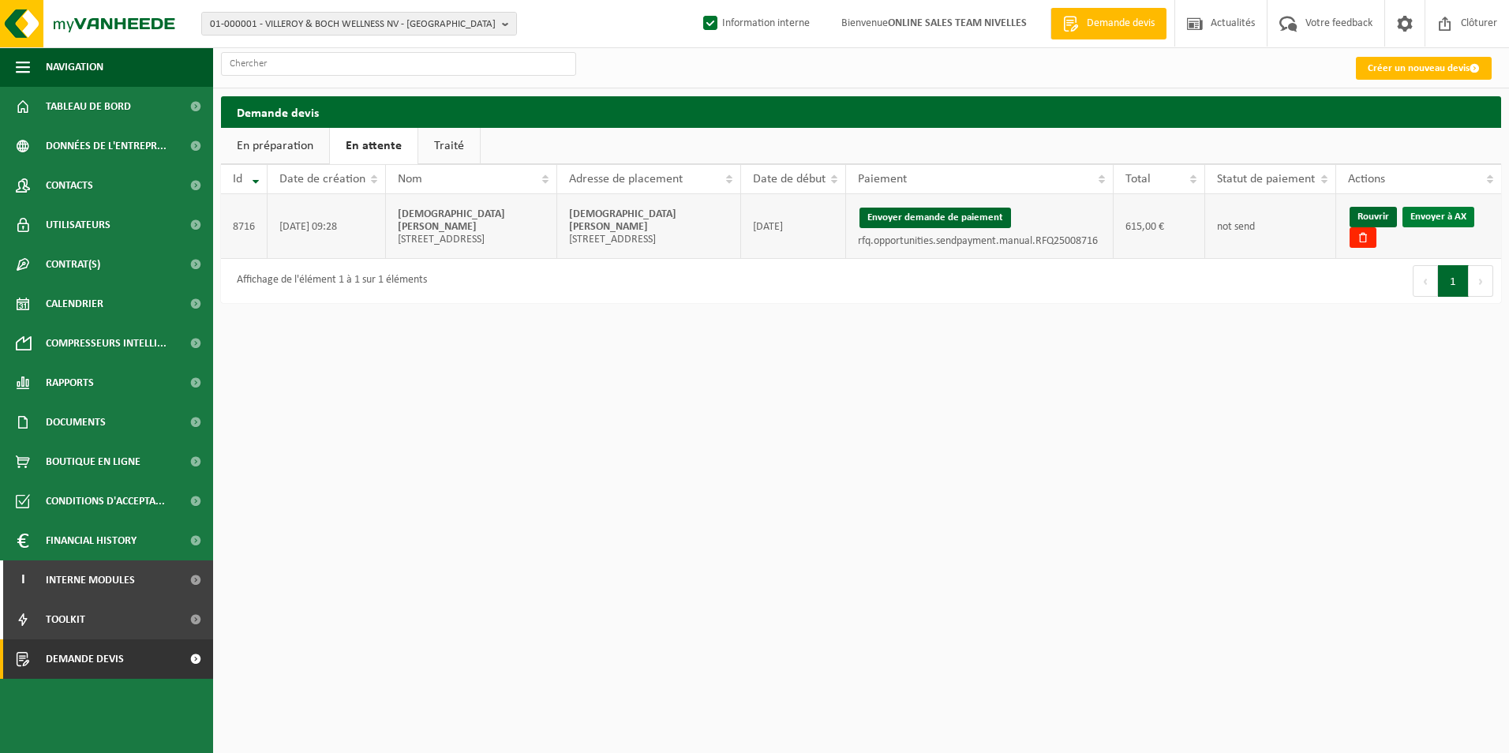
click at [1436, 217] on link "Envoyer à AX" at bounding box center [1439, 217] width 72 height 21
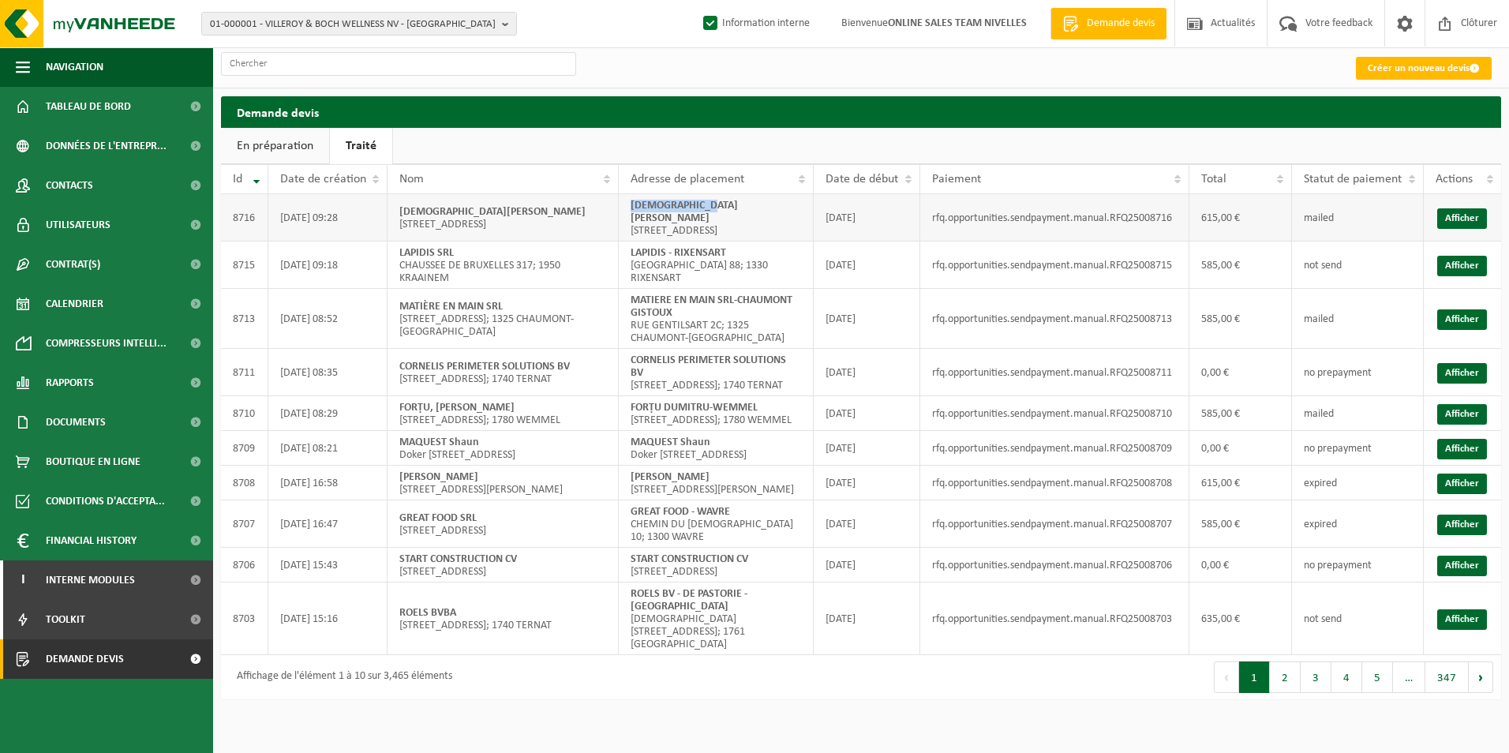
drag, startPoint x: 628, startPoint y: 201, endPoint x: 747, endPoint y: 207, distance: 118.5
click at [747, 207] on td "[DEMOGRAPHIC_DATA] BENJAMIN [STREET_ADDRESS]" at bounding box center [716, 217] width 195 height 47
copy strong "[DEMOGRAPHIC_DATA][PERSON_NAME]"
